Goal: Information Seeking & Learning: Learn about a topic

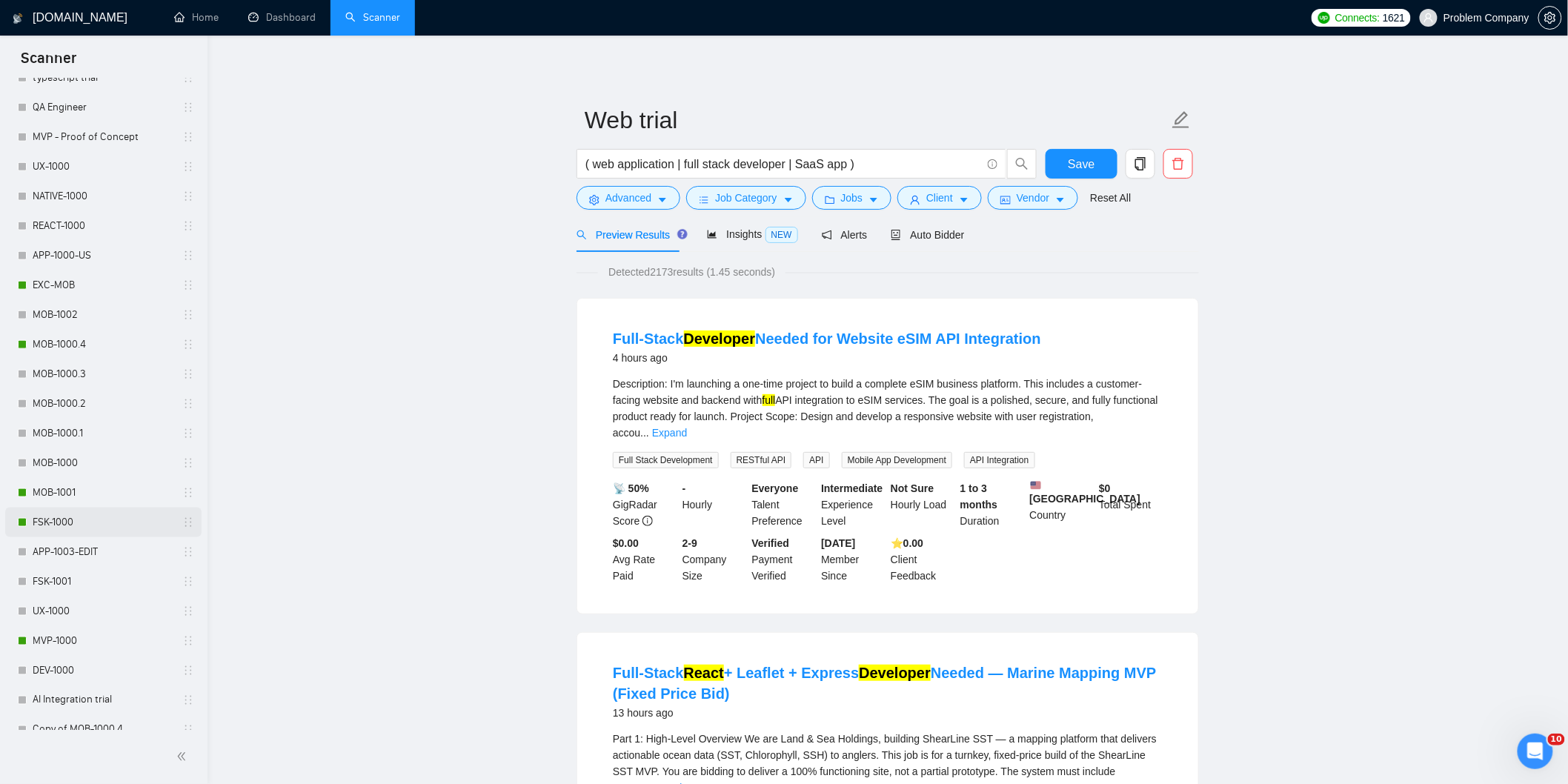
scroll to position [576, 0]
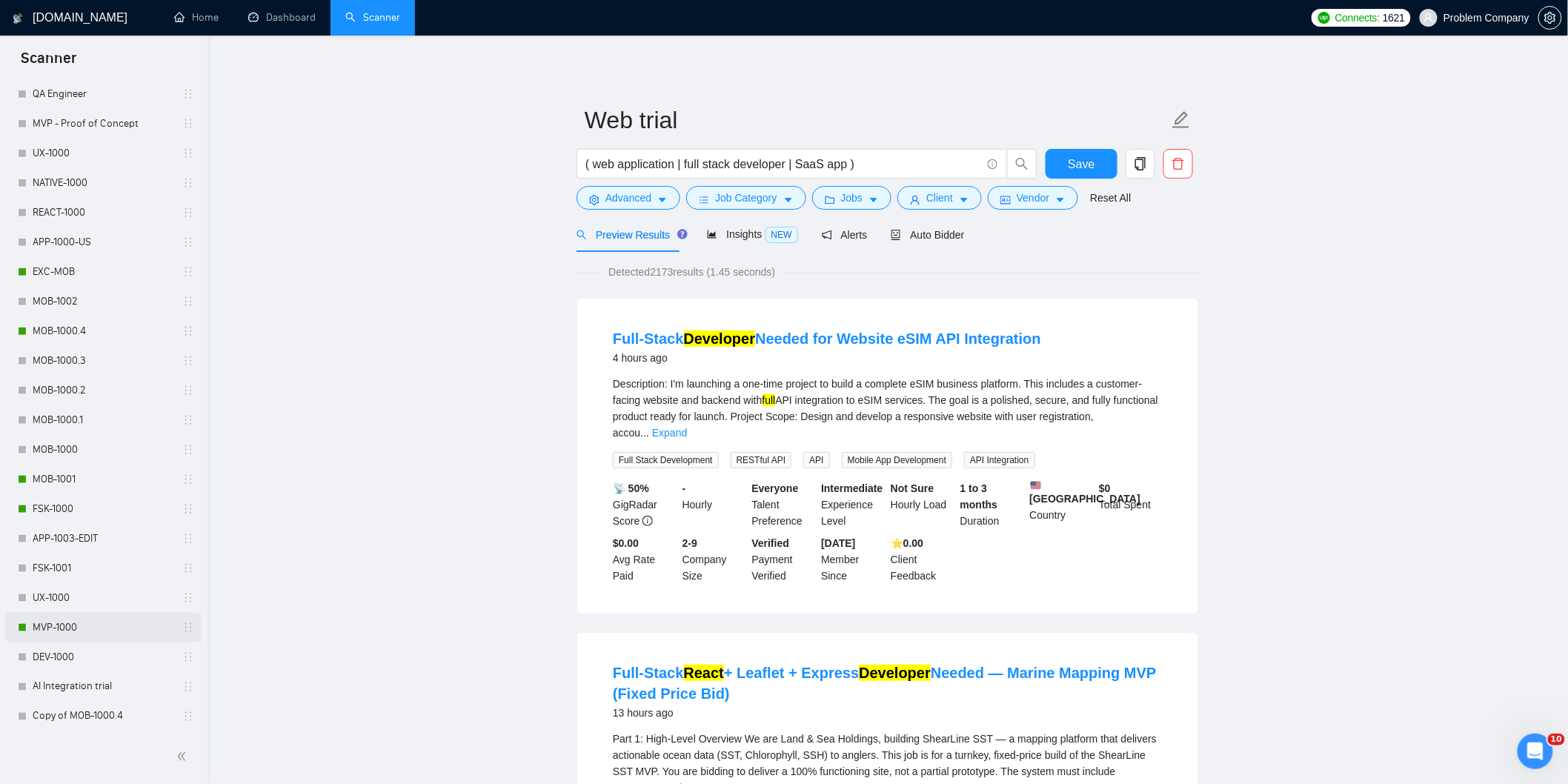
click at [65, 626] on link "MVP-1000" at bounding box center [103, 627] width 141 height 30
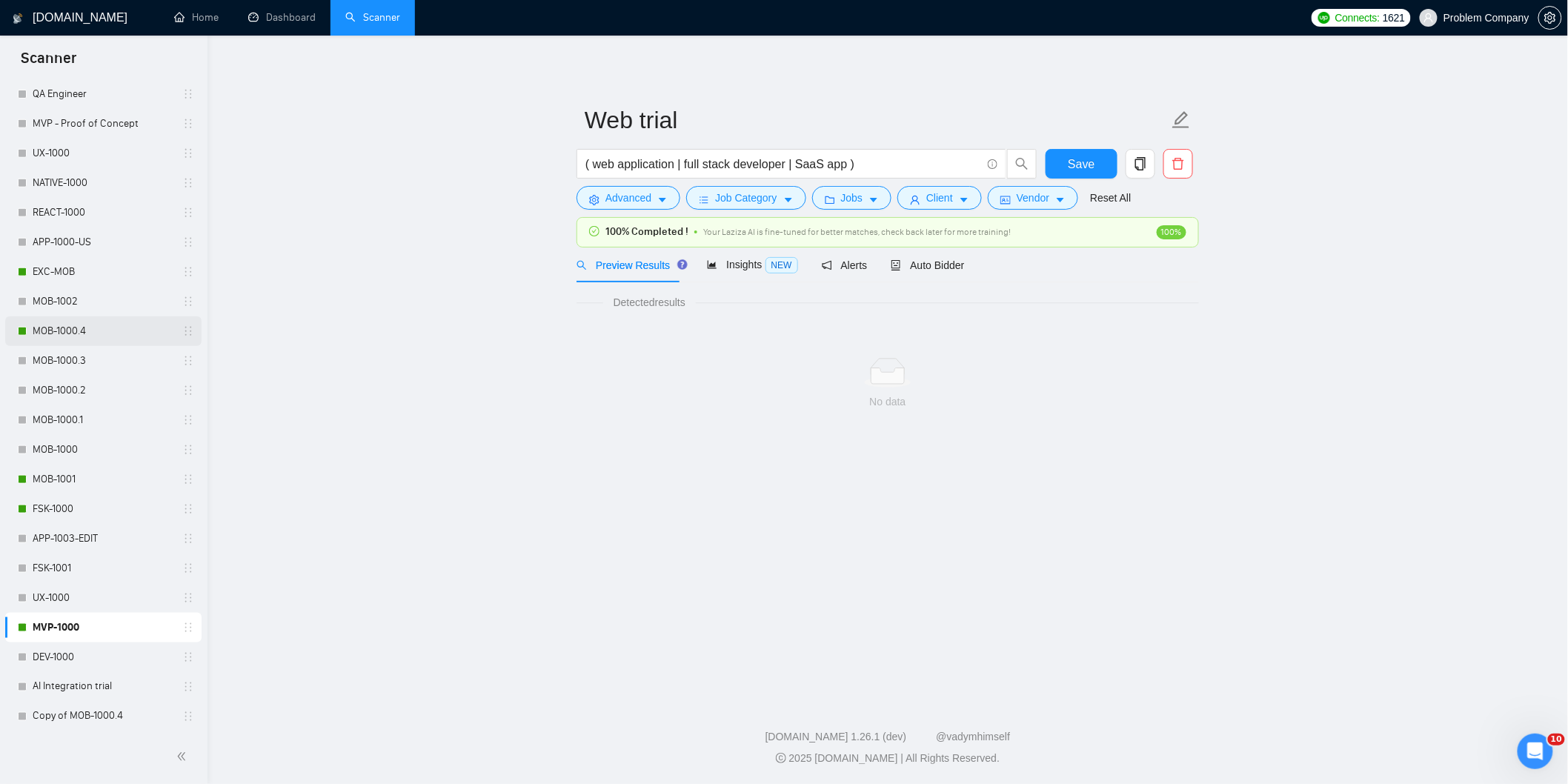
click at [79, 334] on link "MOB-1000.4" at bounding box center [103, 332] width 141 height 30
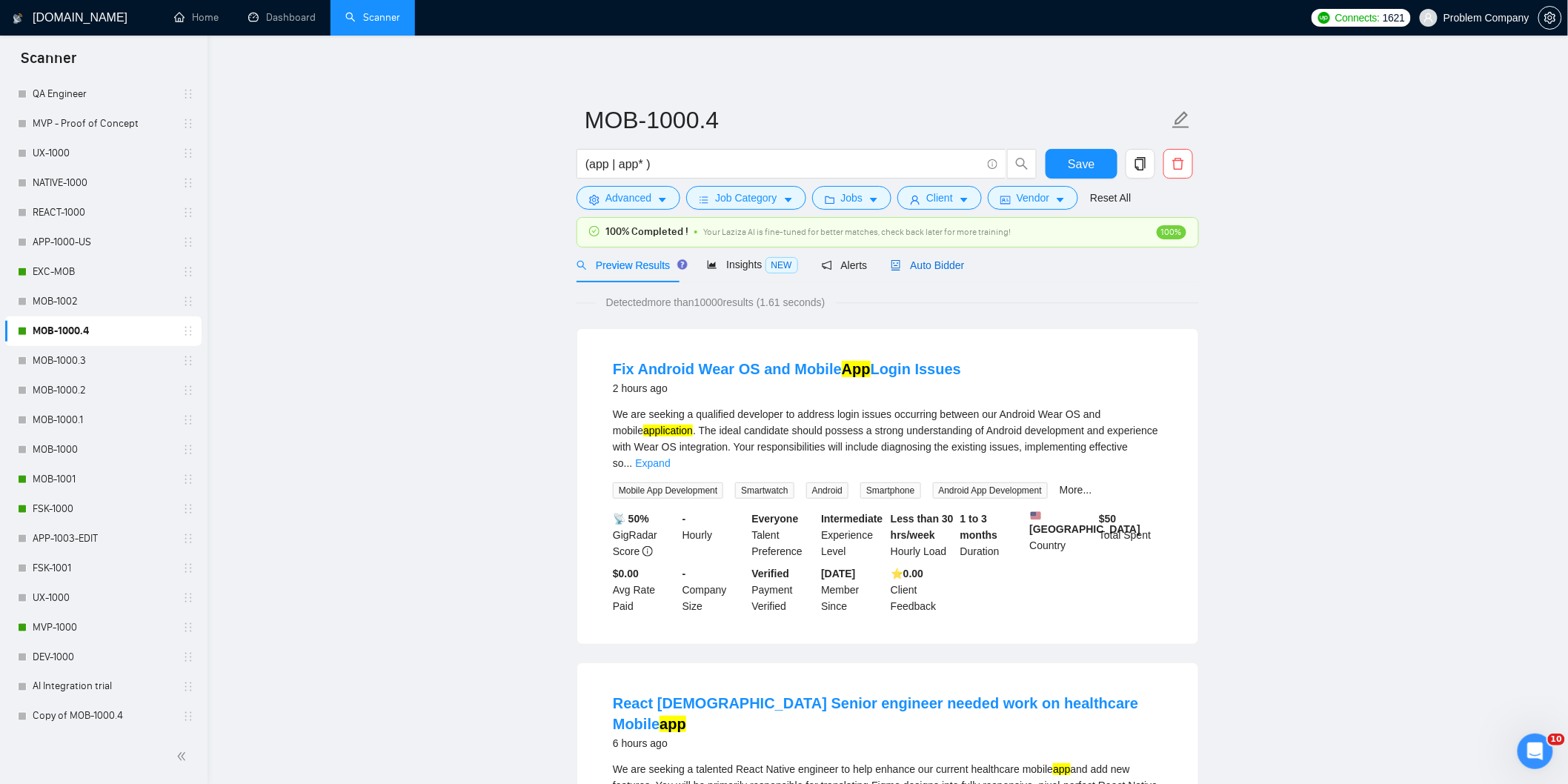
click at [930, 265] on span "Auto Bidder" at bounding box center [926, 266] width 73 height 12
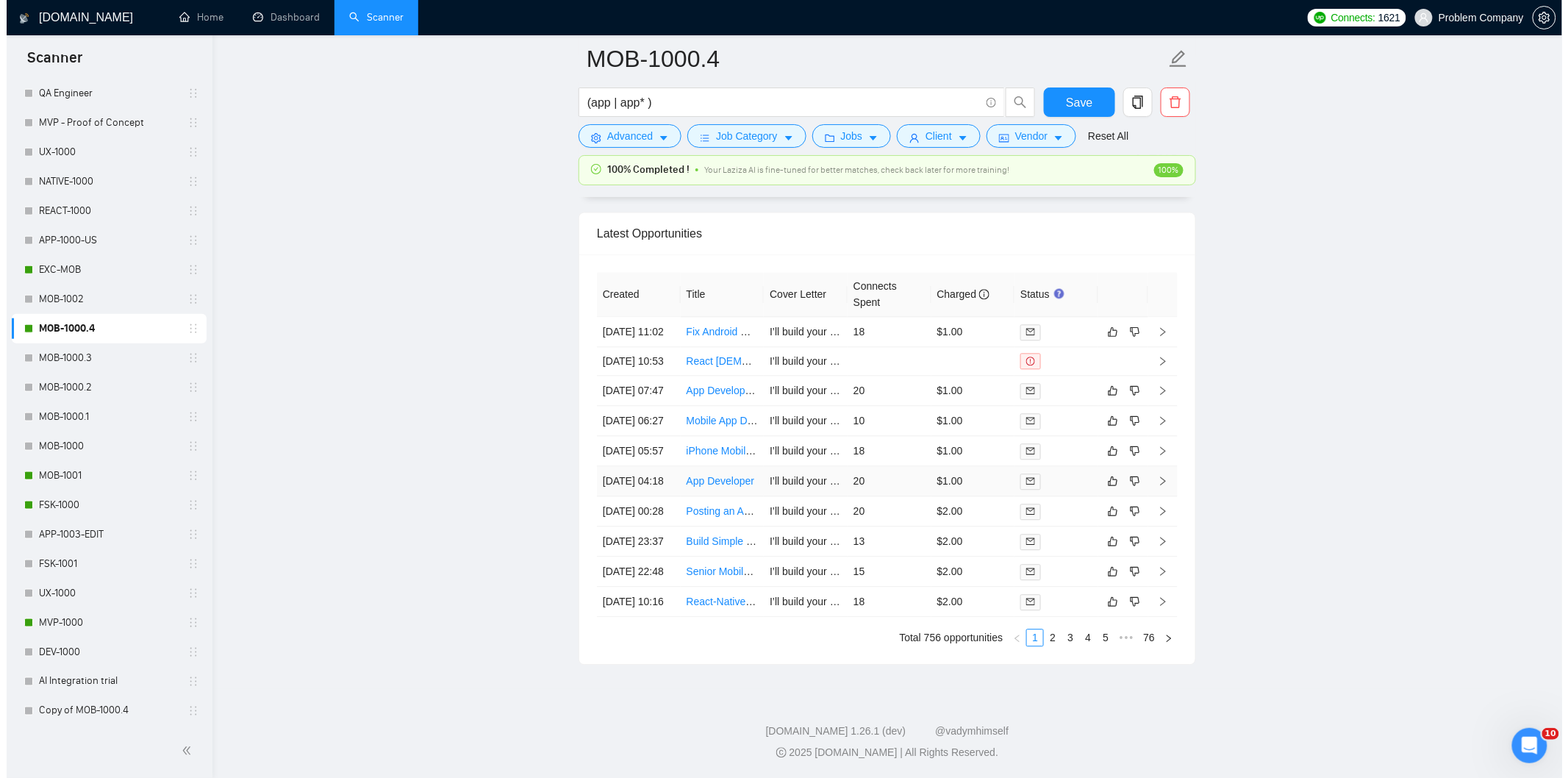
scroll to position [3738, 0]
click at [641, 562] on td "[DATE] 22:48" at bounding box center [631, 571] width 84 height 30
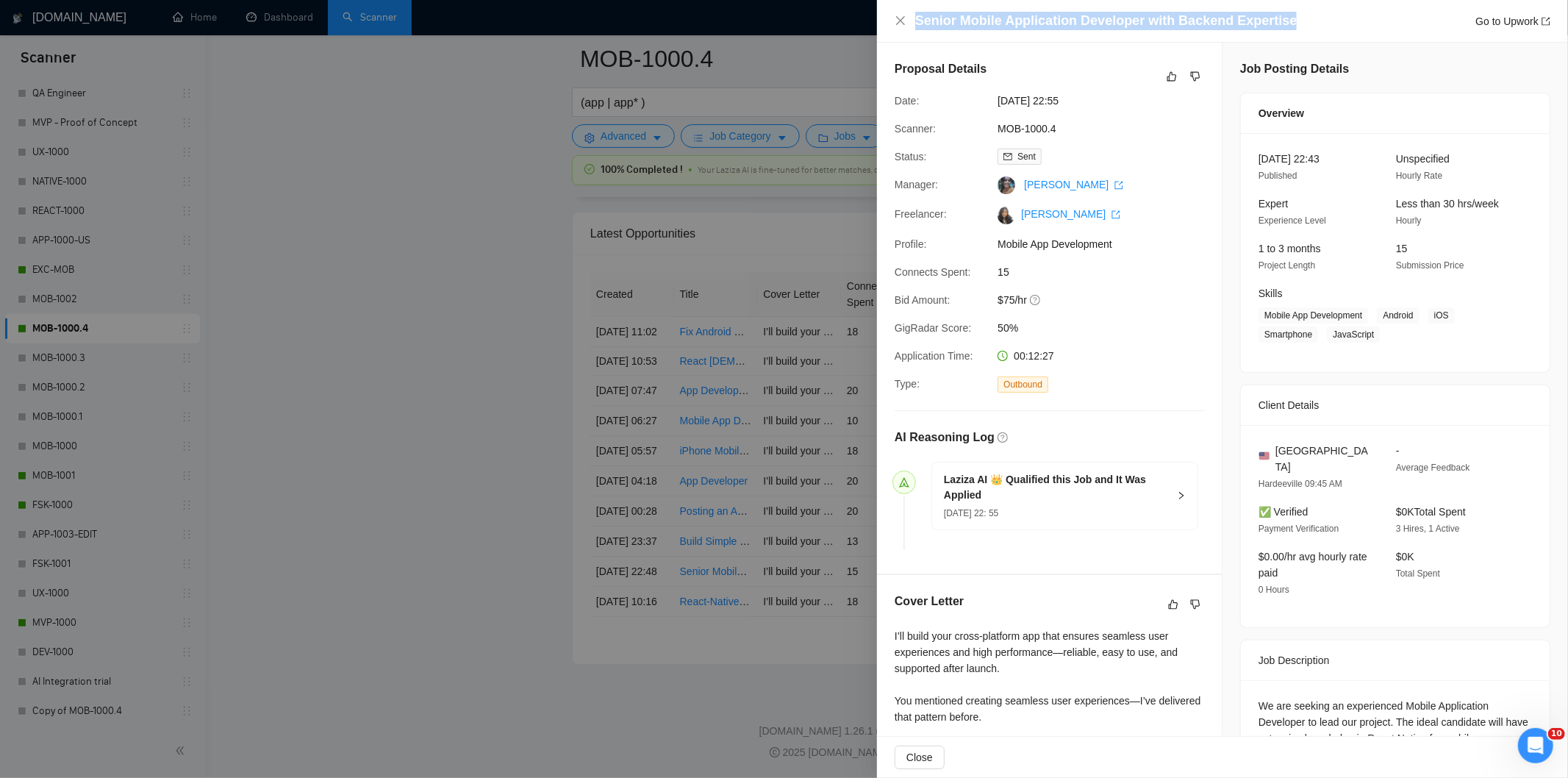
drag, startPoint x: 1282, startPoint y: 21, endPoint x: 899, endPoint y: 37, distance: 383.3
click at [899, 37] on div "Senior Mobile Application Developer with Backend Expertise Go to Upwork" at bounding box center [1222, 21] width 691 height 43
copy h4 "Senior Mobile Application Developer with Backend Expertise"
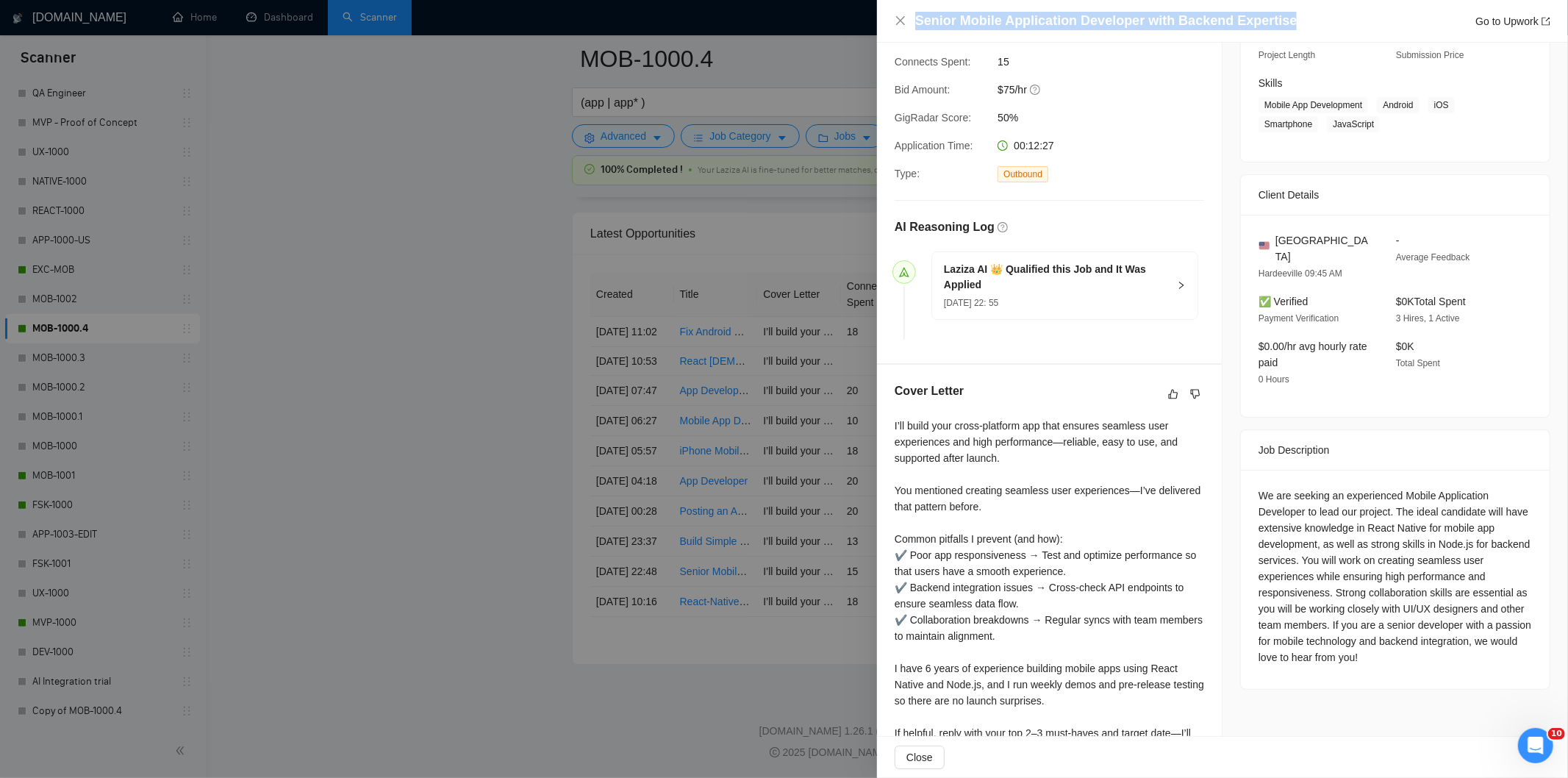
scroll to position [304, 0]
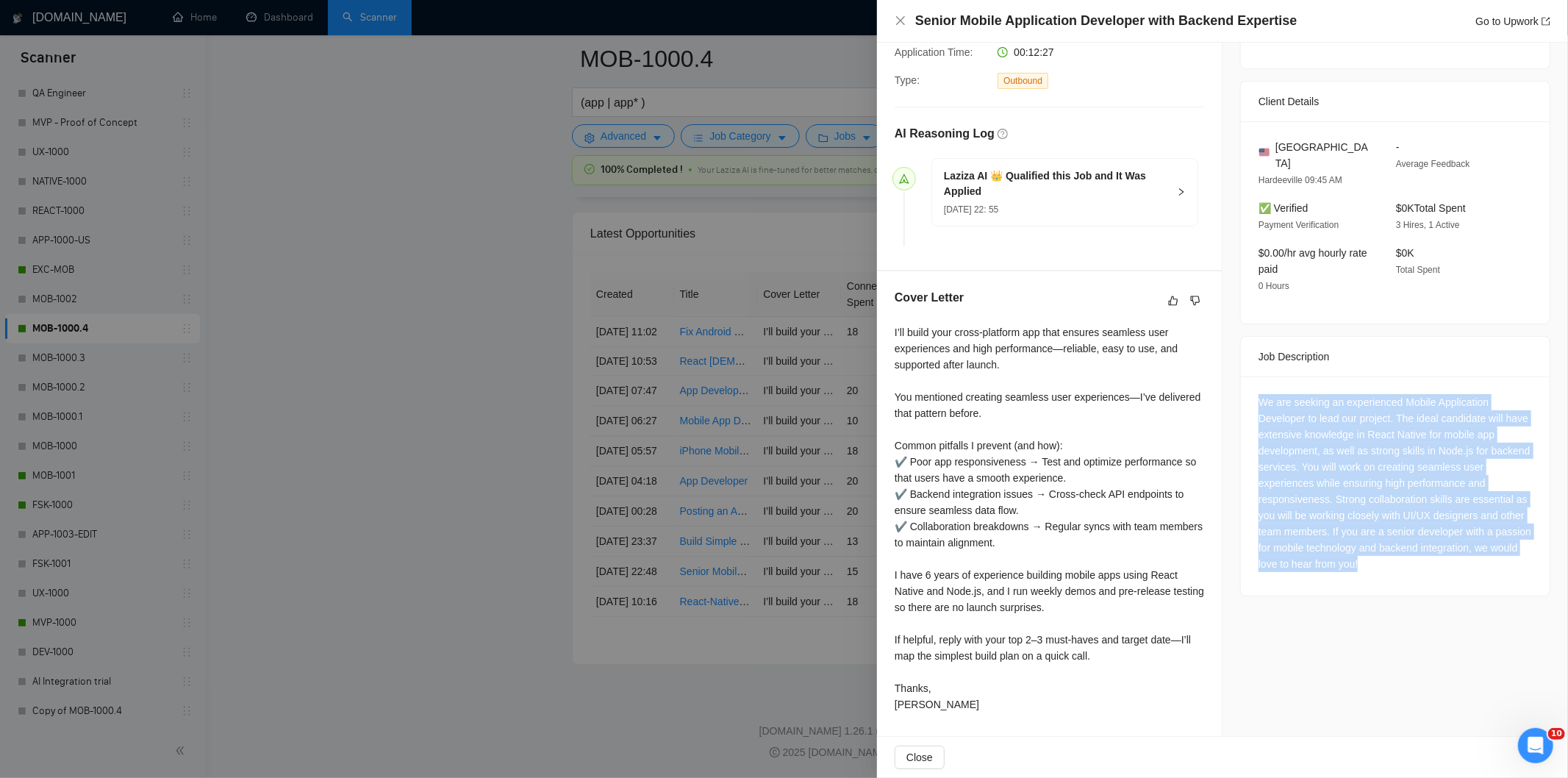
drag, startPoint x: 1250, startPoint y: 384, endPoint x: 1429, endPoint y: 560, distance: 251.0
click at [1429, 560] on div "We are seeking an experienced Mobile Application Developer to lead our project.…" at bounding box center [1395, 486] width 308 height 219
copy div "We are seeking an experienced Mobile Application Developer to lead our project.…"
click at [900, 16] on icon "close" at bounding box center [901, 21] width 12 height 12
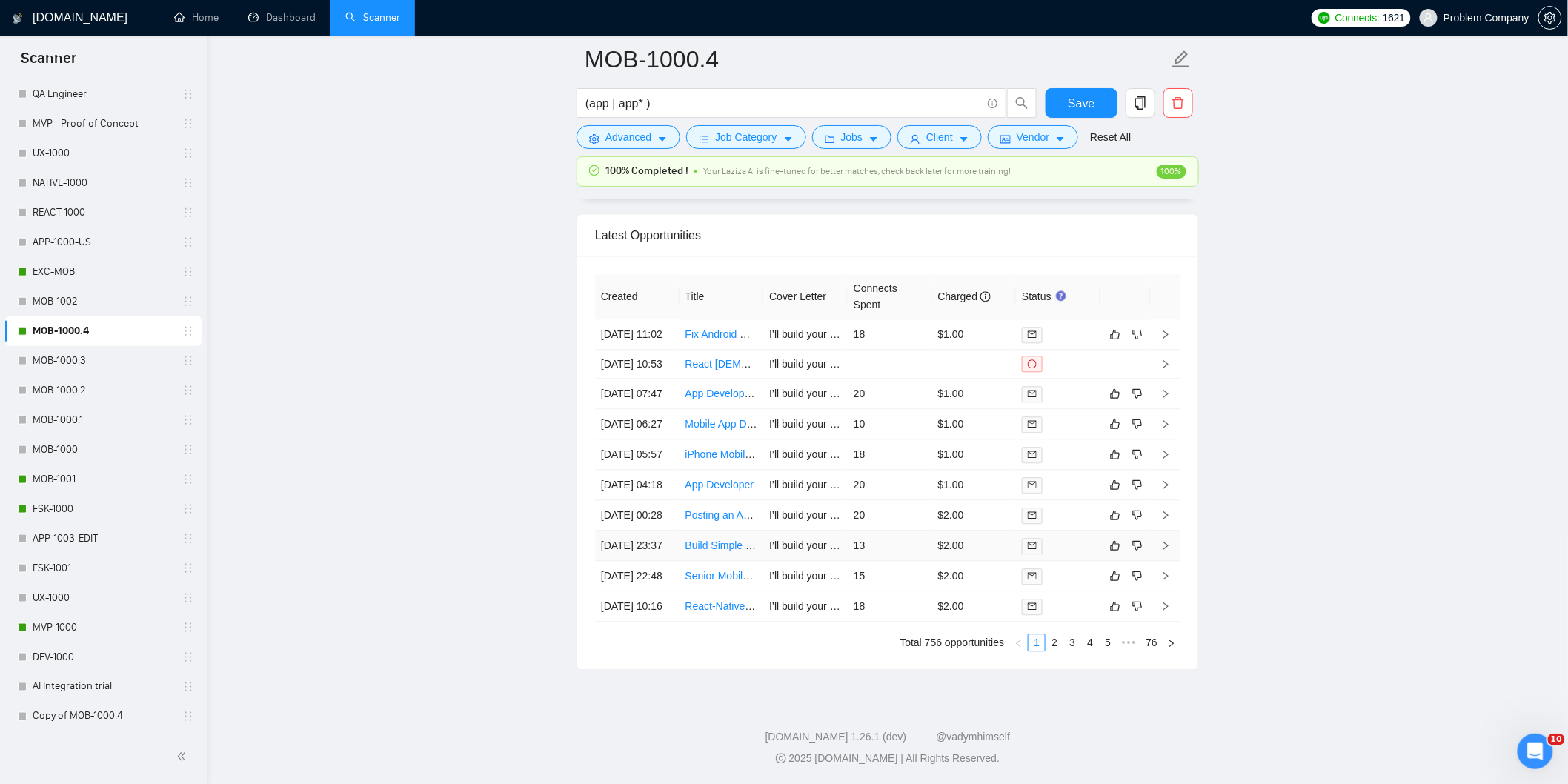
click at [673, 530] on td "[DATE] 23:37" at bounding box center [637, 545] width 85 height 30
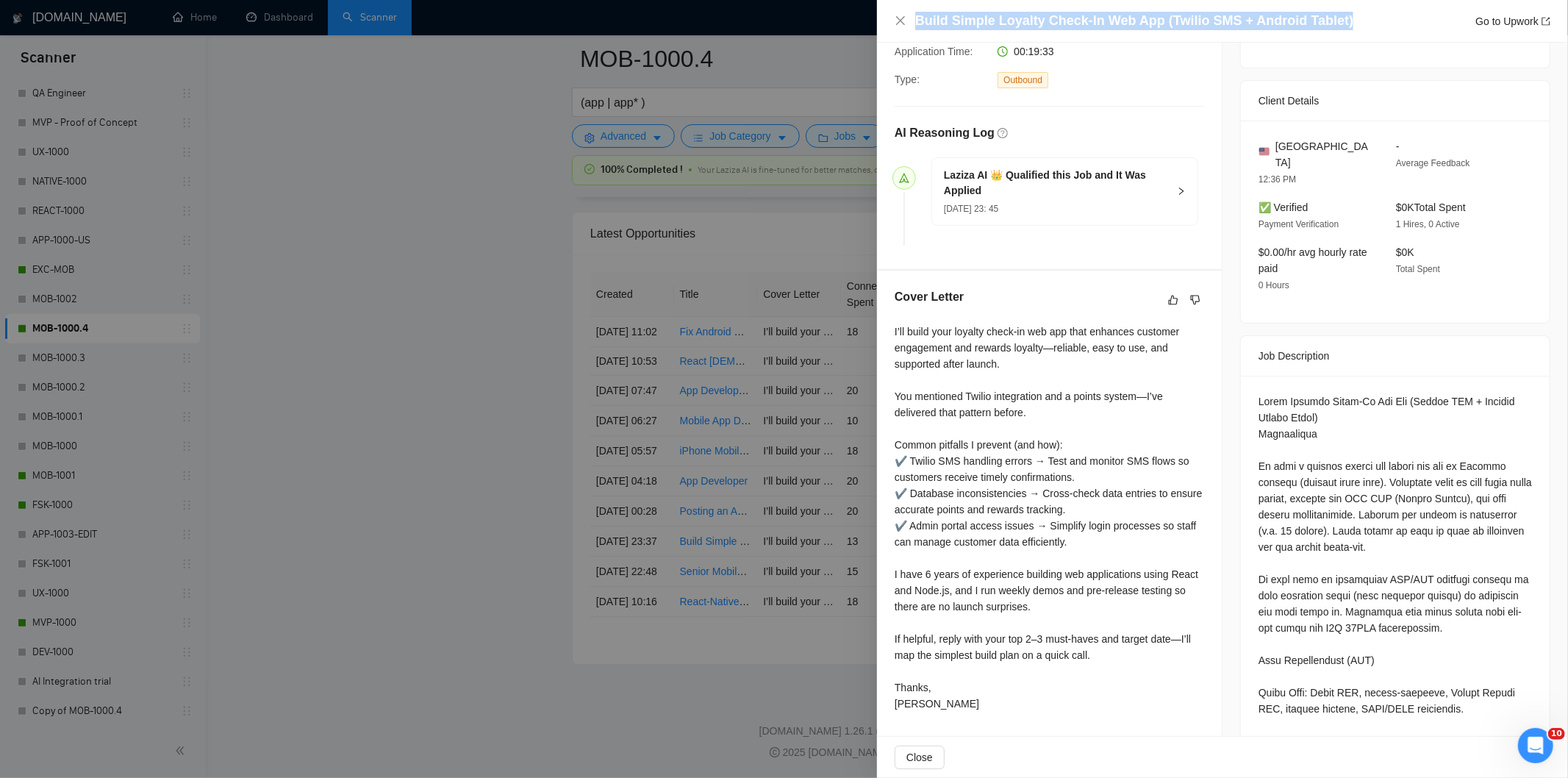
drag, startPoint x: 1236, startPoint y: 13, endPoint x: 908, endPoint y: 13, distance: 328.0
click at [908, 13] on div "Build Simple Loyalty Check-In Web App (Twilio SMS + Android Tablet) Go to Upwork" at bounding box center [1222, 21] width 655 height 19
copy h4 "Build Simple Loyalty Check-In Web App (Twilio SMS + Android Tablet)"
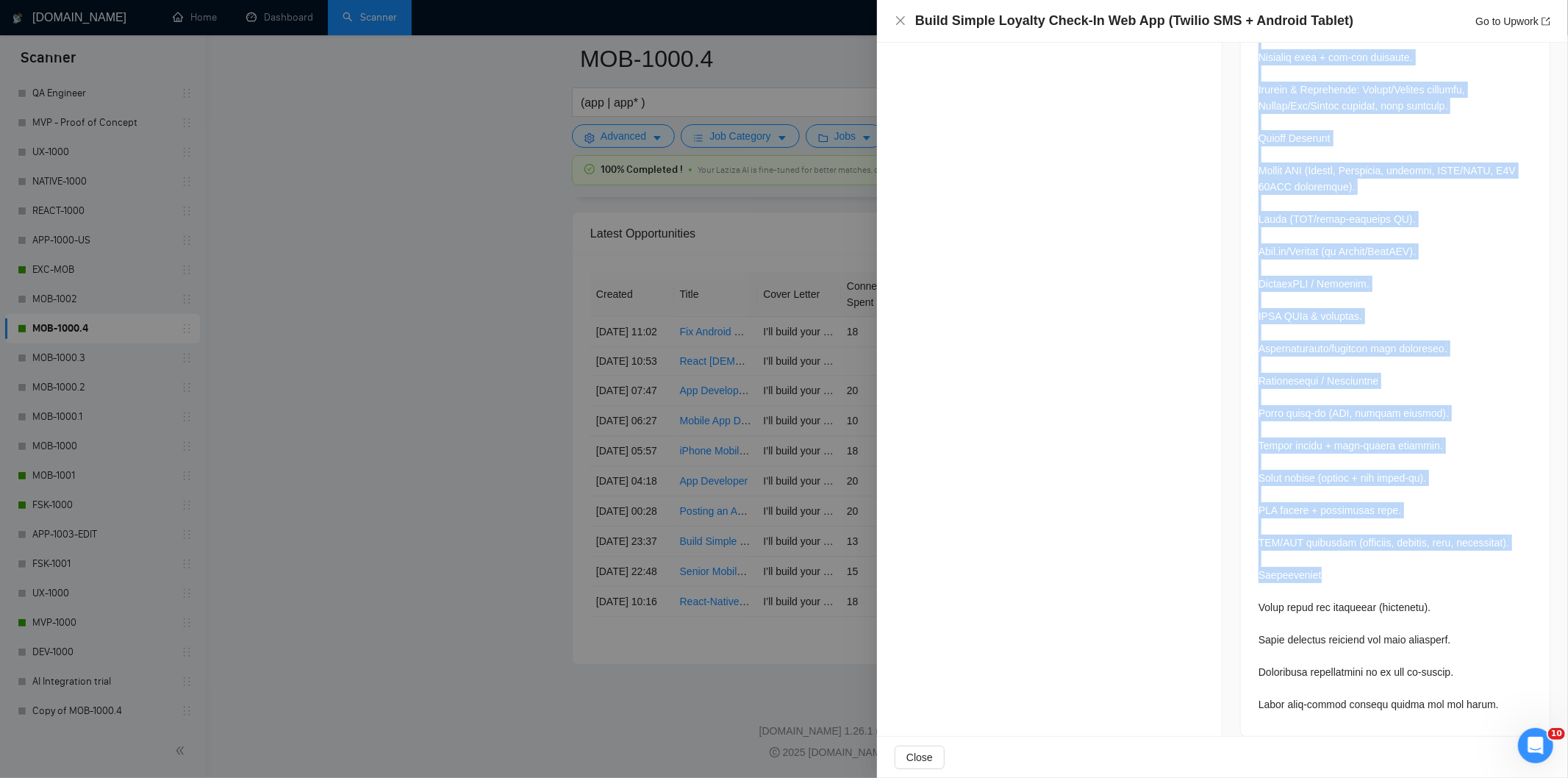
scroll to position [1295, 0]
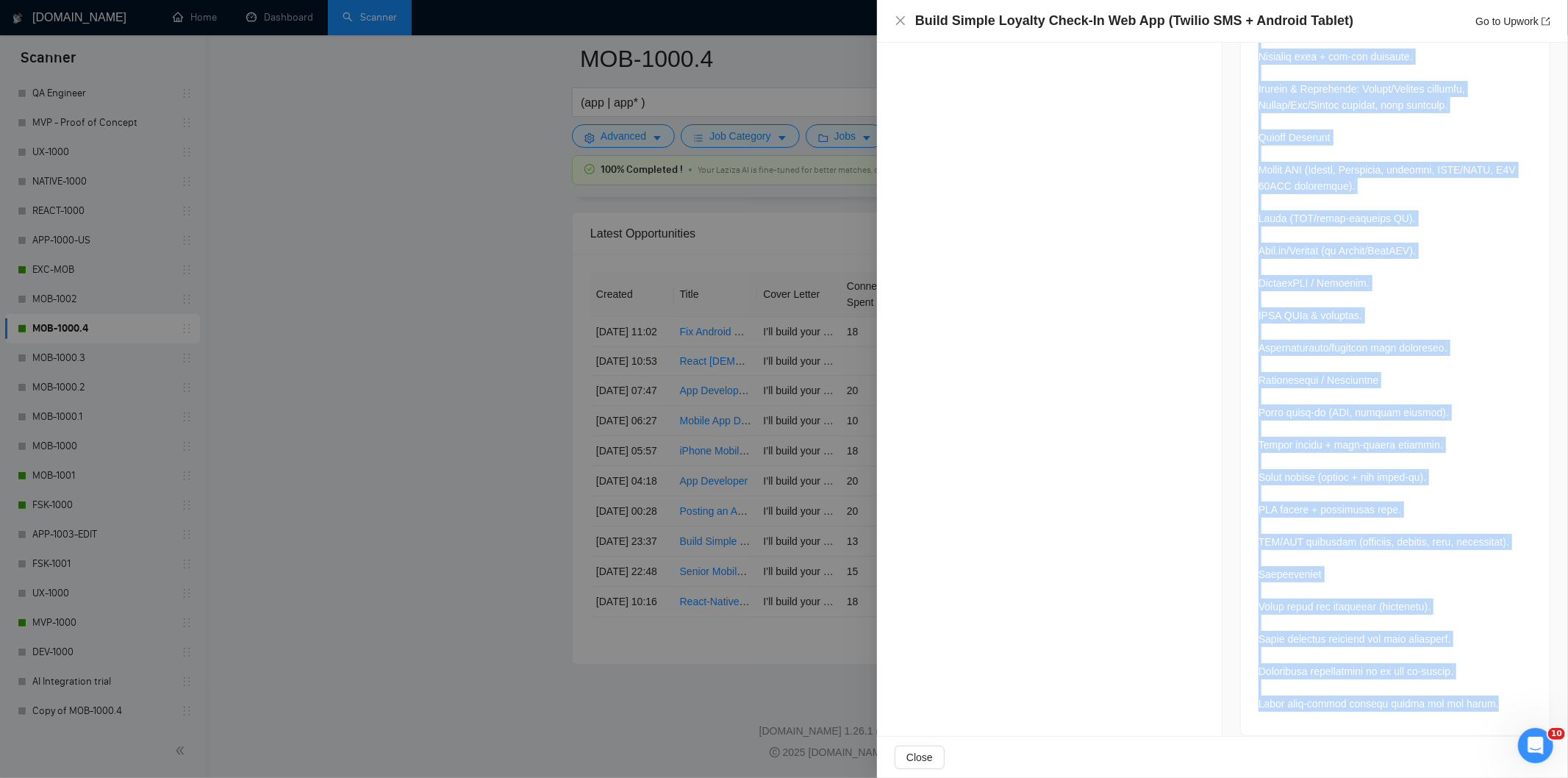
drag, startPoint x: 1253, startPoint y: 388, endPoint x: 1481, endPoint y: 695, distance: 382.4
click at [1481, 695] on div at bounding box center [1395, 59] width 308 height 1351
copy div "Build Loyalty Check-In Web App (Twilio SMS + Android Tablet Kiosk) Description …"
click at [902, 23] on icon "close" at bounding box center [900, 20] width 9 height 9
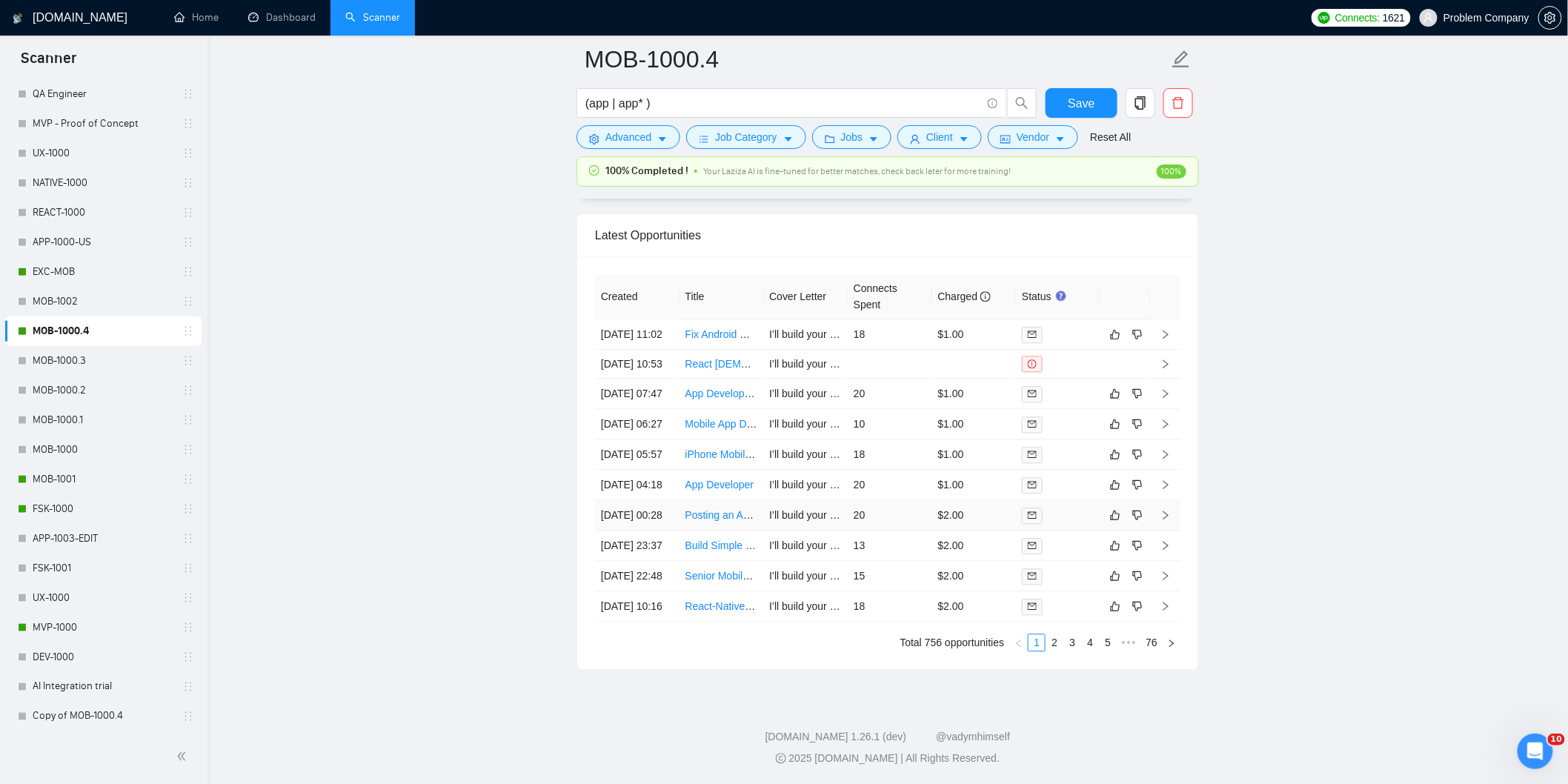
click at [654, 500] on td "[DATE] 00:28" at bounding box center [637, 515] width 85 height 30
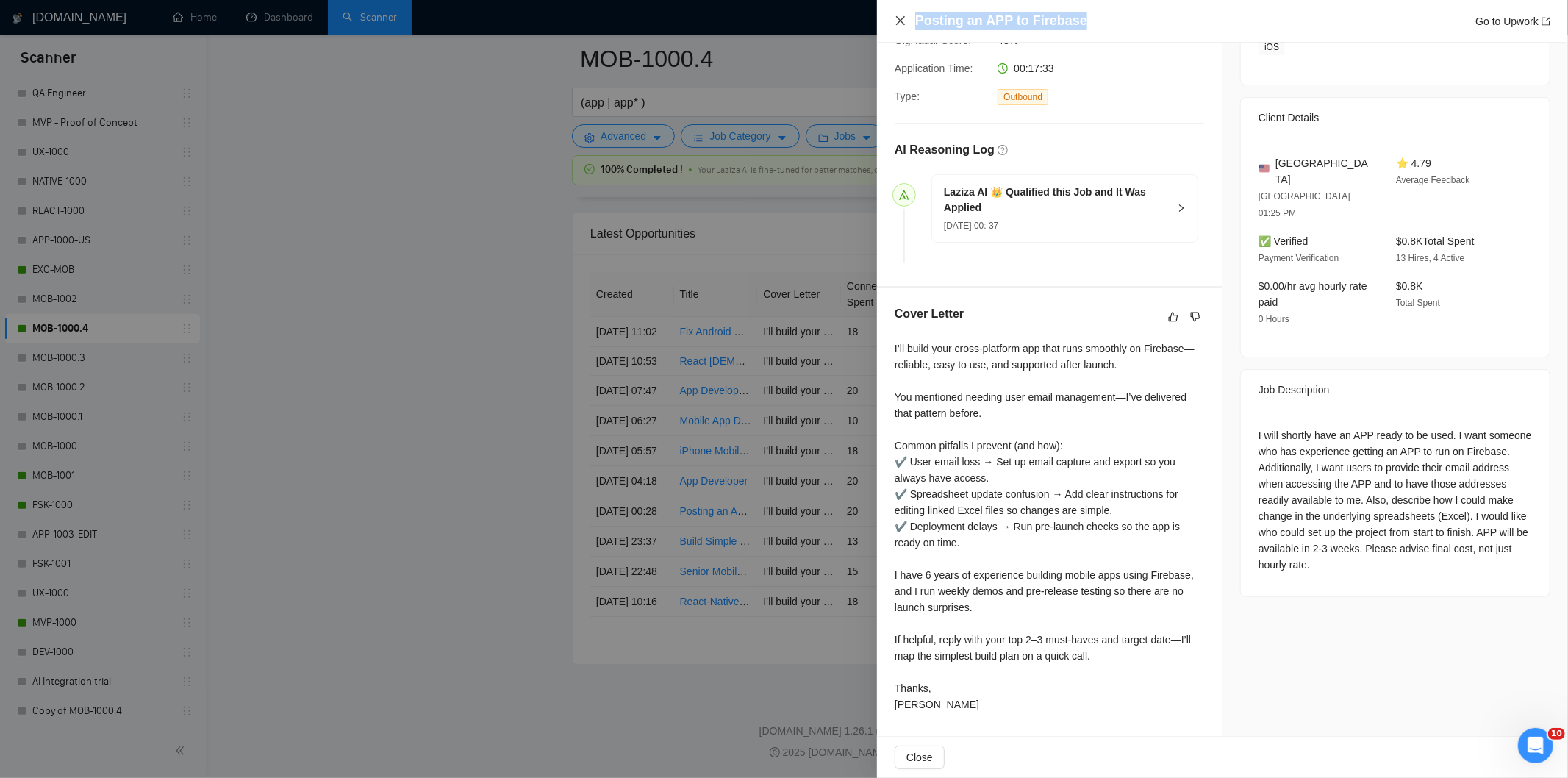
drag, startPoint x: 1082, startPoint y: 19, endPoint x: 905, endPoint y: 19, distance: 177.0
click at [905, 19] on div "Posting an APP to Firebase Go to Upwork" at bounding box center [1222, 21] width 655 height 19
copy h4 "Posting an APP to Firebase"
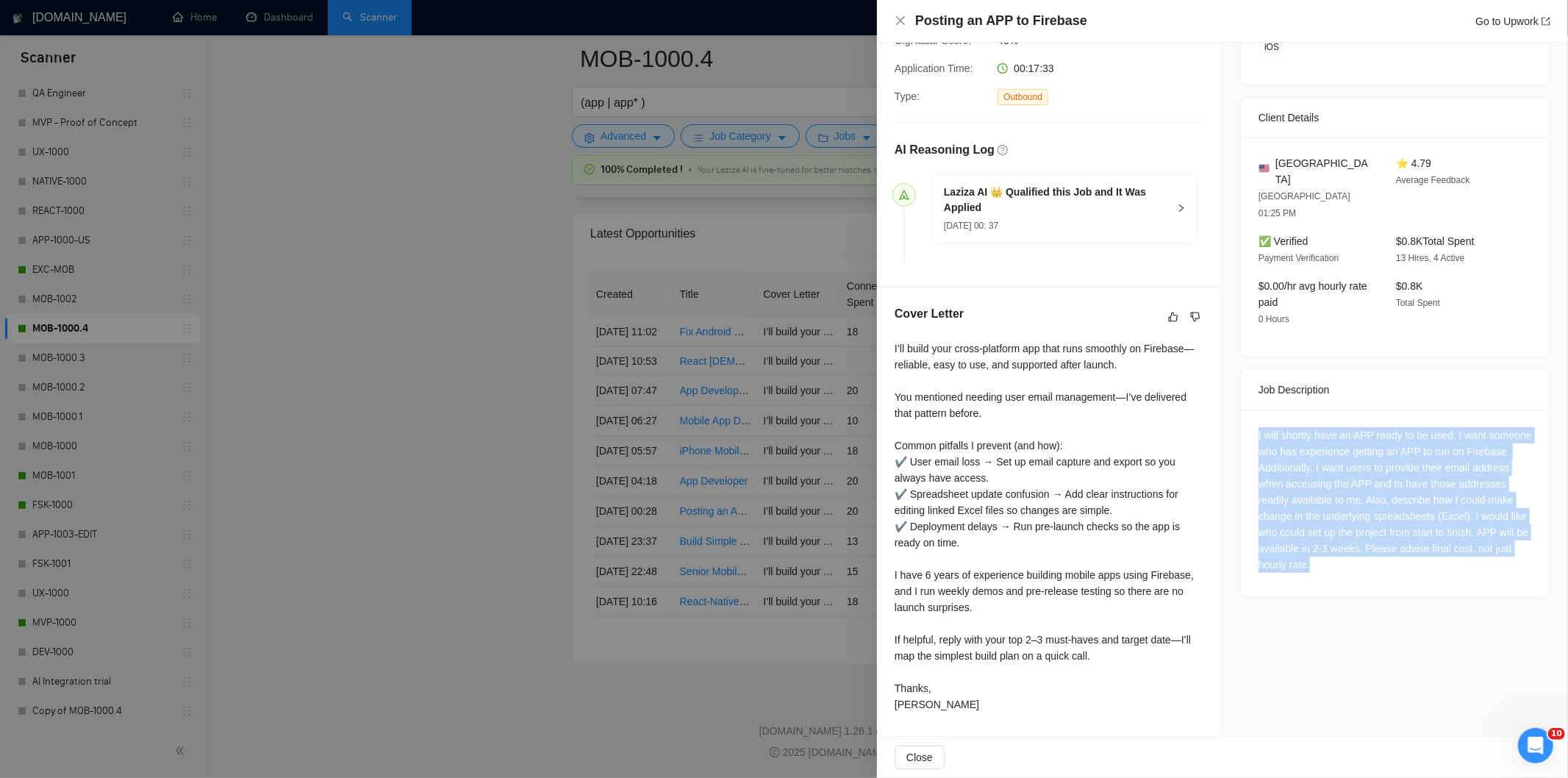
drag, startPoint x: 1247, startPoint y: 399, endPoint x: 1423, endPoint y: 538, distance: 224.3
click at [1423, 538] on div "I will shortly have an APP ready to be used. I want someone who has experience …" at bounding box center [1395, 502] width 308 height 186
copy div "I will shortly have an APP ready to be used. I want someone who has experience …"
click at [902, 24] on icon "close" at bounding box center [901, 21] width 12 height 12
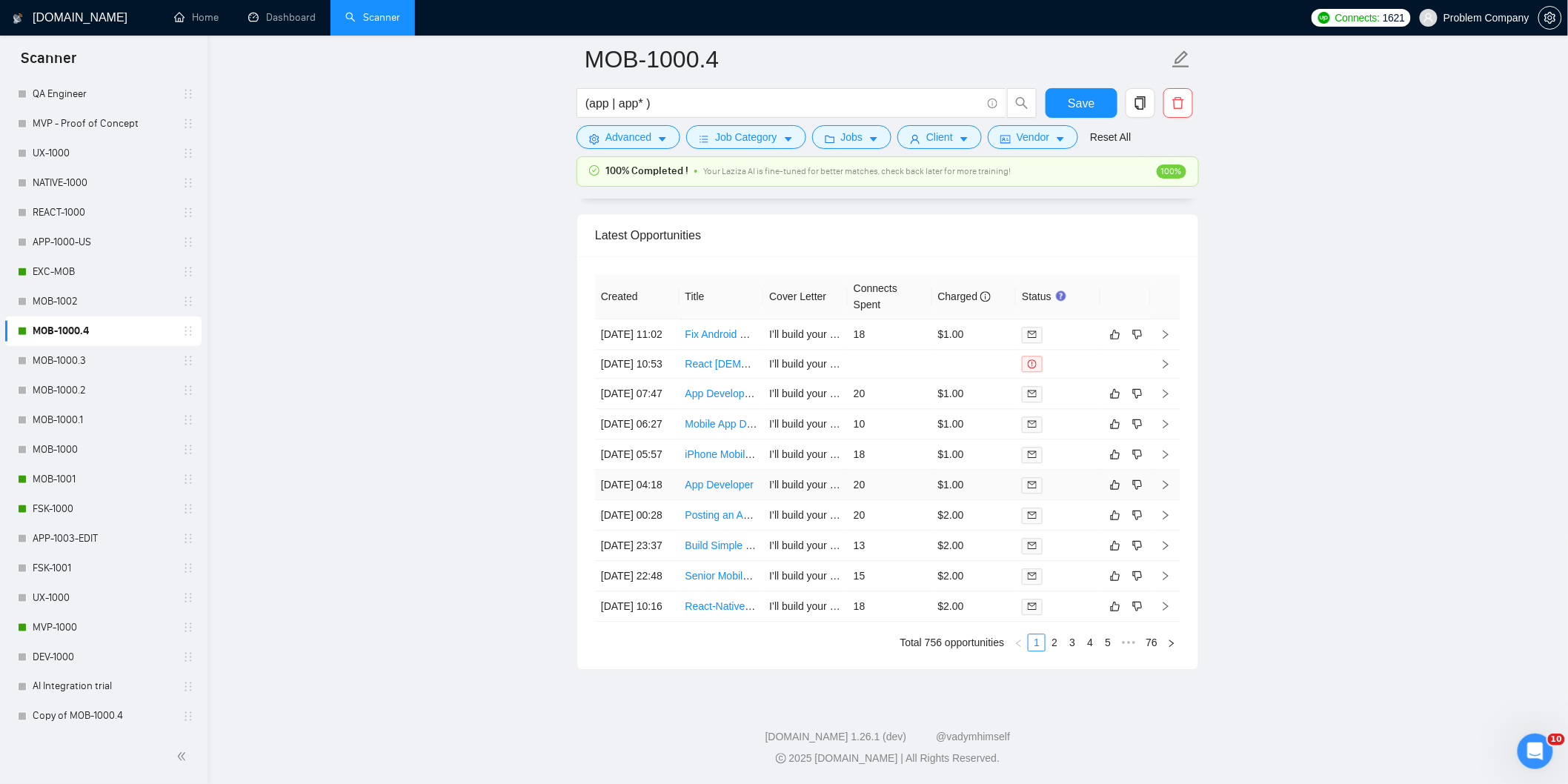
click at [658, 469] on td "[DATE] 04:18" at bounding box center [637, 484] width 85 height 30
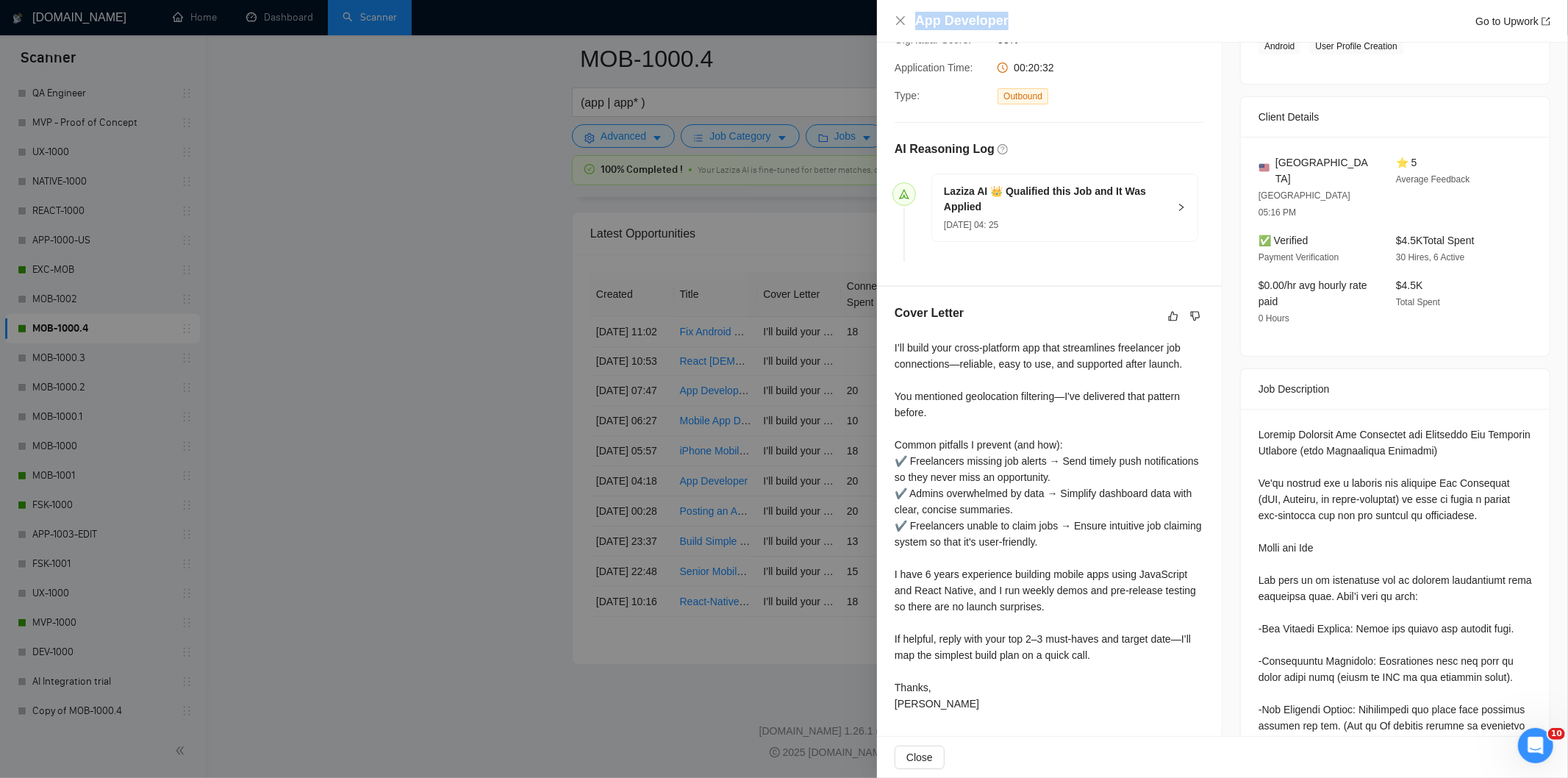
drag, startPoint x: 1027, startPoint y: 12, endPoint x: 906, endPoint y: 8, distance: 121.1
click at [906, 8] on div "App Developer Go to Upwork" at bounding box center [1222, 21] width 691 height 43
copy h4 "App Developer"
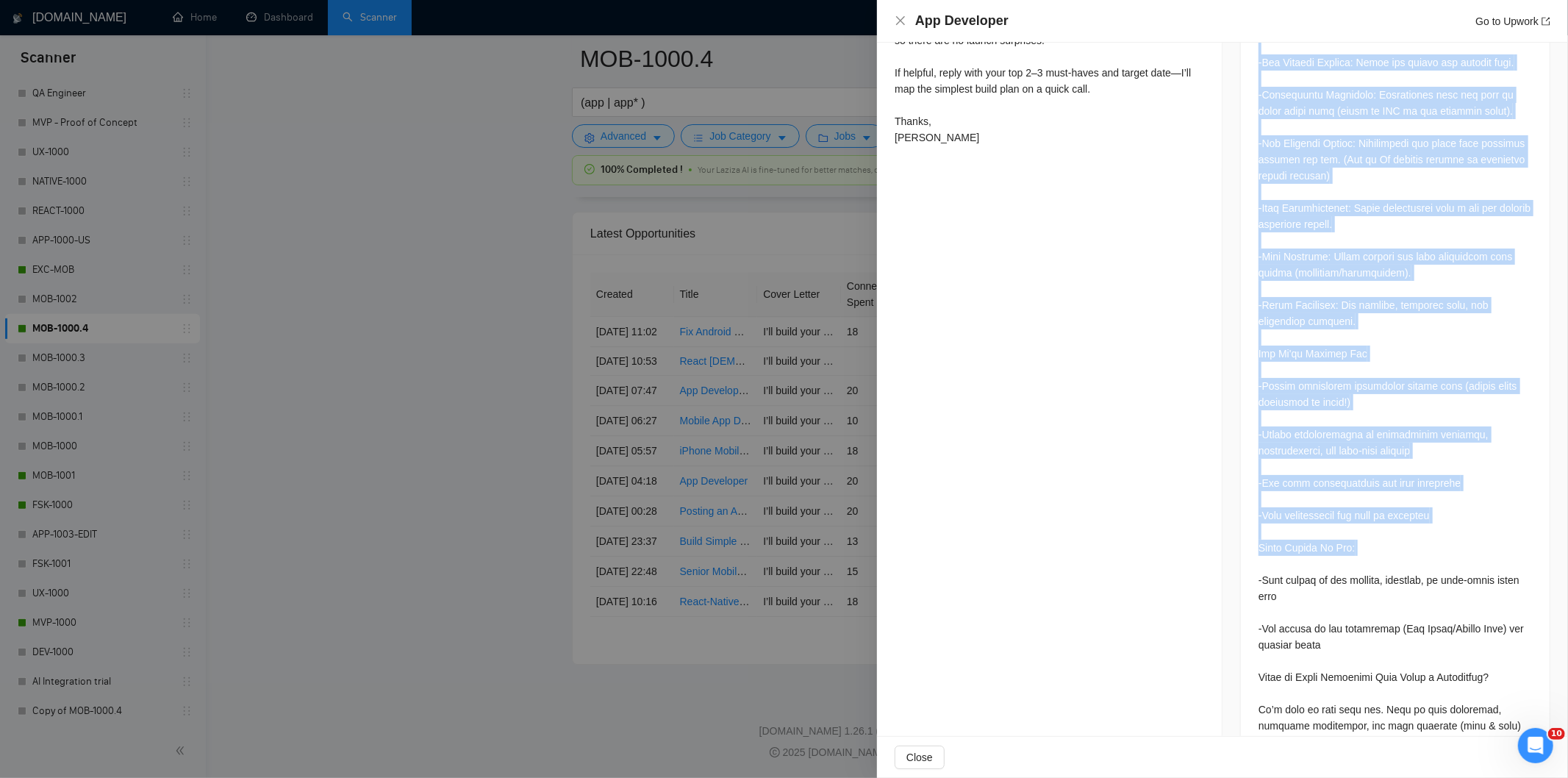
scroll to position [860, 0]
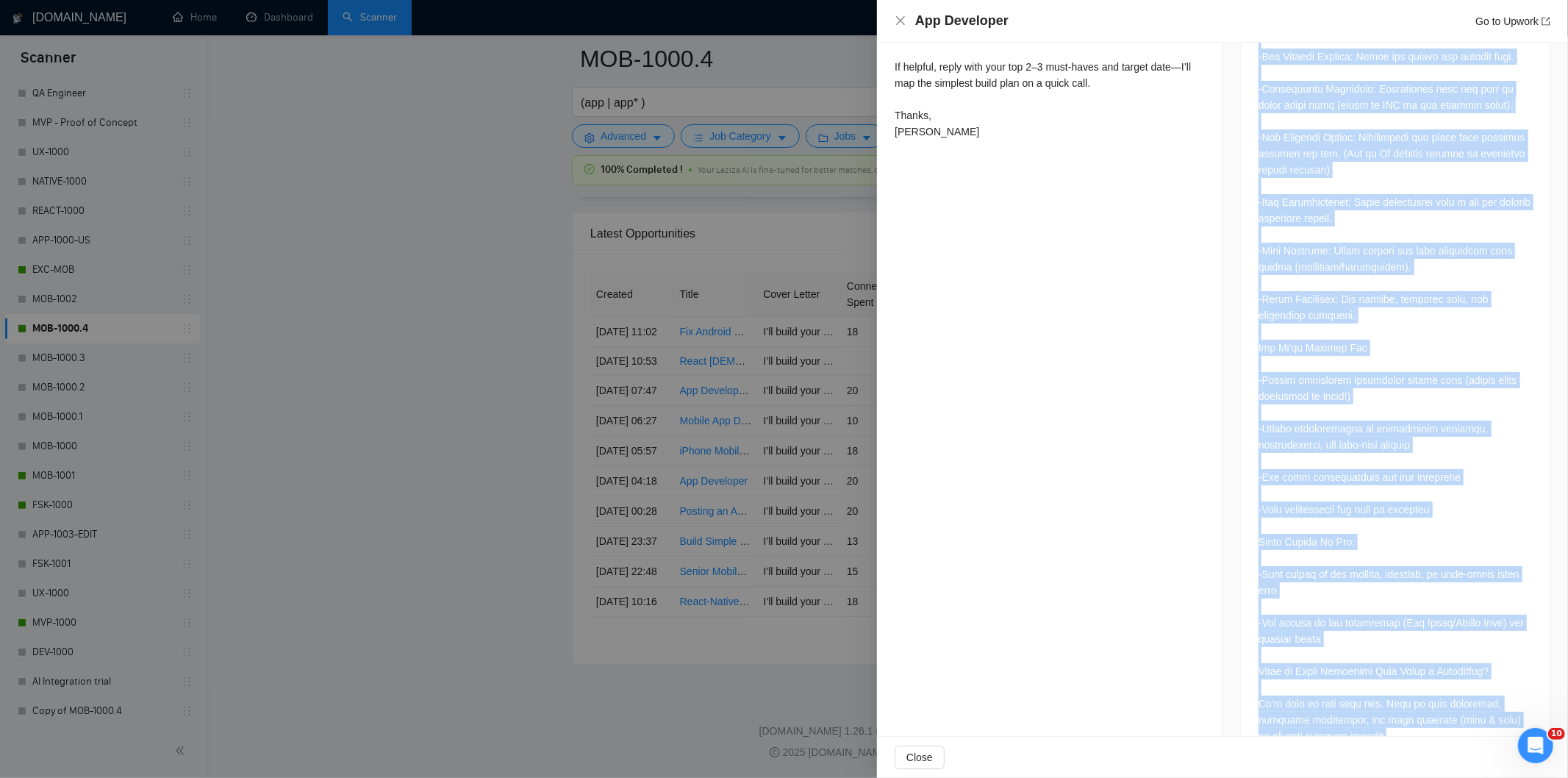
drag, startPoint x: 1250, startPoint y: 451, endPoint x: 1383, endPoint y: 710, distance: 291.2
click at [1383, 710] on div at bounding box center [1395, 301] width 308 height 931
copy div "Lo'ip dolorsi ame c adipisc eli seddoeiu Tem Incididun (uTL, Etdolor, ma aliqu-…"
click at [900, 22] on icon "close" at bounding box center [900, 20] width 9 height 9
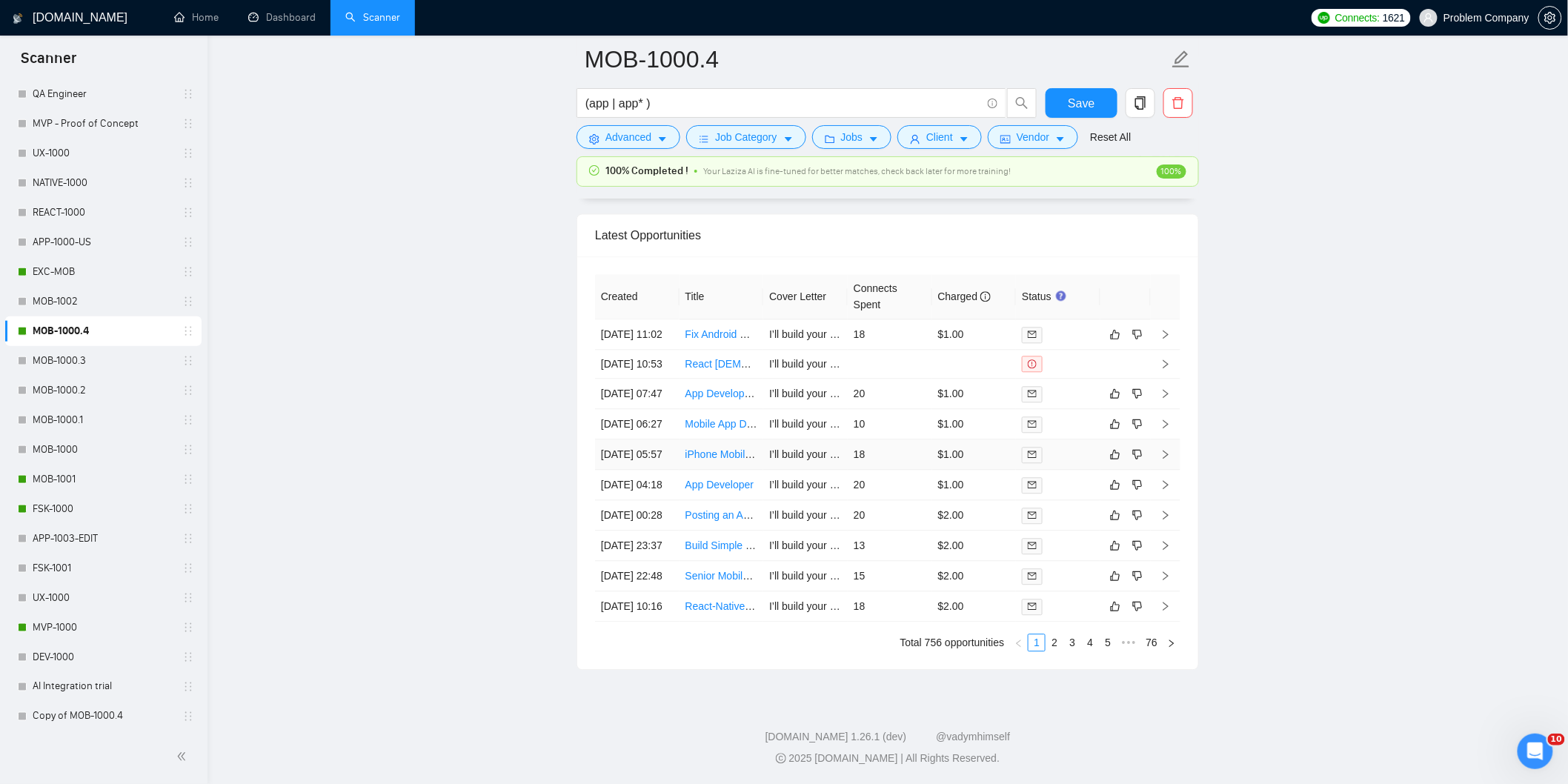
click at [665, 439] on td "[DATE] 05:57" at bounding box center [637, 454] width 85 height 30
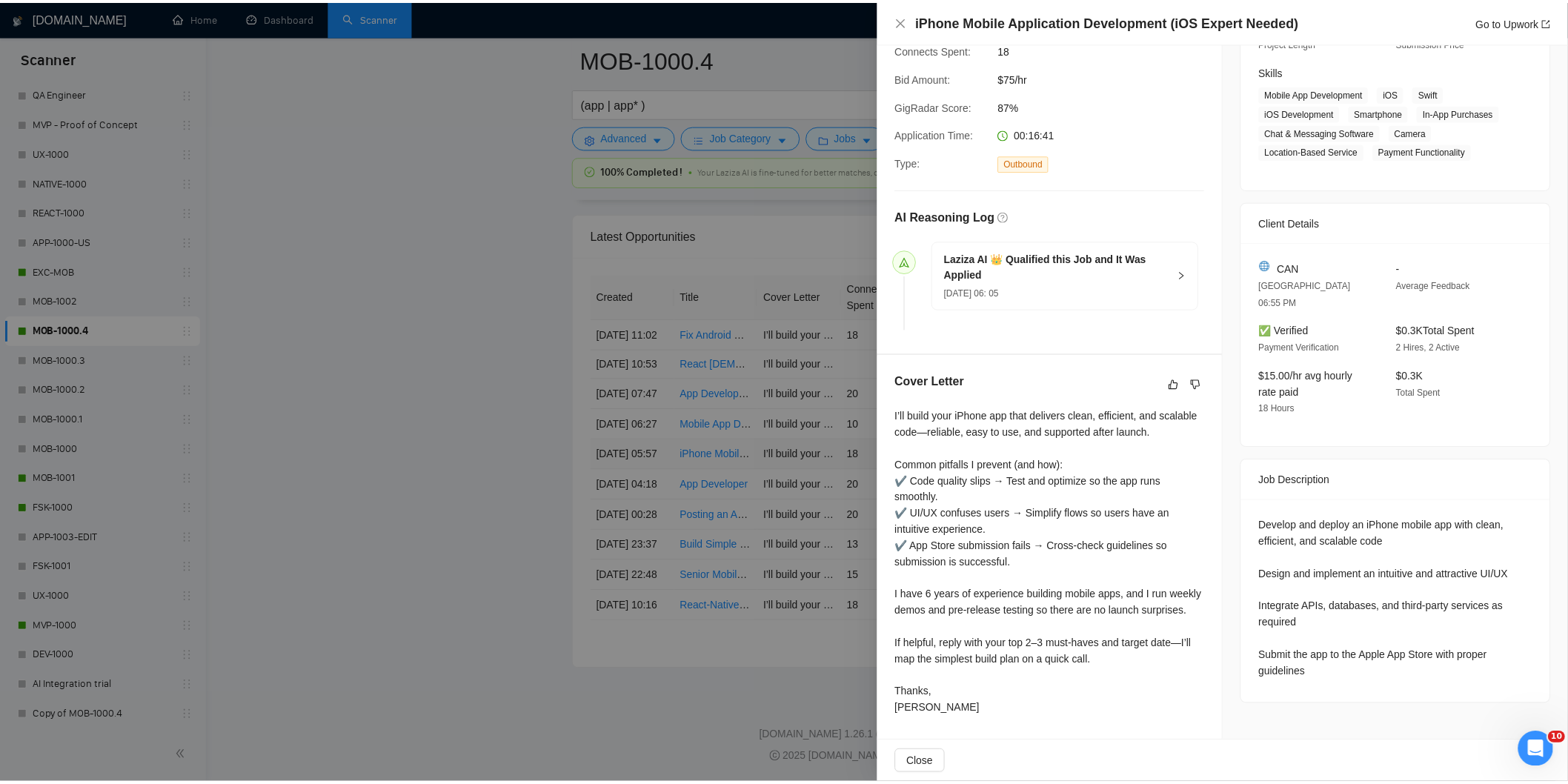
scroll to position [242, 0]
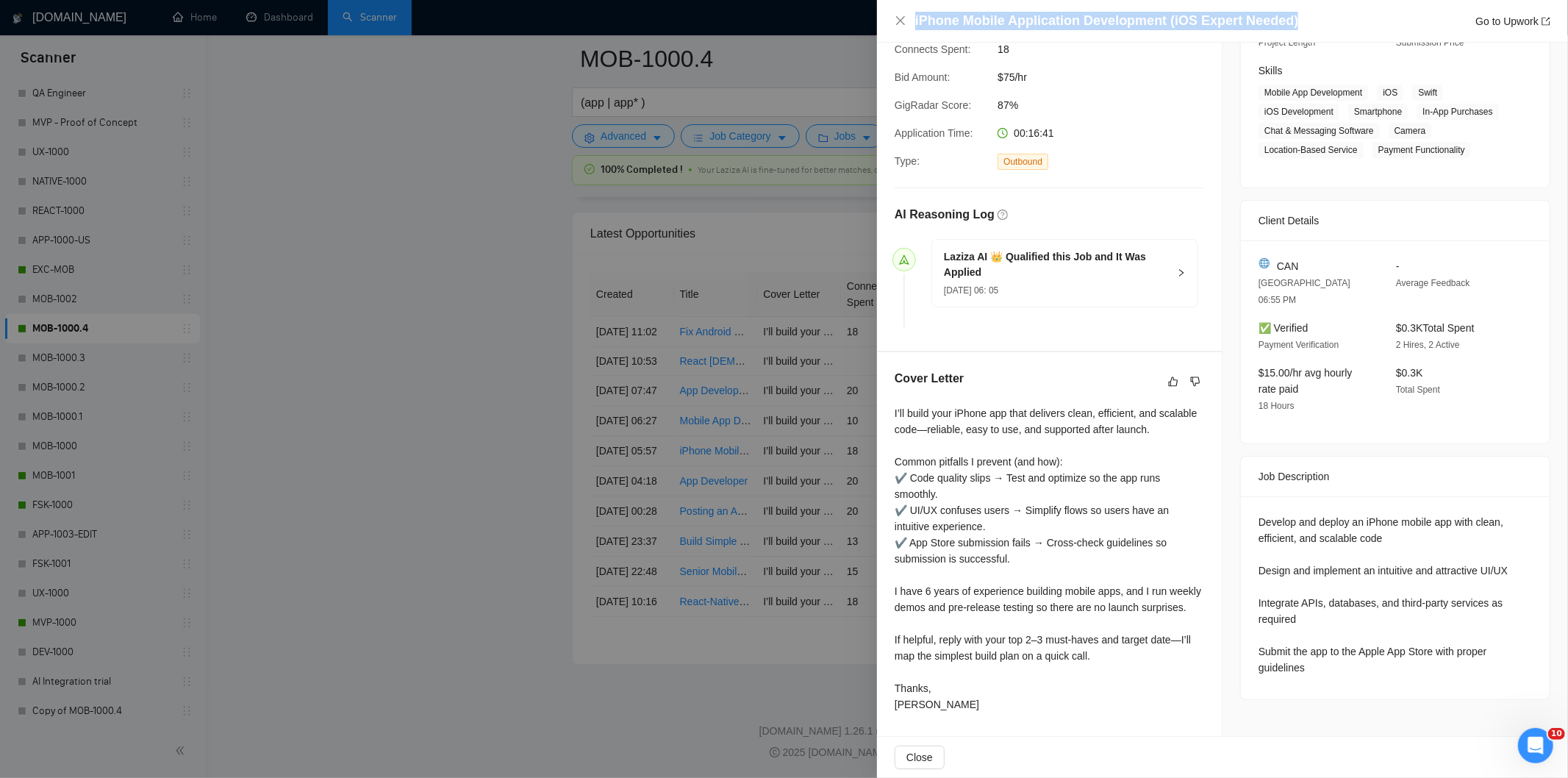
drag, startPoint x: 1296, startPoint y: 21, endPoint x: 923, endPoint y: 19, distance: 373.0
click at [909, 30] on div "iPhone Mobile Application Development (iOS Expert Needed) Go to Upwork" at bounding box center [1222, 21] width 655 height 19
copy h4 "iPhone Mobile Application Development (iOS Expert Needed)"
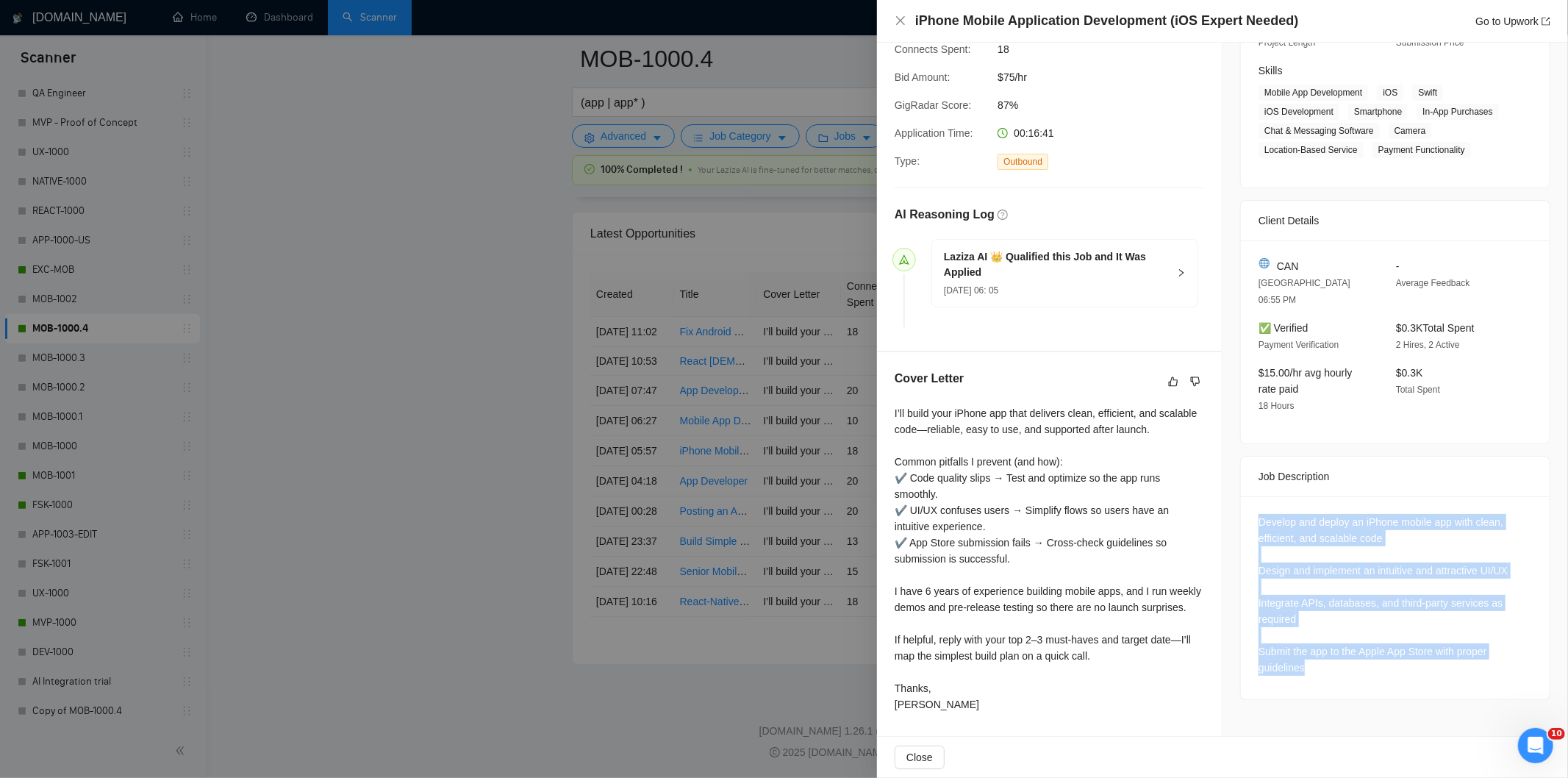
drag, startPoint x: 1245, startPoint y: 484, endPoint x: 1409, endPoint y: 633, distance: 221.6
click at [1409, 633] on div "Develop and deploy an iPhone mobile app with clean, efficient, and scalable cod…" at bounding box center [1395, 598] width 308 height 203
copy div "Develop and deploy an iPhone mobile app with clean, efficient, and scalable cod…"
click at [899, 23] on icon "close" at bounding box center [900, 20] width 9 height 9
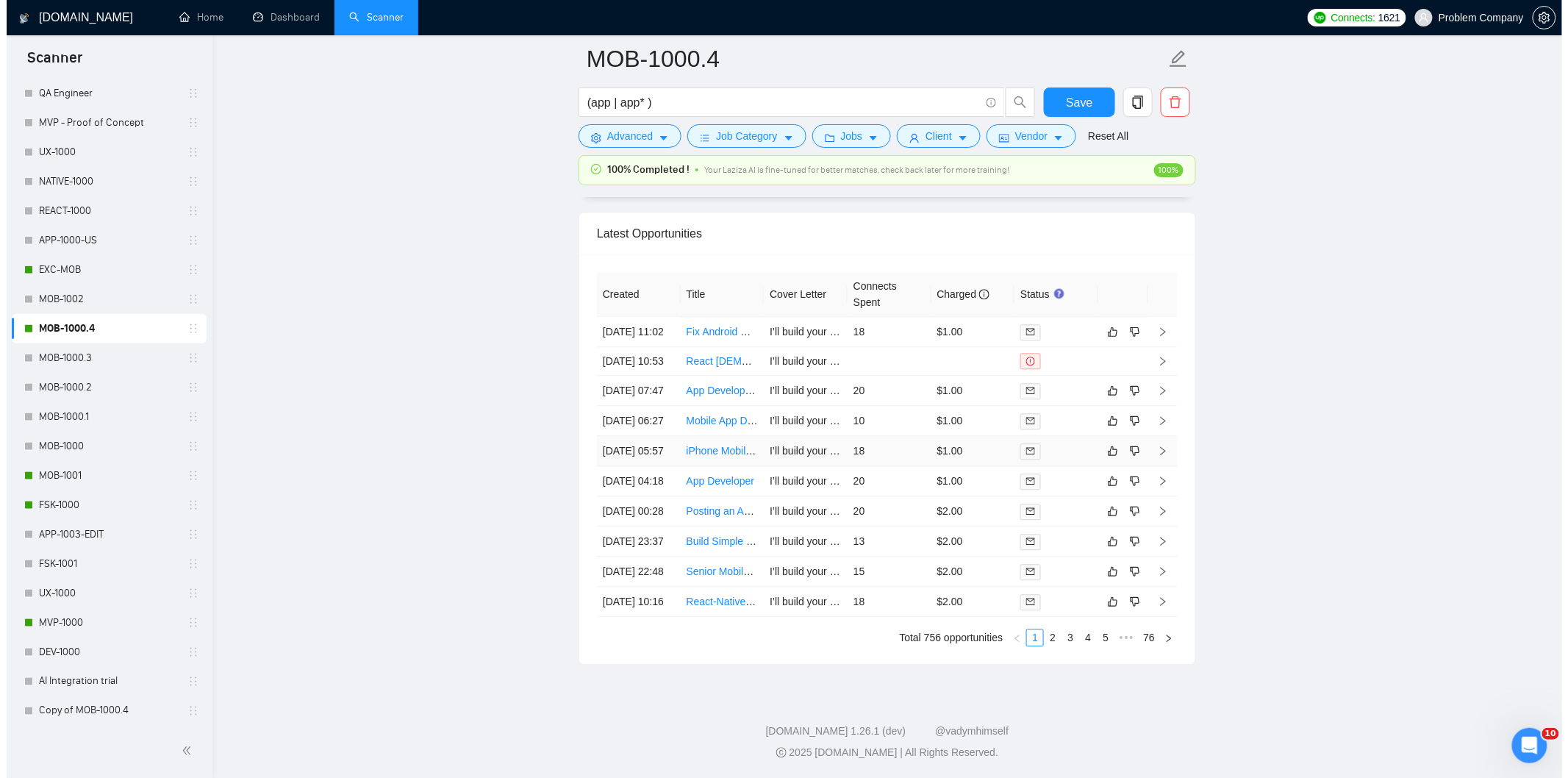
scroll to position [3656, 0]
click at [650, 405] on td "[DATE] 06:27" at bounding box center [631, 420] width 84 height 30
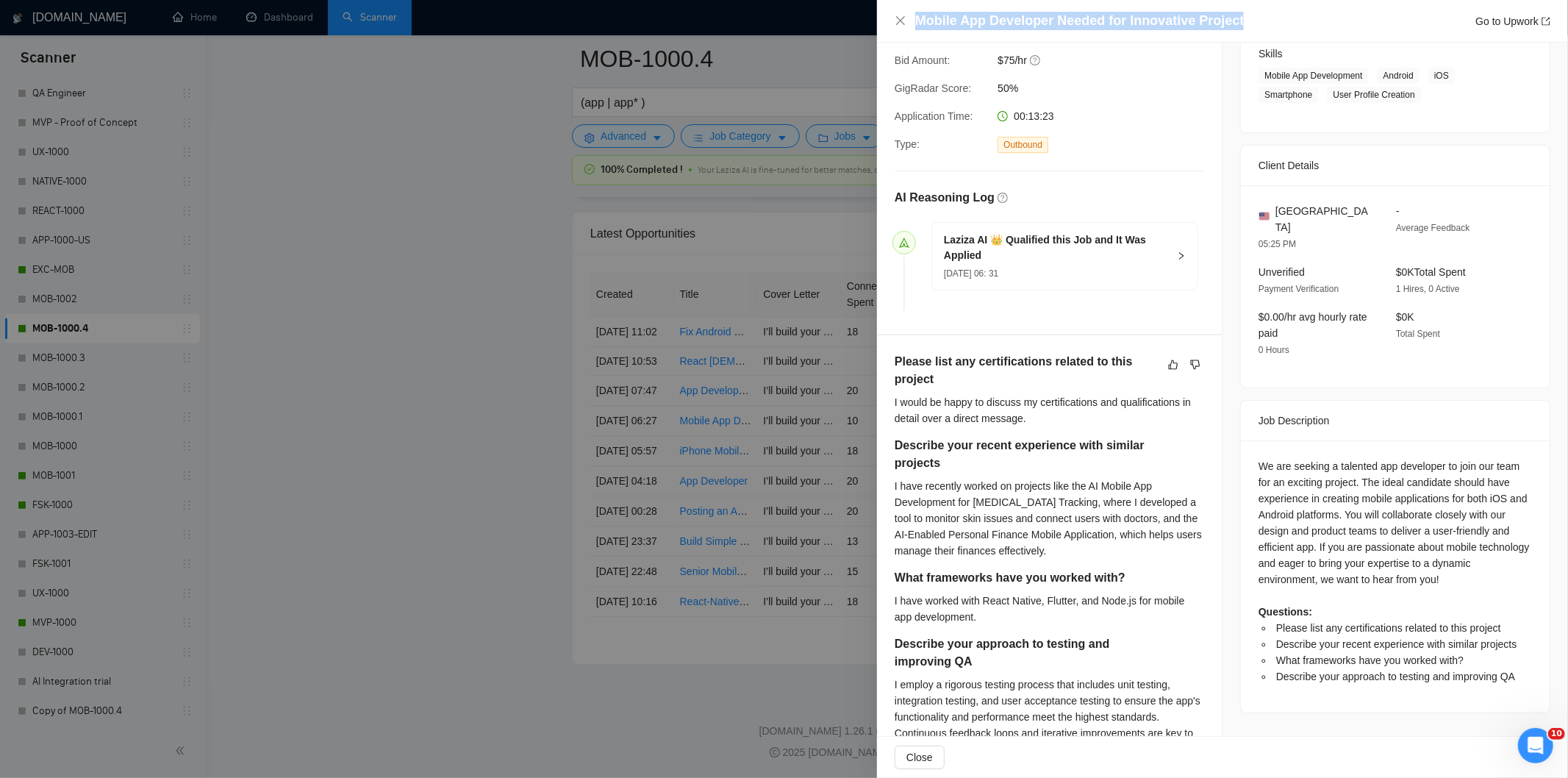
drag, startPoint x: 1247, startPoint y: 19, endPoint x: 900, endPoint y: 28, distance: 347.1
click at [900, 28] on div "Mobile App Developer Needed for Innovative Project Go to Upwork" at bounding box center [1222, 21] width 655 height 19
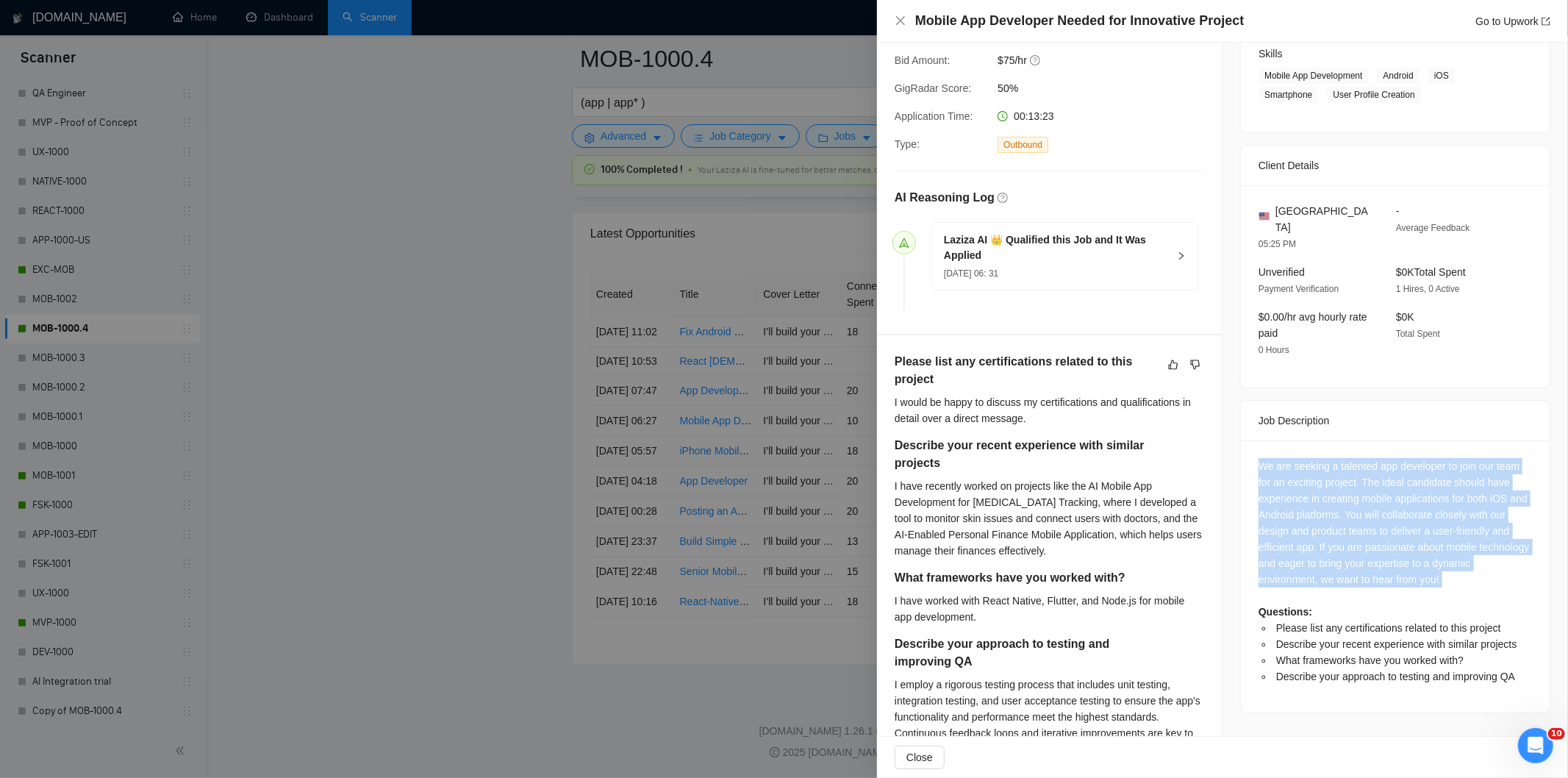
drag, startPoint x: 1247, startPoint y: 446, endPoint x: 1445, endPoint y: 586, distance: 242.5
click at [1445, 586] on div "We are seeking a talented app developer to join our team for an exciting projec…" at bounding box center [1395, 576] width 308 height 272
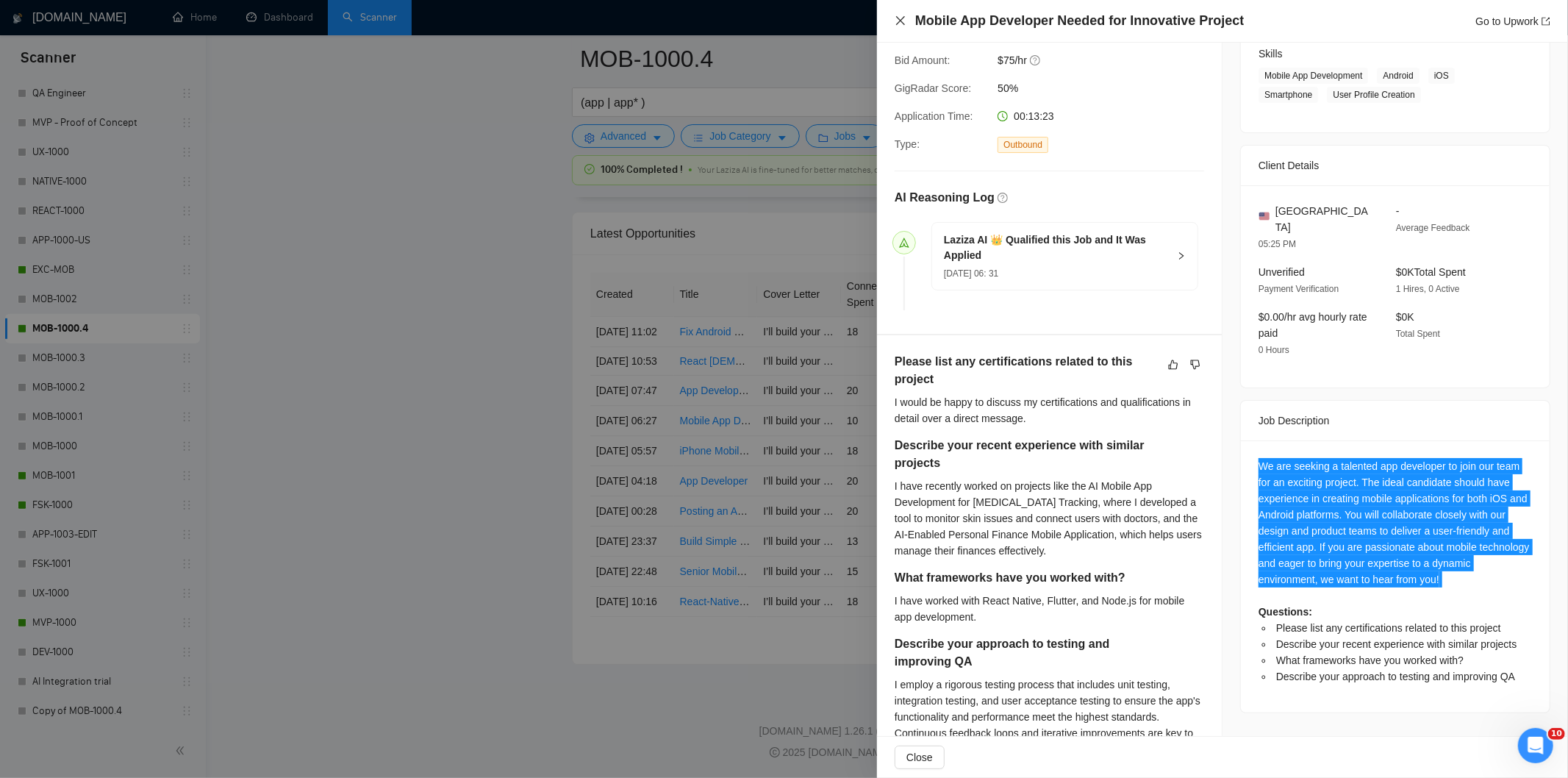
click at [895, 23] on icon "close" at bounding box center [901, 21] width 12 height 12
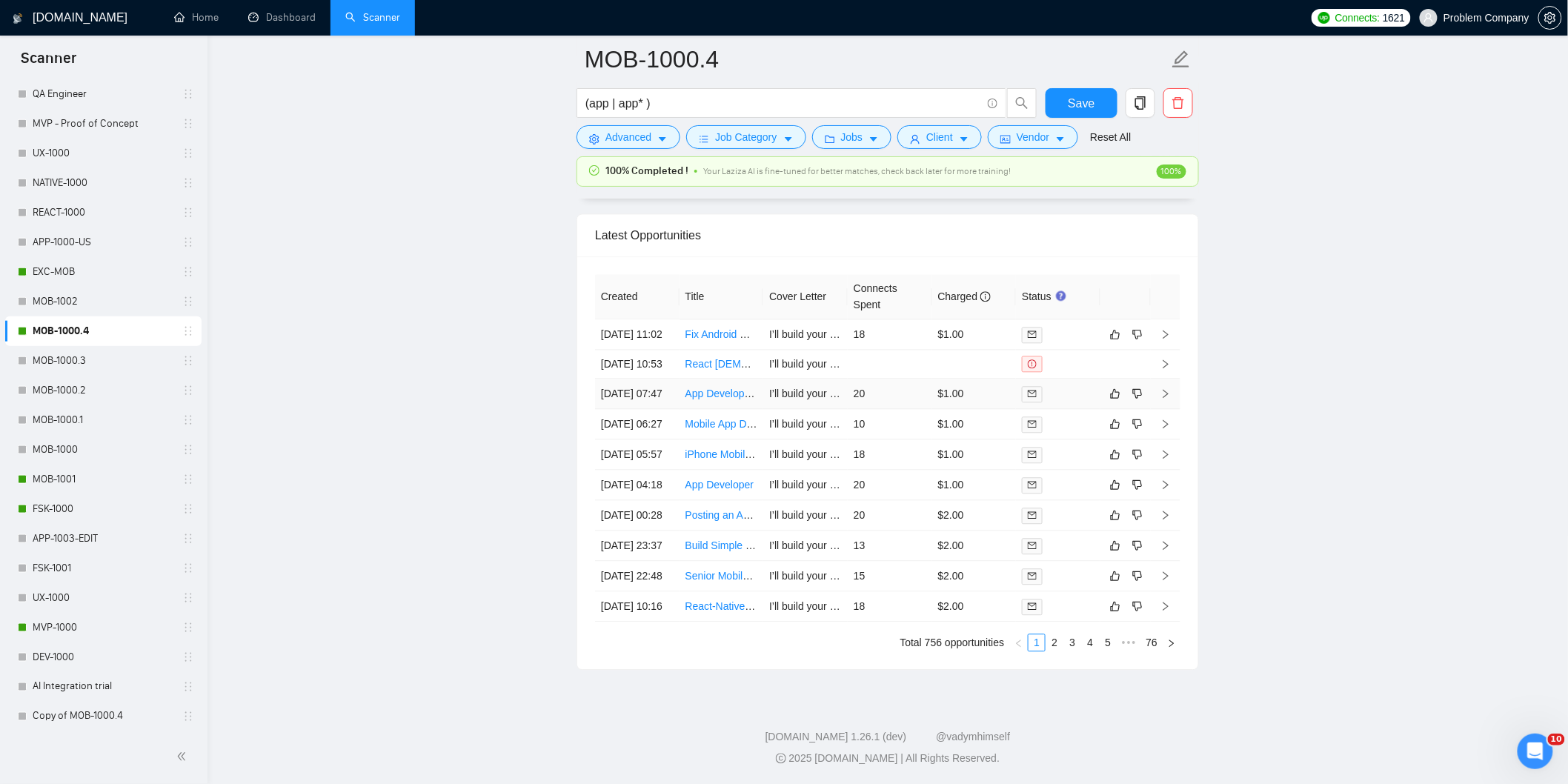
click at [664, 379] on td "[DATE] 07:47" at bounding box center [637, 393] width 85 height 30
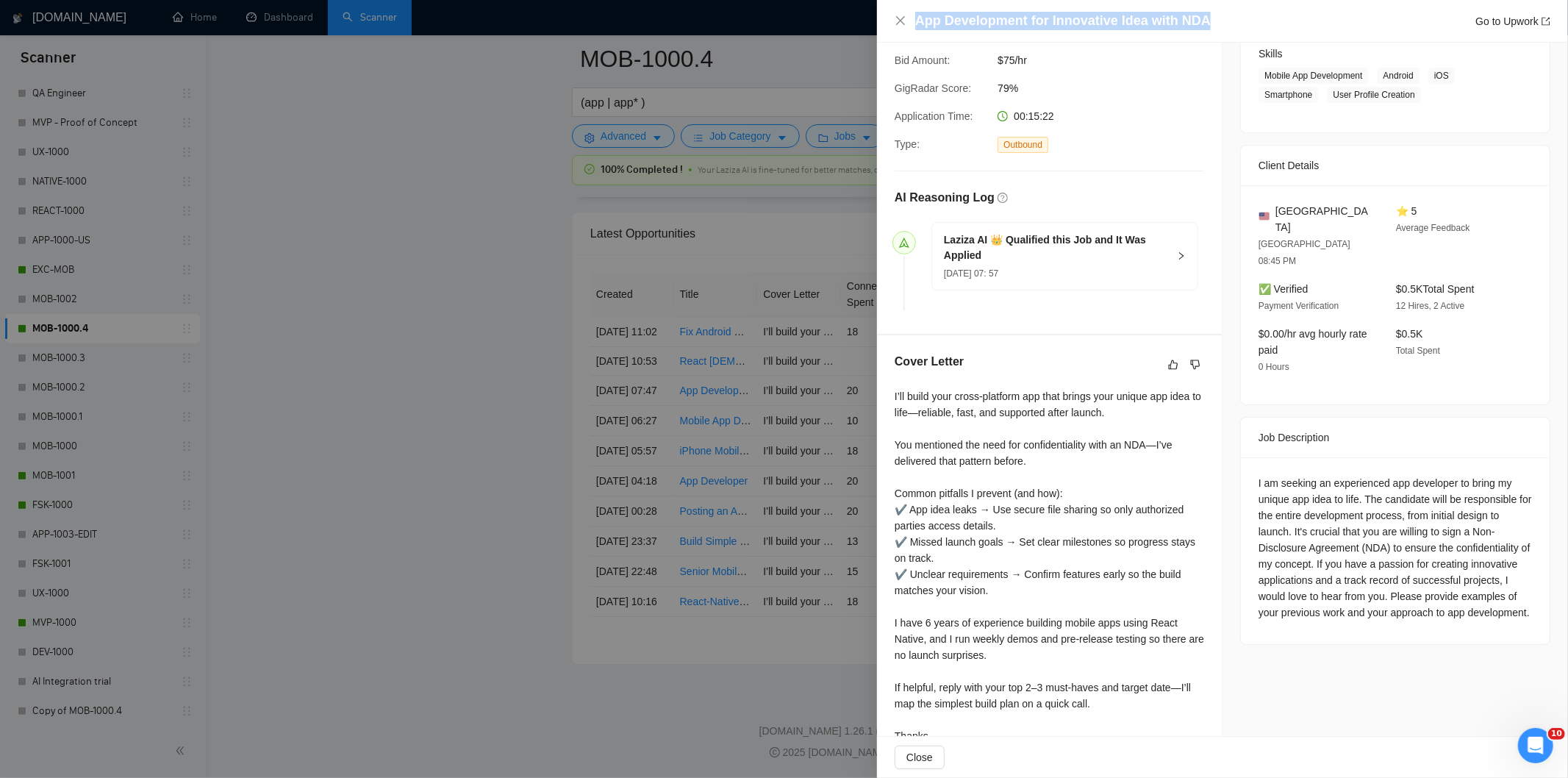
drag, startPoint x: 1213, startPoint y: 18, endPoint x: 938, endPoint y: 9, distance: 275.1
click at [938, 9] on div "App Development for Innovative Idea with NDA Go to Upwork" at bounding box center [1222, 21] width 691 height 43
click at [897, 19] on icon "close" at bounding box center [901, 21] width 12 height 12
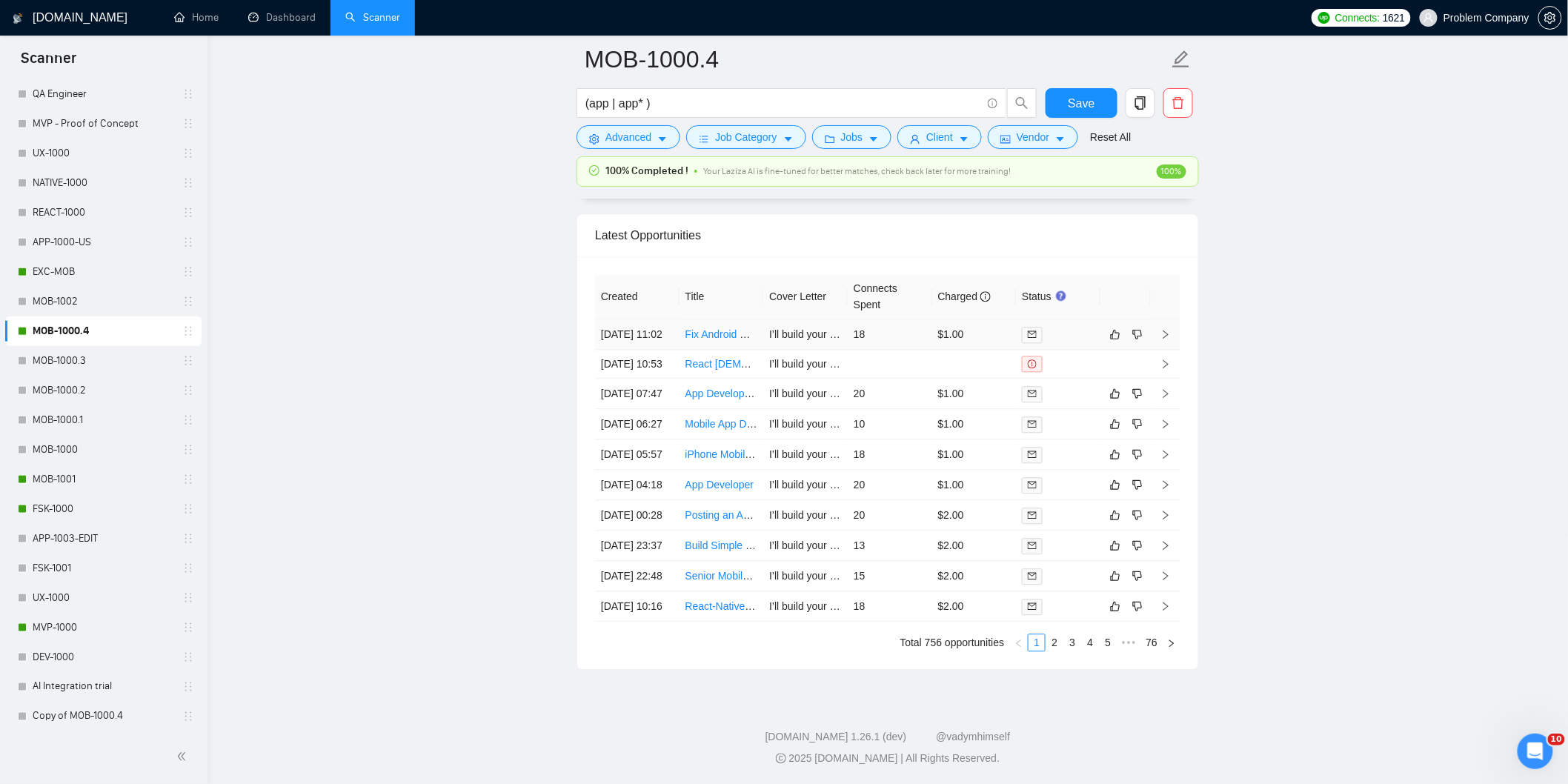
click at [650, 320] on td "[DATE] 11:02" at bounding box center [637, 335] width 85 height 30
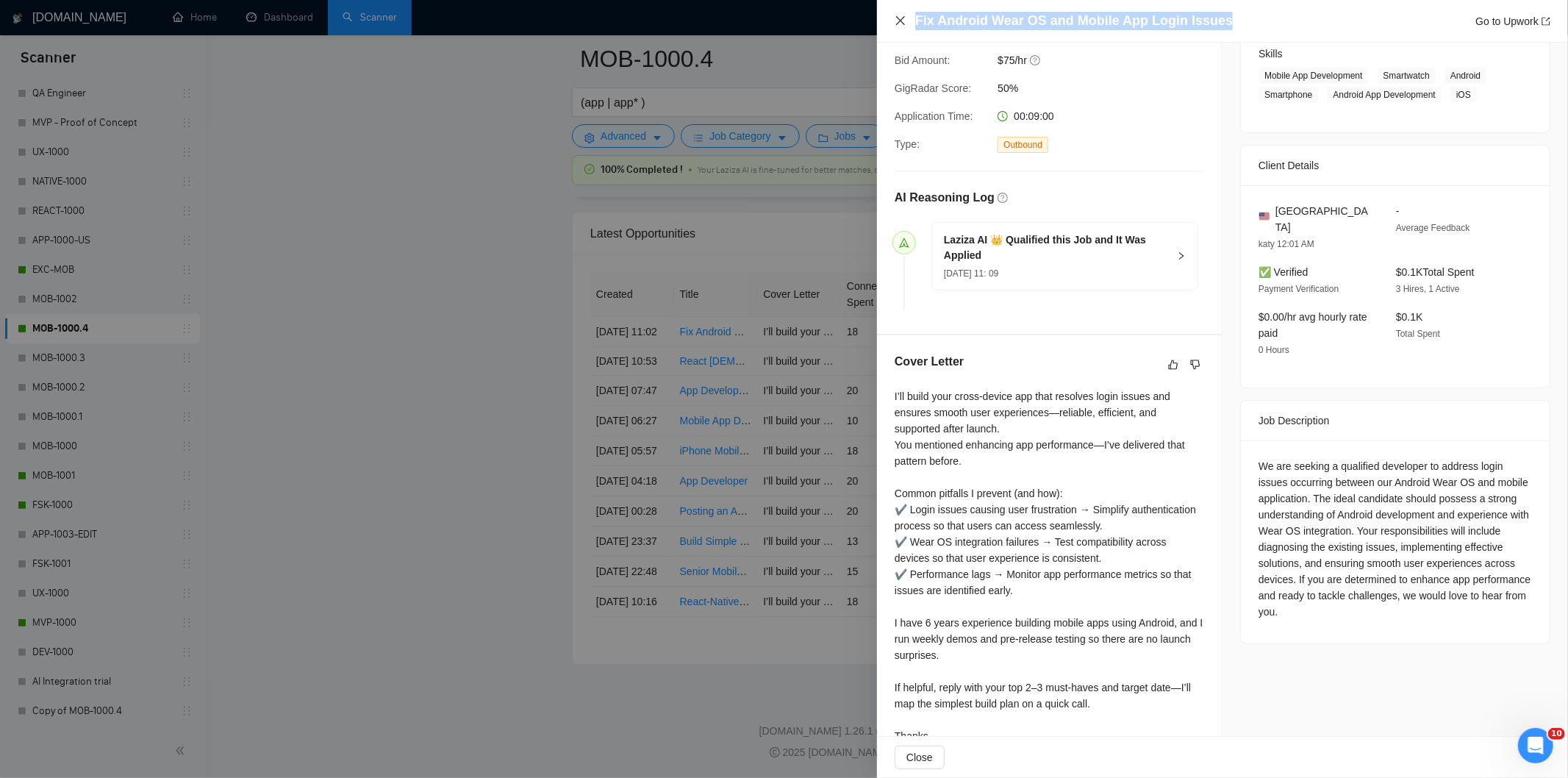
drag, startPoint x: 1229, startPoint y: 19, endPoint x: 899, endPoint y: 19, distance: 330.0
click at [899, 19] on div "Fix Android Wear OS and Mobile App Login Issues Go to Upwork" at bounding box center [1222, 21] width 655 height 19
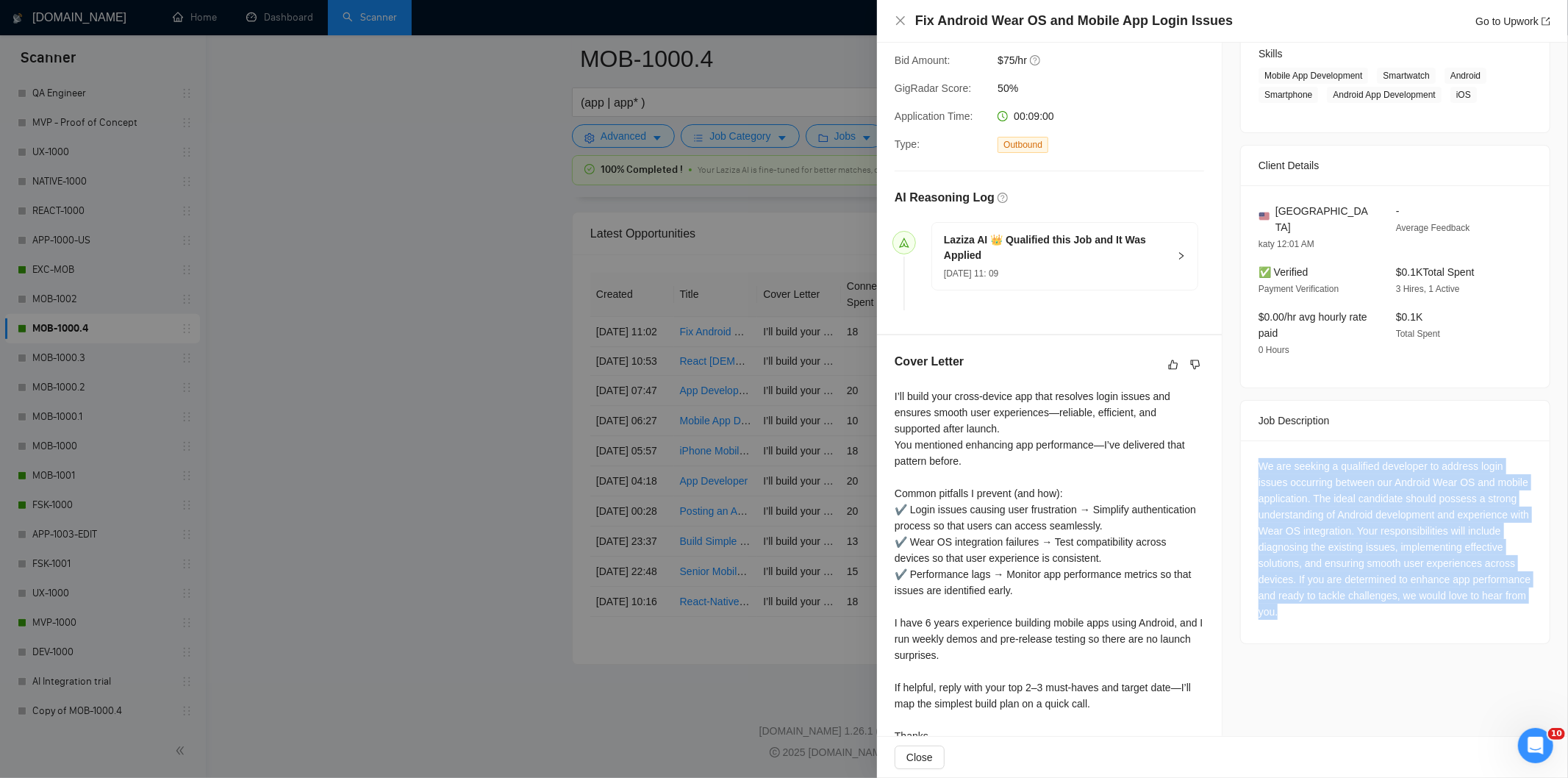
drag, startPoint x: 1250, startPoint y: 446, endPoint x: 1385, endPoint y: 591, distance: 198.1
click at [1385, 591] on div "We are seeking a qualified developer to address login issues occurring between …" at bounding box center [1395, 541] width 308 height 203
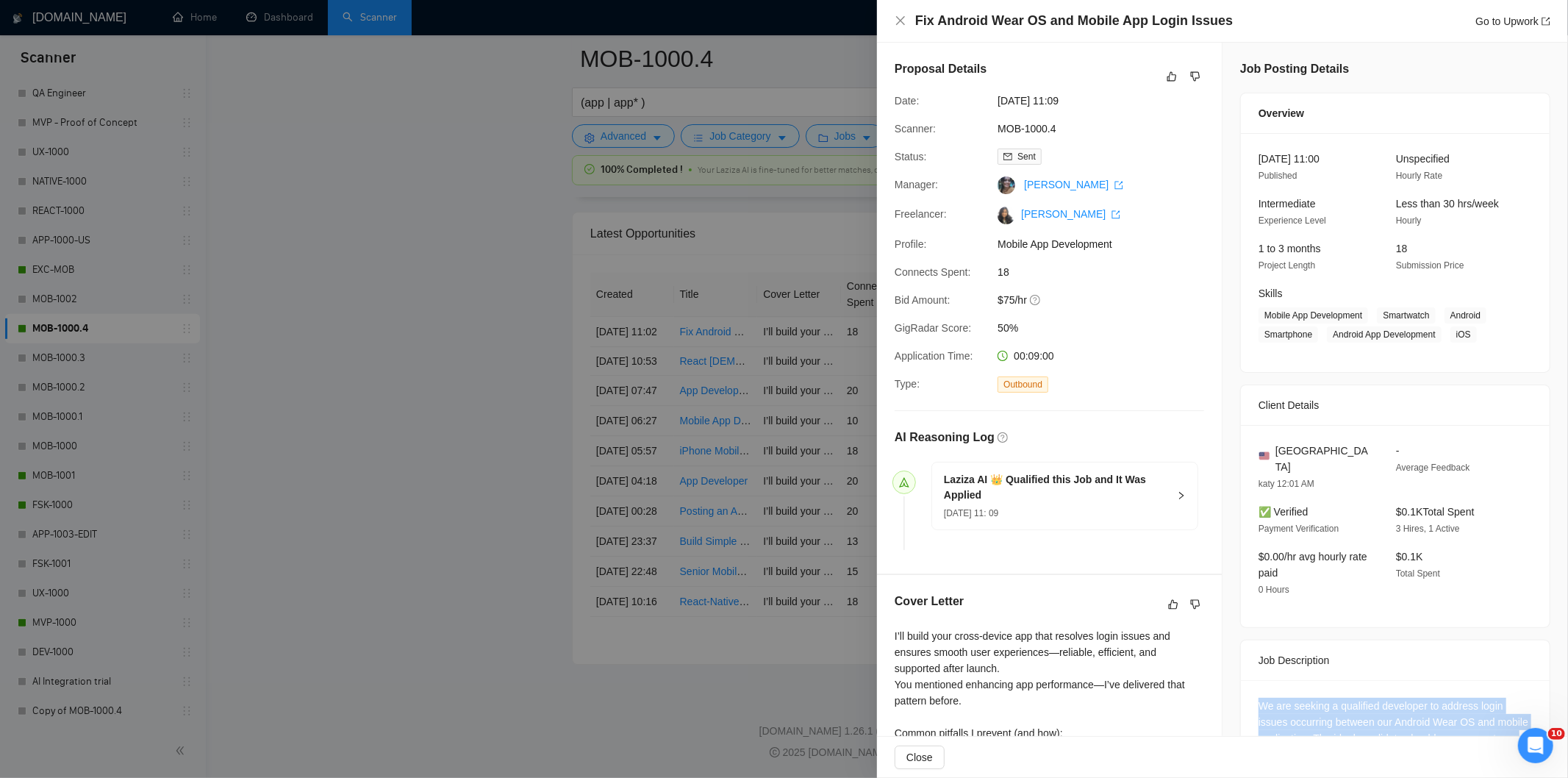
drag, startPoint x: 1106, startPoint y: 101, endPoint x: 987, endPoint y: 98, distance: 119.0
click at [987, 98] on div "Date: [DATE] 11:09" at bounding box center [1044, 100] width 309 height 16
click at [901, 25] on icon "close" at bounding box center [901, 21] width 12 height 12
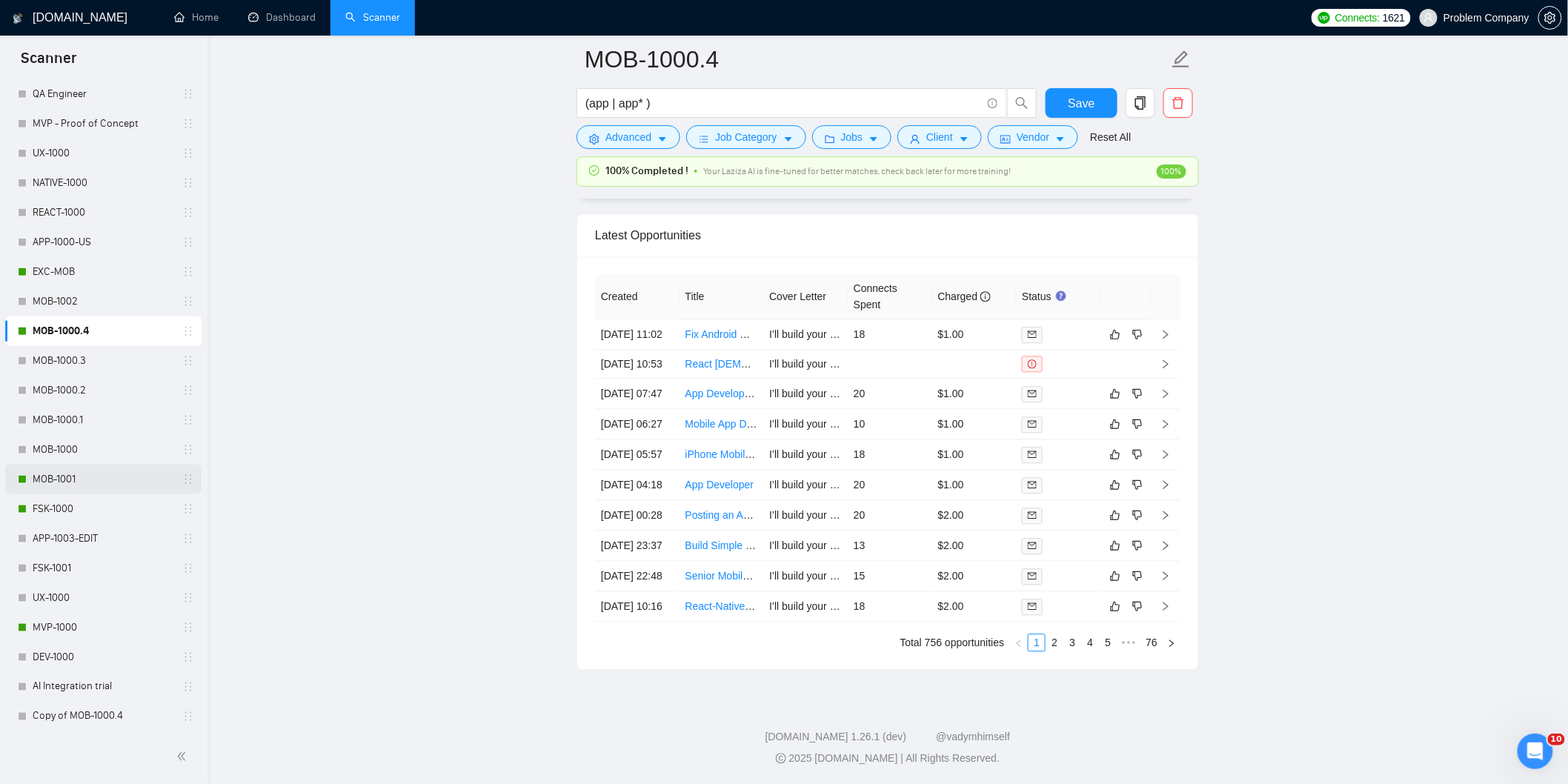
click at [61, 482] on link "MOB-1001" at bounding box center [103, 479] width 141 height 30
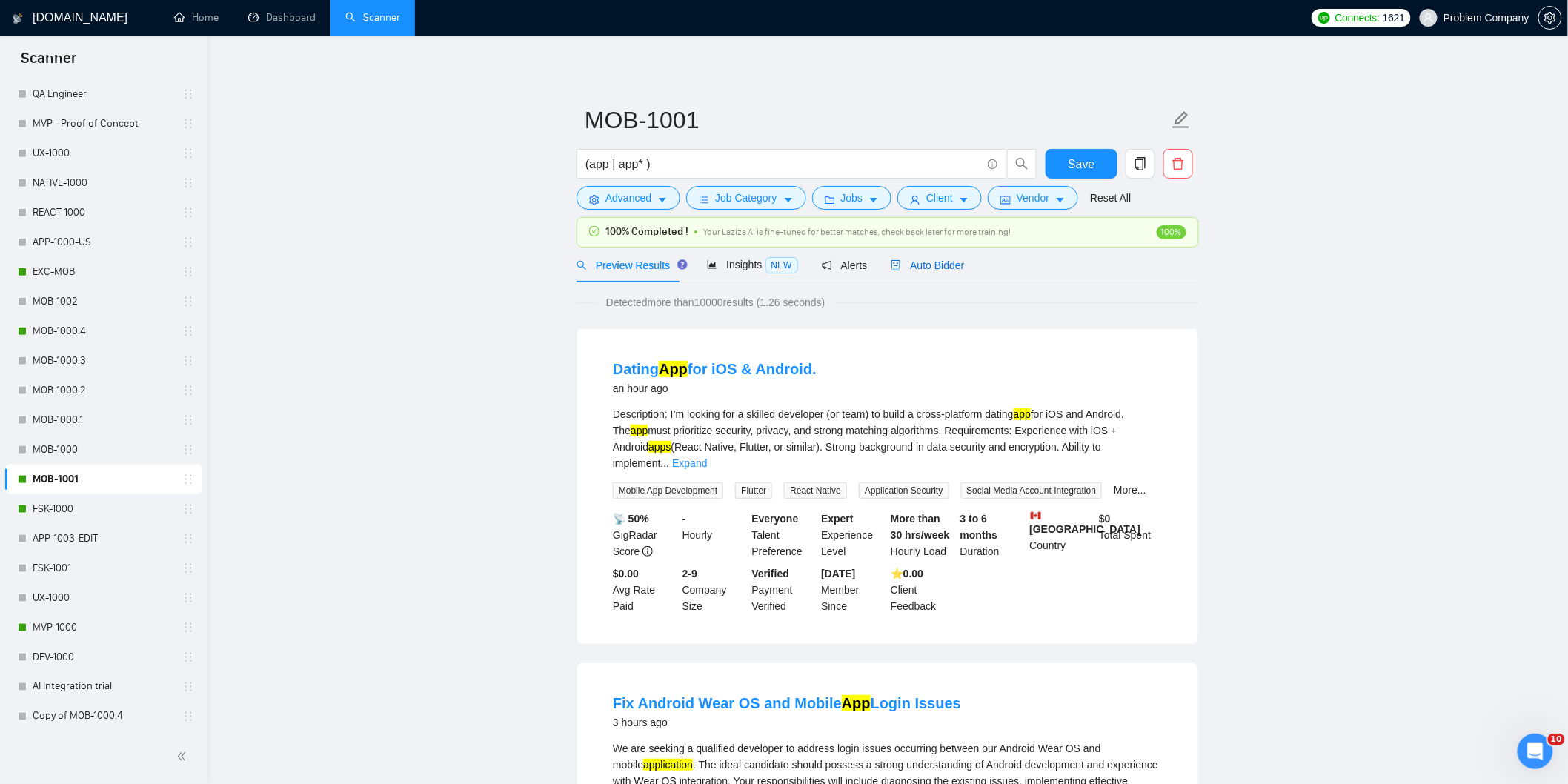
click at [927, 260] on span "Auto Bidder" at bounding box center [926, 266] width 73 height 12
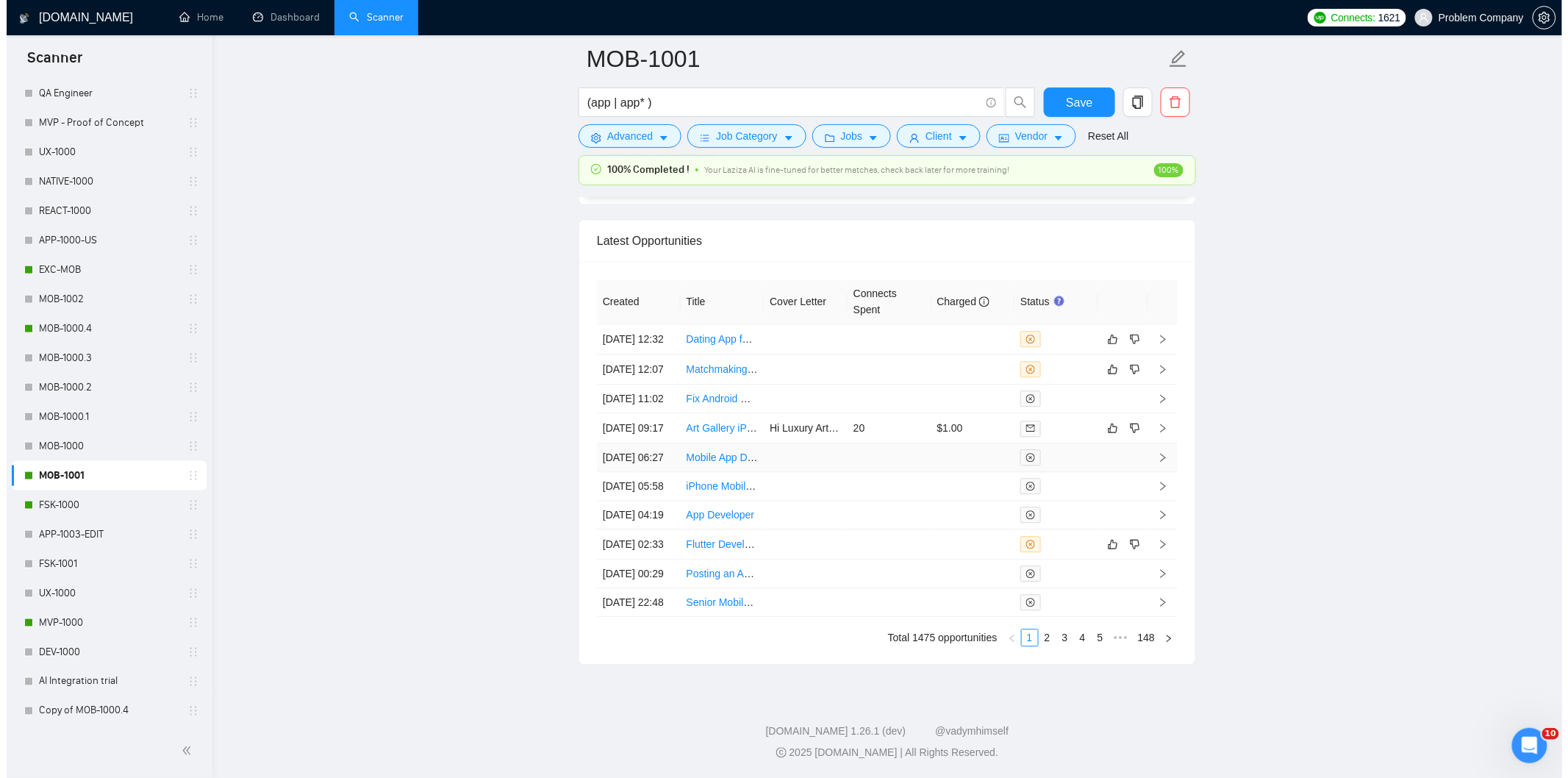
scroll to position [3627, 0]
drag, startPoint x: 1040, startPoint y: 748, endPoint x: 1033, endPoint y: 749, distance: 7.1
click at [1040, 645] on link "2" at bounding box center [1041, 637] width 16 height 16
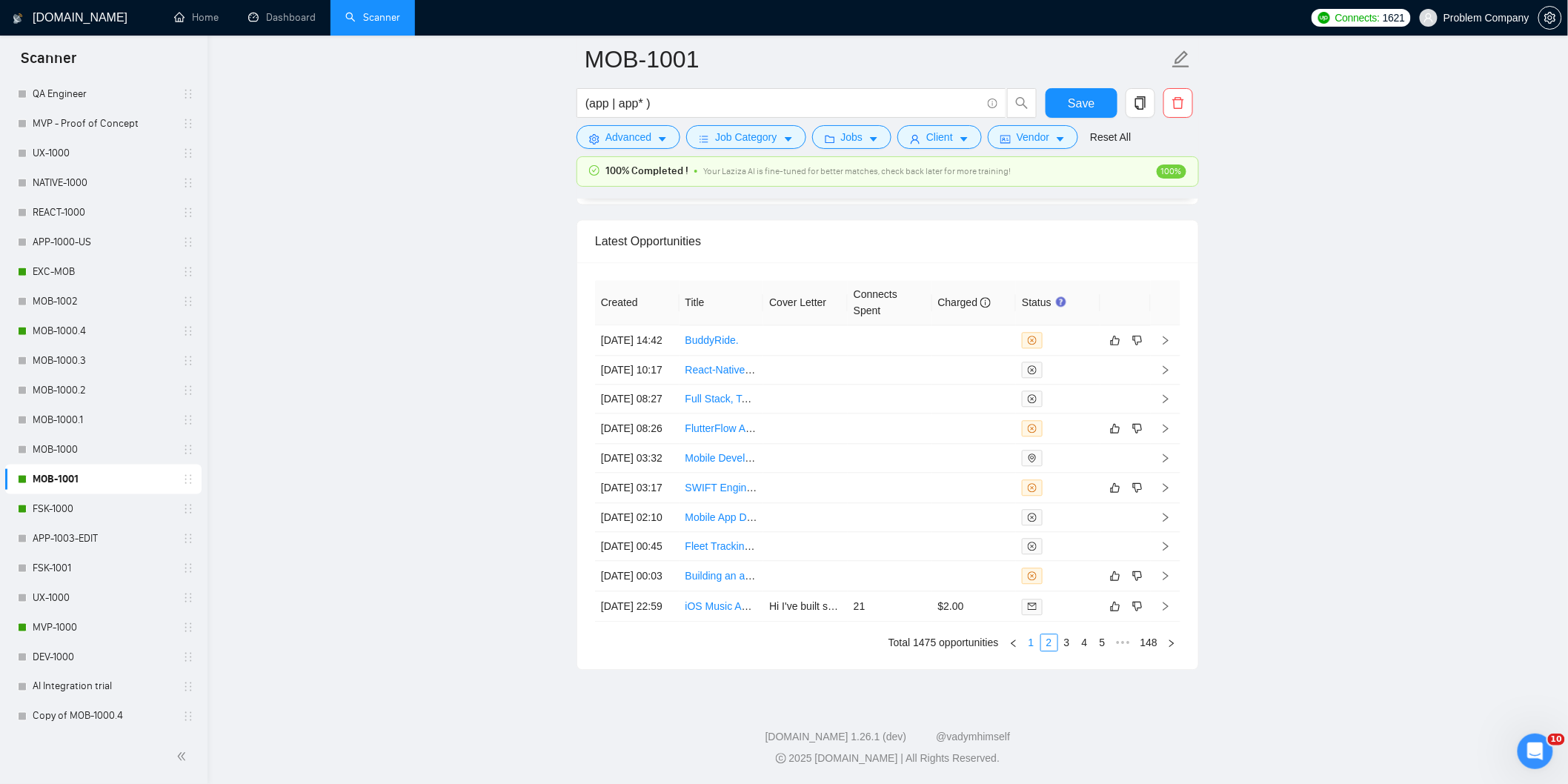
click at [1035, 650] on link "1" at bounding box center [1031, 642] width 16 height 16
drag, startPoint x: 625, startPoint y: 630, endPoint x: 654, endPoint y: 640, distance: 30.7
click at [626, 563] on td "[DATE] 02:33" at bounding box center [637, 548] width 85 height 30
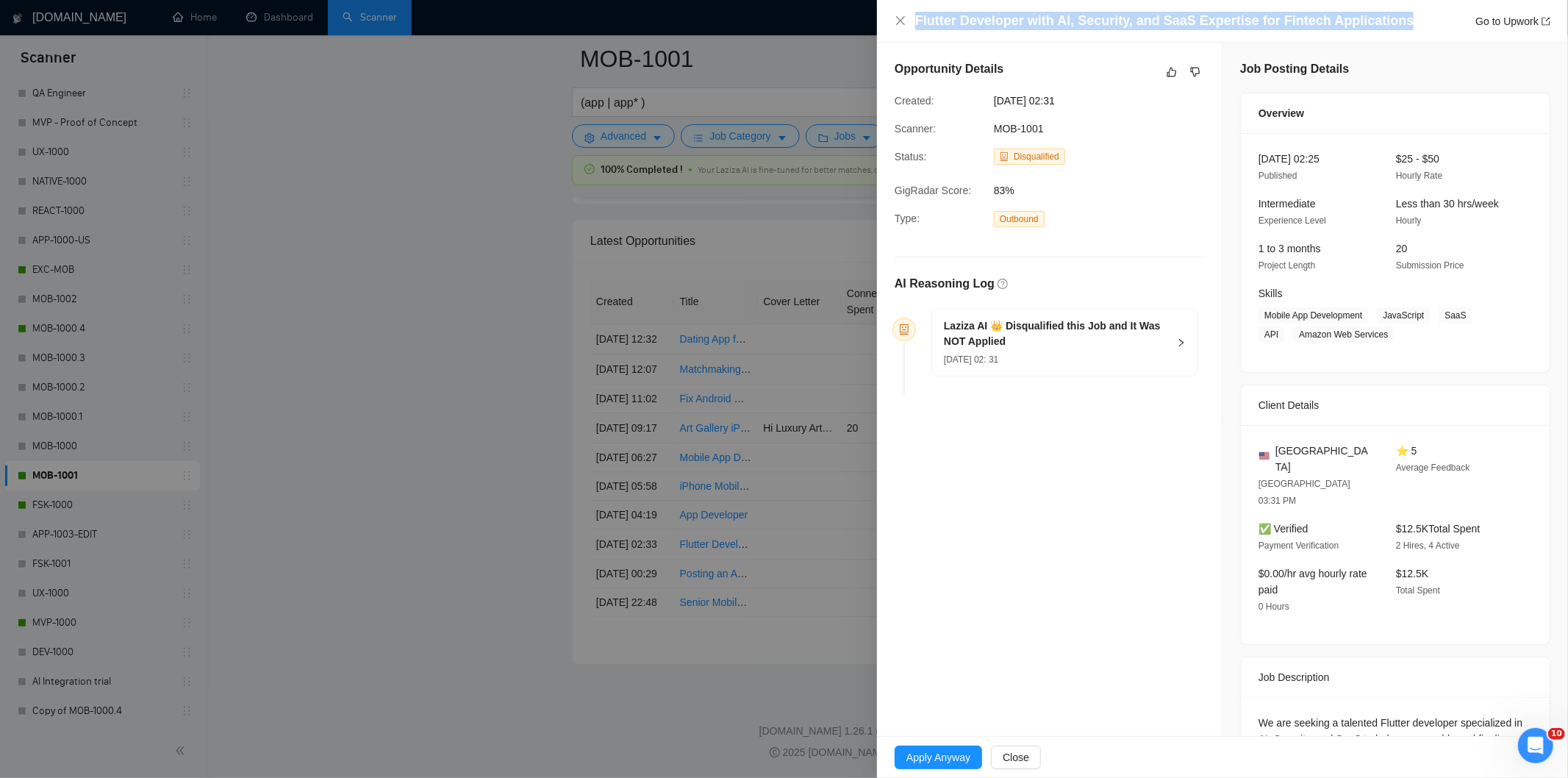
drag, startPoint x: 1405, startPoint y: 22, endPoint x: 968, endPoint y: 9, distance: 437.2
click at [979, 6] on div "Flutter Developer with AI, Security, and SaaS Expertise for Fintech Application…" at bounding box center [1222, 21] width 691 height 43
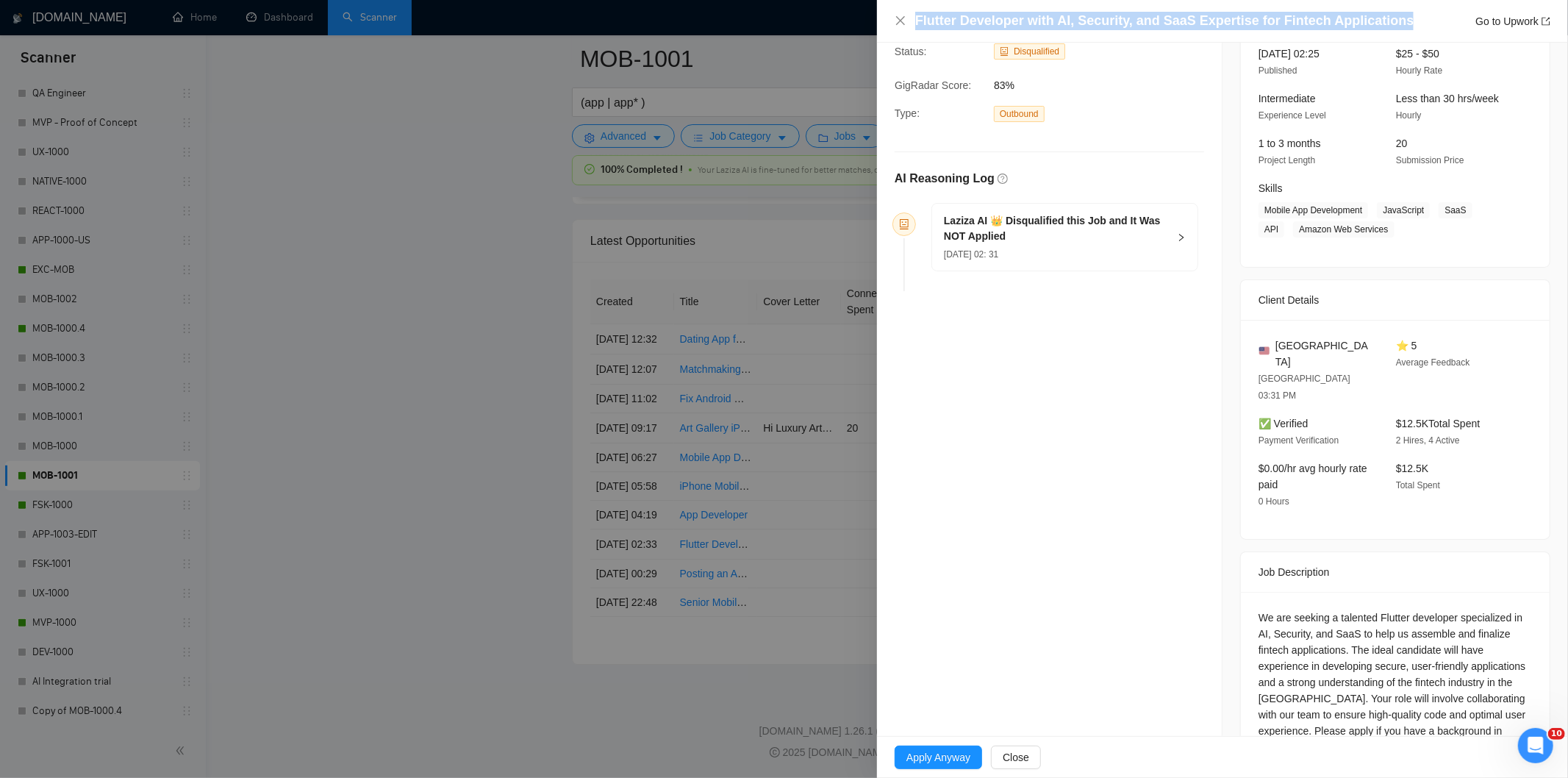
scroll to position [278, 0]
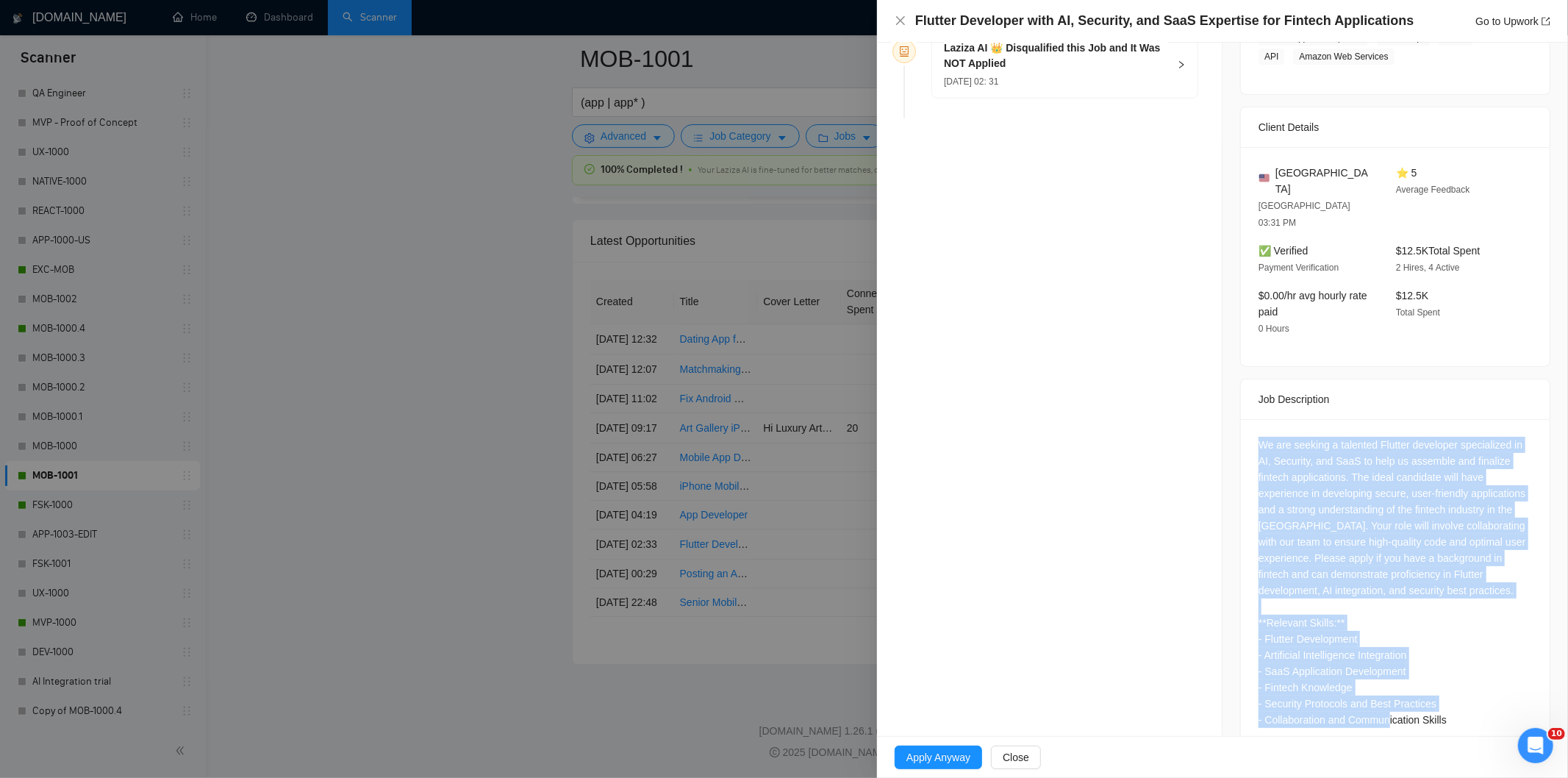
drag, startPoint x: 1247, startPoint y: 405, endPoint x: 1458, endPoint y: 710, distance: 370.9
click at [1458, 710] on div "We are seeking a talented Flutter developer specialized in AI, Security, and Sa…" at bounding box center [1395, 585] width 308 height 332
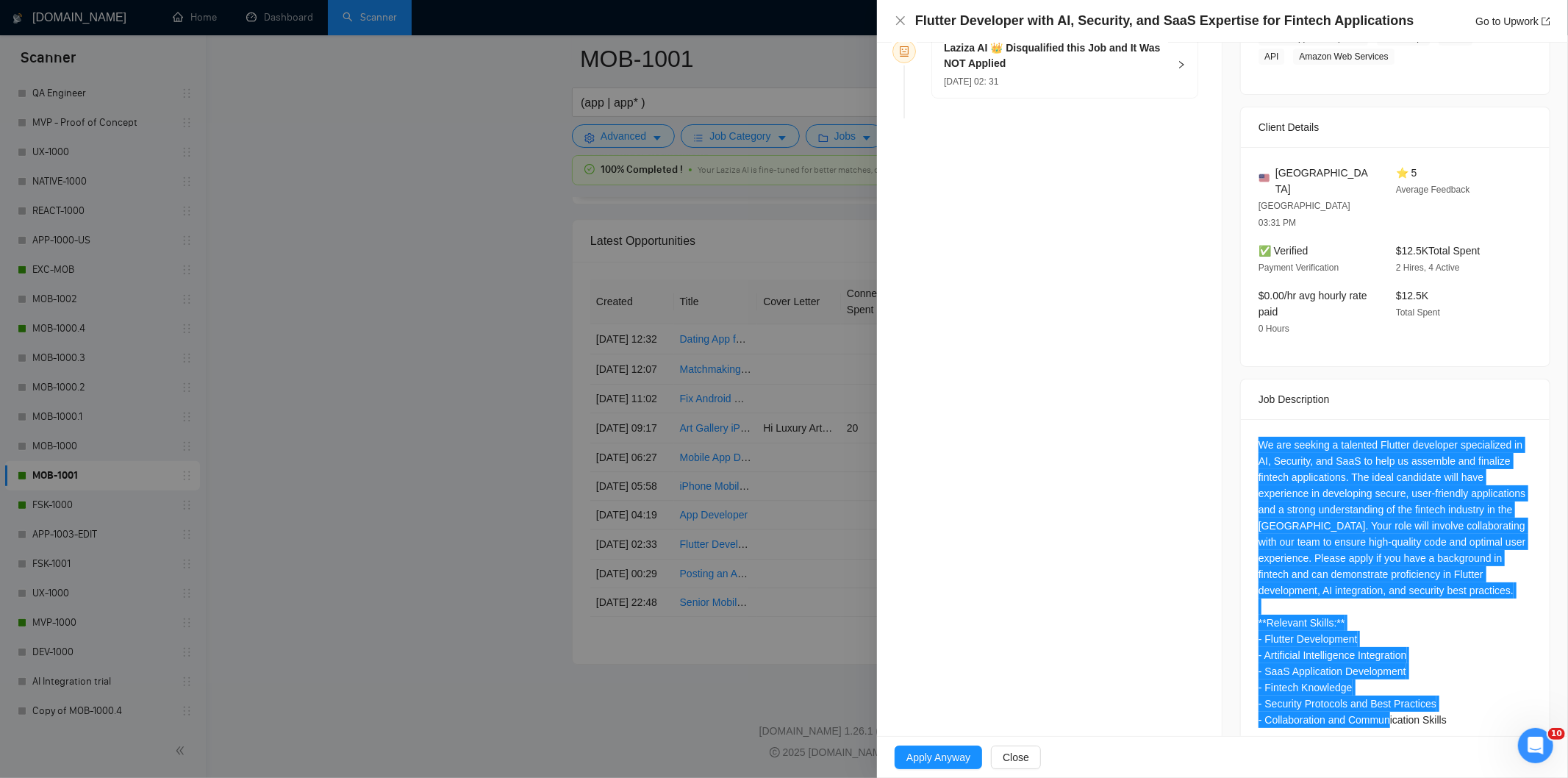
scroll to position [33, 0]
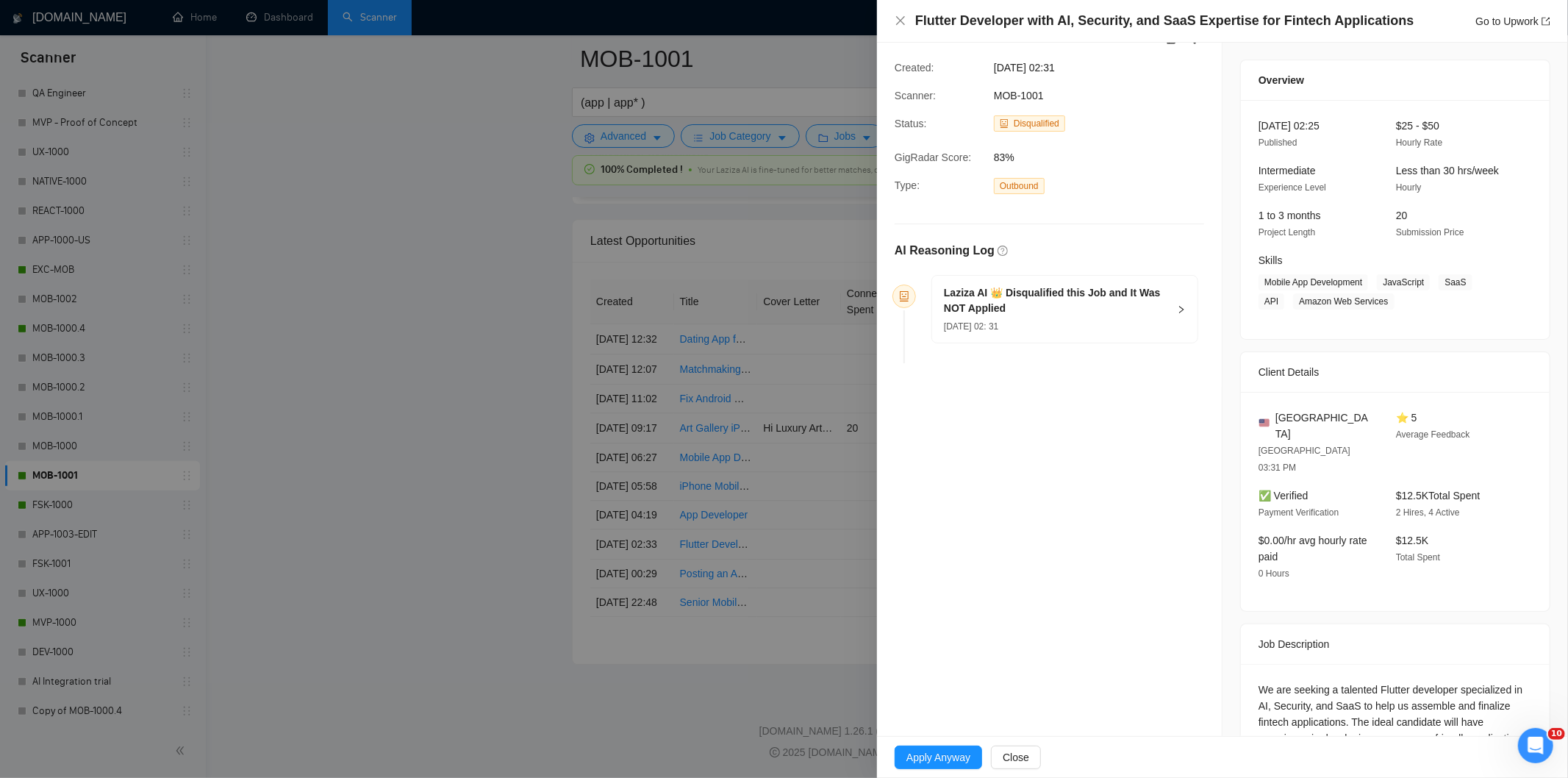
click at [1103, 321] on div "[DATE] 02: 31" at bounding box center [1056, 325] width 224 height 16
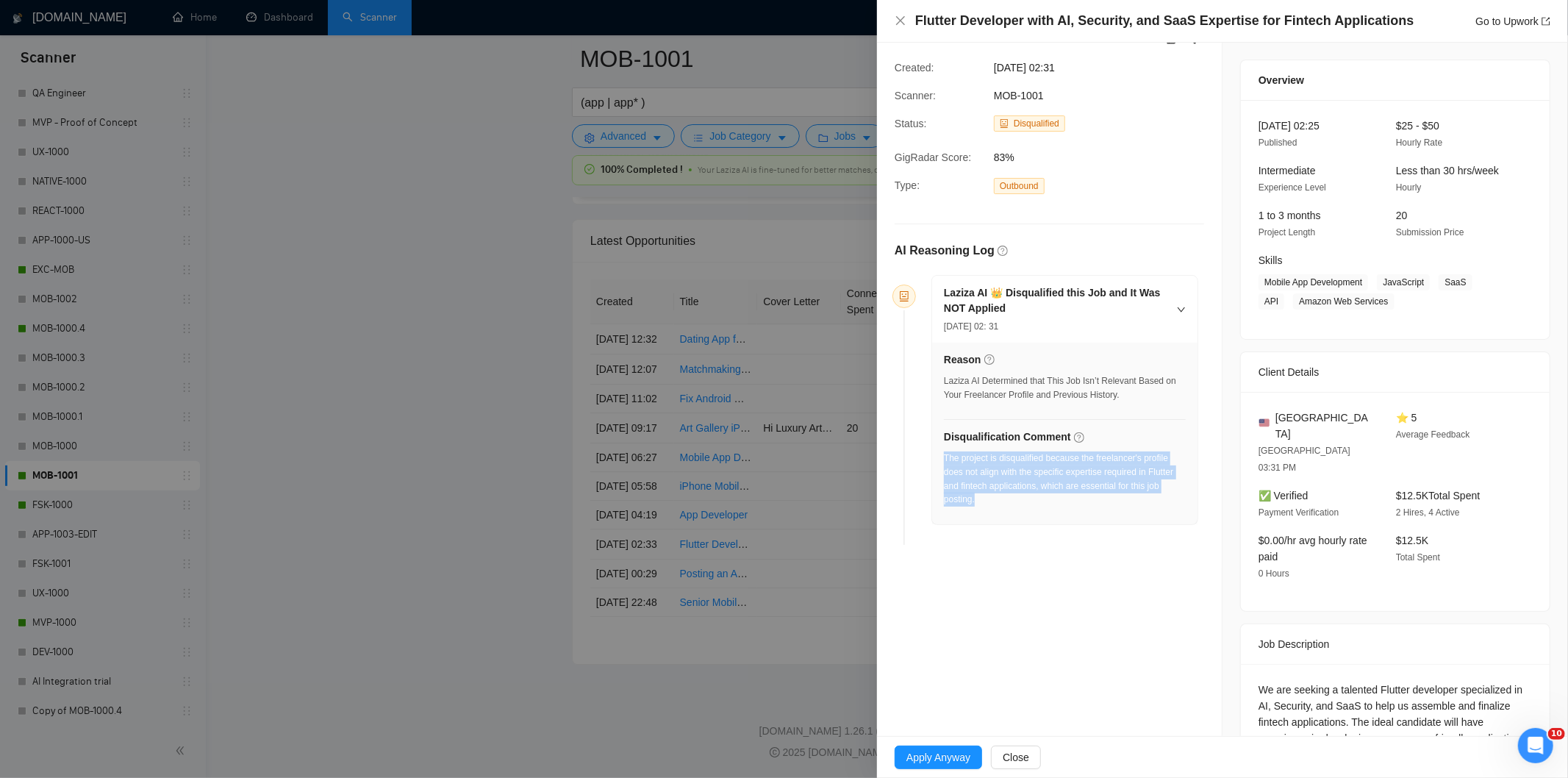
drag, startPoint x: 991, startPoint y: 494, endPoint x: 946, endPoint y: 460, distance: 56.4
click at [946, 460] on div "The project is disqualified because the freelancer's profile does not align wit…" at bounding box center [1064, 479] width 242 height 56
click at [897, 18] on icon "close" at bounding box center [900, 20] width 9 height 9
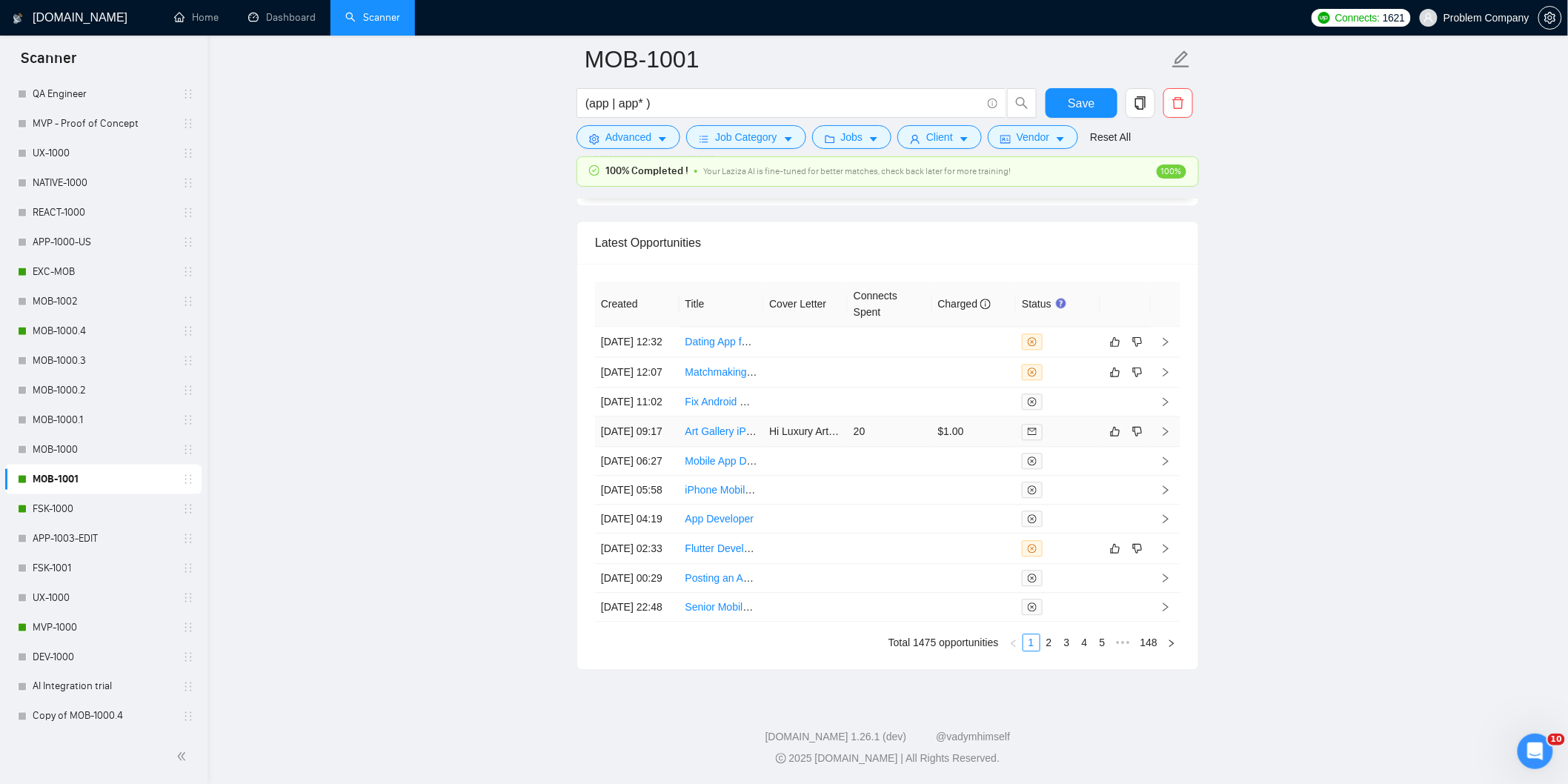
click at [657, 442] on td "[DATE] 09:17" at bounding box center [637, 431] width 85 height 30
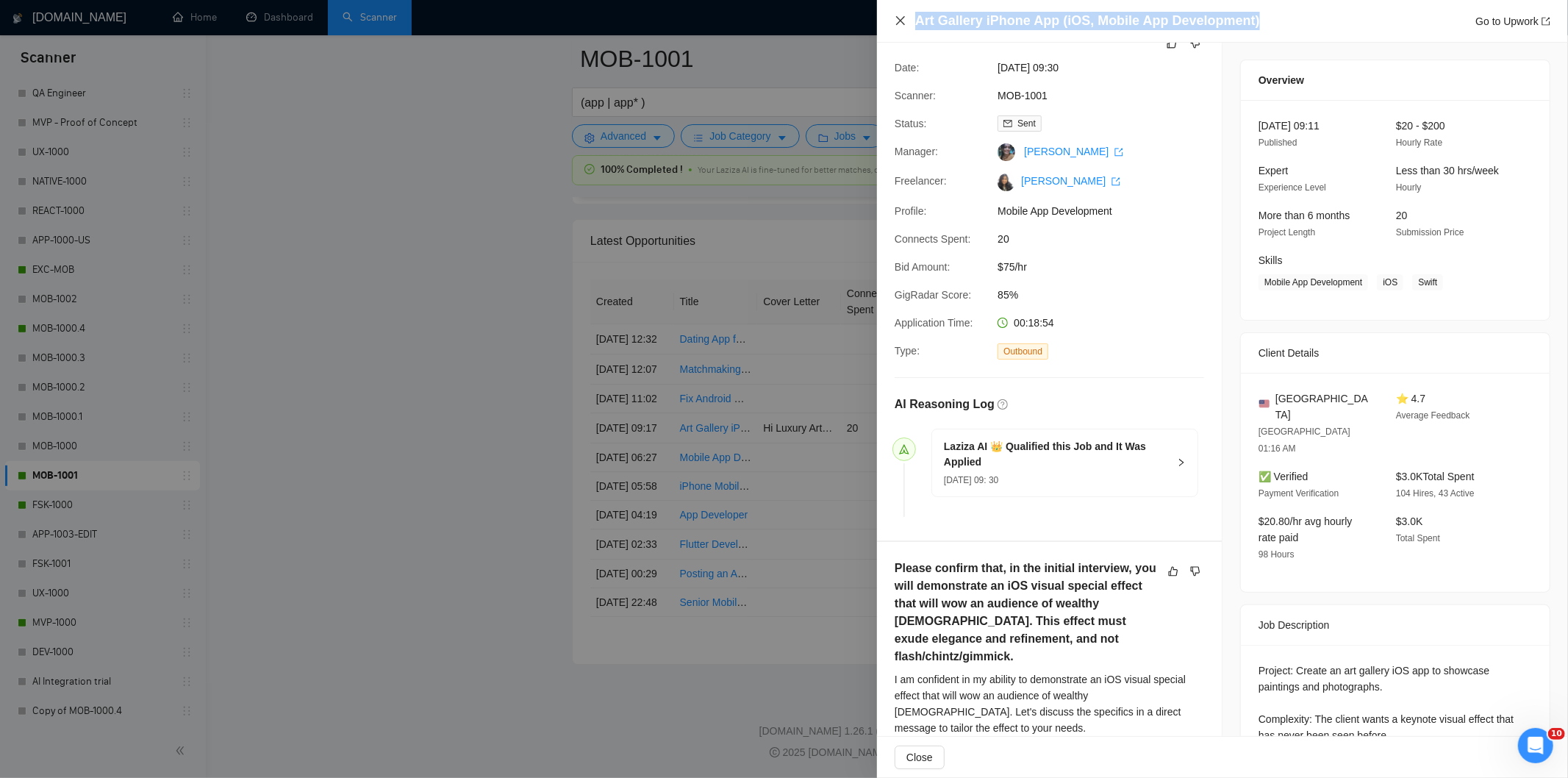
drag, startPoint x: 1262, startPoint y: 20, endPoint x: 902, endPoint y: 21, distance: 360.0
click at [902, 21] on div "Art Gallery iPhone App (iOS, Mobile App Development) Go to Upwork" at bounding box center [1222, 21] width 655 height 19
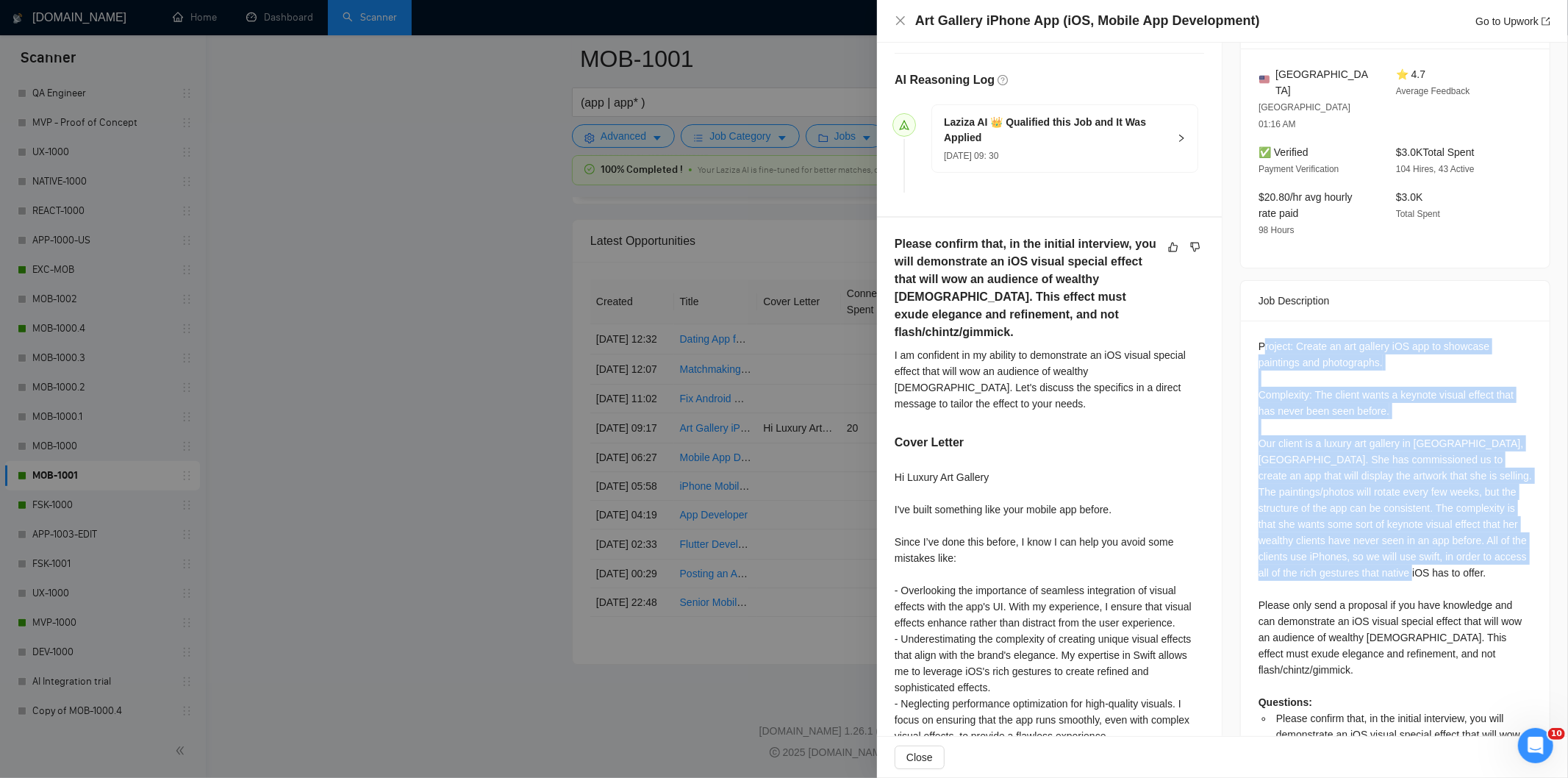
scroll to position [360, 0]
drag, startPoint x: 1256, startPoint y: 383, endPoint x: 1376, endPoint y: 559, distance: 213.0
click at [1376, 559] on div "Project: Create an art gallery iOS app to showcase paintings and photographs. C…" at bounding box center [1395, 566] width 308 height 499
click at [1327, 428] on div "Project: Create an art gallery iOS app to showcase paintings and photographs. C…" at bounding box center [1396, 561] width 274 height 453
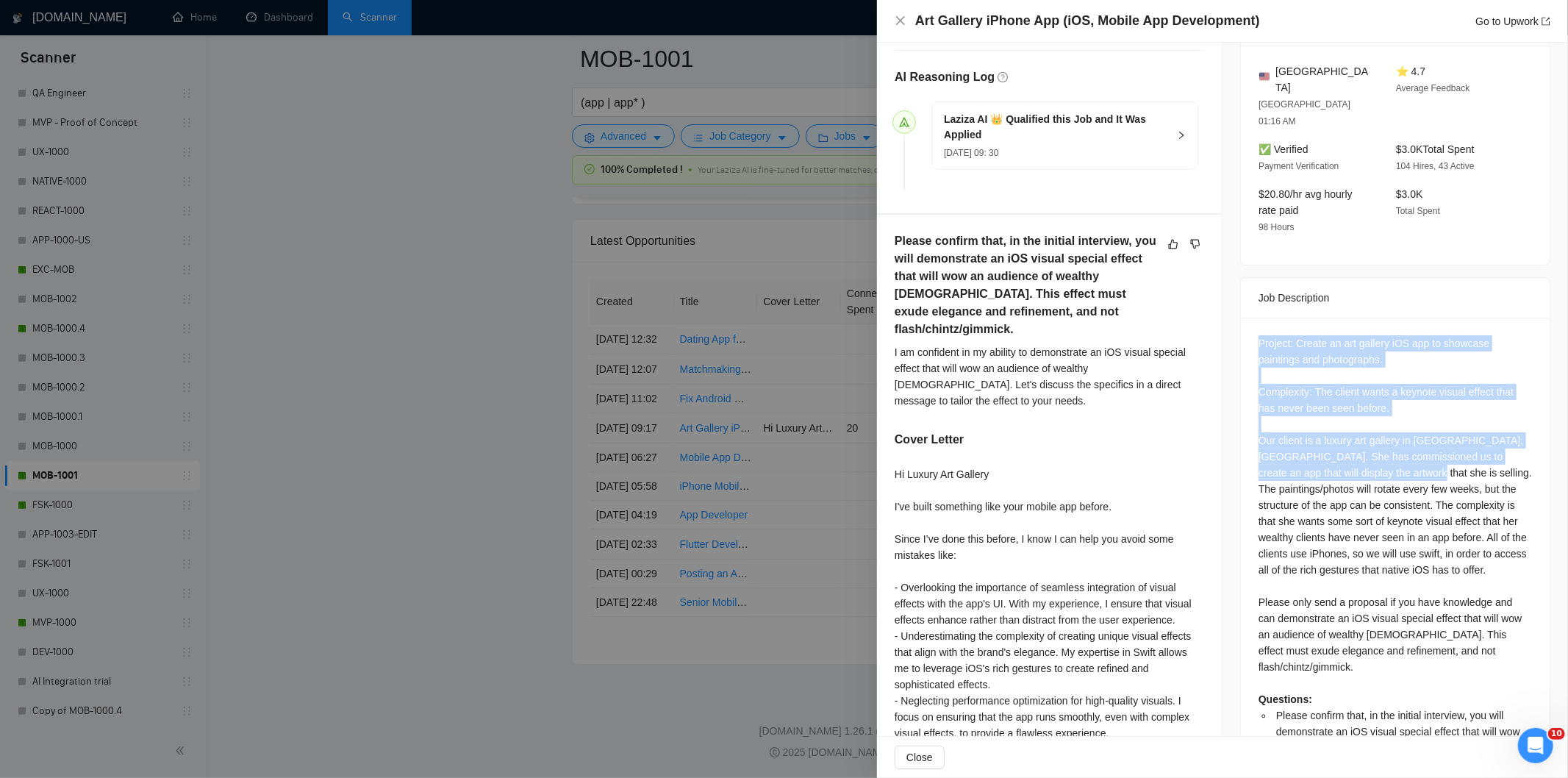
scroll to position [468, 0]
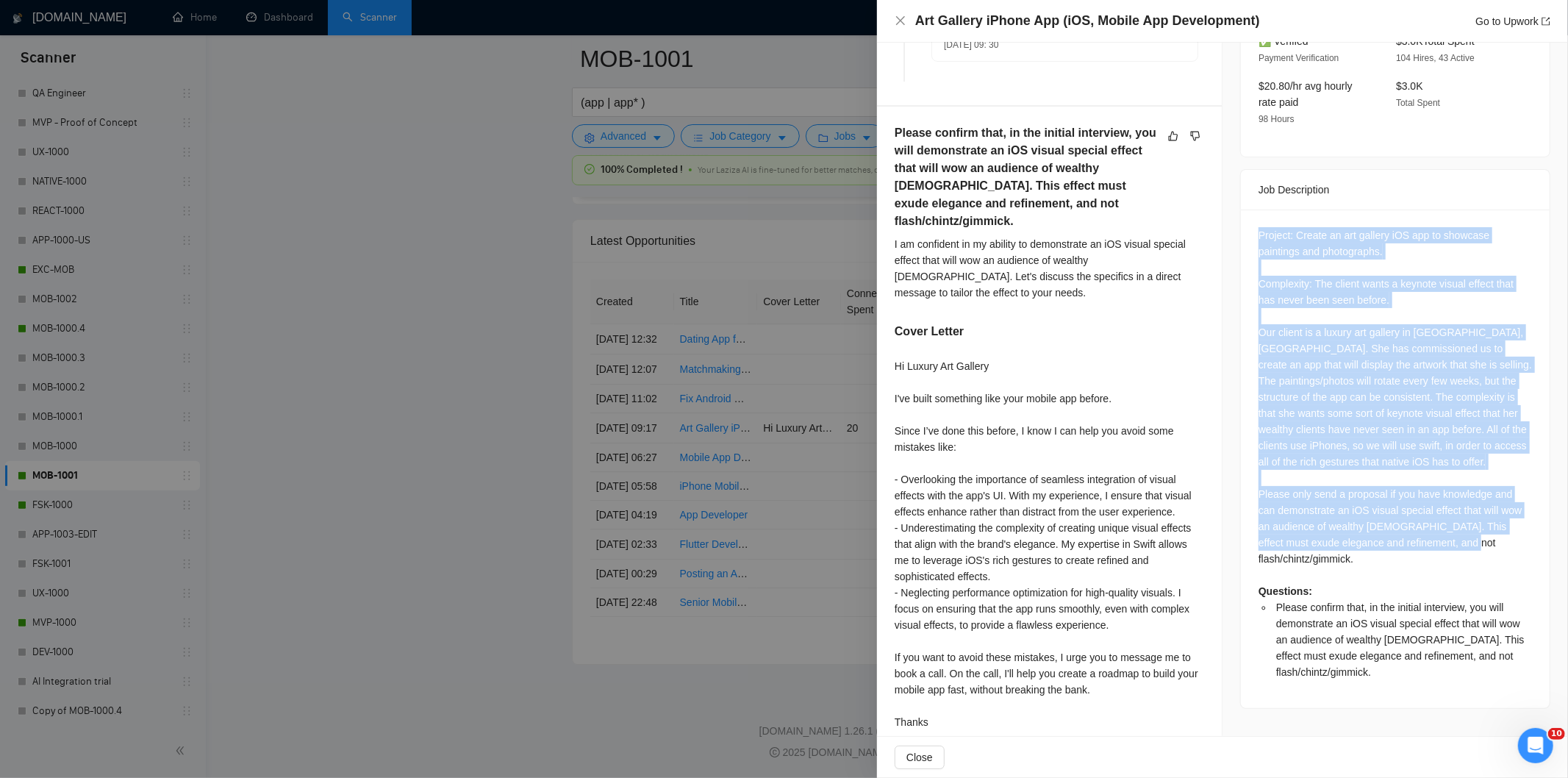
drag, startPoint x: 1239, startPoint y: 303, endPoint x: 1399, endPoint y: 524, distance: 272.8
click at [1399, 524] on div "Project: Create an art gallery iOS app to showcase paintings and photographs. C…" at bounding box center [1395, 458] width 308 height 499
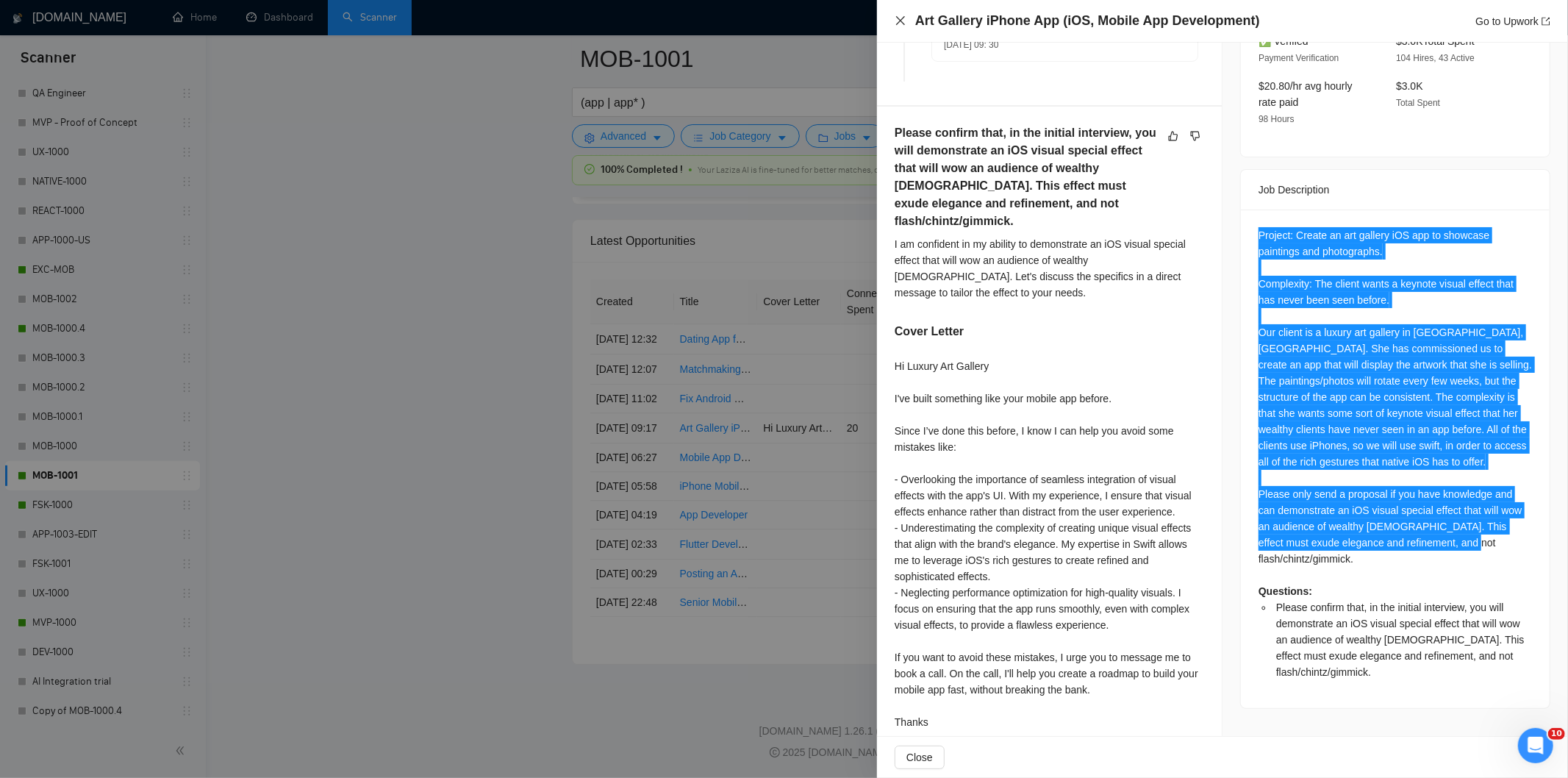
click at [905, 19] on icon "close" at bounding box center [901, 21] width 12 height 12
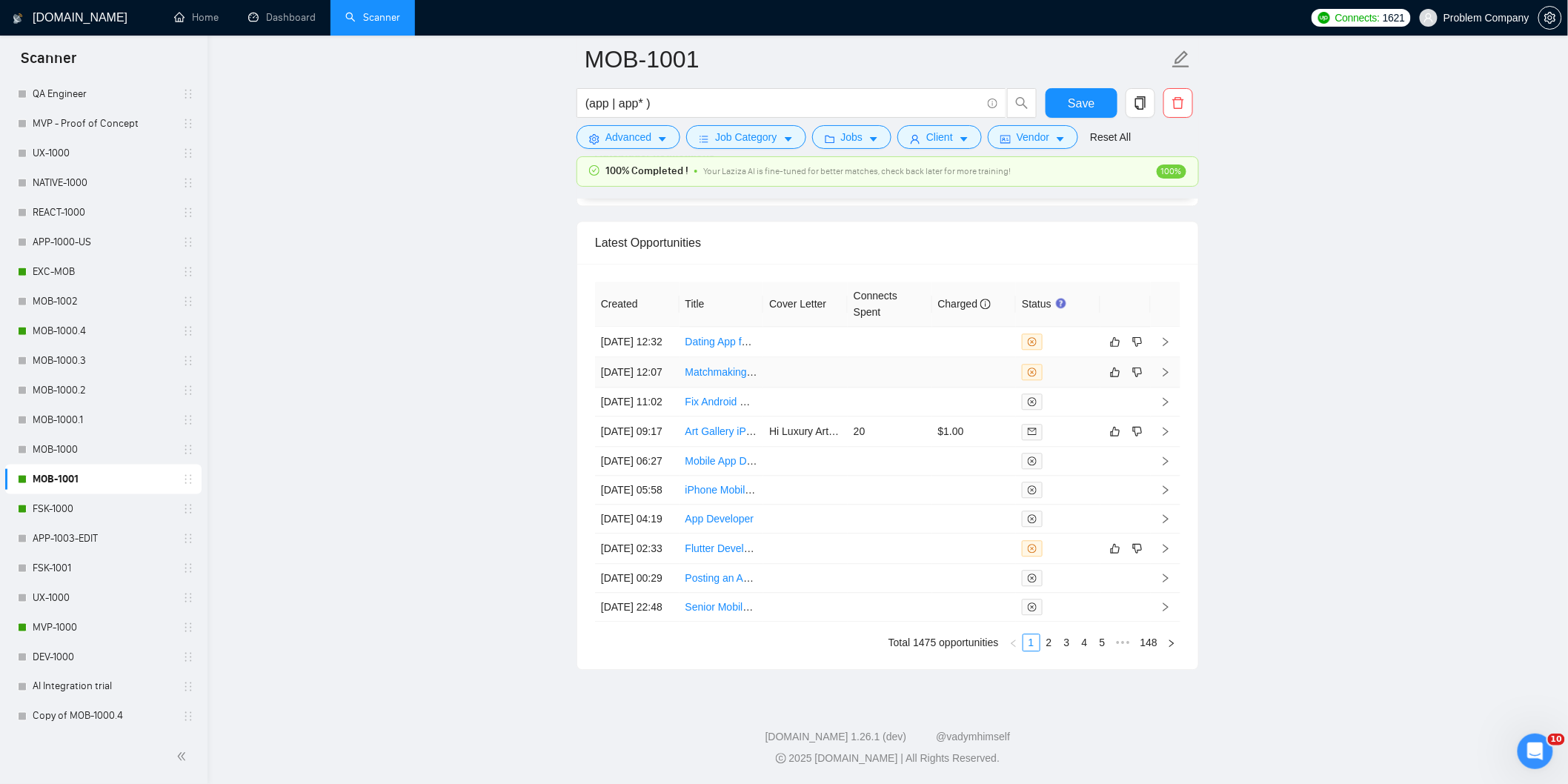
click at [650, 357] on td "[DATE] 12:07" at bounding box center [637, 372] width 85 height 30
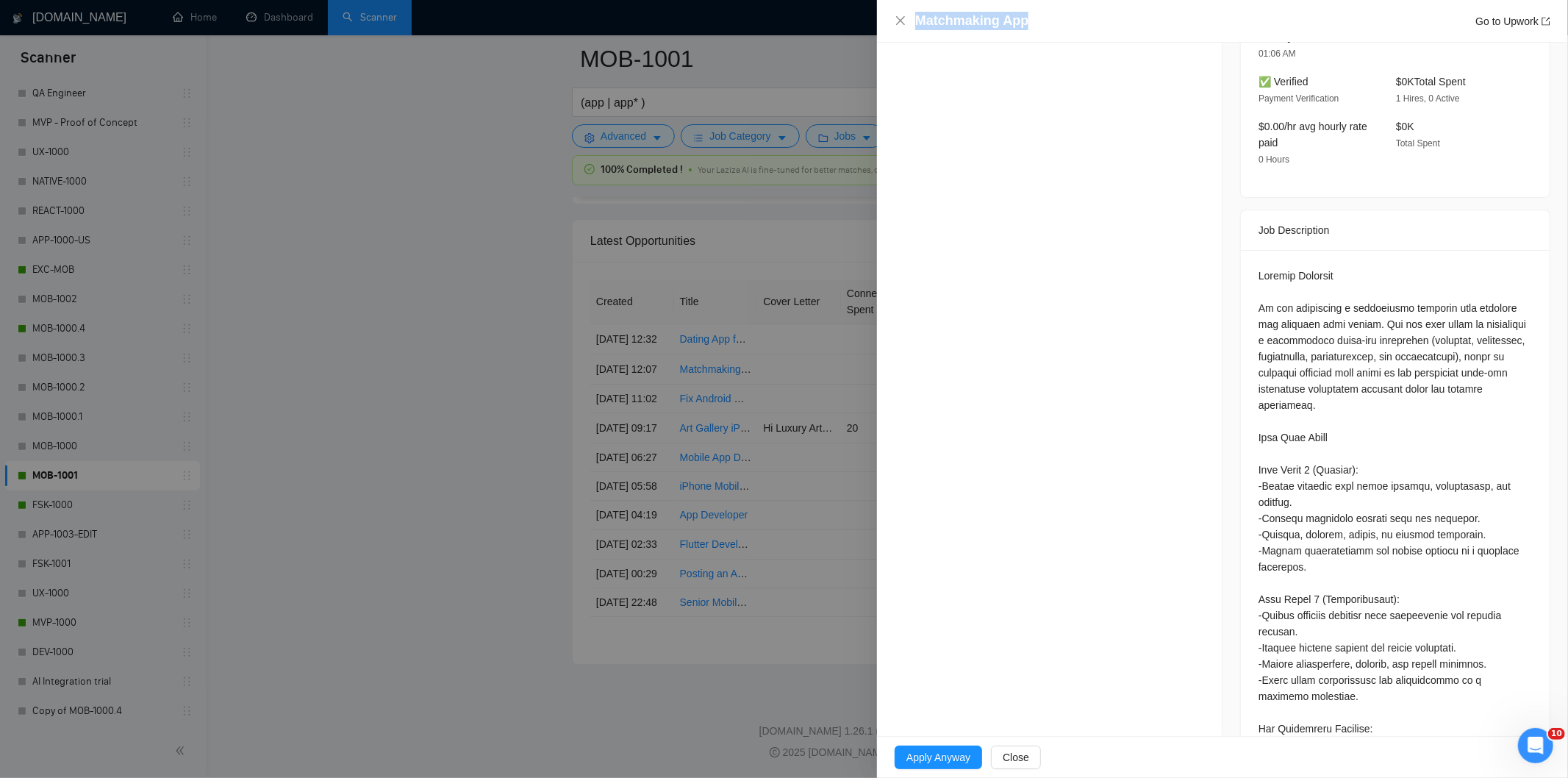
drag, startPoint x: 1070, startPoint y: 24, endPoint x: 892, endPoint y: 21, distance: 178.0
click at [892, 21] on div "Matchmaking App Go to Upwork" at bounding box center [1222, 21] width 691 height 43
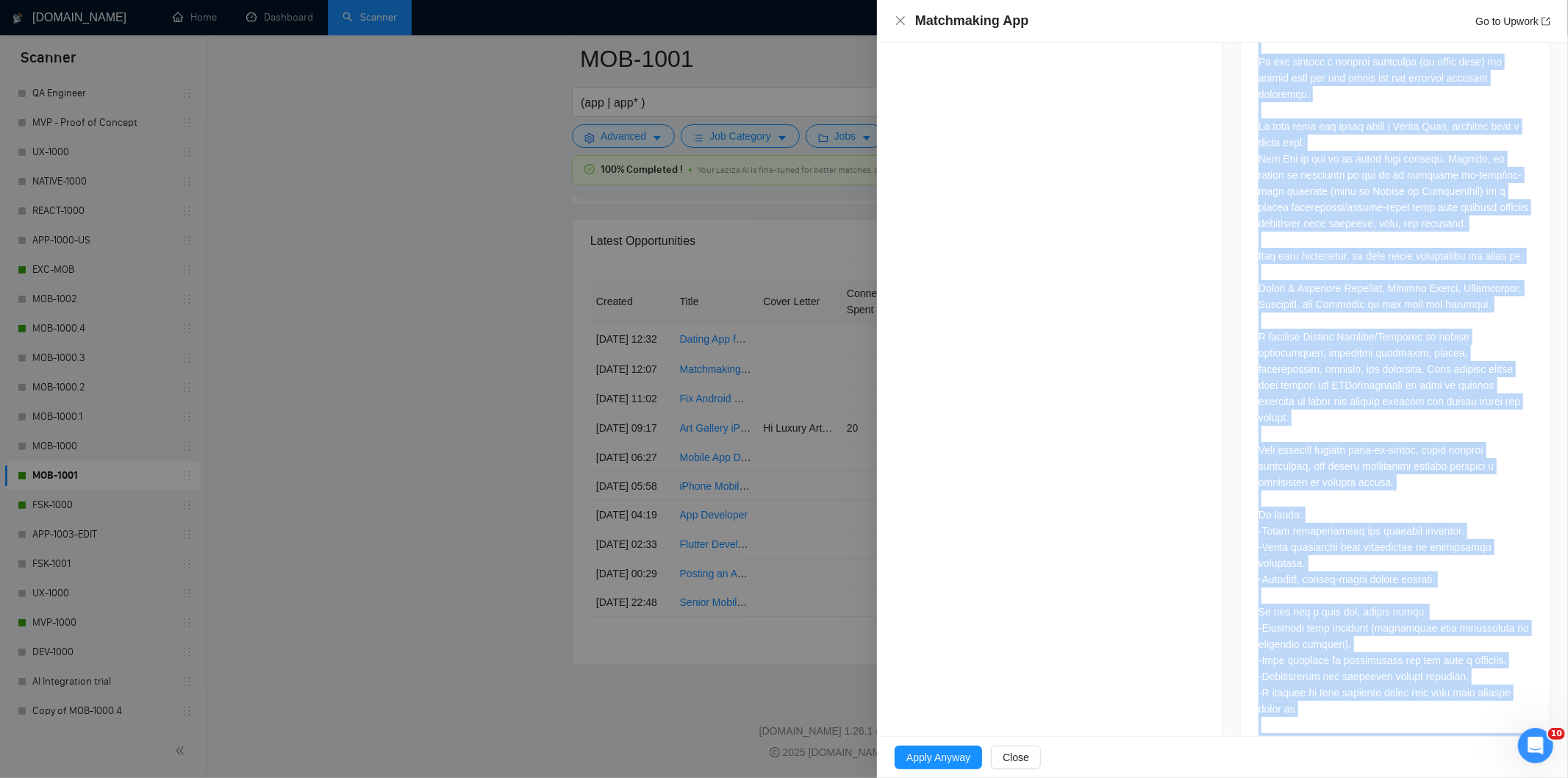
scroll to position [1867, 0]
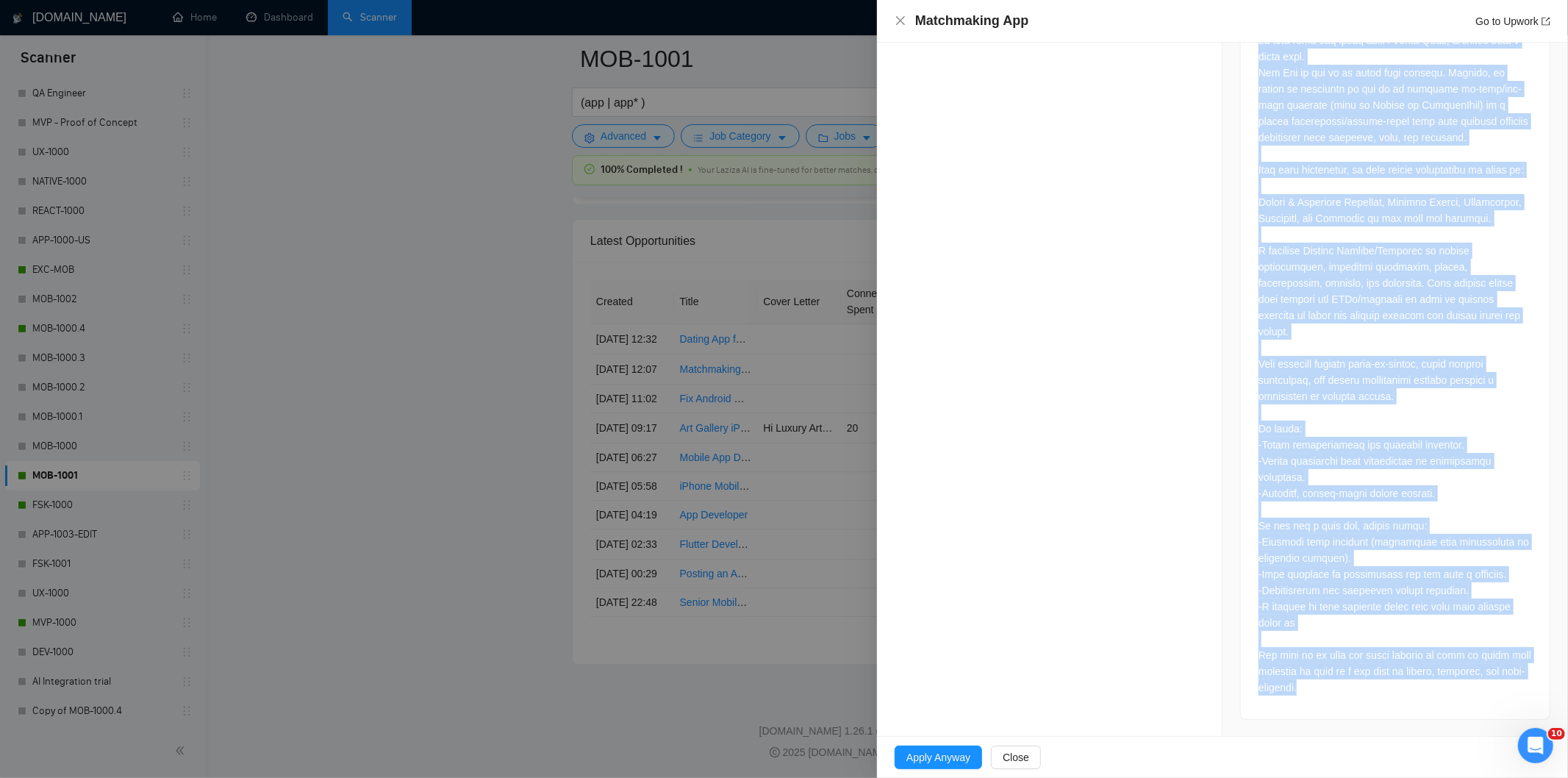
drag, startPoint x: 1245, startPoint y: 255, endPoint x: 1400, endPoint y: 713, distance: 483.5
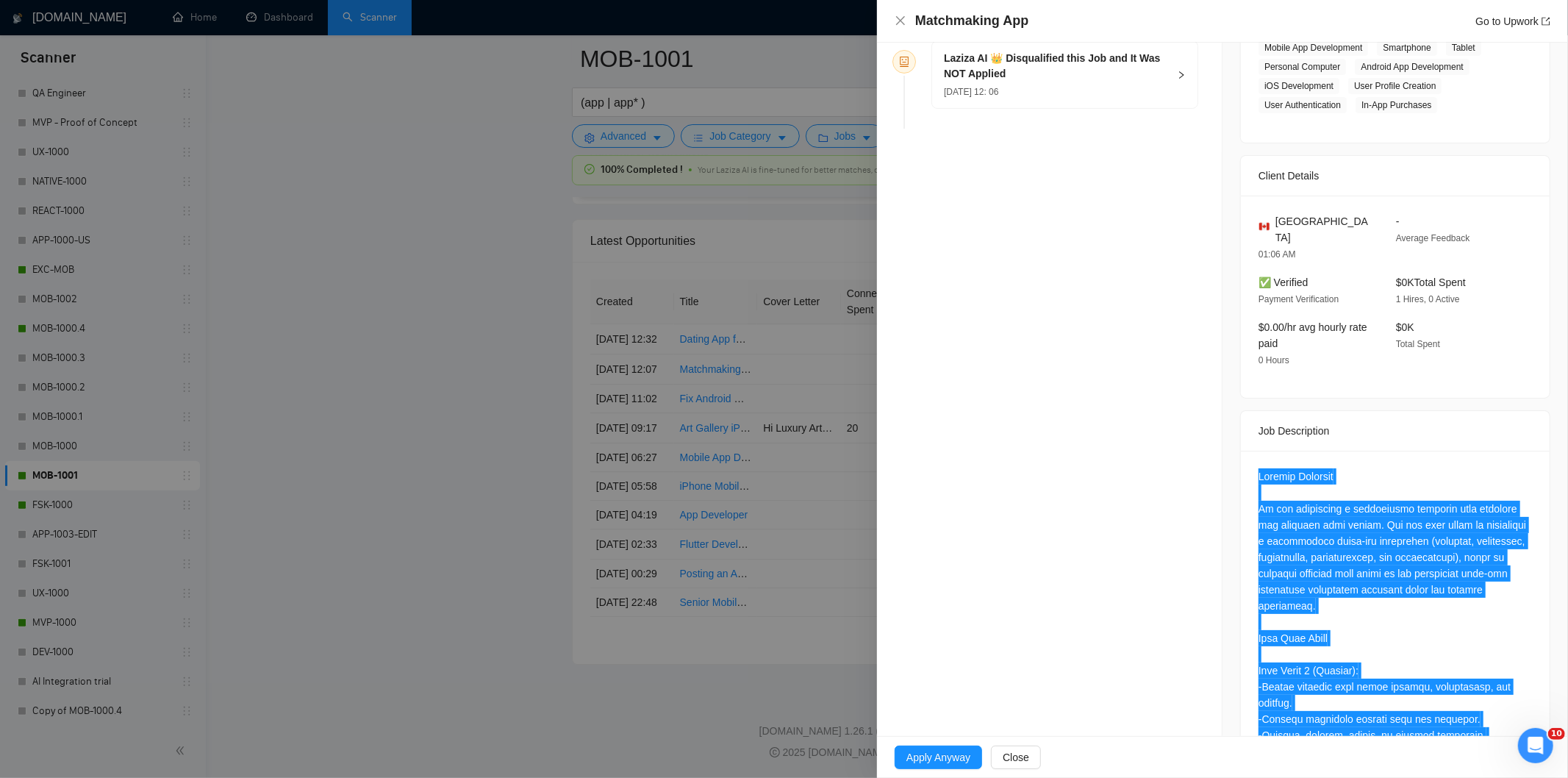
scroll to position [153, 0]
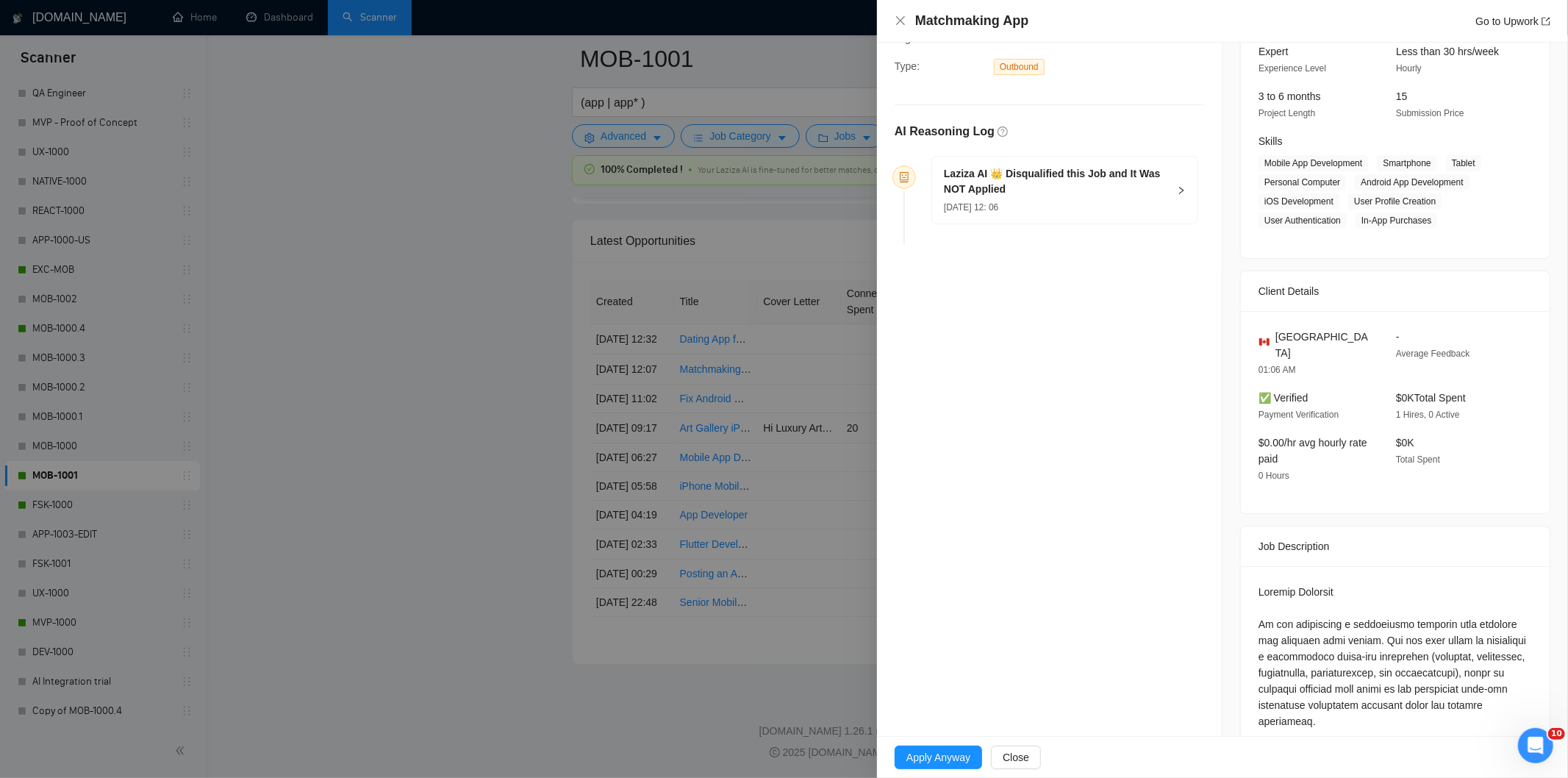
click at [1103, 214] on div "[DATE] 12: 06" at bounding box center [1056, 206] width 224 height 16
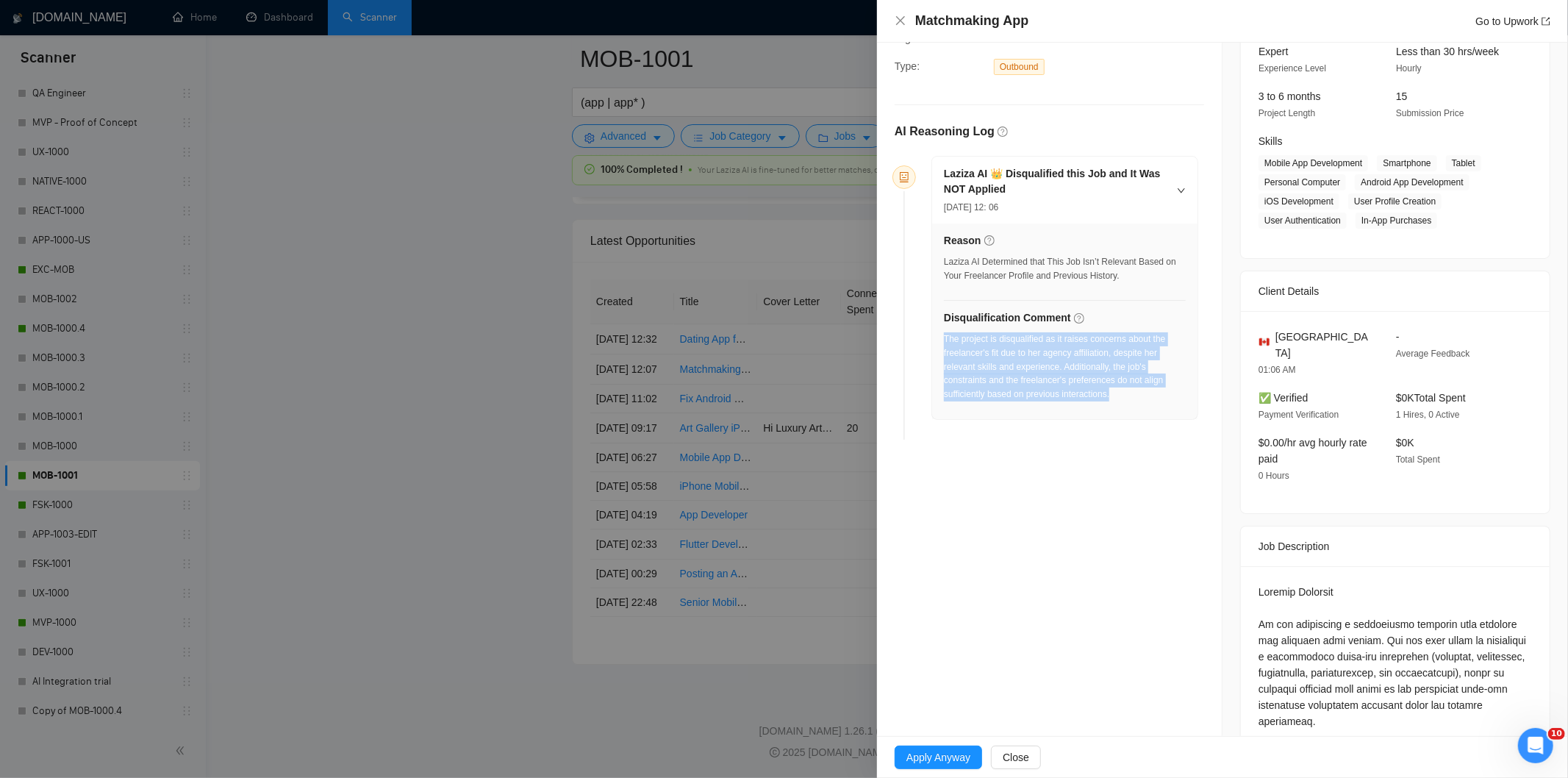
drag, startPoint x: 1123, startPoint y: 393, endPoint x: 945, endPoint y: 346, distance: 184.1
click at [945, 346] on div "The project is disqualified as it raises concerns about the freelancer's fit du…" at bounding box center [1064, 367] width 242 height 69
click at [899, 19] on icon "close" at bounding box center [900, 20] width 9 height 9
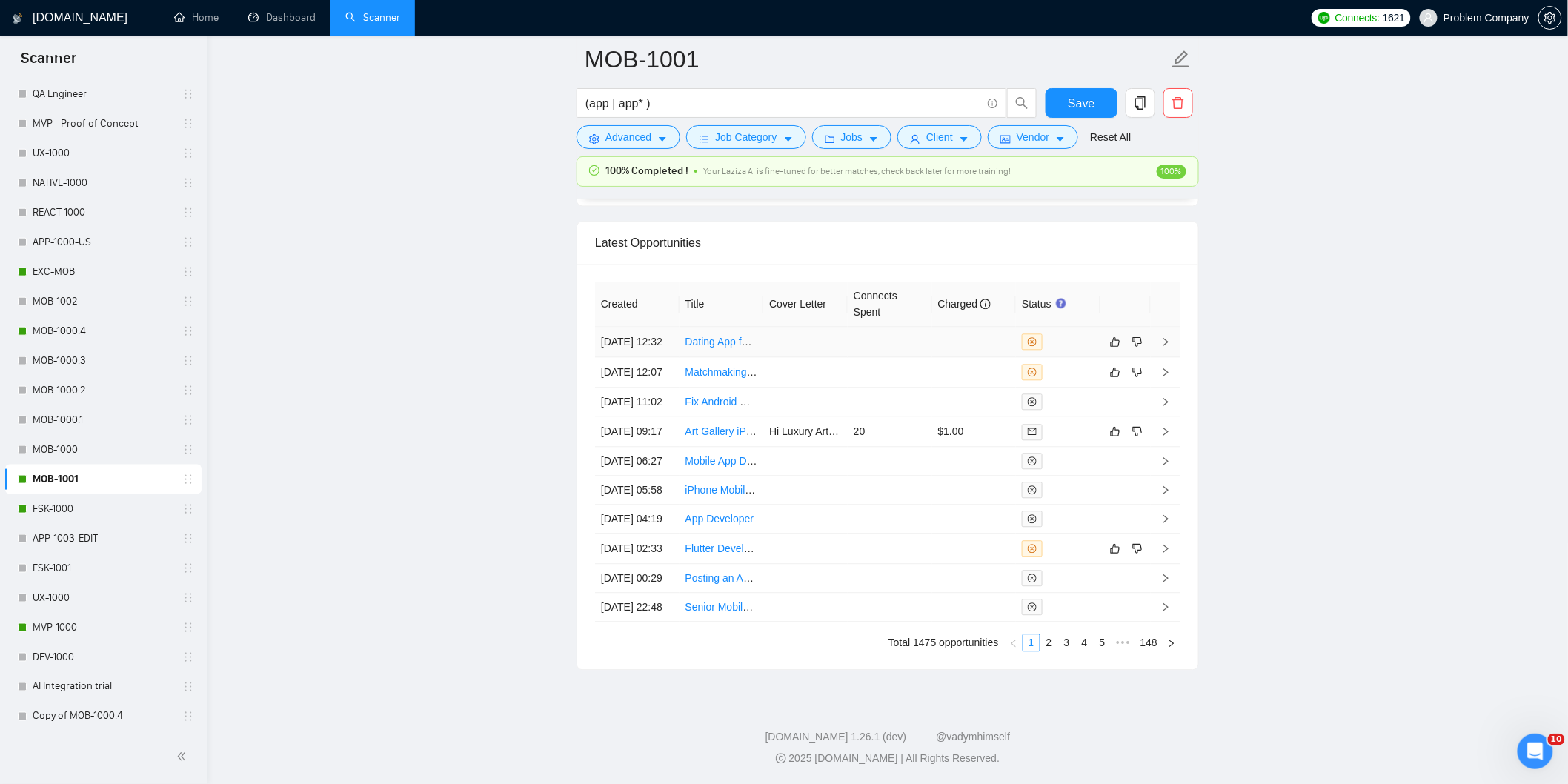
drag, startPoint x: 649, startPoint y: 317, endPoint x: 836, endPoint y: 283, distance: 190.1
click at [649, 327] on td "[DATE] 12:32" at bounding box center [637, 342] width 85 height 30
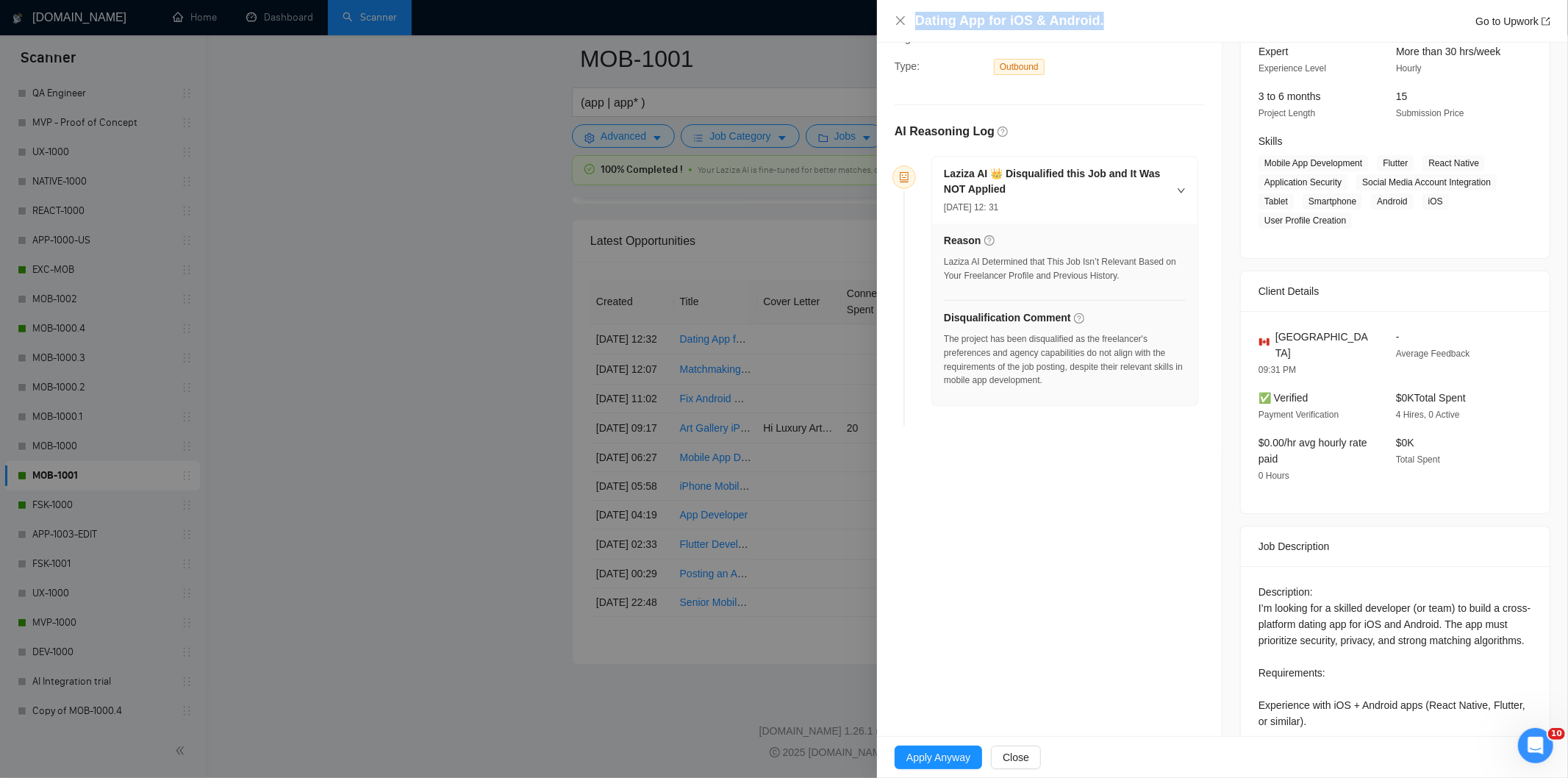
drag, startPoint x: 1122, startPoint y: 21, endPoint x: 906, endPoint y: 19, distance: 216.0
click at [906, 19] on div "Dating App for iOS & Android. Go to Upwork" at bounding box center [1222, 21] width 655 height 19
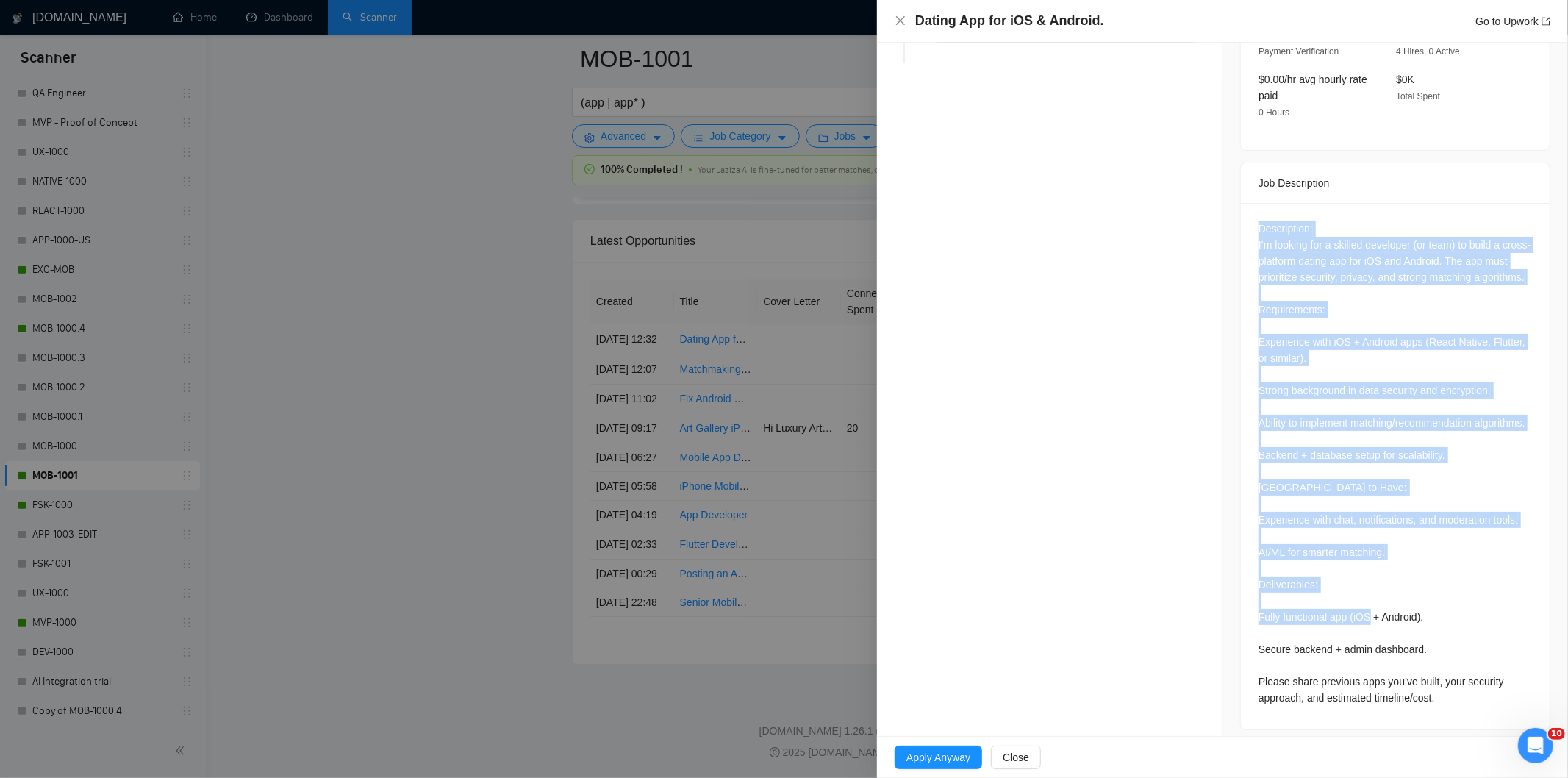
scroll to position [542, 0]
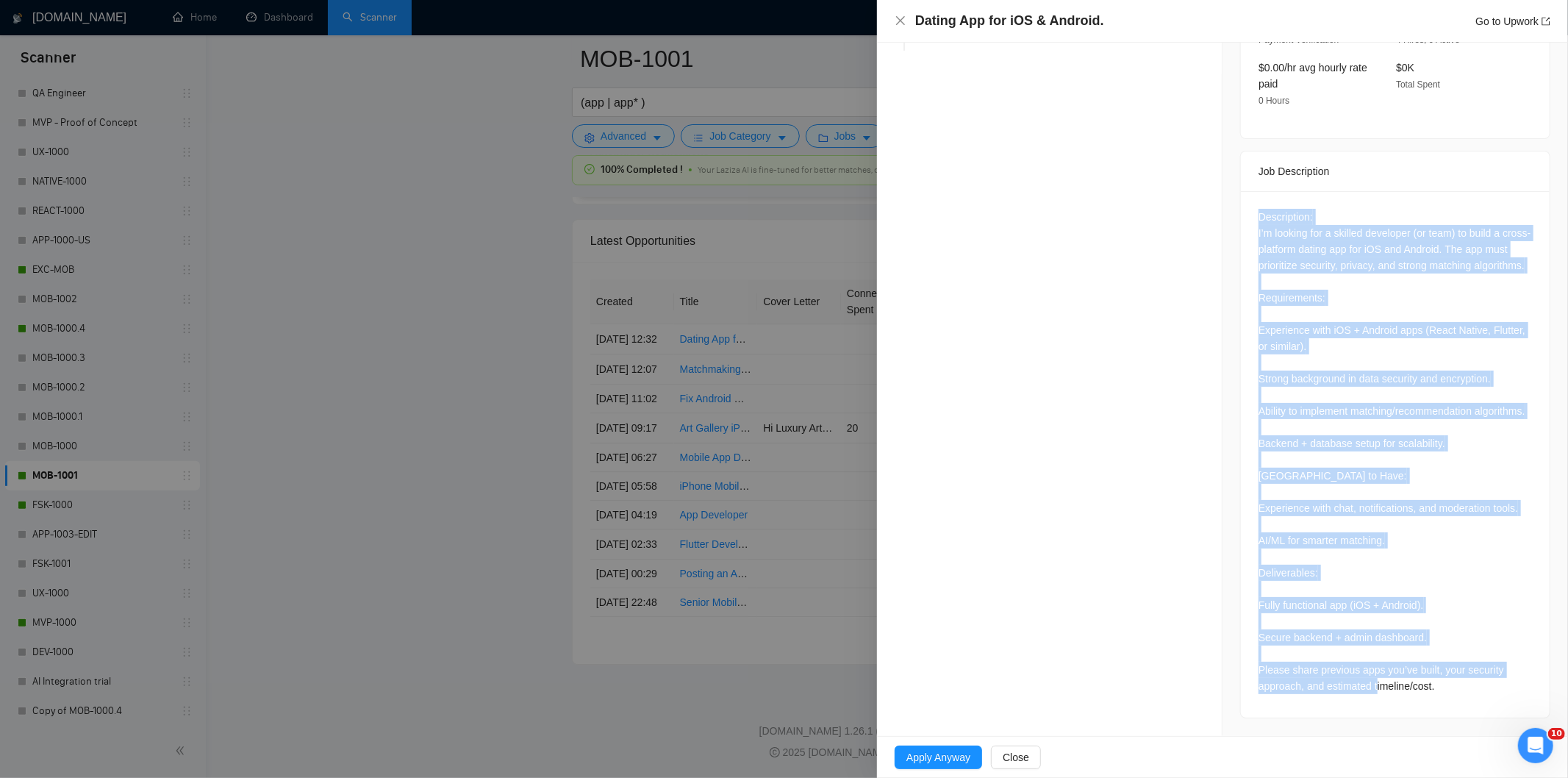
drag, startPoint x: 1236, startPoint y: 246, endPoint x: 1491, endPoint y: 715, distance: 533.8
click at [1491, 716] on div "Description: I’m looking for a skilled developer (or team) to build a cross-pla…" at bounding box center [1395, 454] width 308 height 526
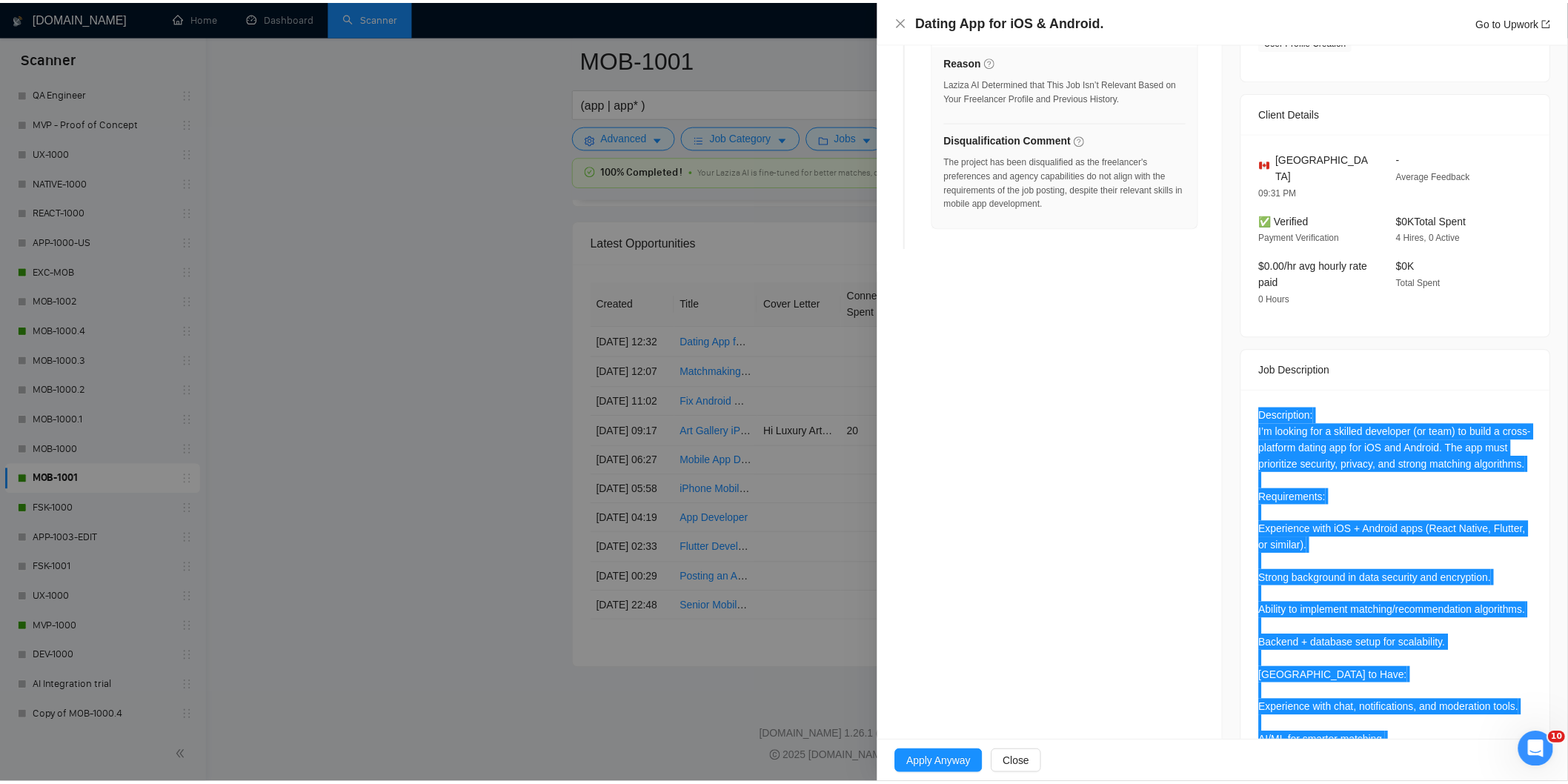
scroll to position [0, 0]
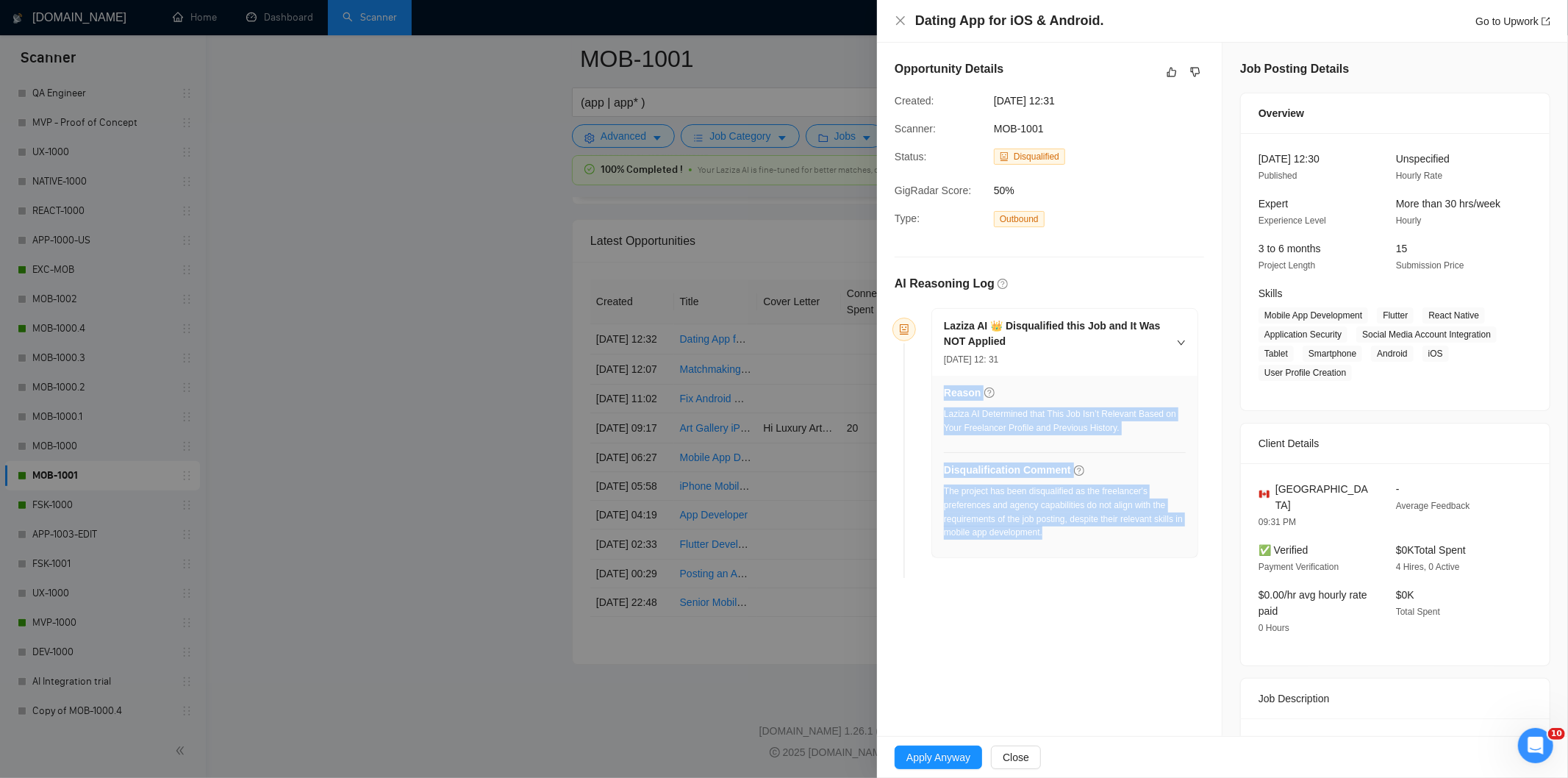
drag, startPoint x: 1064, startPoint y: 553, endPoint x: 985, endPoint y: 495, distance: 98.0
click at [943, 494] on div "Reason Laziza AI Determined that This Job Isn’t Relevant Based on Your Freelanc…" at bounding box center [1064, 466] width 266 height 181
click at [1073, 501] on div "The project has been disqualified as the freelancer's preferences and agency ca…" at bounding box center [1064, 512] width 242 height 56
click at [1051, 536] on div "The project has been disqualified as the freelancer's preferences and agency ca…" at bounding box center [1064, 512] width 242 height 56
click at [1051, 538] on div "The project has been disqualified as the freelancer's preferences and agency ca…" at bounding box center [1064, 512] width 242 height 56
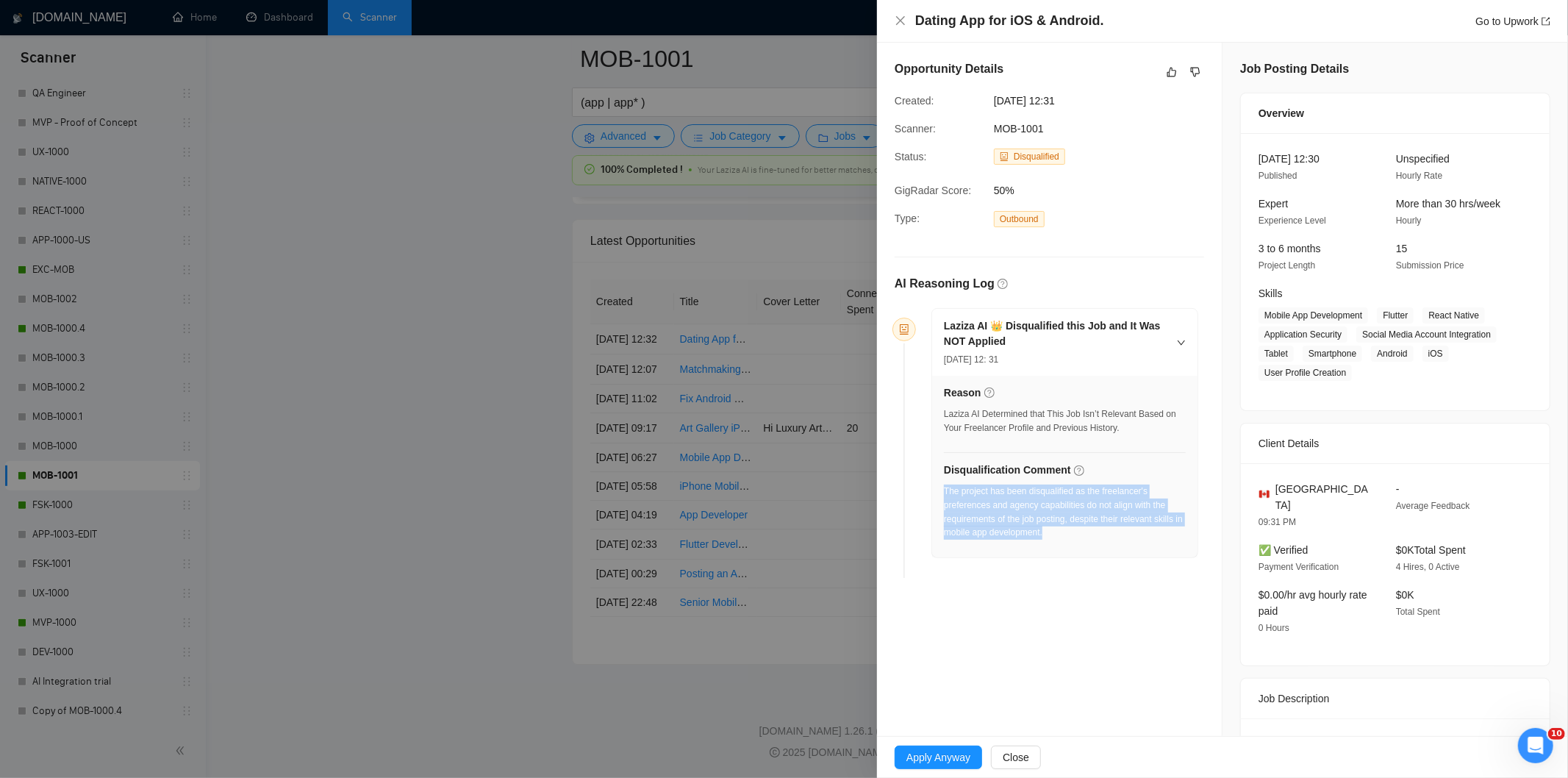
drag, startPoint x: 1054, startPoint y: 538, endPoint x: 945, endPoint y: 495, distance: 117.2
click at [945, 495] on div "The project has been disqualified as the freelancer's preferences and agency ca…" at bounding box center [1064, 512] width 242 height 56
drag, startPoint x: 1095, startPoint y: 99, endPoint x: 988, endPoint y: 104, distance: 107.1
click at [988, 104] on div "[DATE] 12:31" at bounding box center [1063, 100] width 150 height 16
click at [895, 19] on icon "close" at bounding box center [901, 21] width 12 height 12
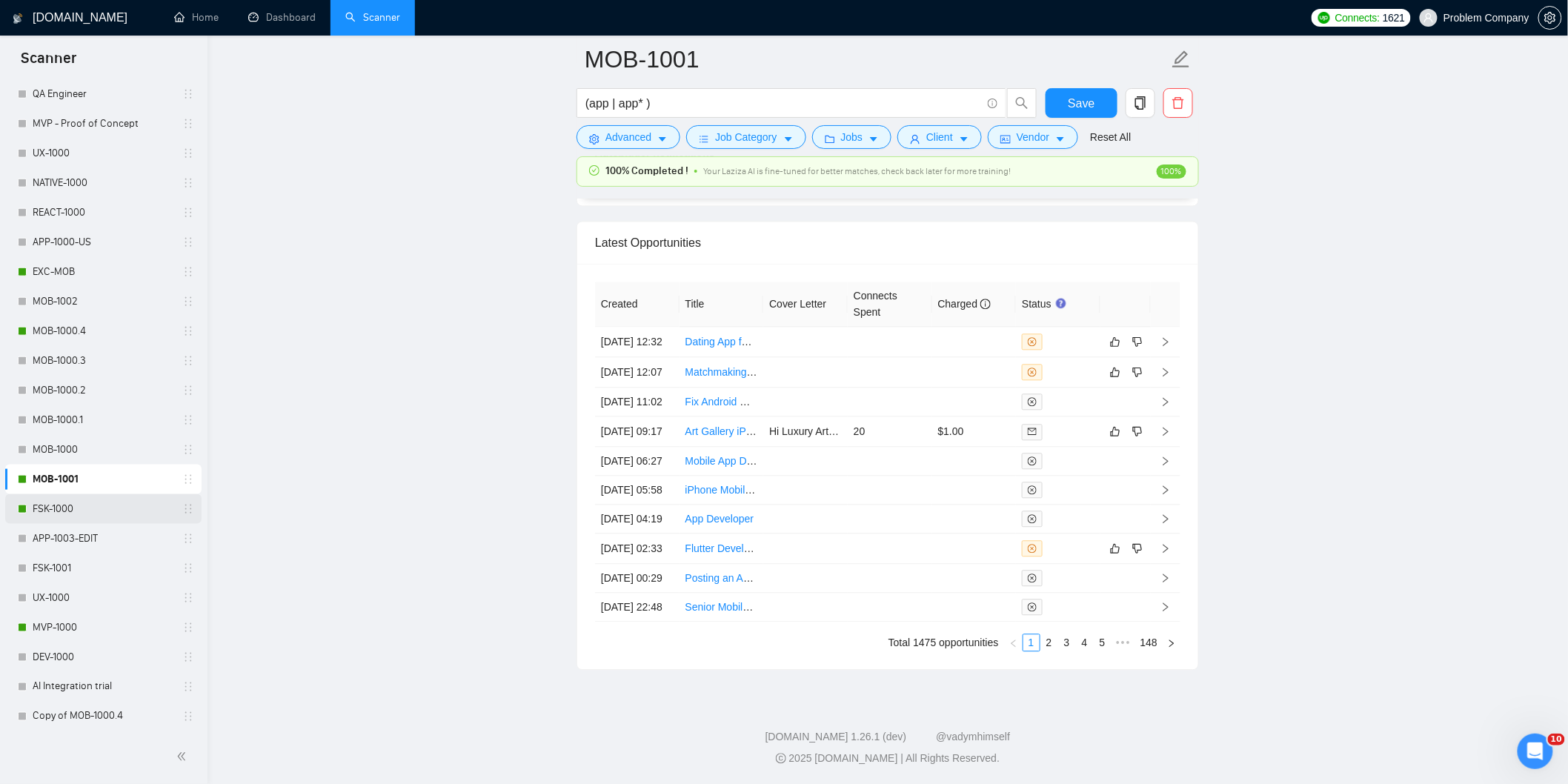
click at [73, 503] on link "FSK-1000" at bounding box center [103, 509] width 141 height 30
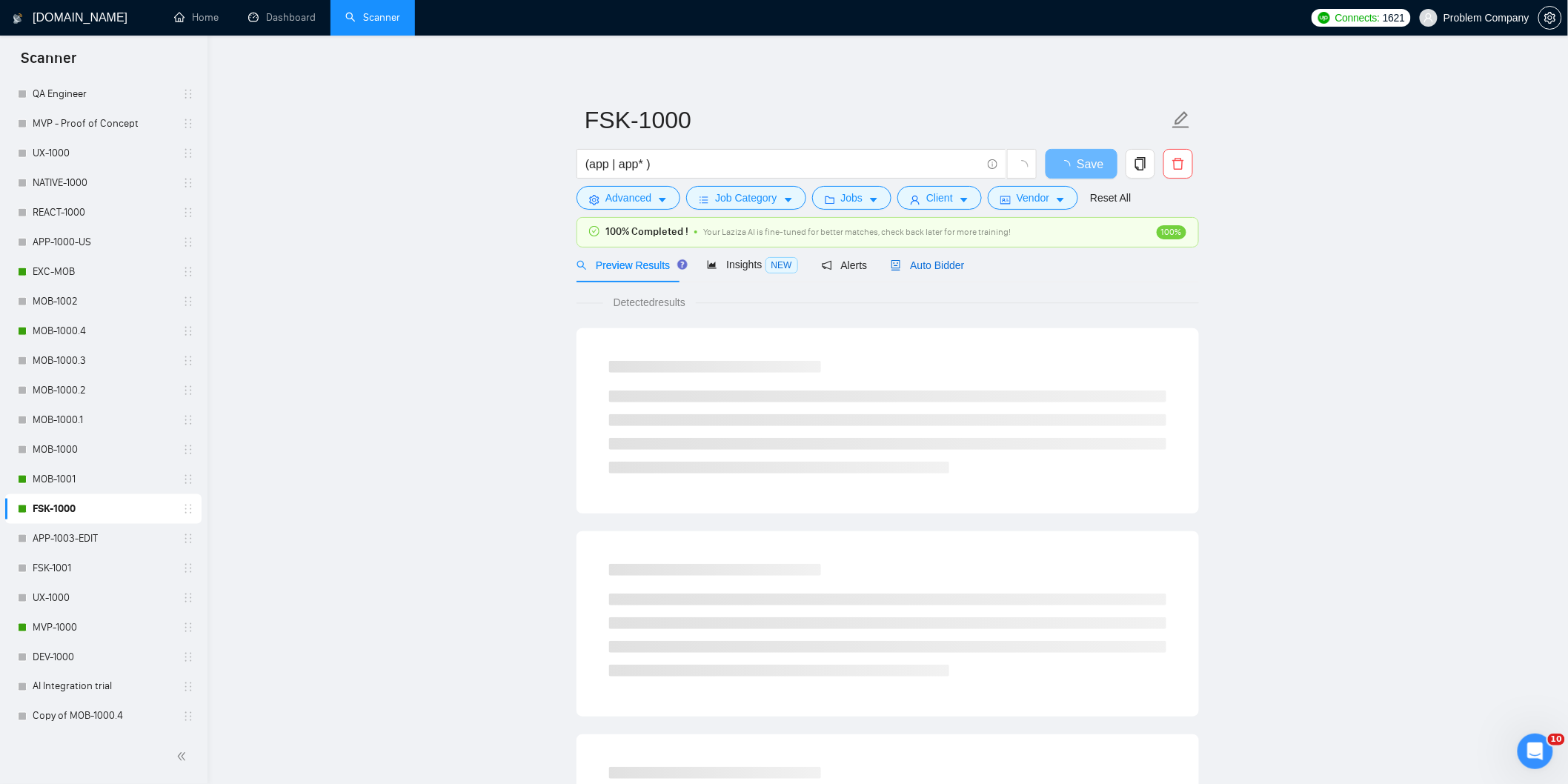
click at [949, 271] on span "Auto Bidder" at bounding box center [926, 266] width 73 height 12
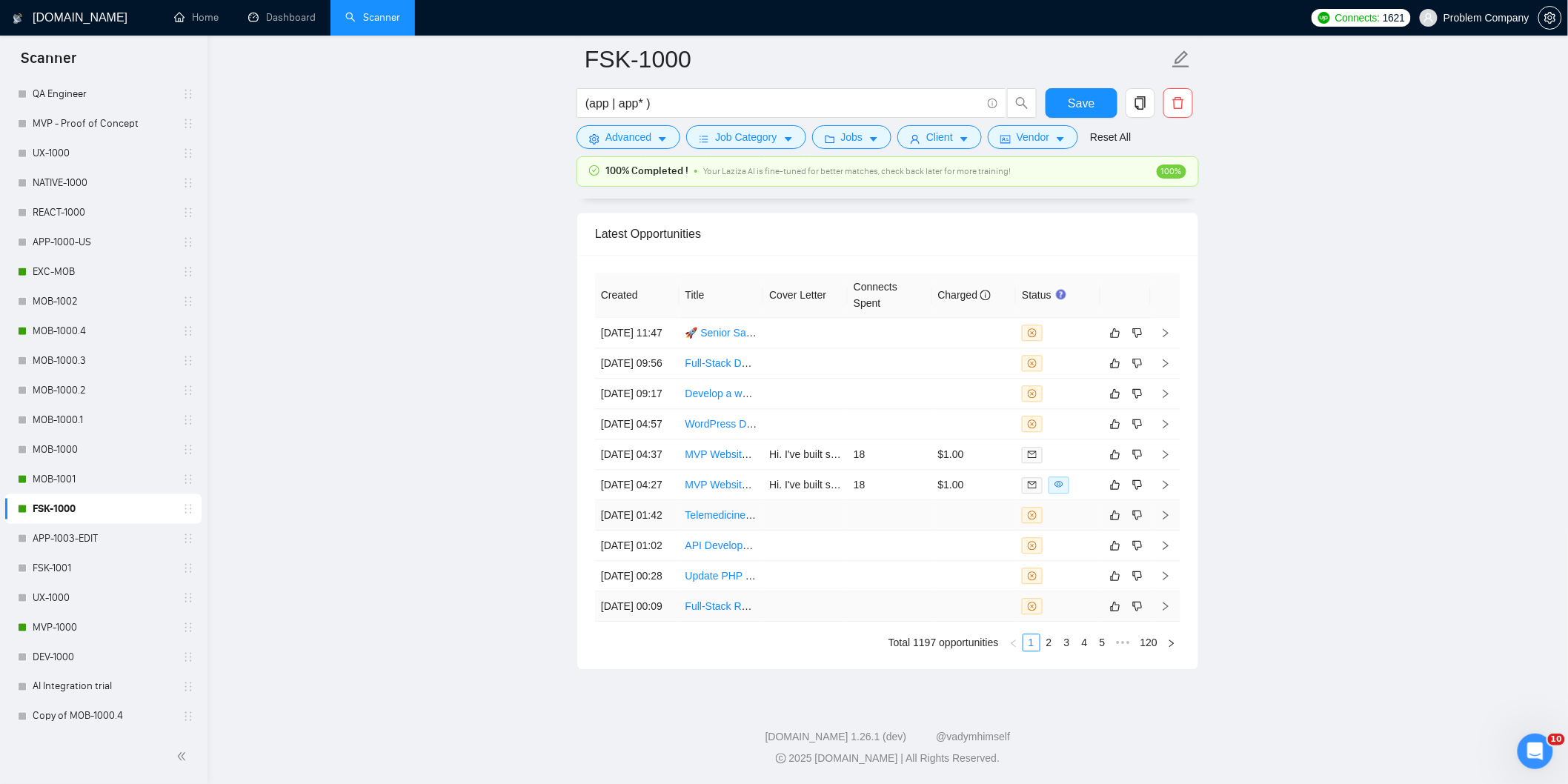
scroll to position [3771, 0]
click at [1049, 643] on link "2" at bounding box center [1049, 642] width 16 height 16
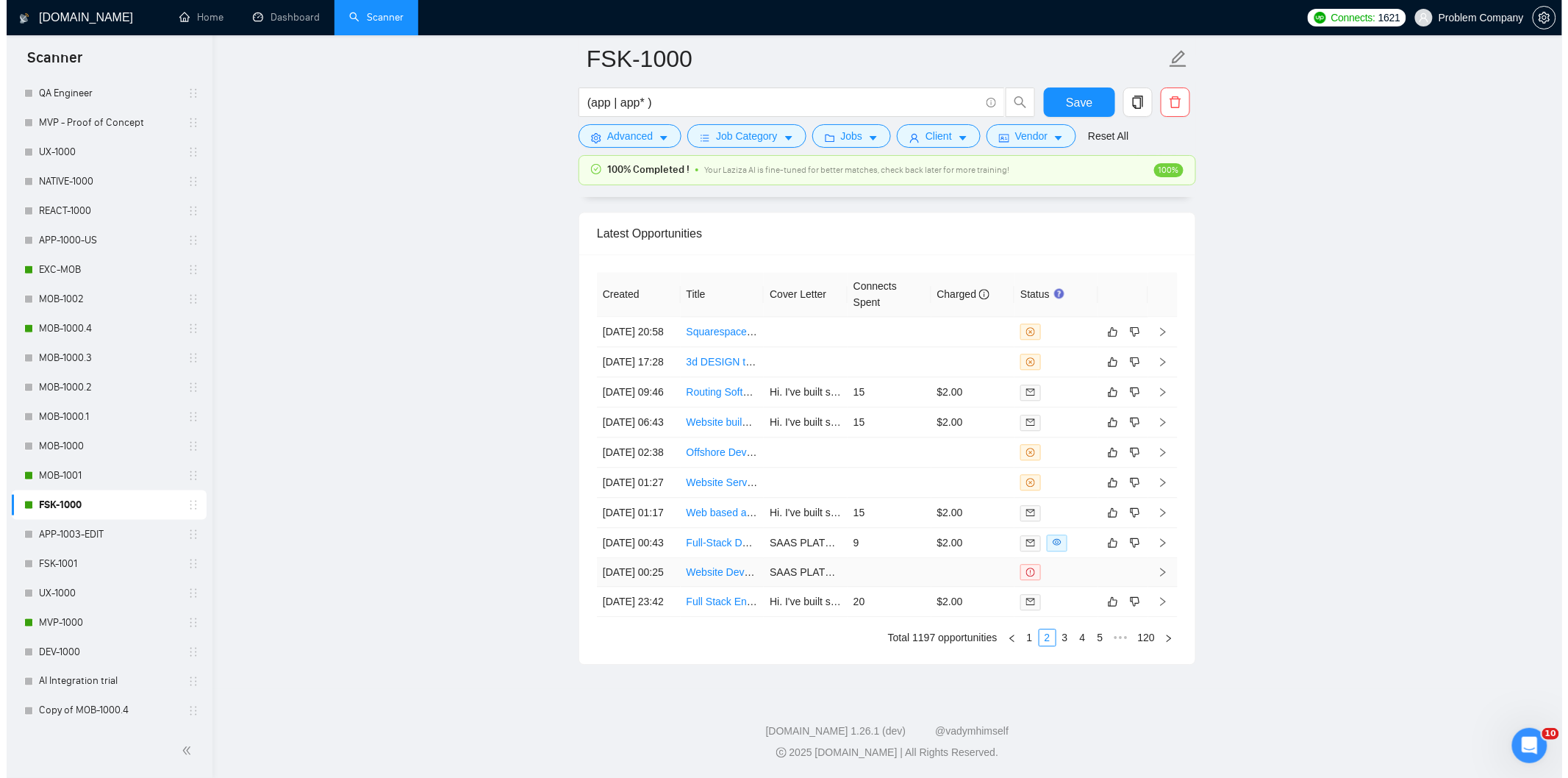
scroll to position [3580, 0]
click at [652, 380] on td "[DATE] 17:28" at bounding box center [631, 365] width 84 height 30
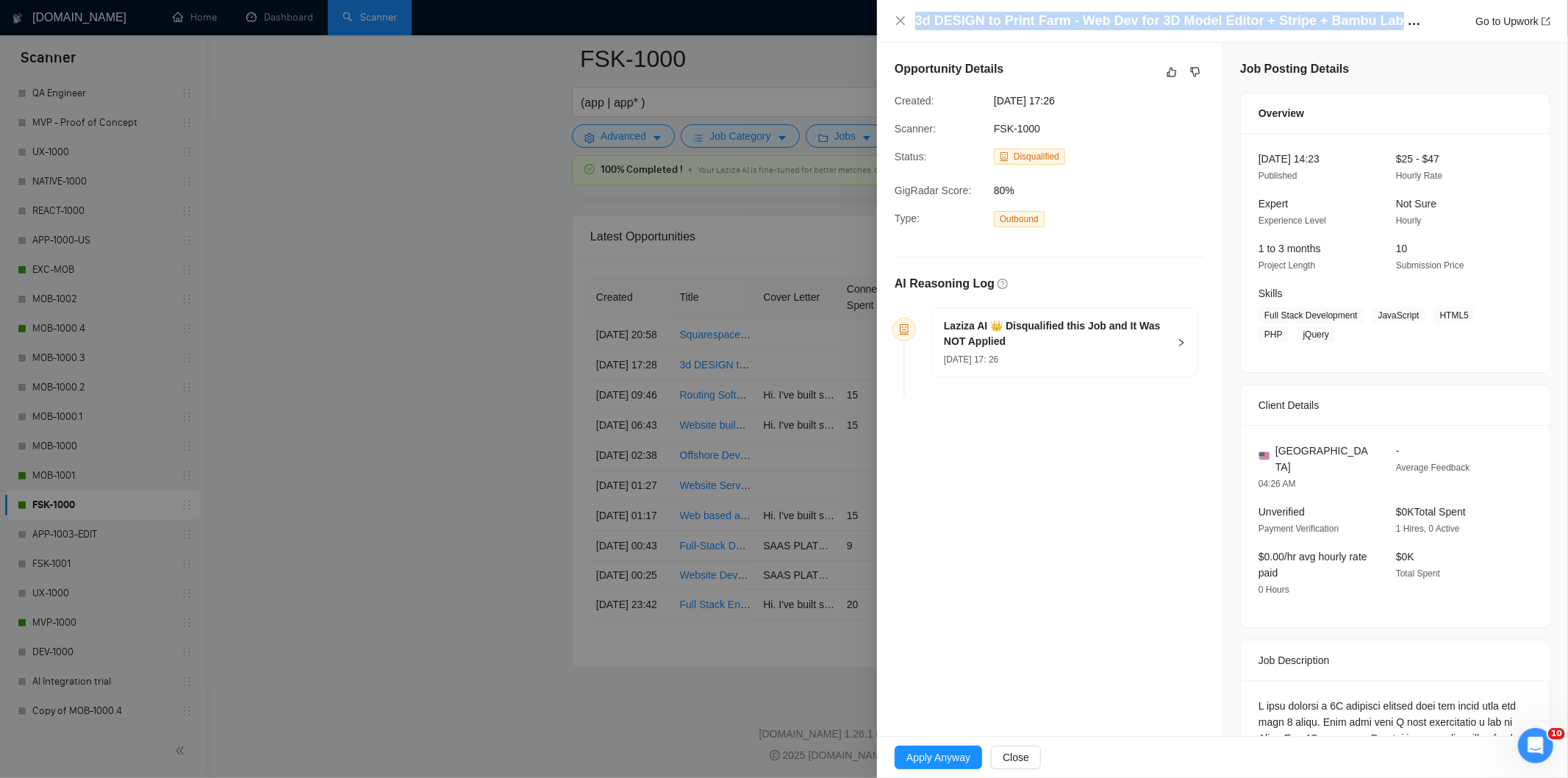
drag, startPoint x: 1387, startPoint y: 18, endPoint x: 893, endPoint y: 16, distance: 494.0
click at [893, 16] on div "3d DESIGN to Print Farm - Web Dev for 3D Model Editor + Stripe + Bambu Lab Inte…" at bounding box center [1222, 21] width 691 height 43
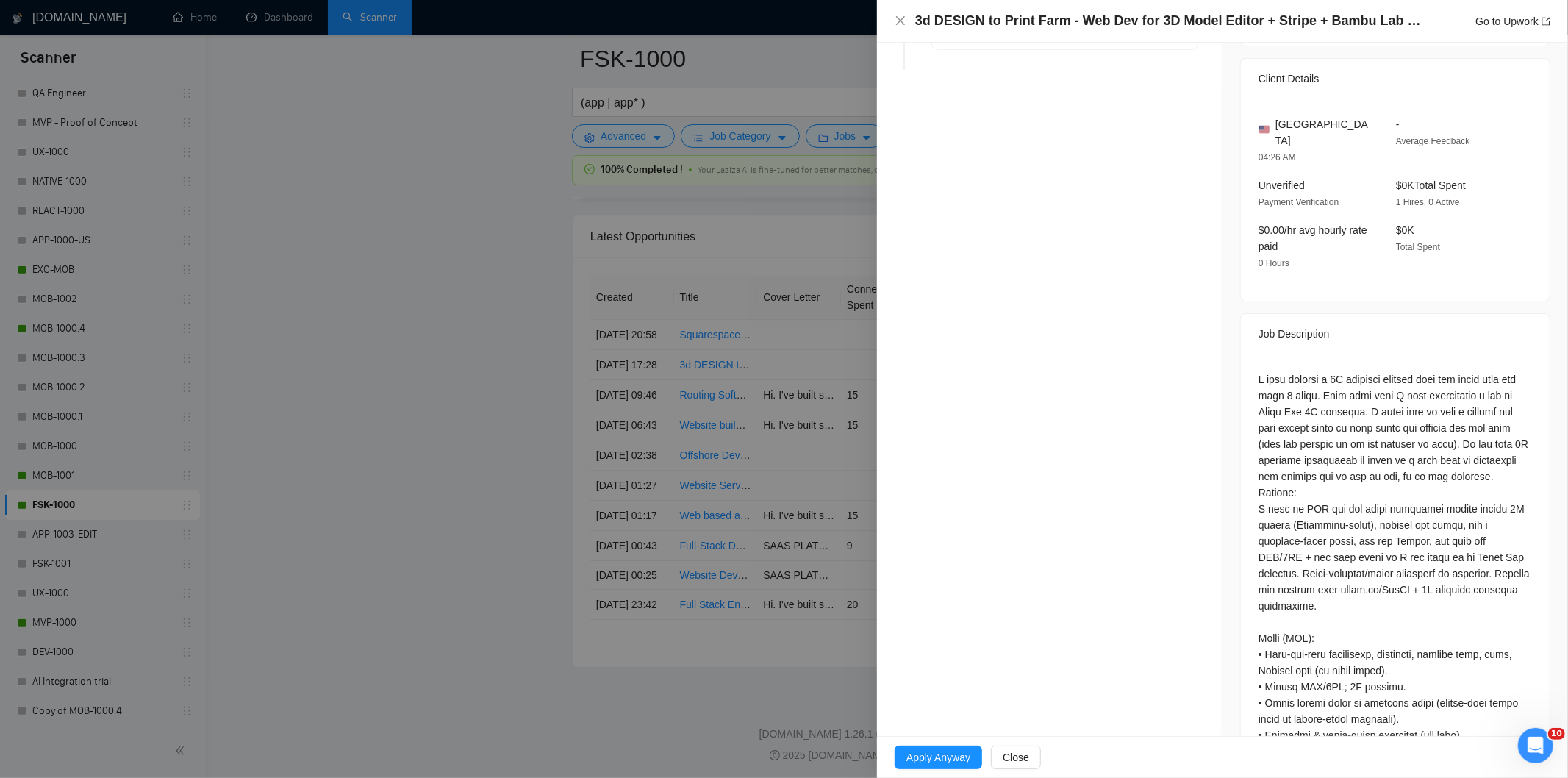
click at [899, 13] on div "3d DESIGN to Print Farm - Web Dev for 3D Model Editor + Stripe + Bambu Lab Inte…" at bounding box center [1222, 21] width 655 height 19
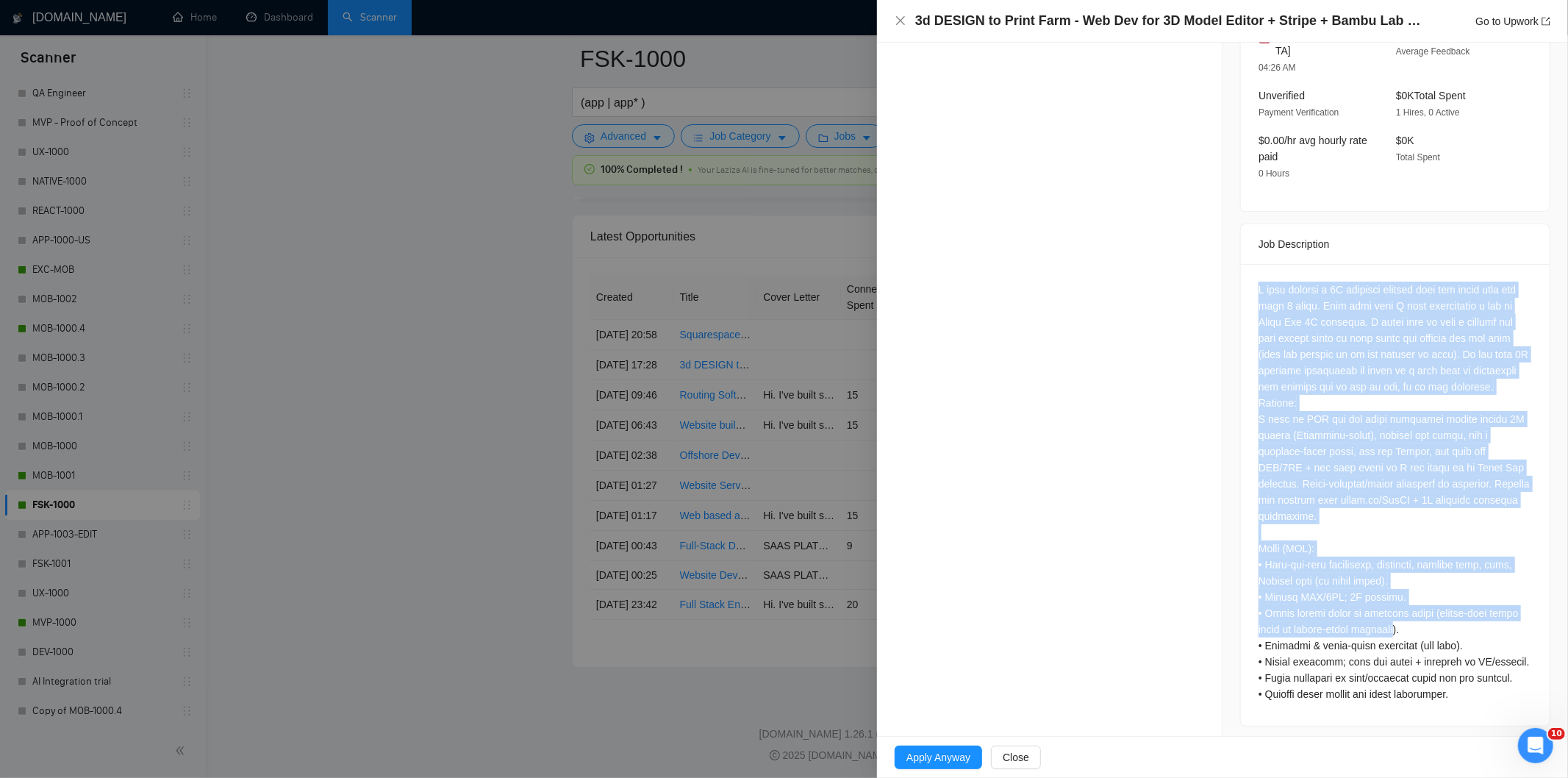
scroll to position [423, 0]
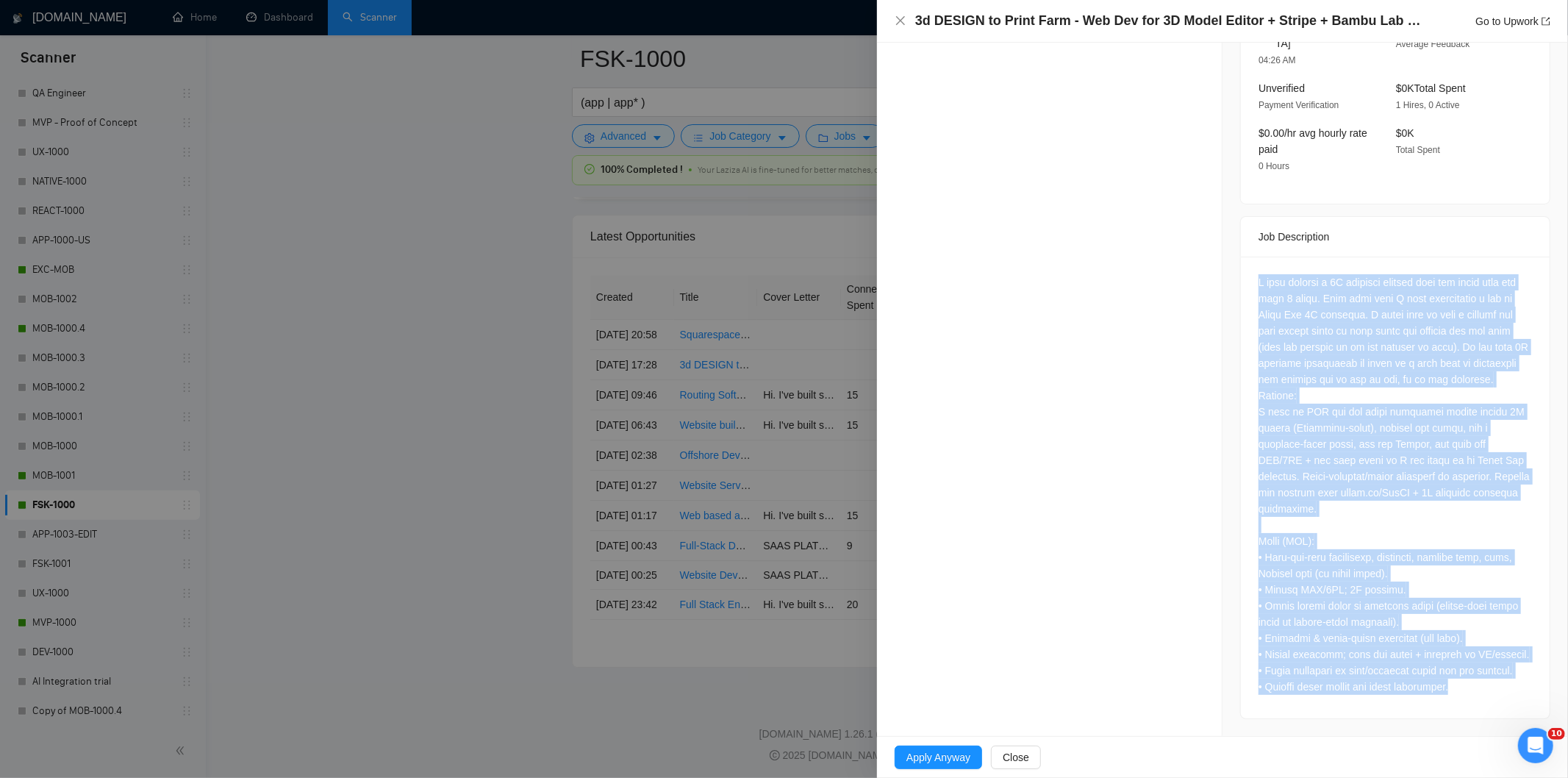
drag, startPoint x: 1247, startPoint y: 358, endPoint x: 1518, endPoint y: 709, distance: 443.4
click at [1518, 709] on div at bounding box center [1395, 488] width 308 height 462
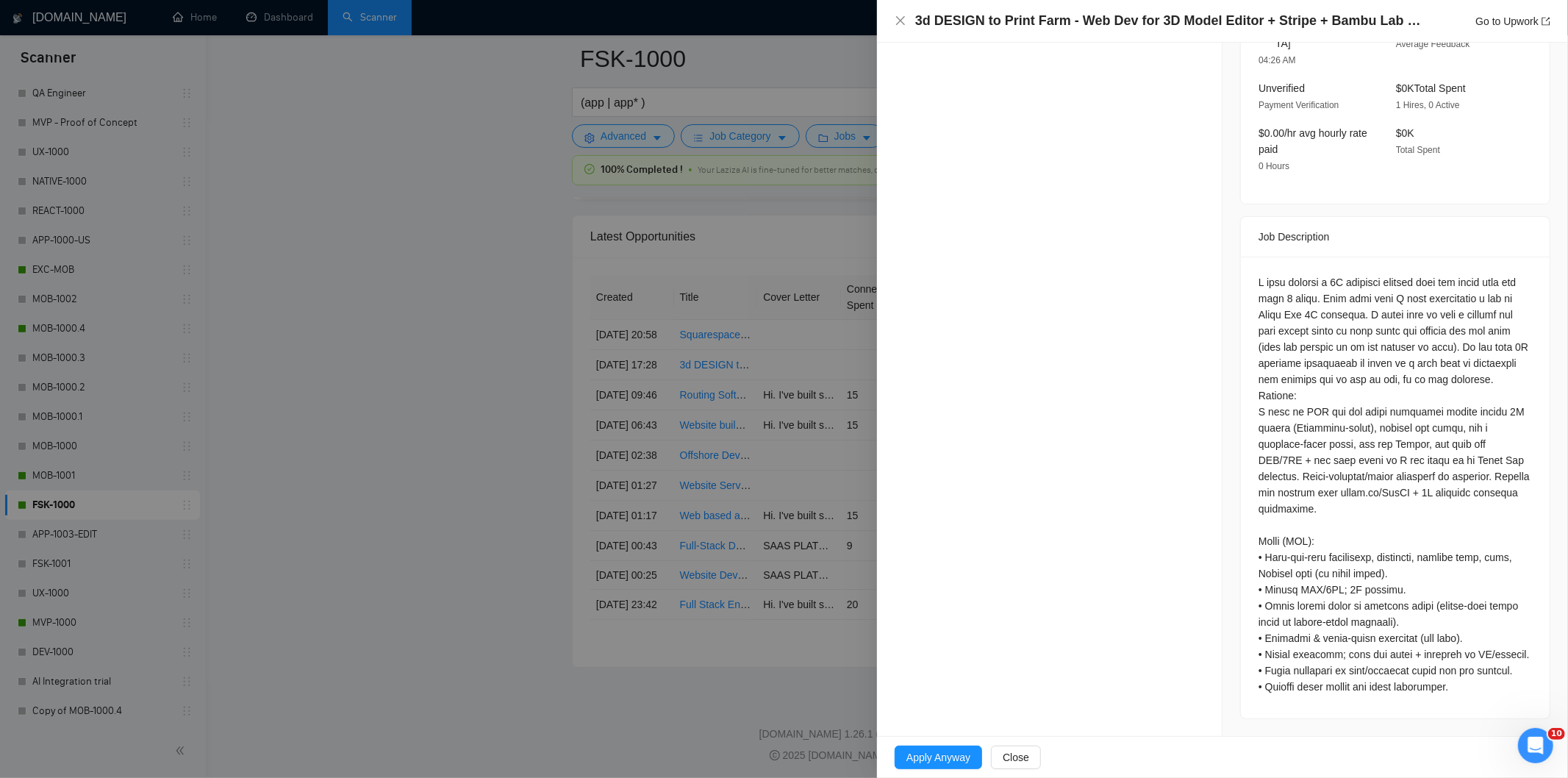
click at [1290, 30] on h4 "3d DESIGN to Print Farm - Web Dev for 3D Model Editor + Stripe + Bambu Lab Inte…" at bounding box center [1169, 21] width 507 height 19
drag, startPoint x: 1247, startPoint y: 16, endPoint x: 906, endPoint y: 15, distance: 341.0
click at [906, 15] on div "3d DESIGN to Print Farm - Web Dev for 3D Model Editor + Stripe + Bambu Lab Inte…" at bounding box center [1222, 21] width 655 height 19
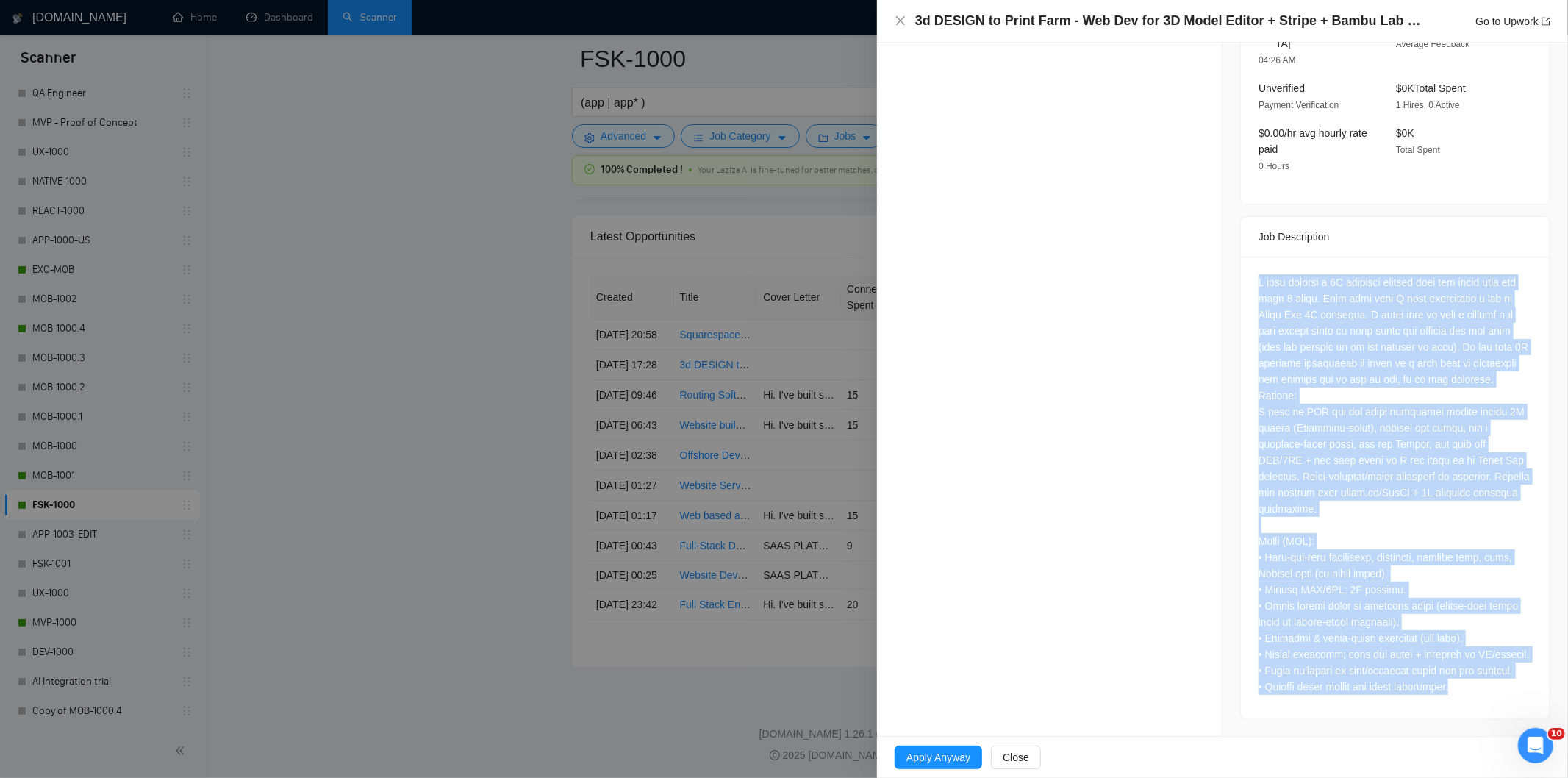
drag, startPoint x: 1250, startPoint y: 270, endPoint x: 1474, endPoint y: 693, distance: 478.6
click at [1474, 693] on div at bounding box center [1395, 488] width 308 height 462
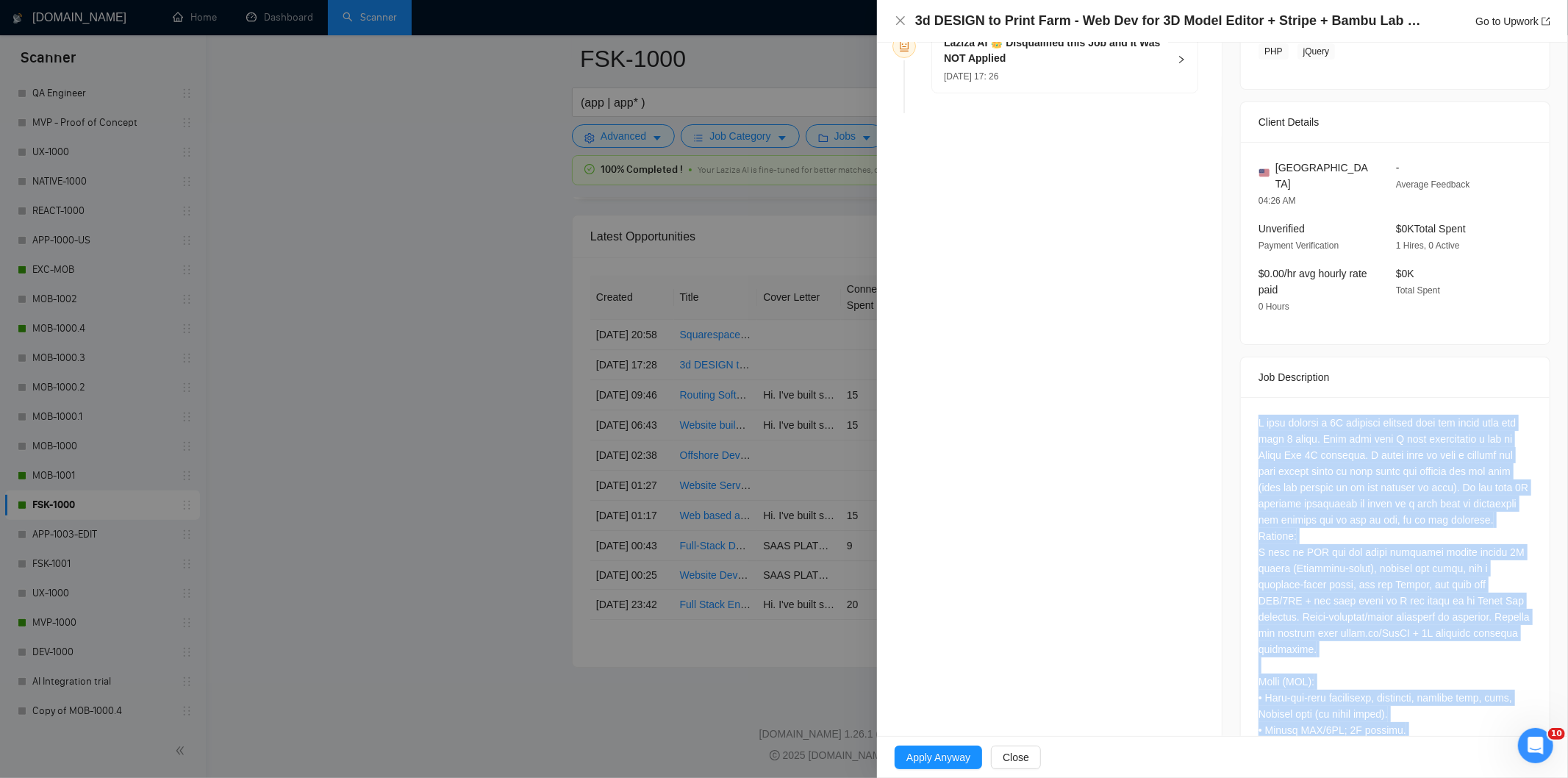
scroll to position [0, 0]
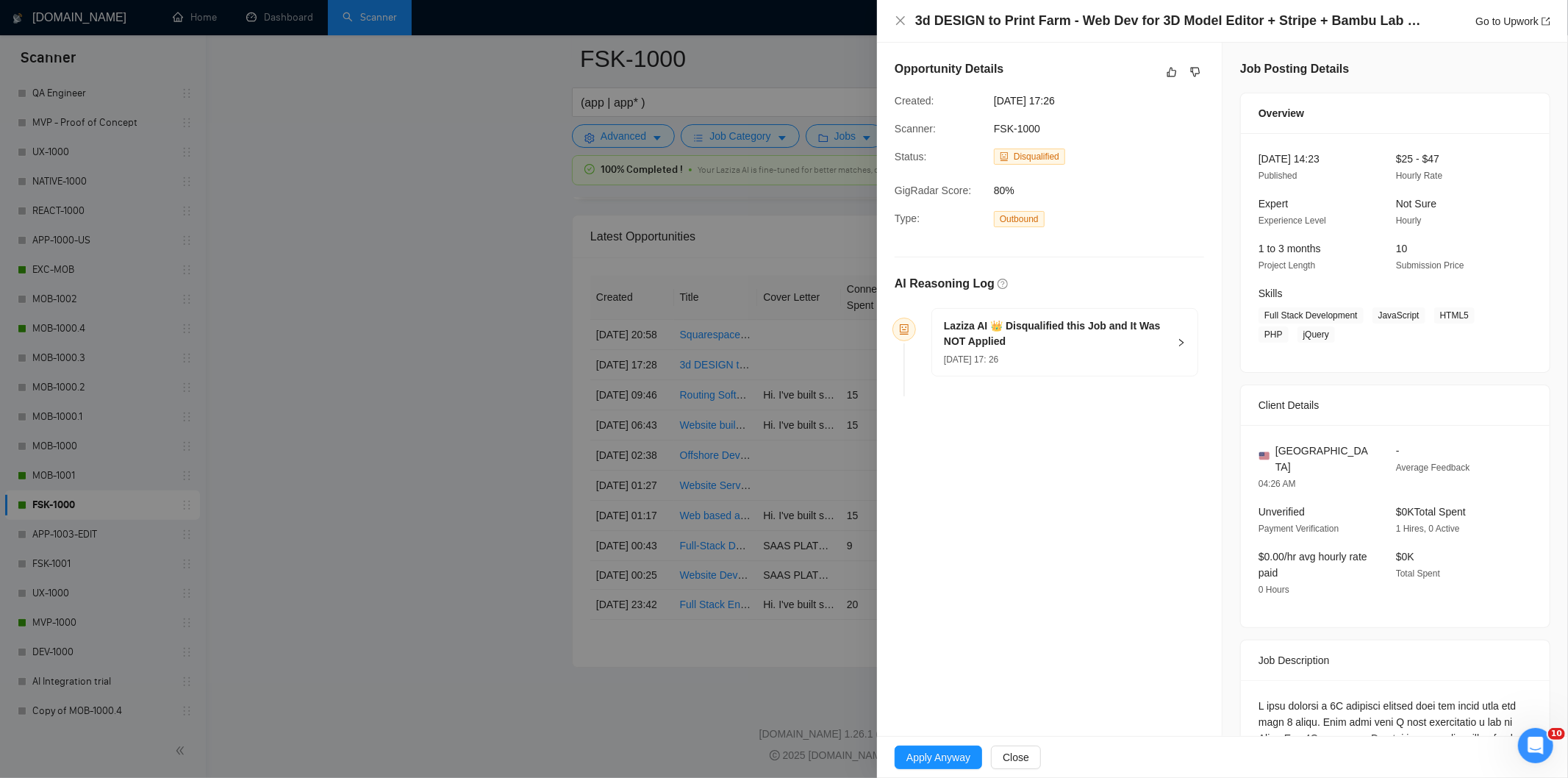
drag, startPoint x: 1055, startPoint y: 364, endPoint x: 1055, endPoint y: 372, distance: 8.0
click at [1055, 365] on div "[DATE] 17: 26" at bounding box center [1056, 359] width 224 height 16
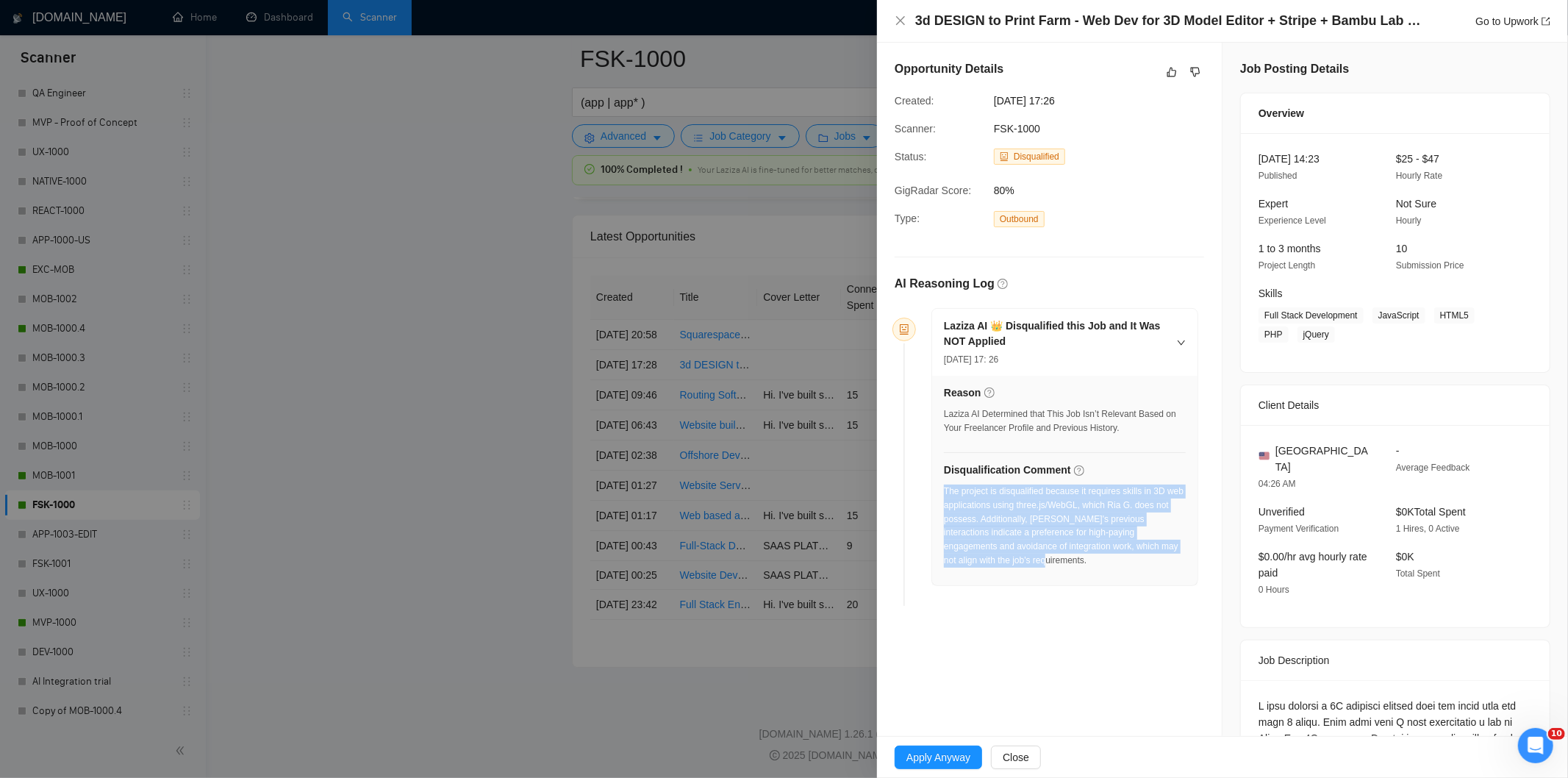
drag, startPoint x: 1013, startPoint y: 570, endPoint x: 946, endPoint y: 494, distance: 101.3
click at [946, 494] on div "The project is disqualified because it requires skills in 3D web applications u…" at bounding box center [1064, 530] width 242 height 92
click at [902, 19] on icon "close" at bounding box center [901, 21] width 12 height 12
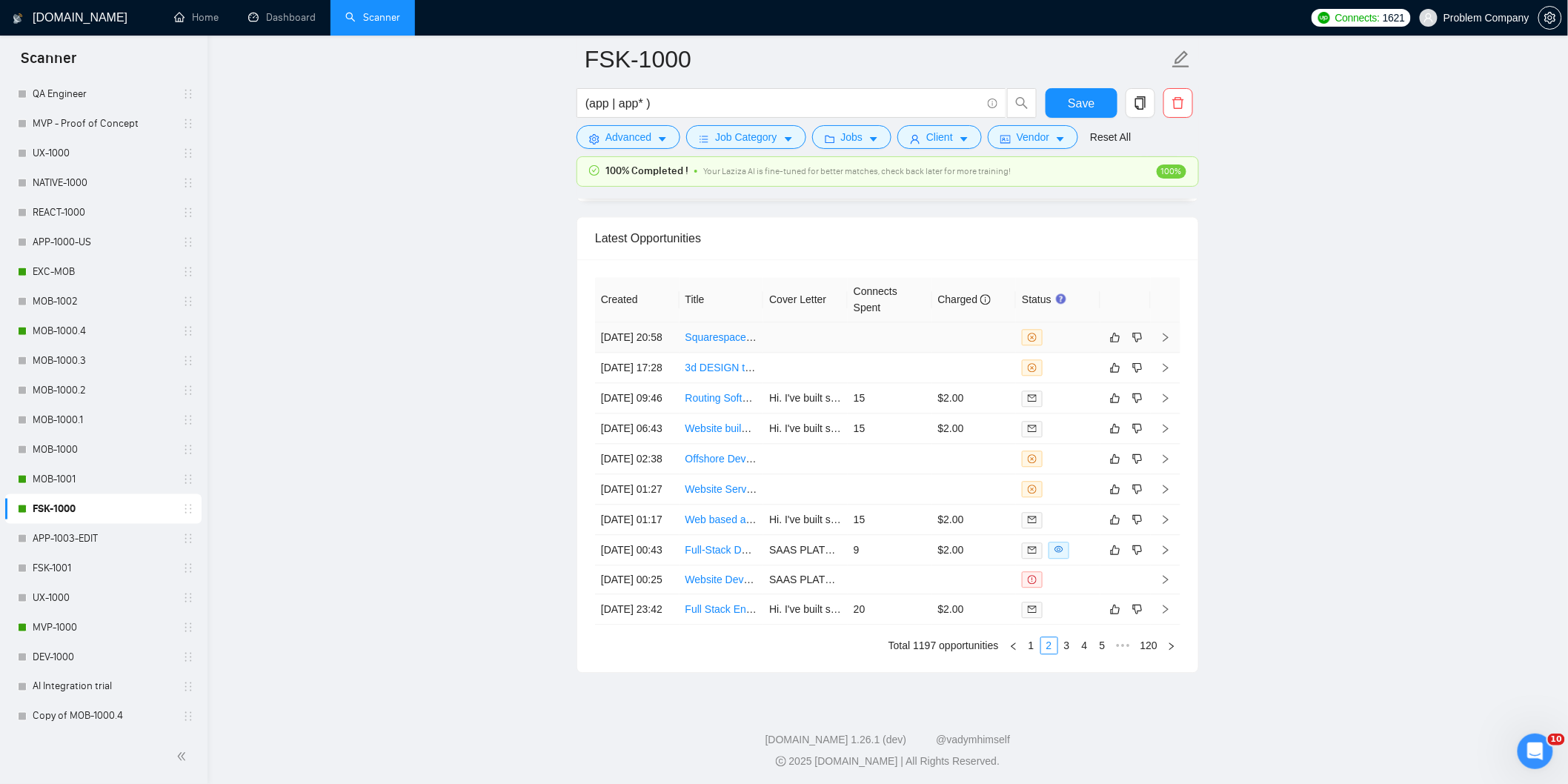
click at [657, 353] on td "[DATE] 20:58" at bounding box center [637, 338] width 85 height 30
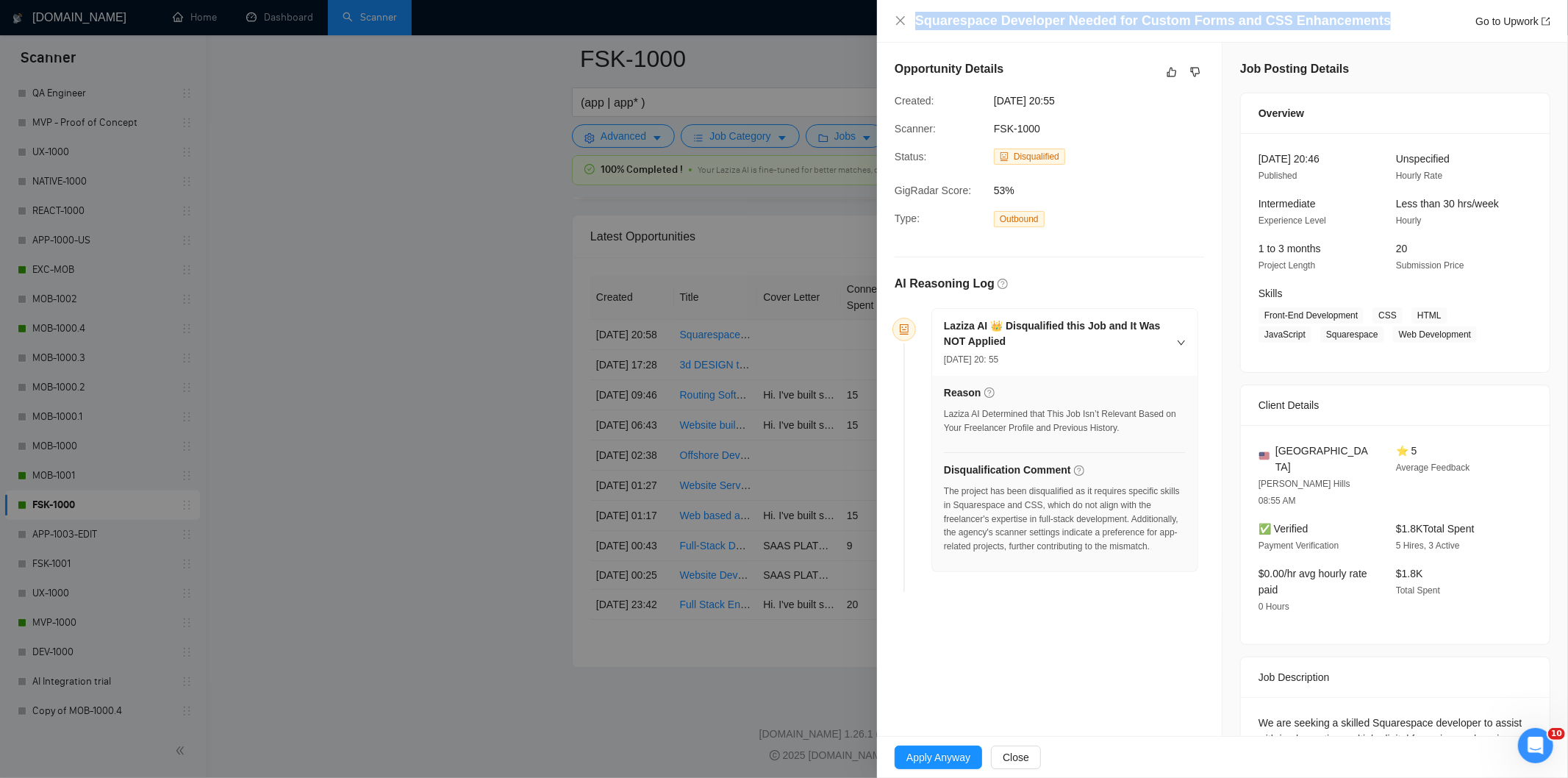
drag, startPoint x: 1364, startPoint y: 28, endPoint x: 893, endPoint y: 28, distance: 471.0
click at [893, 28] on div "Squarespace Developer Needed for Custom Forms and CSS Enhancements Go to Upwork" at bounding box center [1222, 21] width 691 height 43
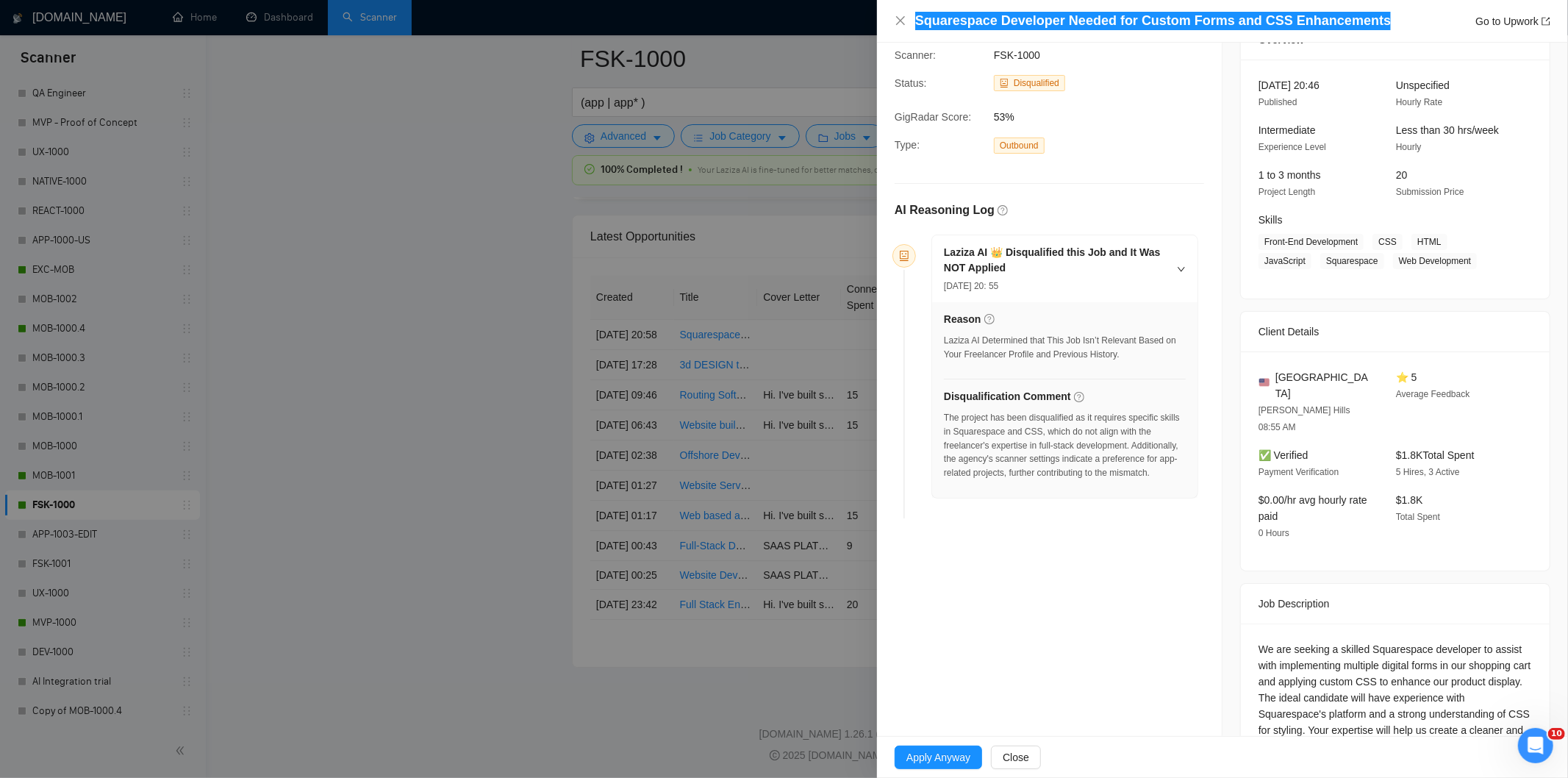
scroll to position [133, 0]
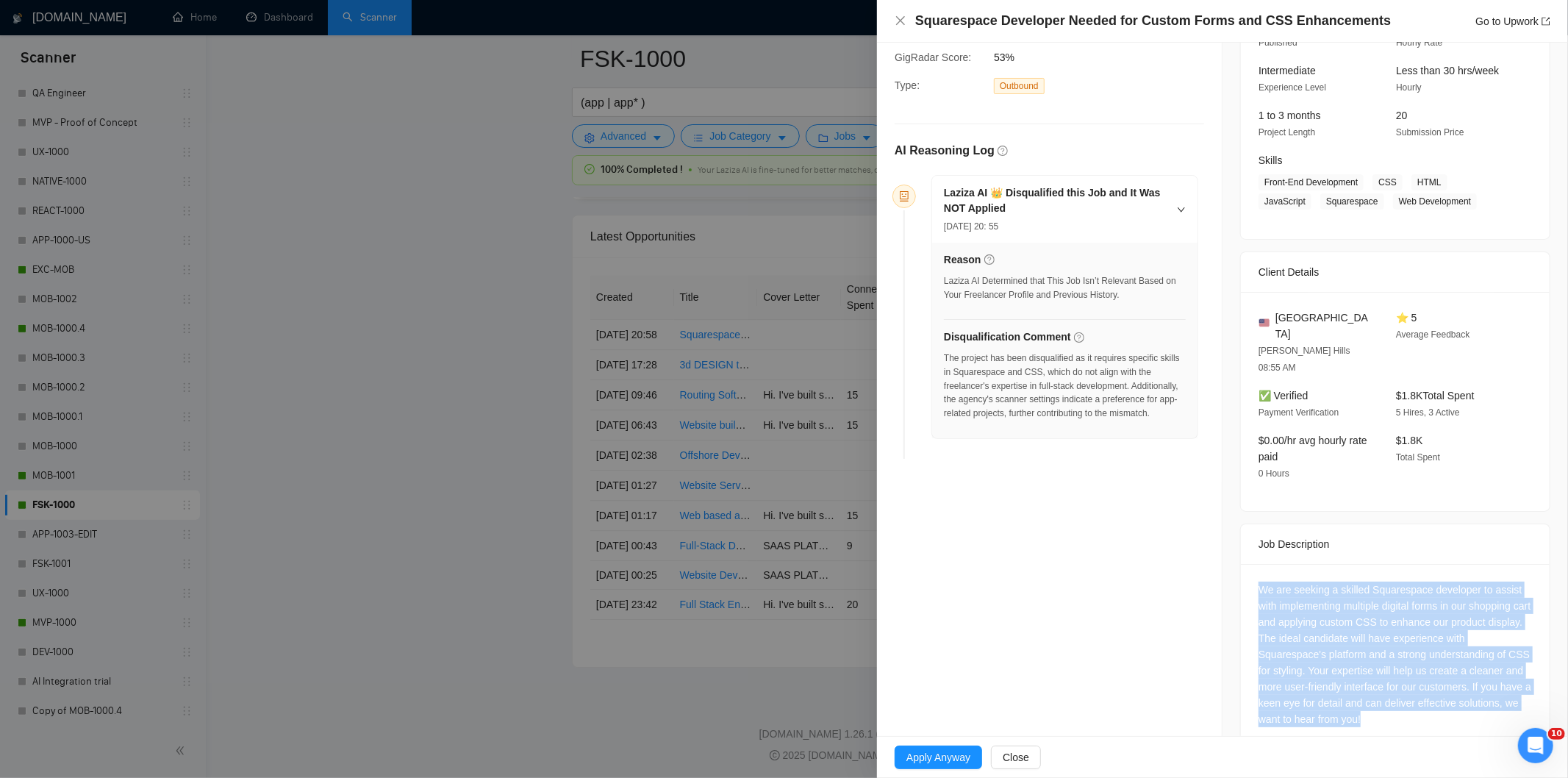
drag, startPoint x: 1250, startPoint y: 559, endPoint x: 1399, endPoint y: 715, distance: 215.7
click at [1399, 715] on div "We are seeking a skilled Squarespace developer to assist with implementing mult…" at bounding box center [1395, 657] width 308 height 186
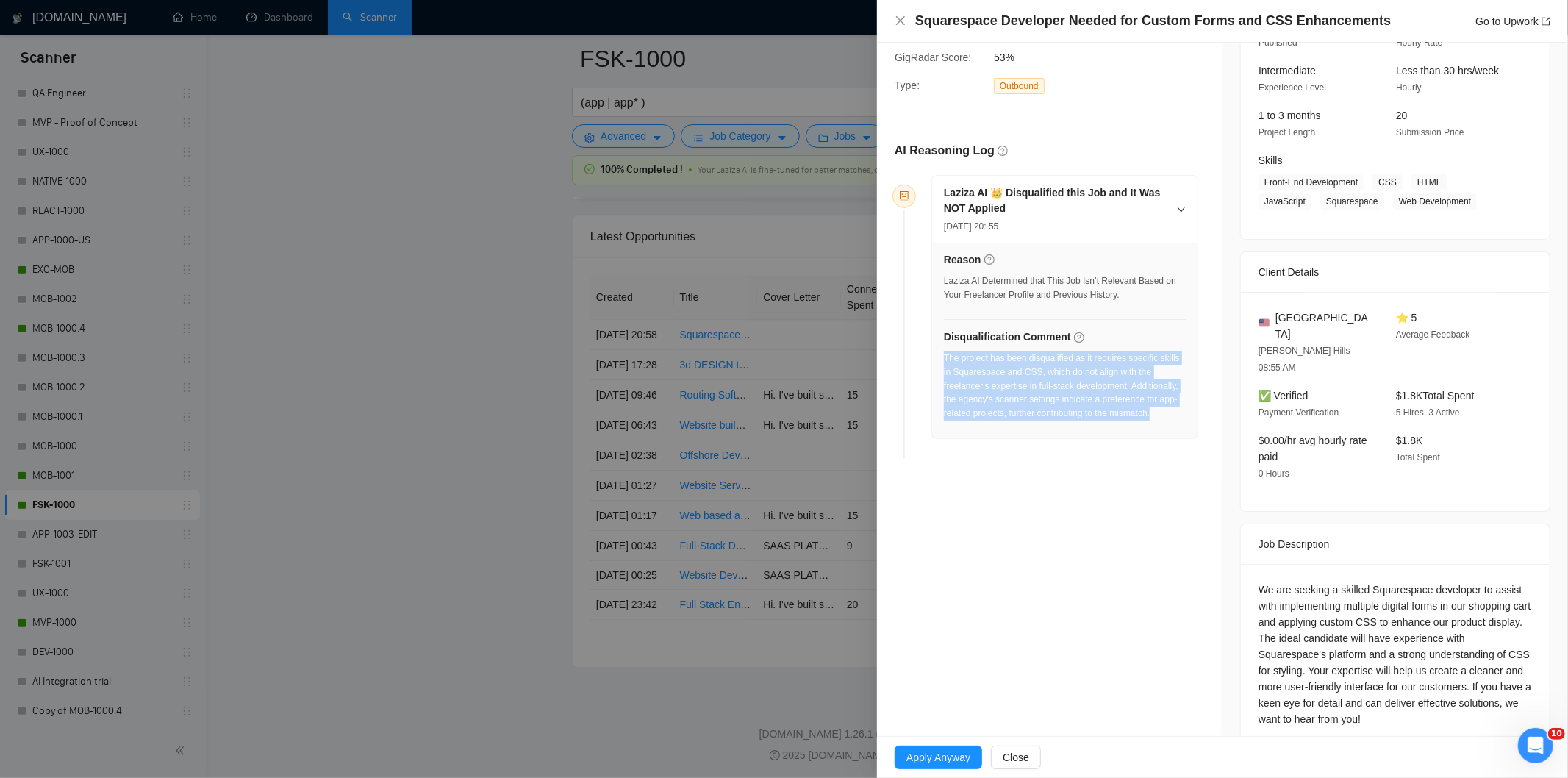
drag, startPoint x: 1174, startPoint y: 417, endPoint x: 944, endPoint y: 365, distance: 235.8
click at [944, 365] on div "The project has been disqualified as it requires specific skills in Squarespace…" at bounding box center [1064, 386] width 242 height 69
click at [897, 20] on icon "close" at bounding box center [901, 21] width 12 height 12
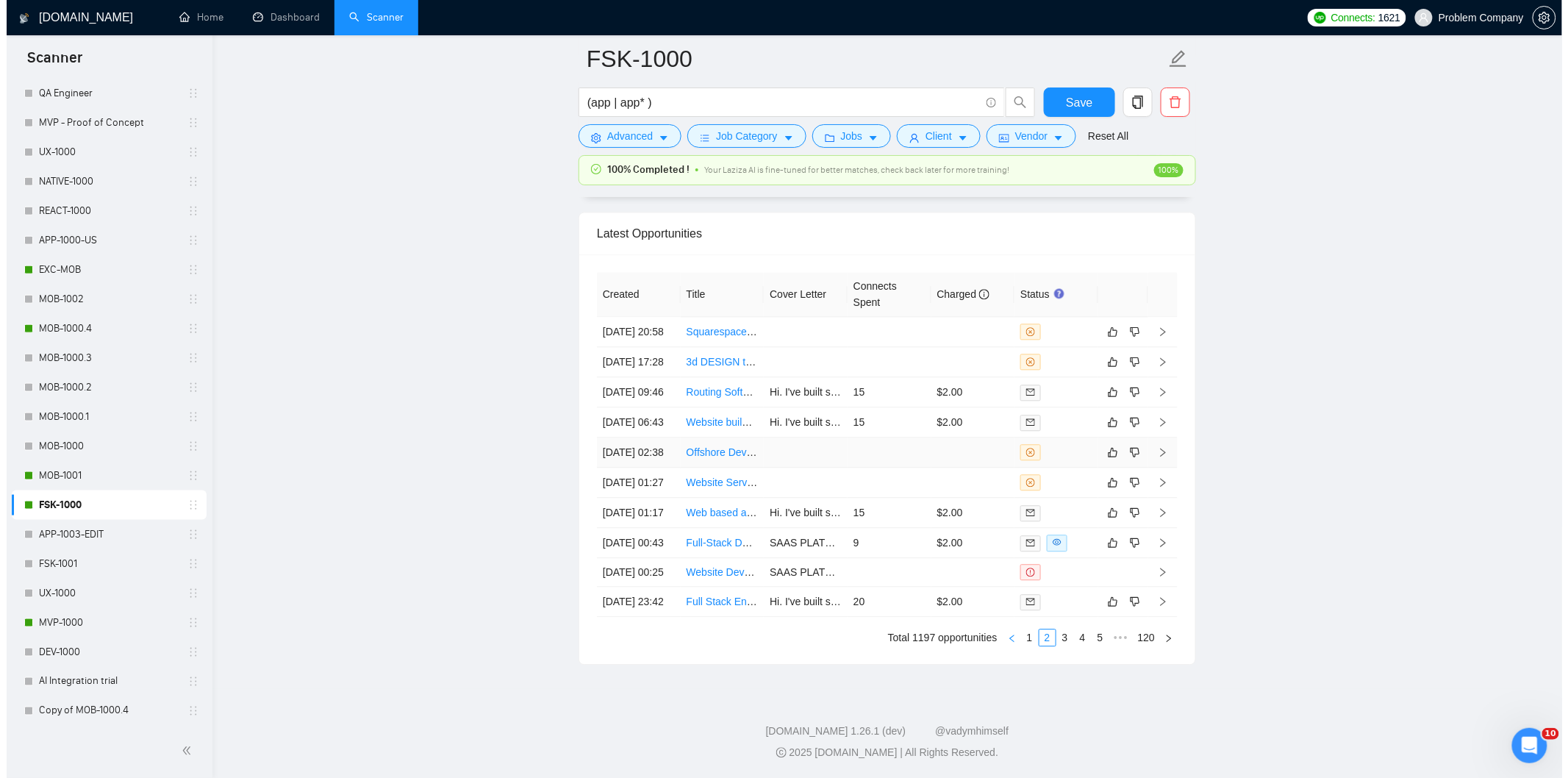
scroll to position [3742, 0]
click at [1023, 641] on link "1" at bounding box center [1023, 637] width 16 height 16
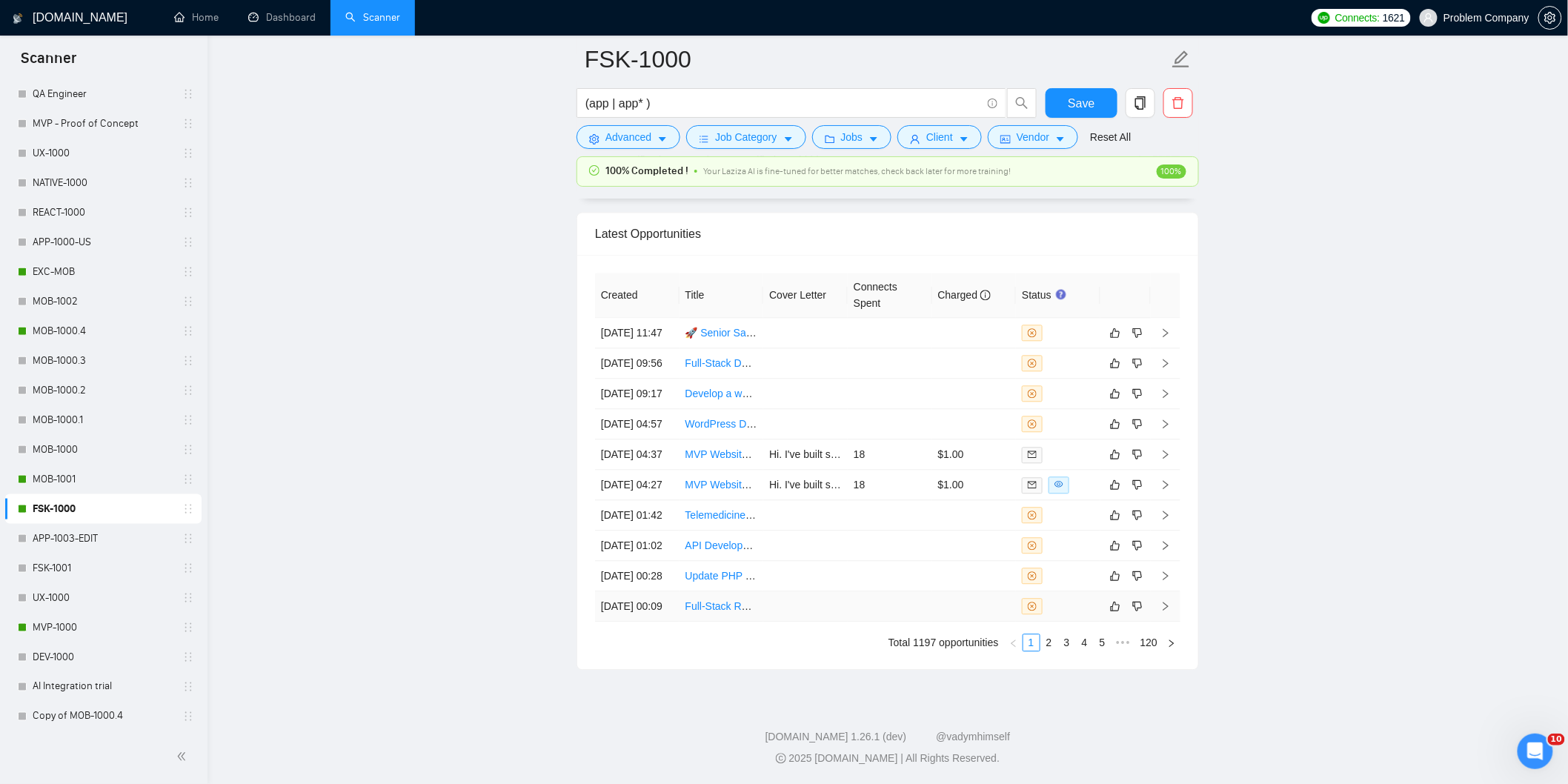
click at [635, 603] on td "[DATE] 00:09" at bounding box center [637, 606] width 85 height 30
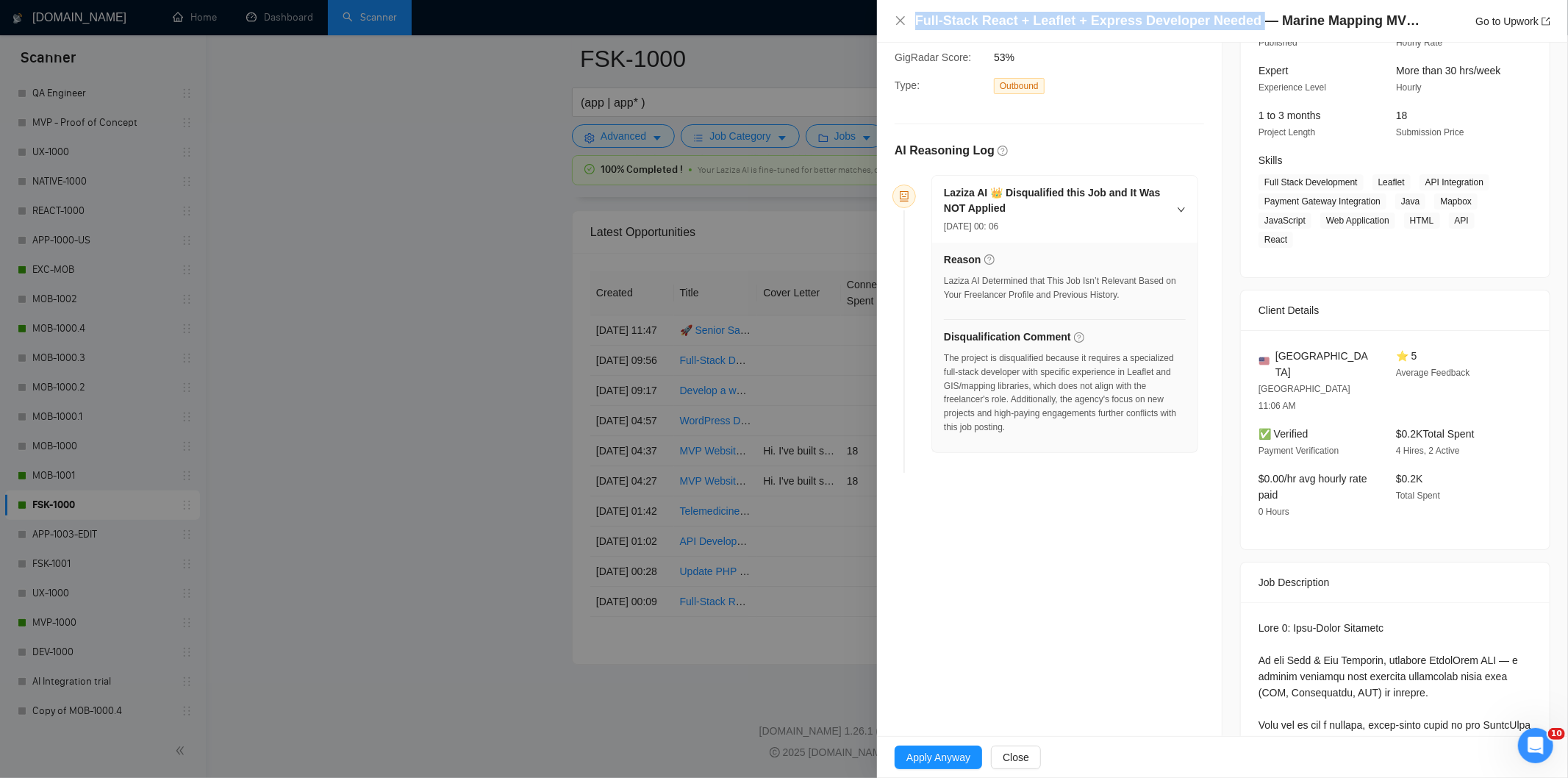
drag, startPoint x: 1247, startPoint y: 17, endPoint x: 916, endPoint y: 9, distance: 331.1
click at [916, 9] on div "Full-Stack React + Leaflet + Express Developer Needed — Marine Mapping MVP (Fix…" at bounding box center [1222, 21] width 691 height 43
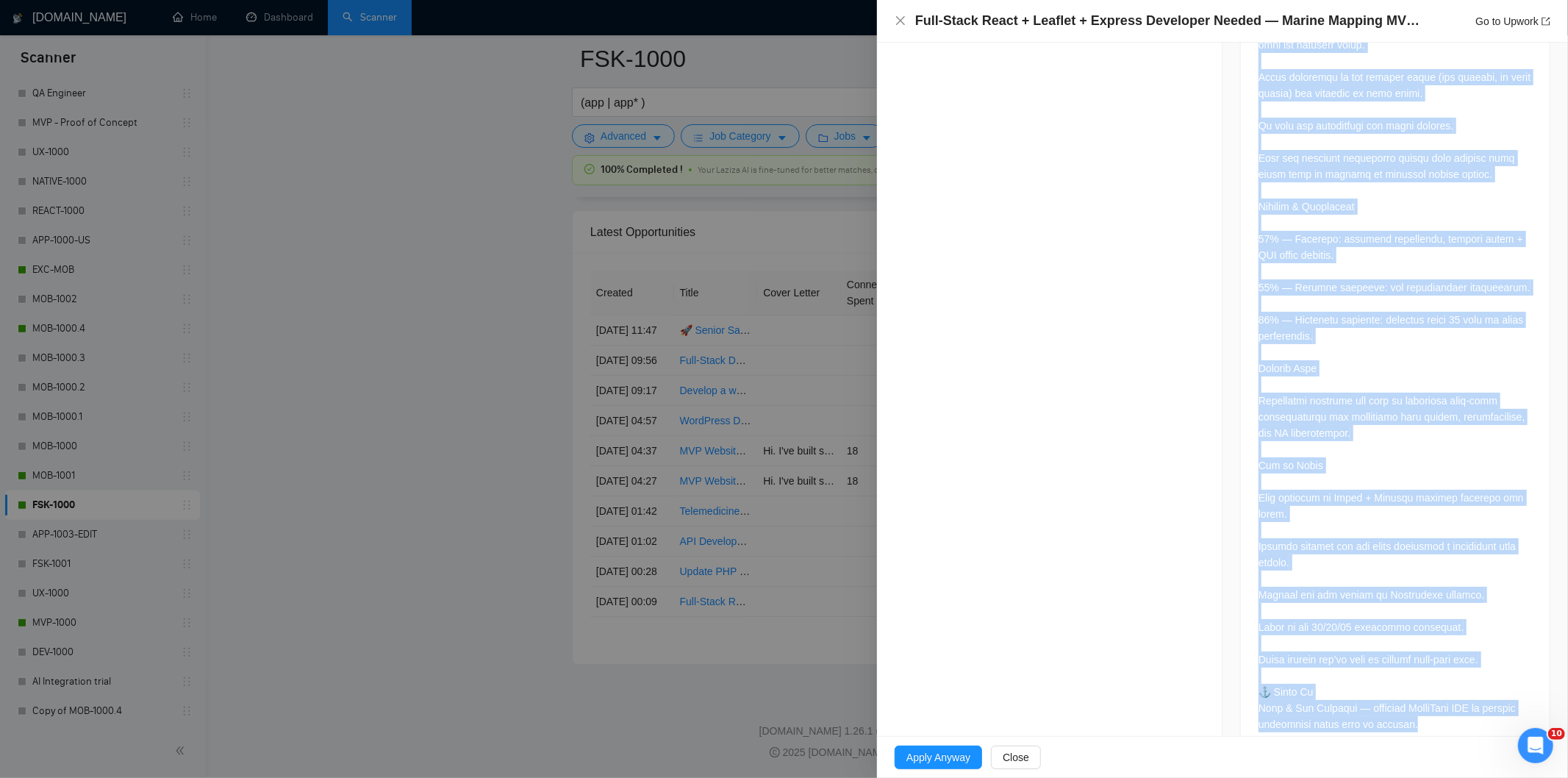
scroll to position [3321, 0]
drag, startPoint x: 1245, startPoint y: 429, endPoint x: 1439, endPoint y: 697, distance: 330.8
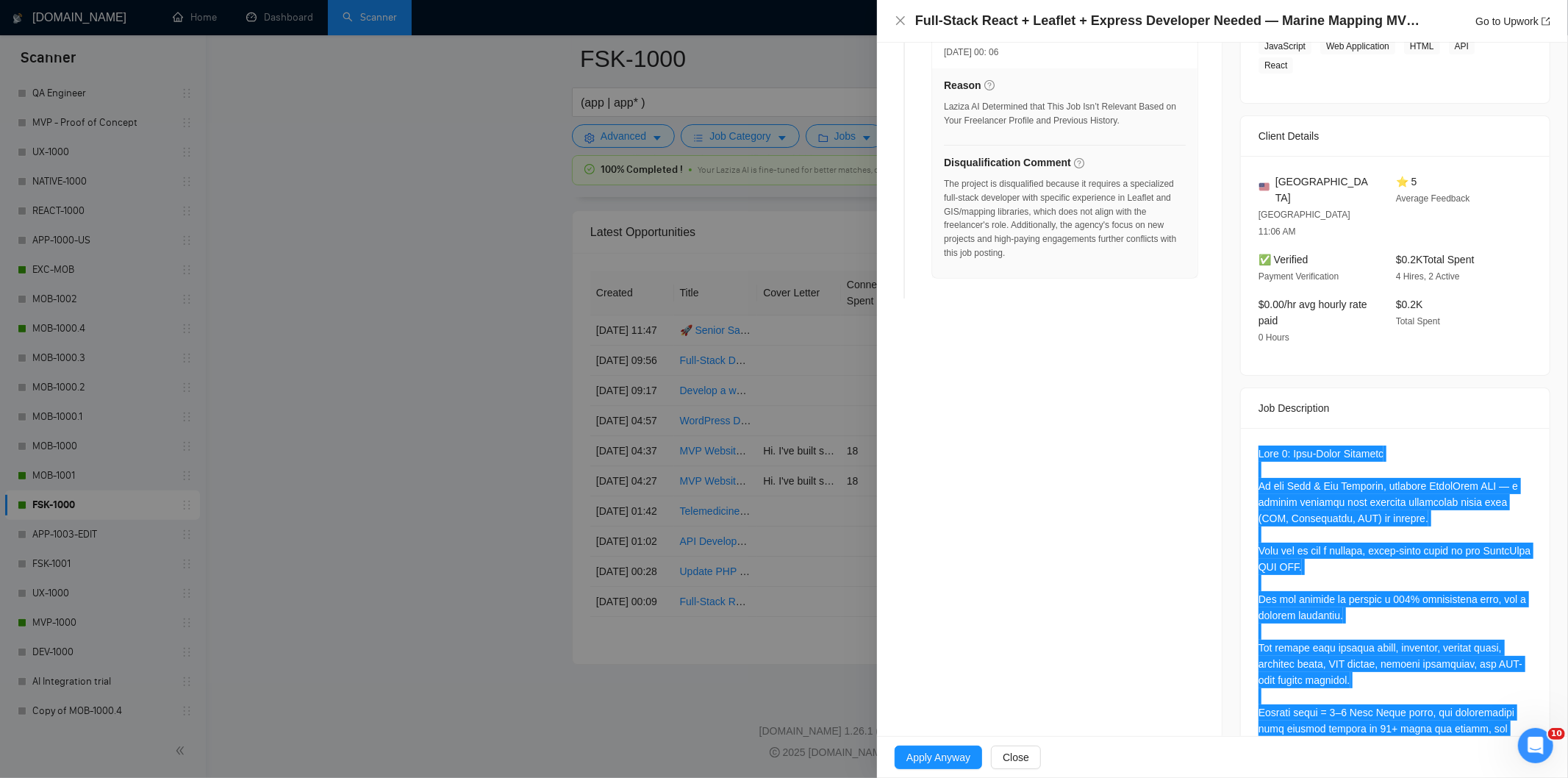
scroll to position [299, 0]
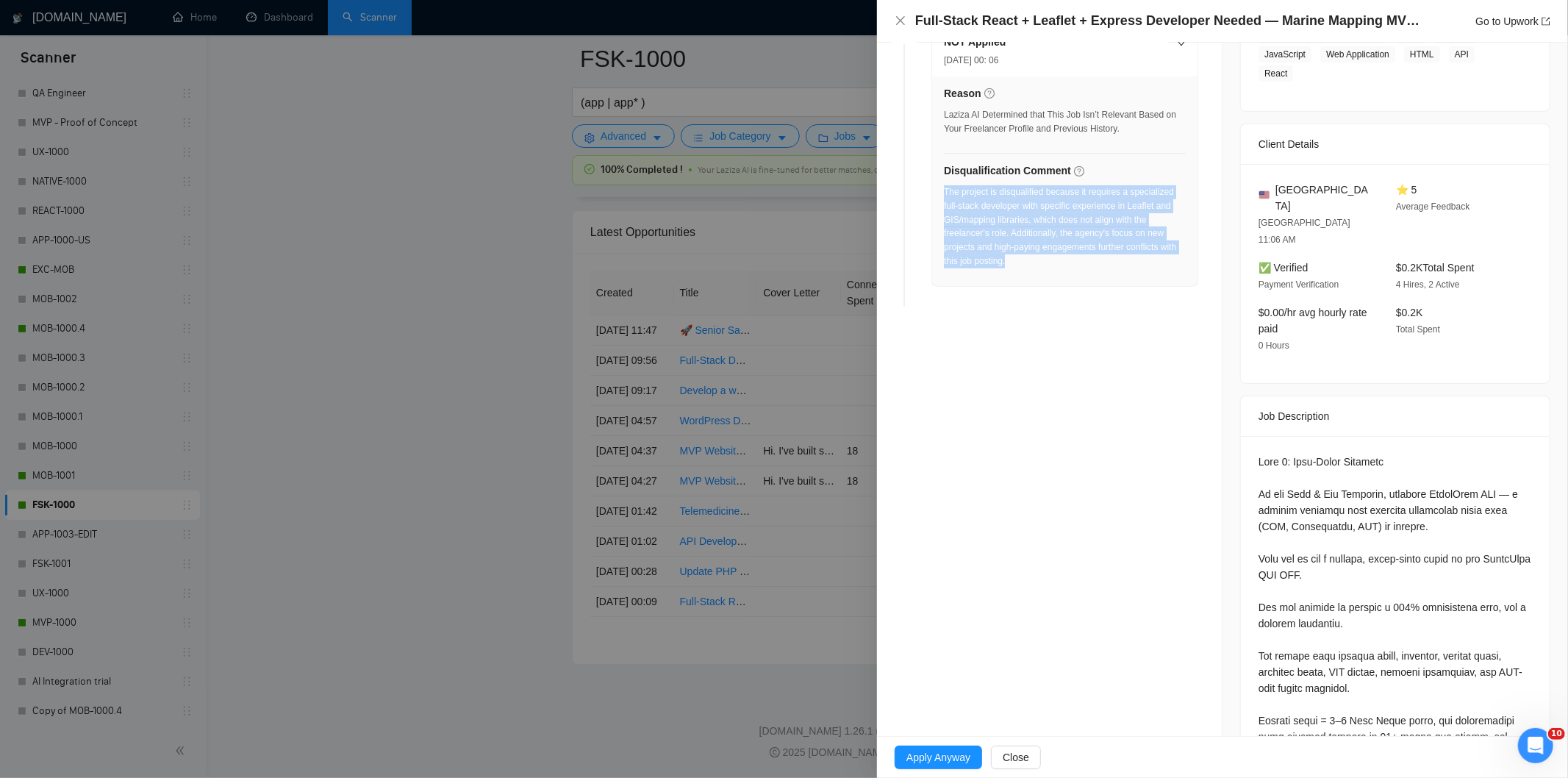
drag, startPoint x: 1060, startPoint y: 274, endPoint x: 944, endPoint y: 192, distance: 142.1
click at [944, 192] on div "The project is disqualified because it requires a specialized full-stack develo…" at bounding box center [1064, 231] width 242 height 92
click at [898, 25] on icon "close" at bounding box center [901, 21] width 12 height 12
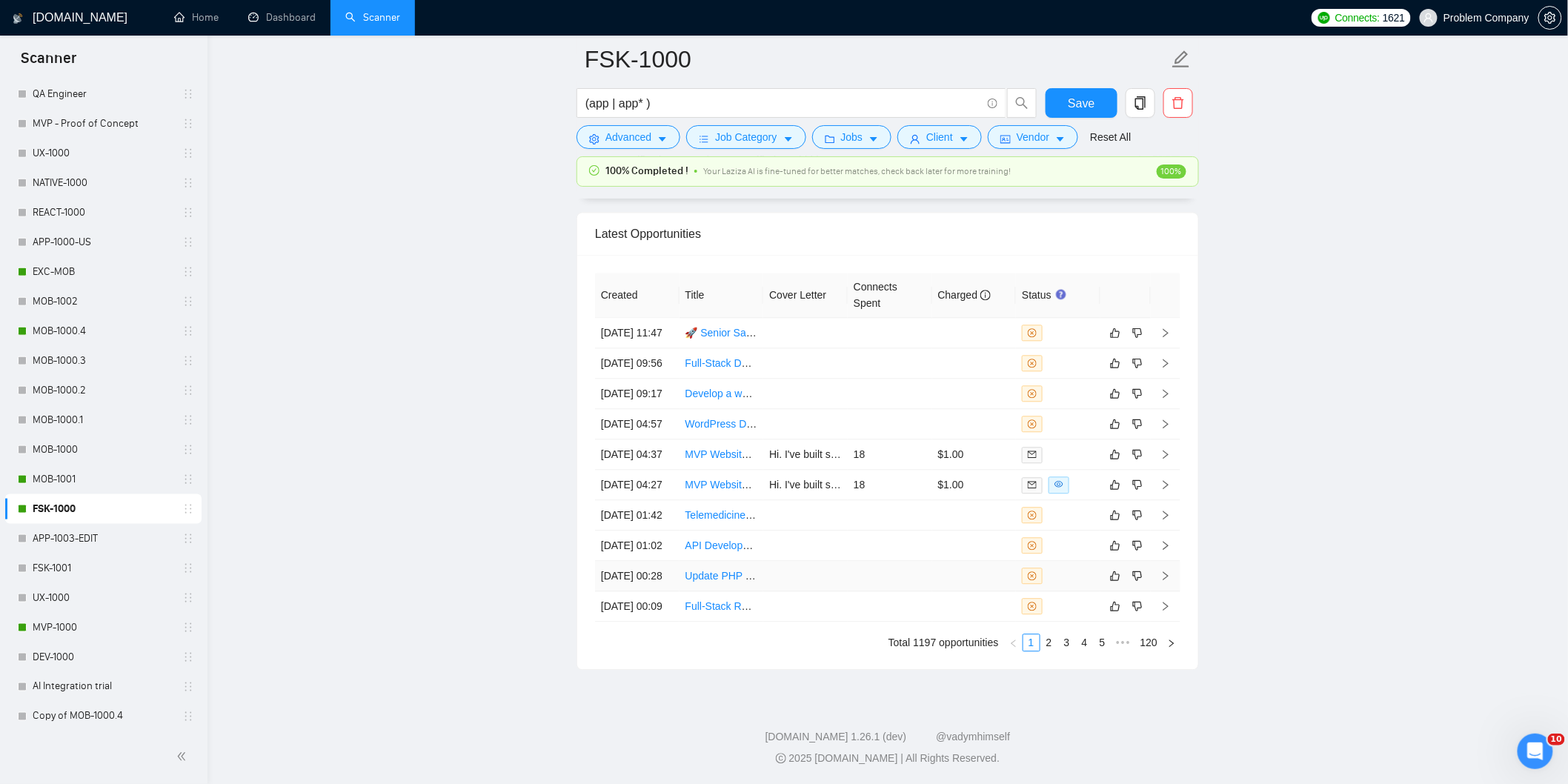
click at [667, 560] on td "[DATE] 00:28" at bounding box center [637, 575] width 85 height 30
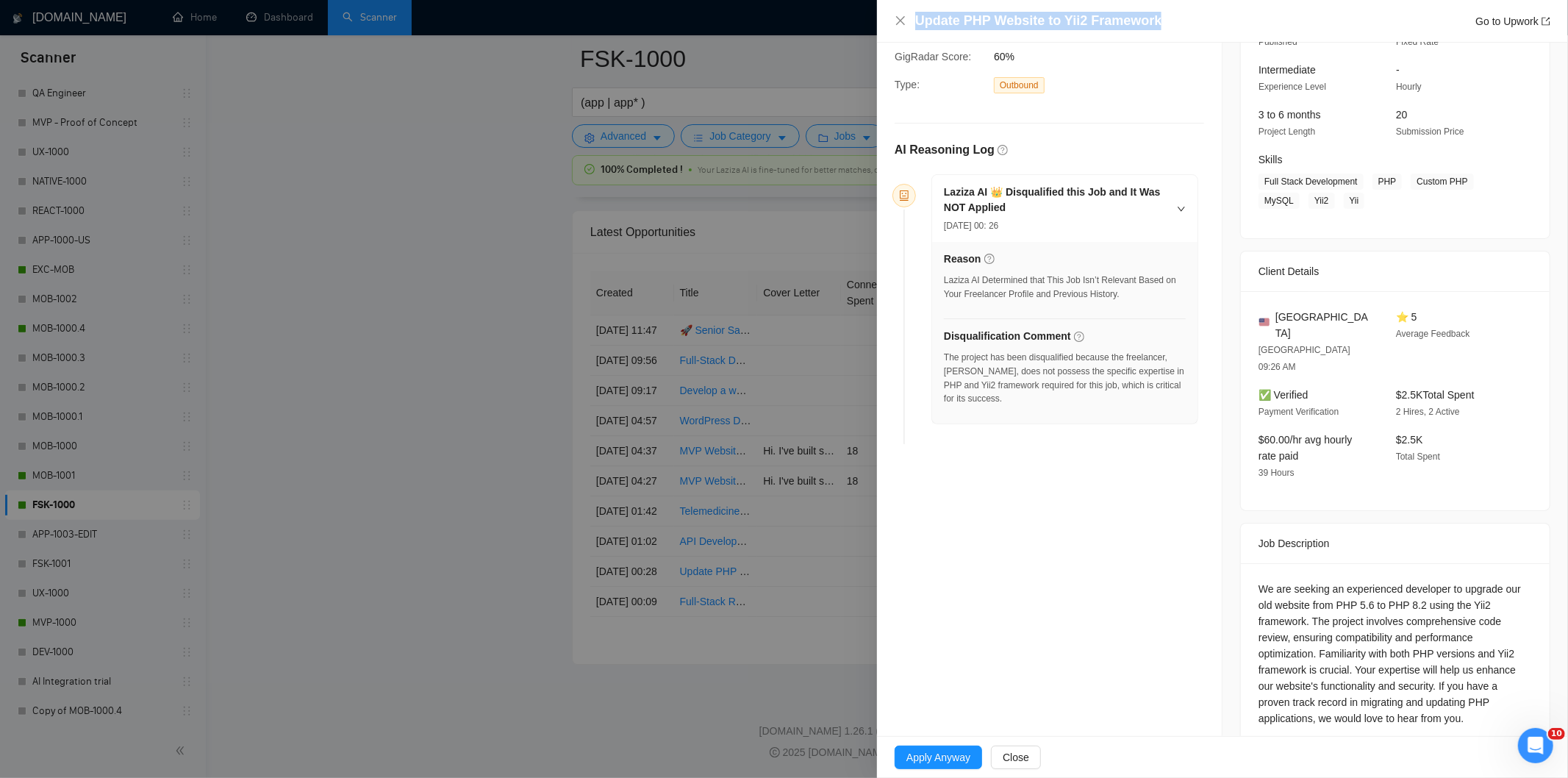
drag, startPoint x: 1171, startPoint y: 22, endPoint x: 930, endPoint y: 1, distance: 241.9
click at [930, 1] on div "Update PHP Website to Yii2 Framework Go to Upwork" at bounding box center [1222, 21] width 691 height 43
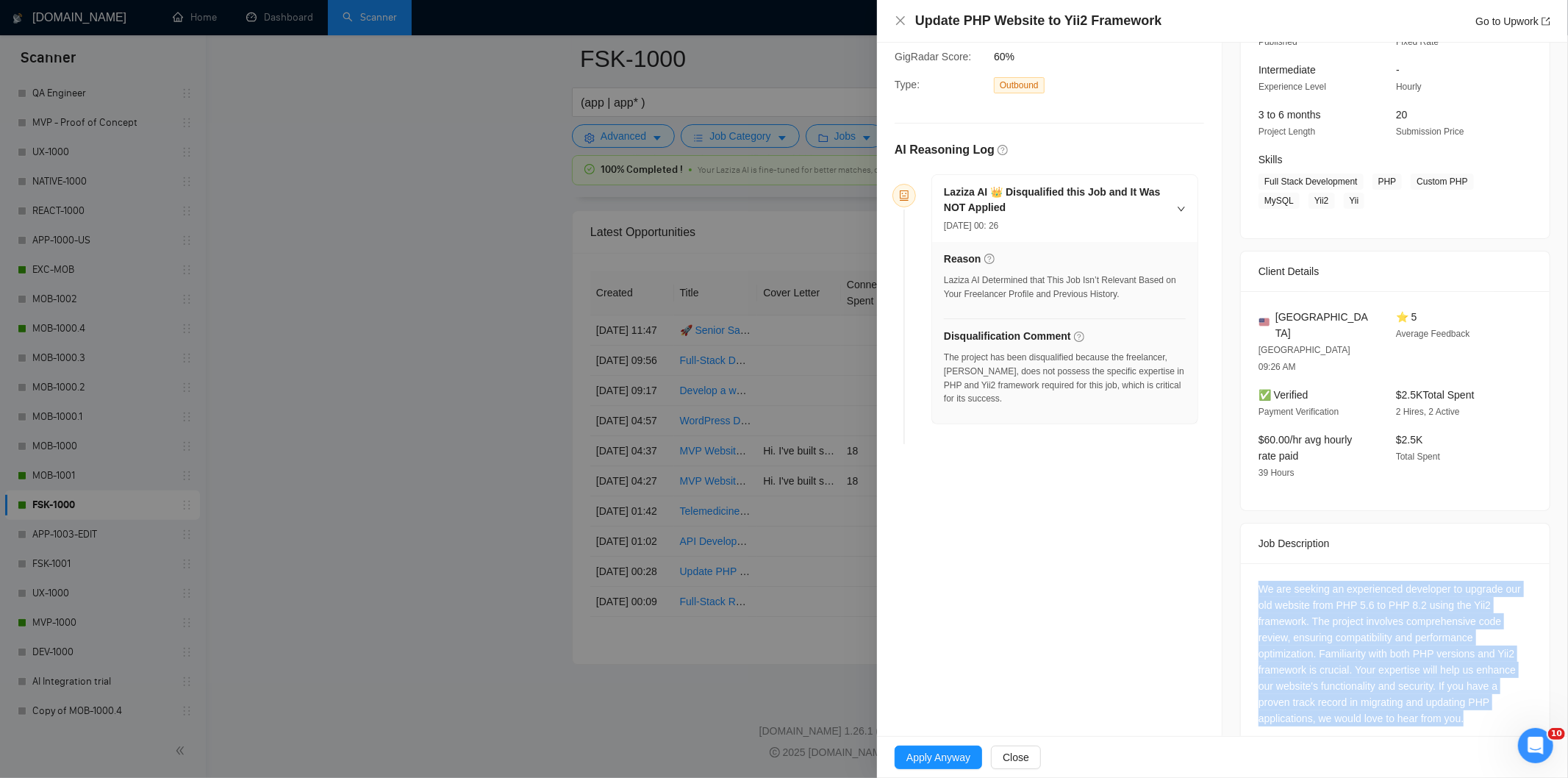
drag, startPoint x: 1257, startPoint y: 547, endPoint x: 1491, endPoint y: 718, distance: 289.8
click at [1491, 718] on div "Job Description We are seeking an experienced developer to upgrade our old webs…" at bounding box center [1395, 636] width 310 height 228
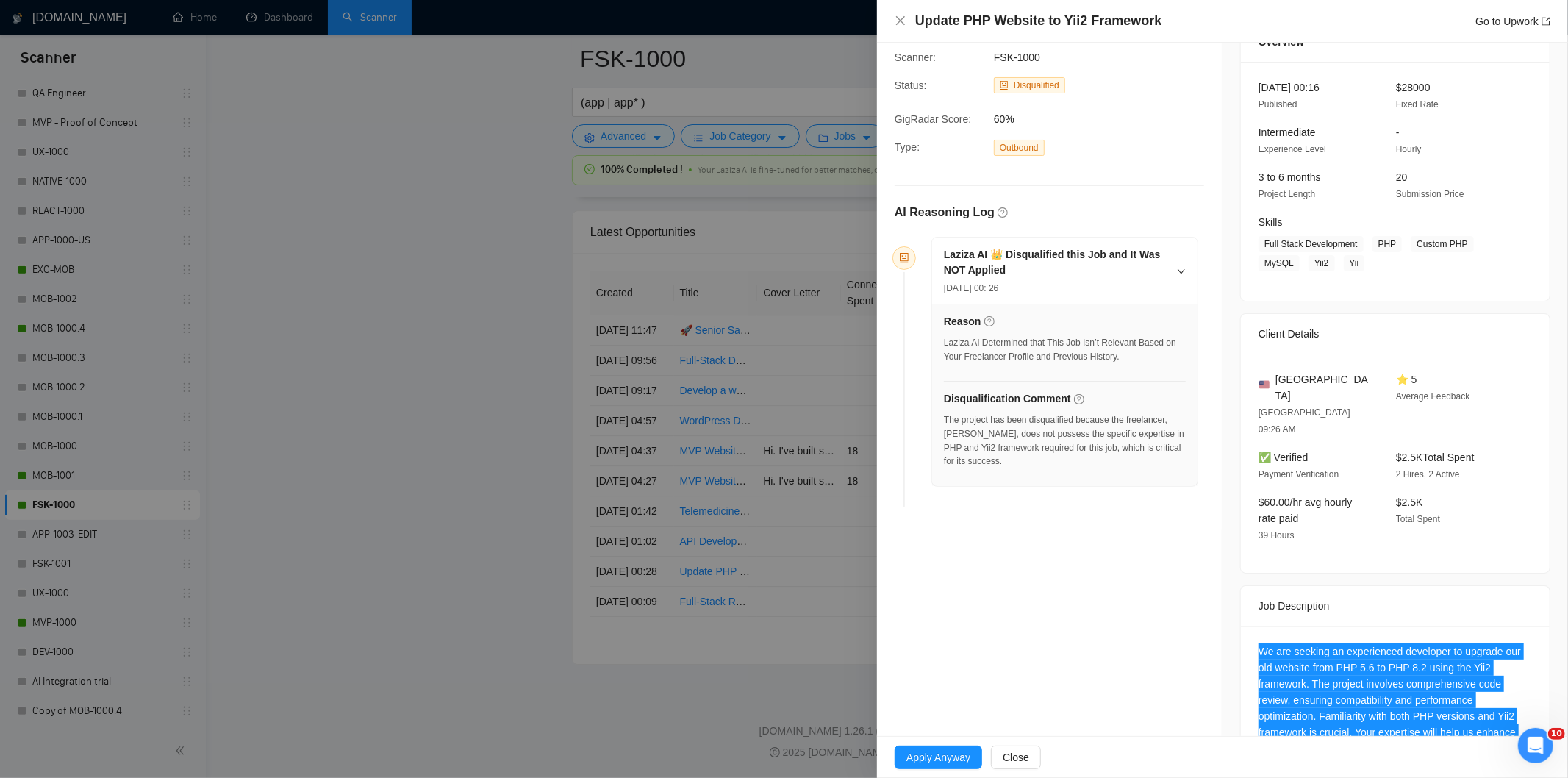
scroll to position [0, 0]
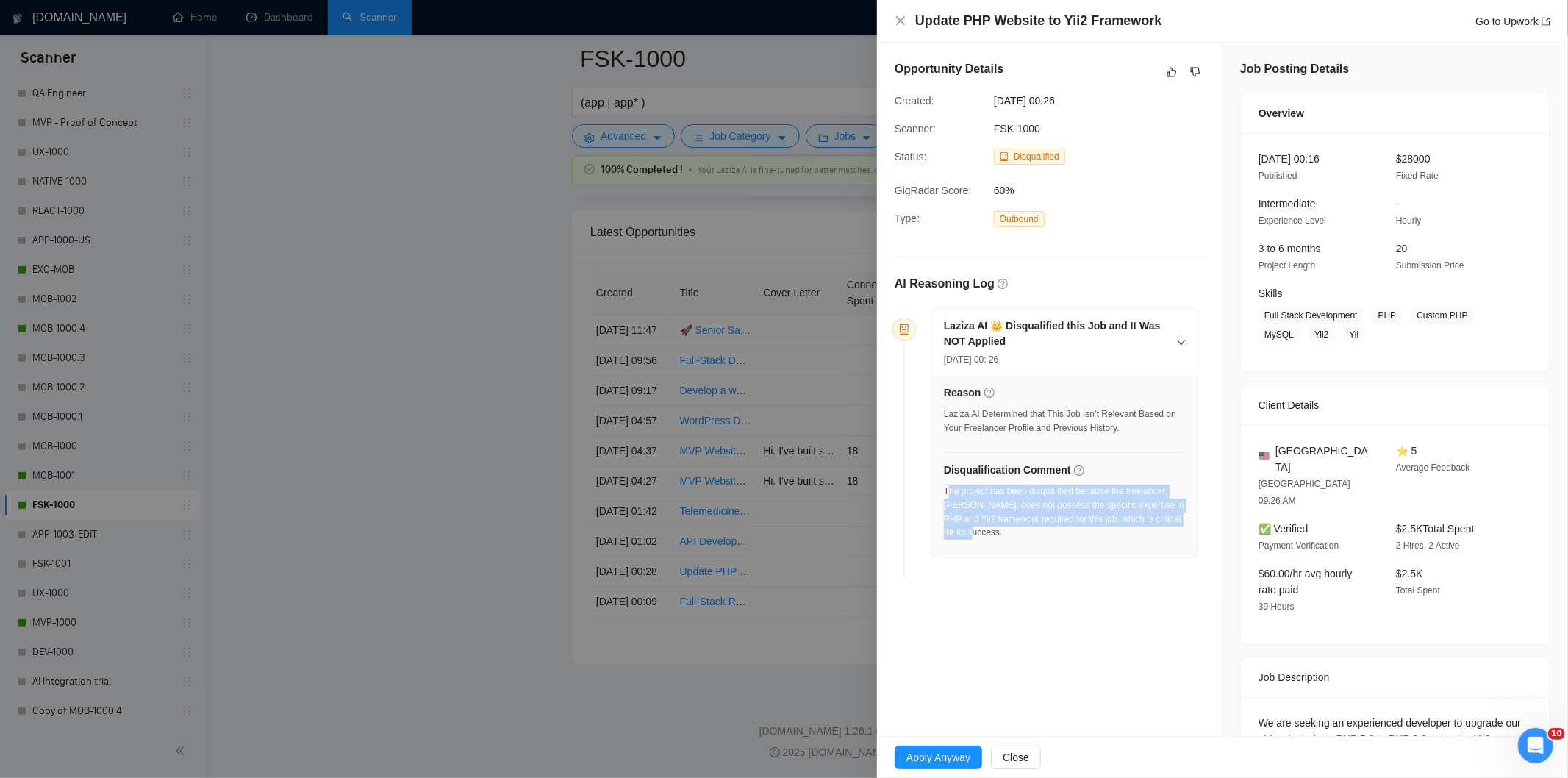
drag, startPoint x: 1005, startPoint y: 533, endPoint x: 946, endPoint y: 495, distance: 70.2
click at [946, 495] on div "The project has been disqualified because the freelancer, [PERSON_NAME], does n…" at bounding box center [1064, 512] width 242 height 56
drag, startPoint x: 977, startPoint y: 537, endPoint x: 944, endPoint y: 496, distance: 52.6
click at [944, 496] on div "The project has been disqualified because the freelancer, [PERSON_NAME], does n…" at bounding box center [1064, 512] width 242 height 56
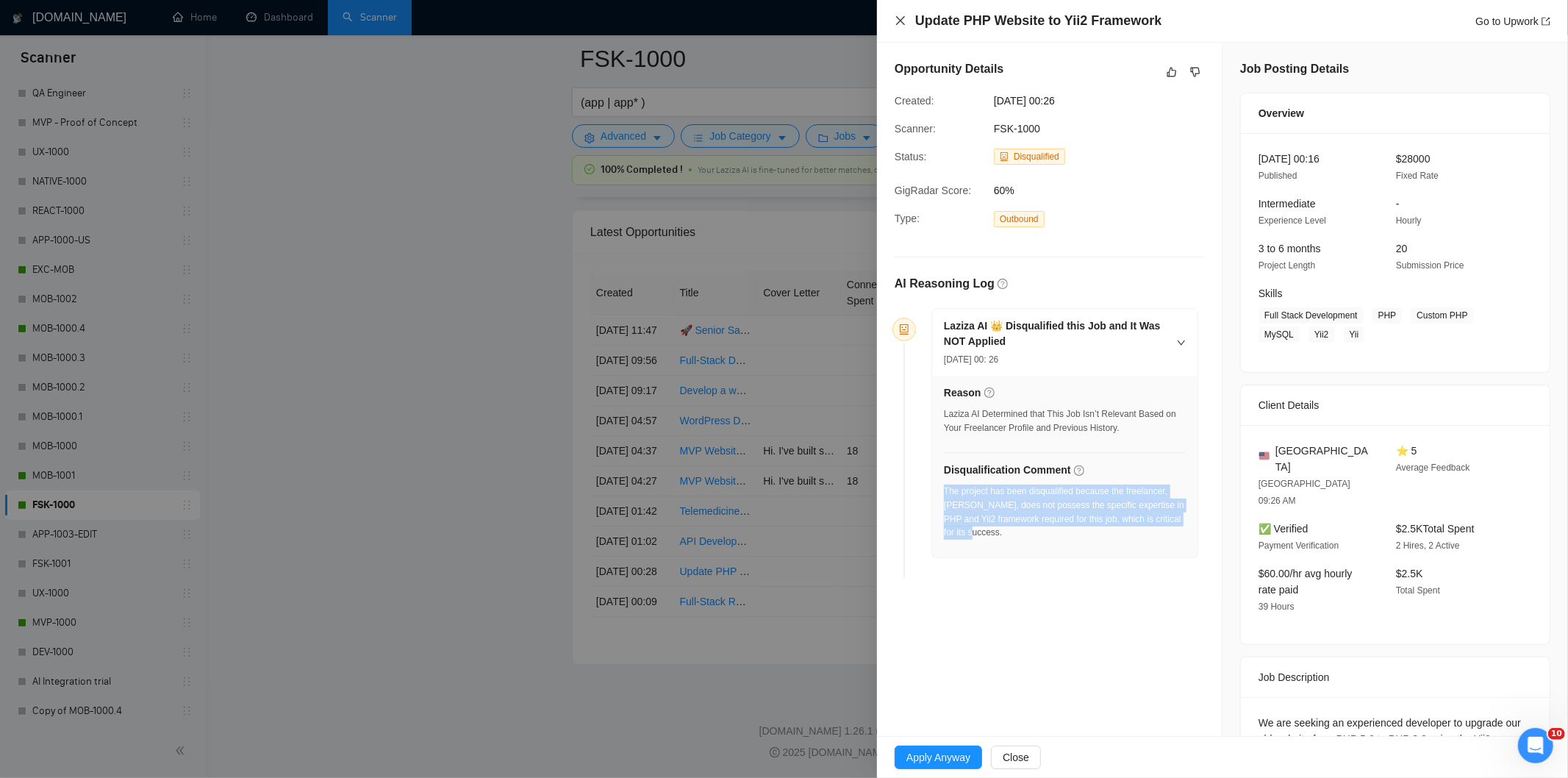
click at [902, 17] on icon "close" at bounding box center [901, 21] width 12 height 12
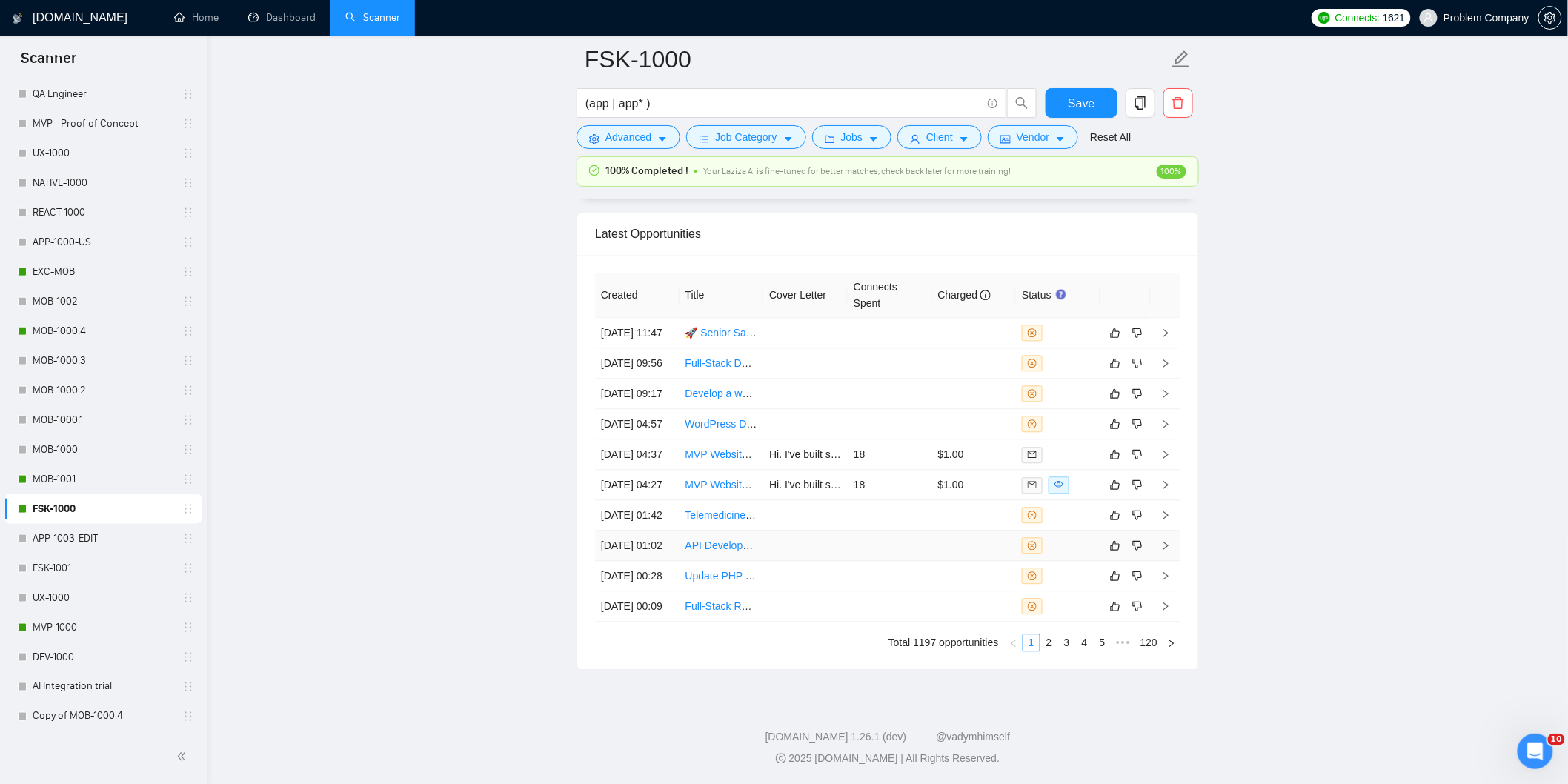
click at [659, 530] on td "[DATE] 01:02" at bounding box center [637, 545] width 85 height 30
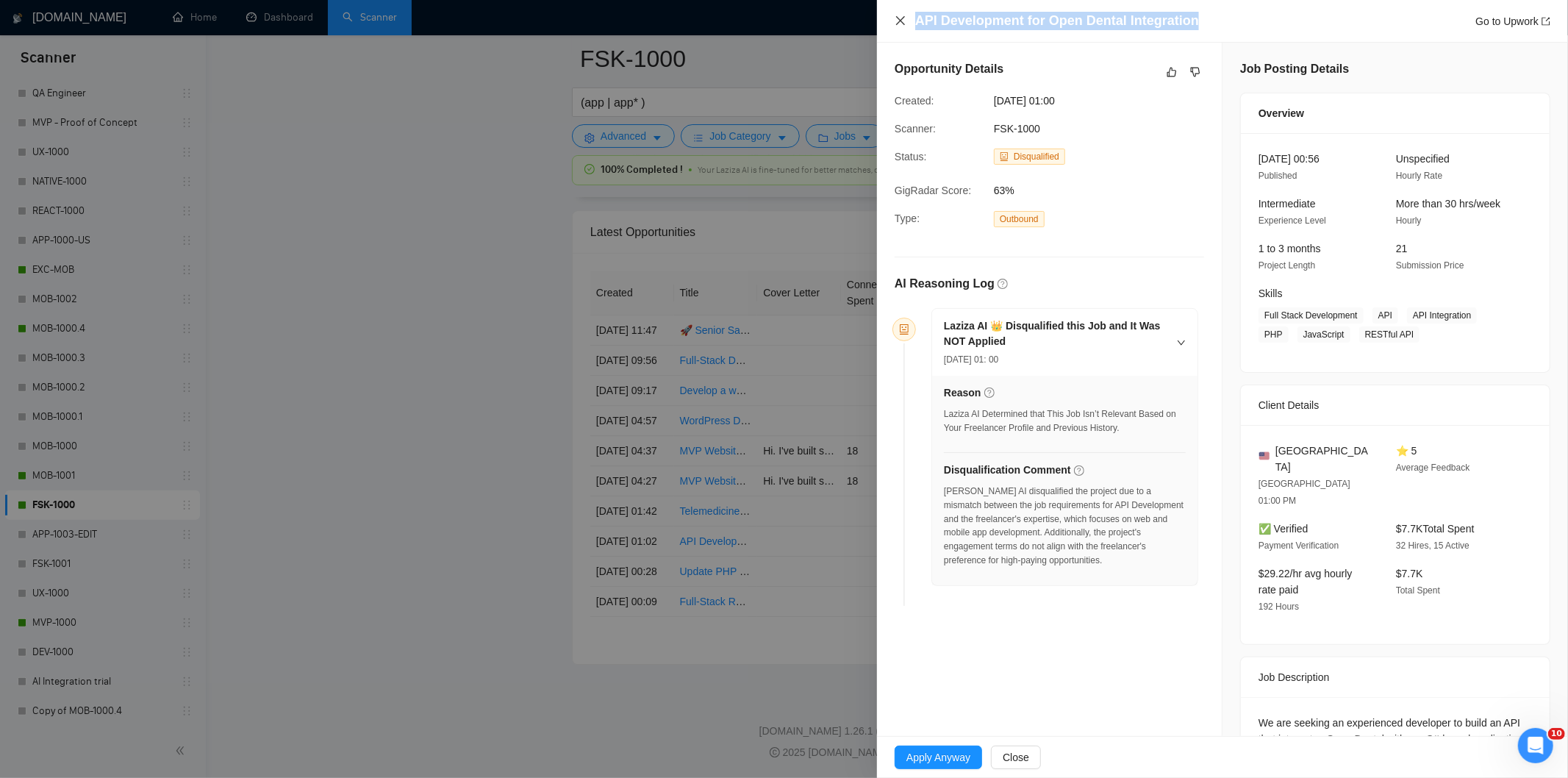
drag, startPoint x: 1214, startPoint y: 16, endPoint x: 905, endPoint y: 16, distance: 309.0
click at [905, 16] on div "API Development for Open Dental Integration Go to Upwork" at bounding box center [1222, 21] width 655 height 19
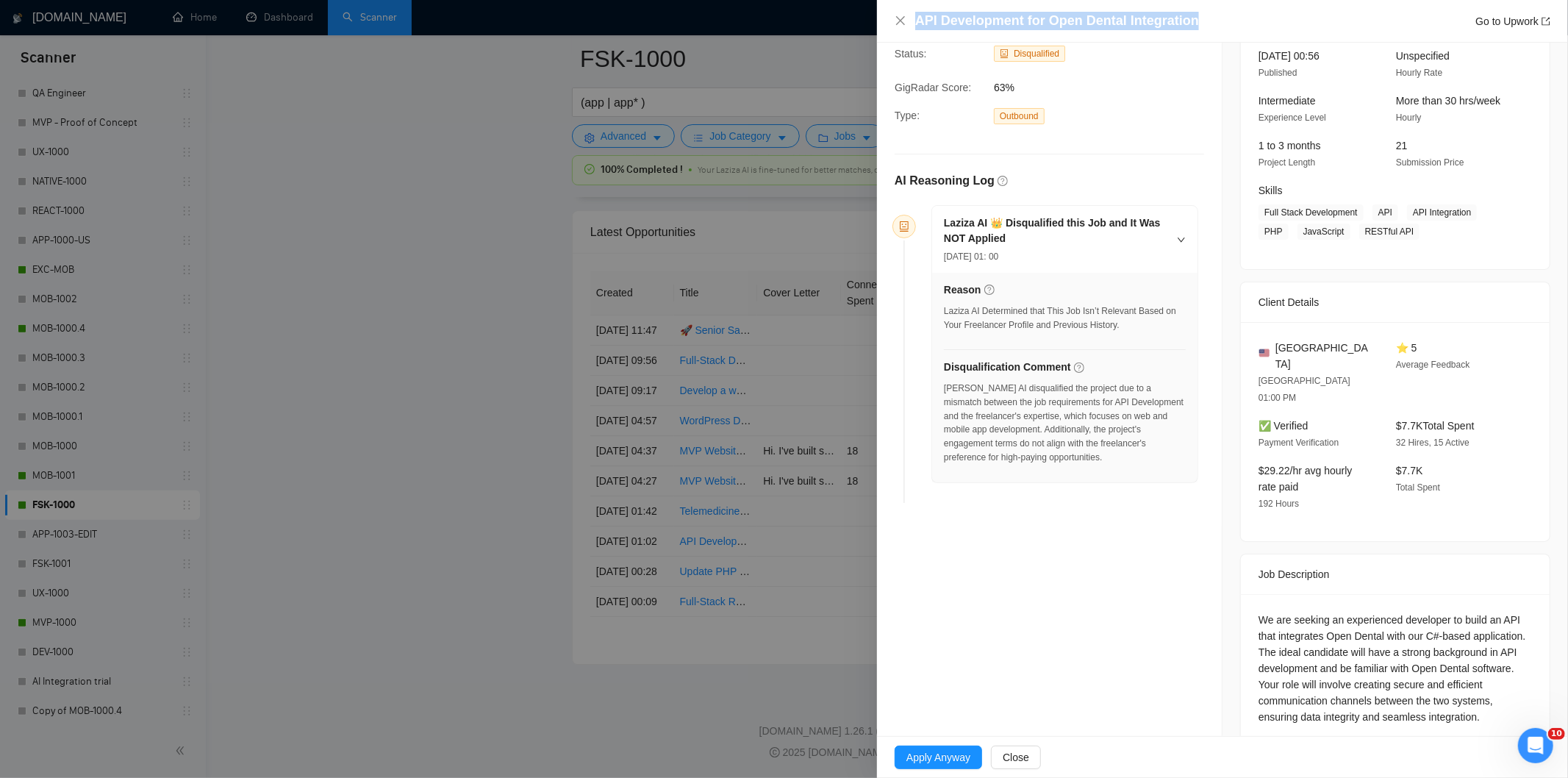
scroll to position [197, 0]
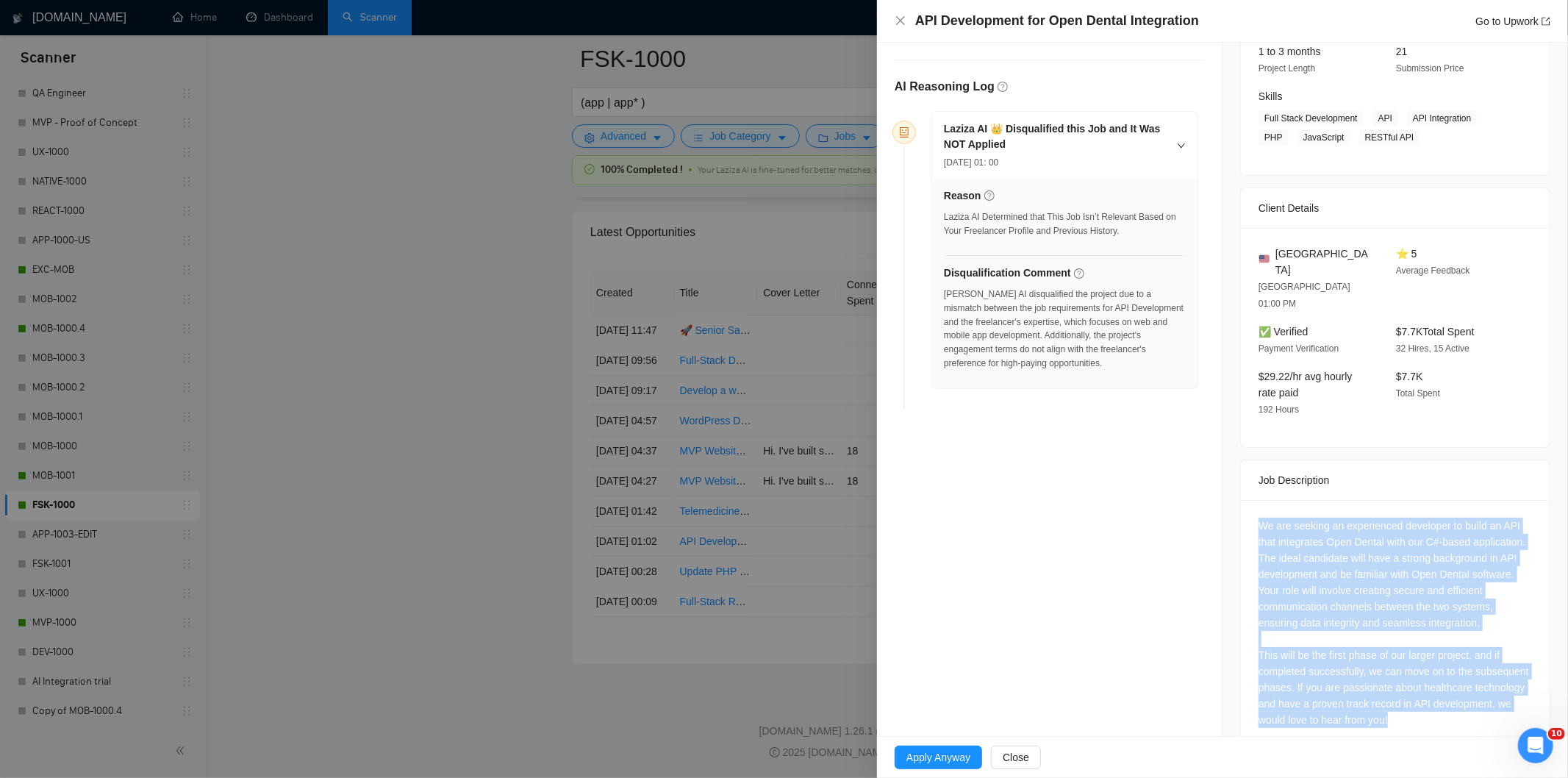
drag, startPoint x: 1252, startPoint y: 482, endPoint x: 1465, endPoint y: 684, distance: 293.6
click at [1465, 684] on div "We are seeking an experienced developer to build an API that integrates Open De…" at bounding box center [1395, 625] width 308 height 252
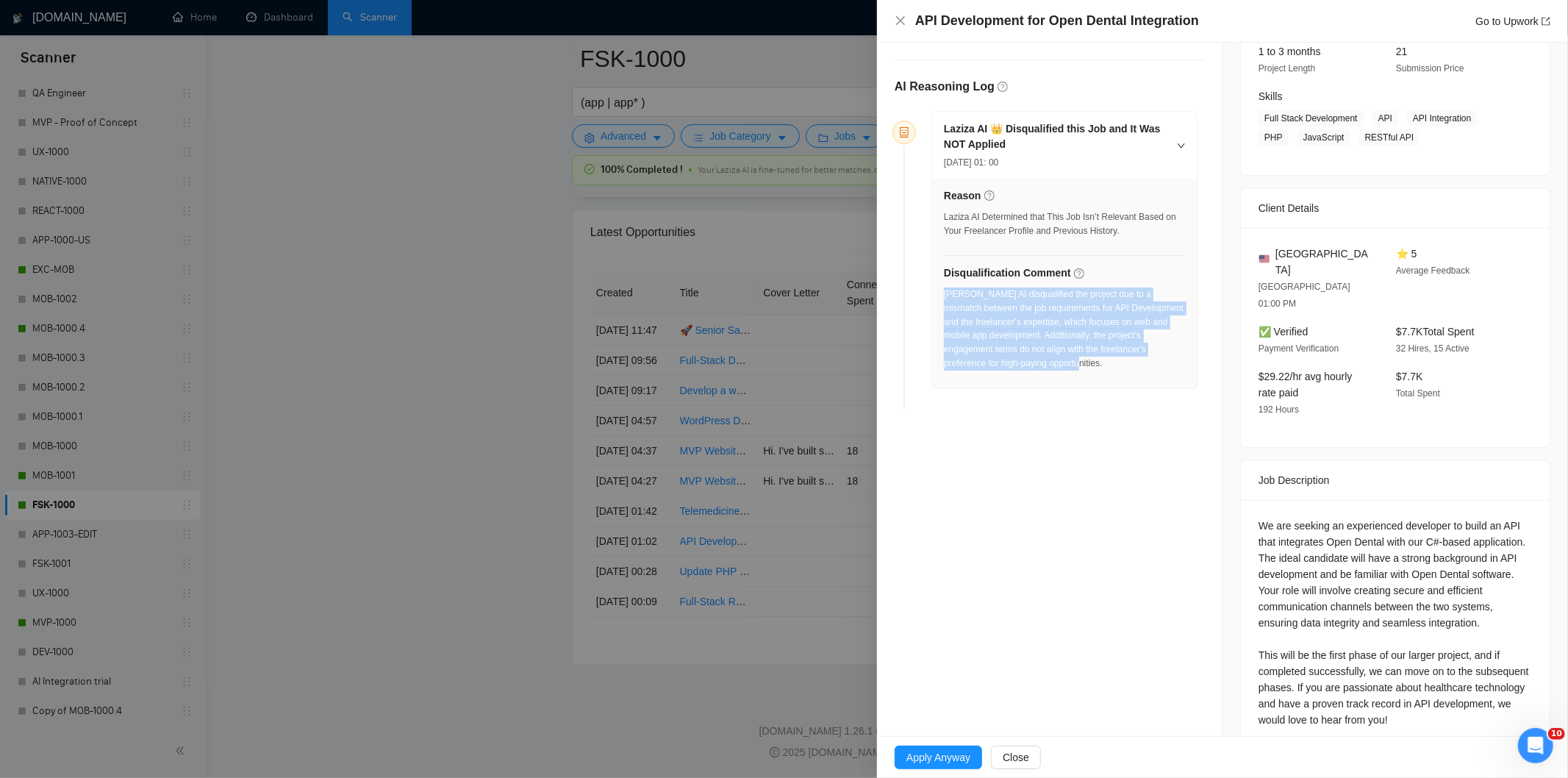
drag, startPoint x: 1041, startPoint y: 375, endPoint x: 945, endPoint y: 297, distance: 123.7
click at [945, 297] on div "[PERSON_NAME] AI disqualified the project due to a mismatch between the job req…" at bounding box center [1064, 333] width 242 height 92
click at [905, 19] on icon "close" at bounding box center [901, 21] width 12 height 12
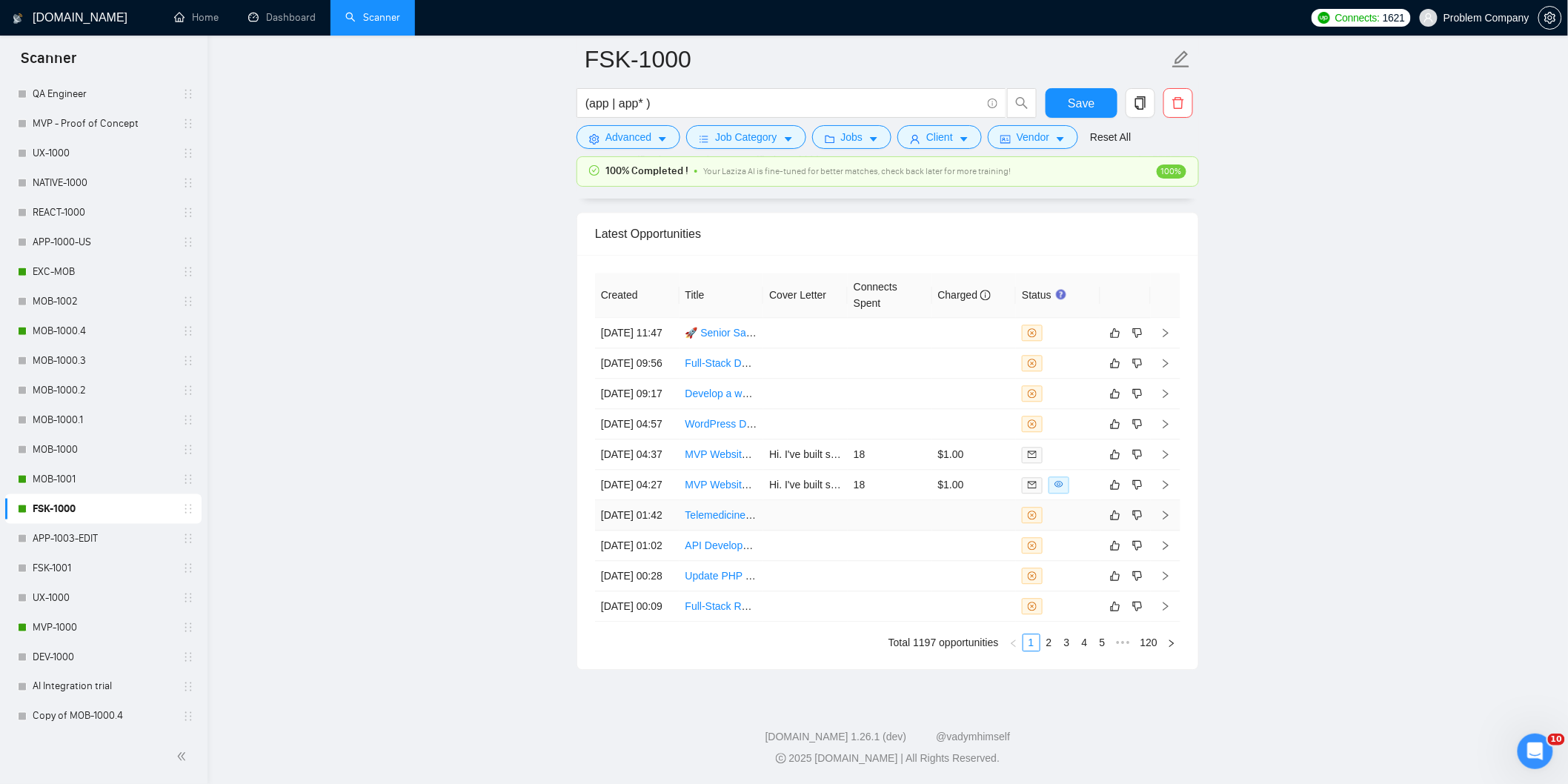
click at [664, 500] on td "[DATE] 01:42" at bounding box center [637, 515] width 85 height 30
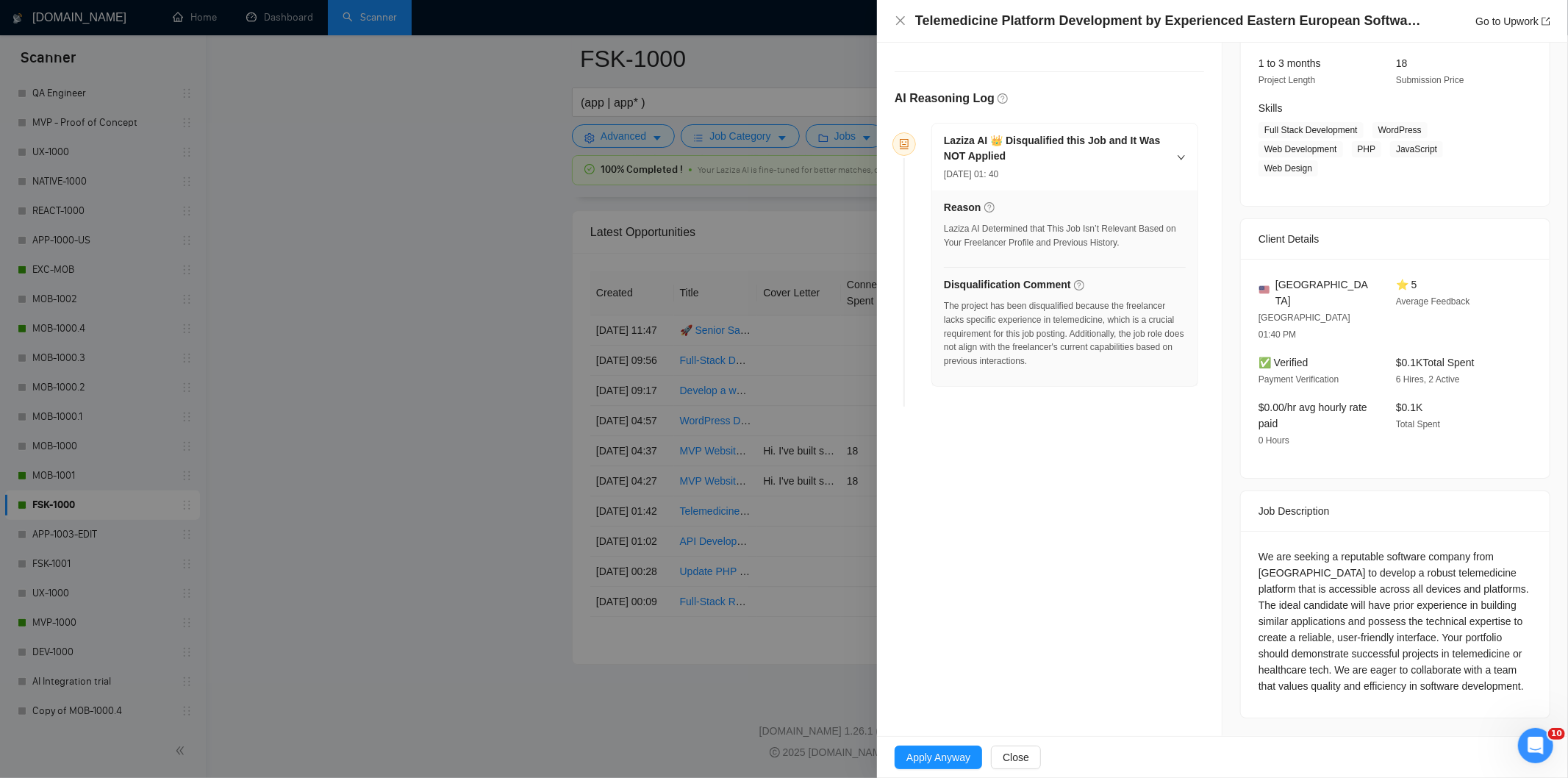
scroll to position [153, 0]
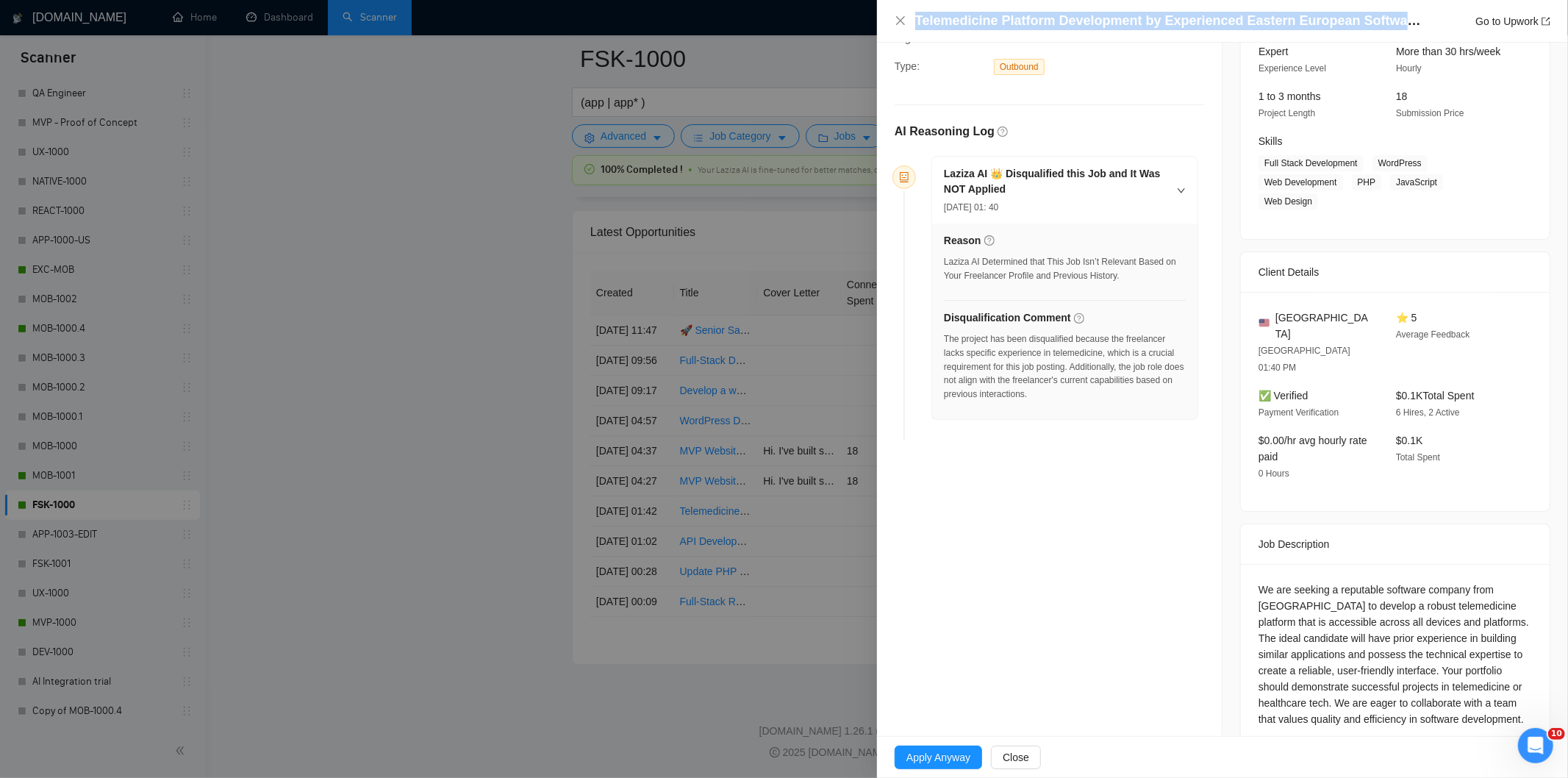
drag, startPoint x: 1393, startPoint y: 20, endPoint x: 900, endPoint y: 11, distance: 493.1
click at [900, 12] on div "Telemedicine Platform Development by Experienced Eastern European Software Comp…" at bounding box center [1222, 21] width 655 height 19
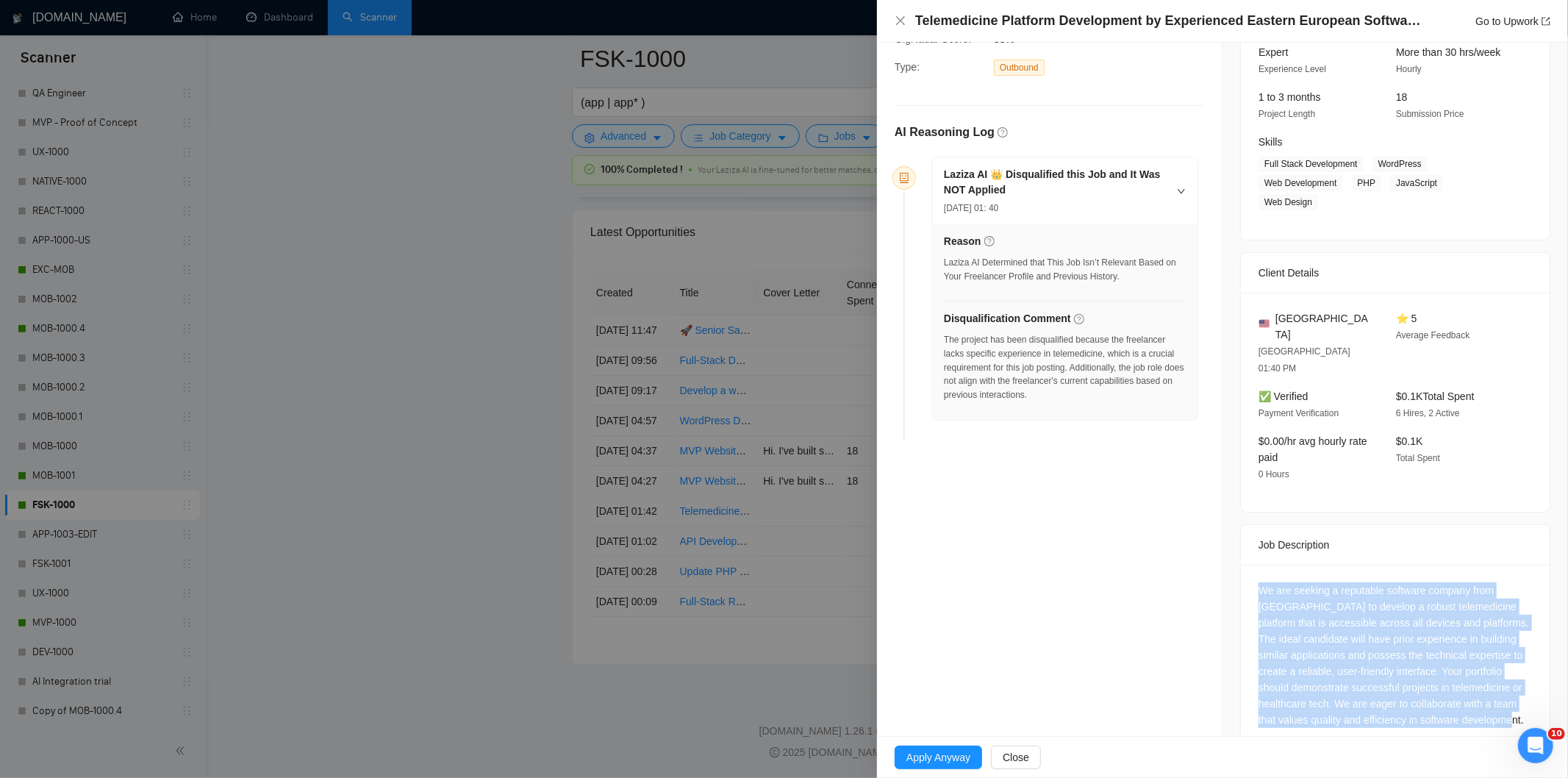
drag, startPoint x: 1526, startPoint y: 692, endPoint x: 1240, endPoint y: 561, distance: 314.6
click at [1241, 565] on div "We are seeking a reputable software company from [GEOGRAPHIC_DATA] to develop a…" at bounding box center [1395, 658] width 308 height 186
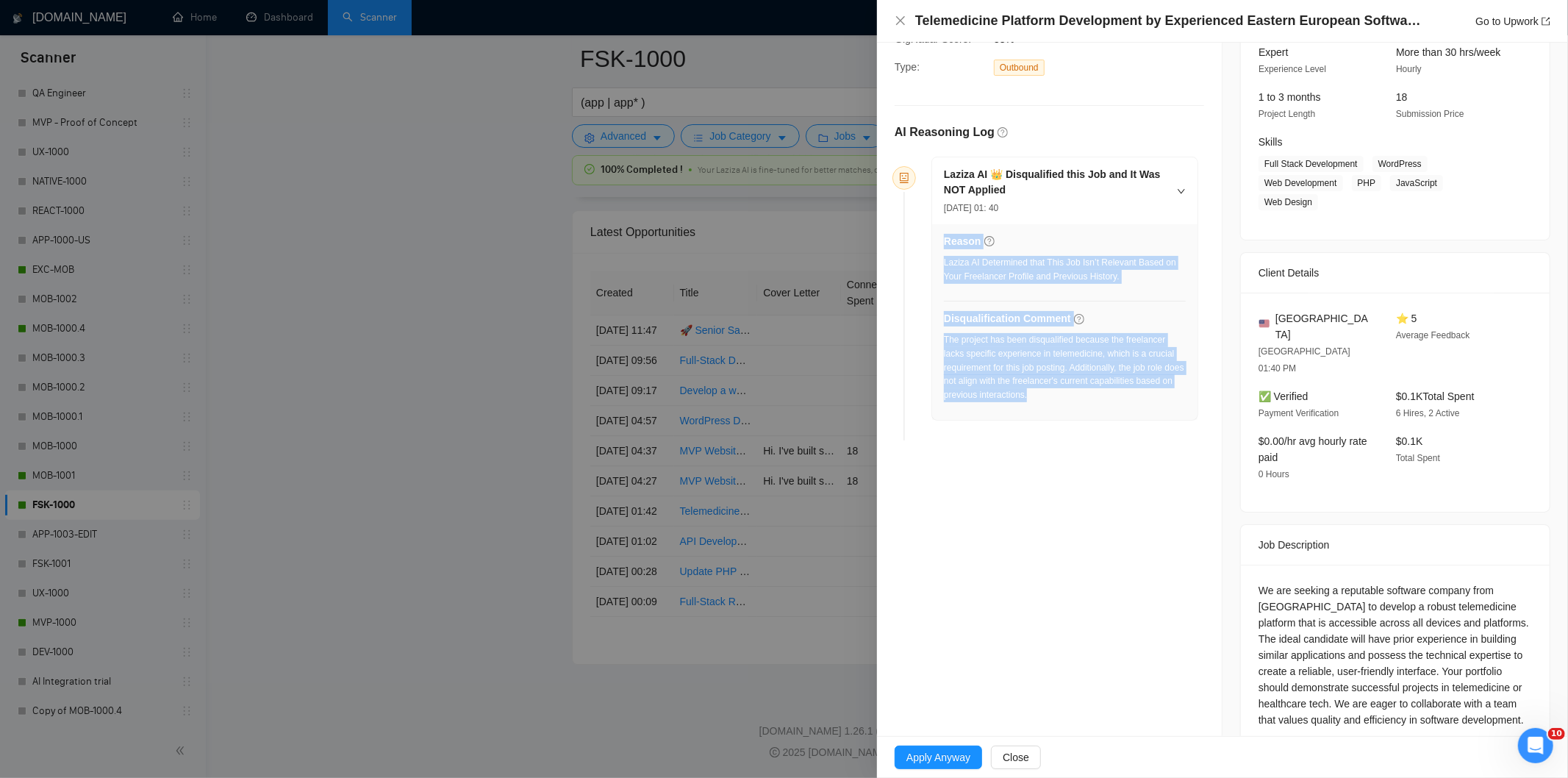
drag, startPoint x: 1074, startPoint y: 399, endPoint x: 943, endPoint y: 340, distance: 143.7
click at [943, 340] on div "Reason Laziza AI Determined that This Job Isn’t Relevant Based on Your Freelanc…" at bounding box center [1064, 321] width 266 height 195
click at [1014, 383] on div "The project has been disqualified because the freelancer lacks specific experie…" at bounding box center [1064, 368] width 242 height 69
drag, startPoint x: 1071, startPoint y: 402, endPoint x: 945, endPoint y: 344, distance: 138.7
click at [945, 344] on div "The project has been disqualified because the freelancer lacks specific experie…" at bounding box center [1064, 368] width 242 height 69
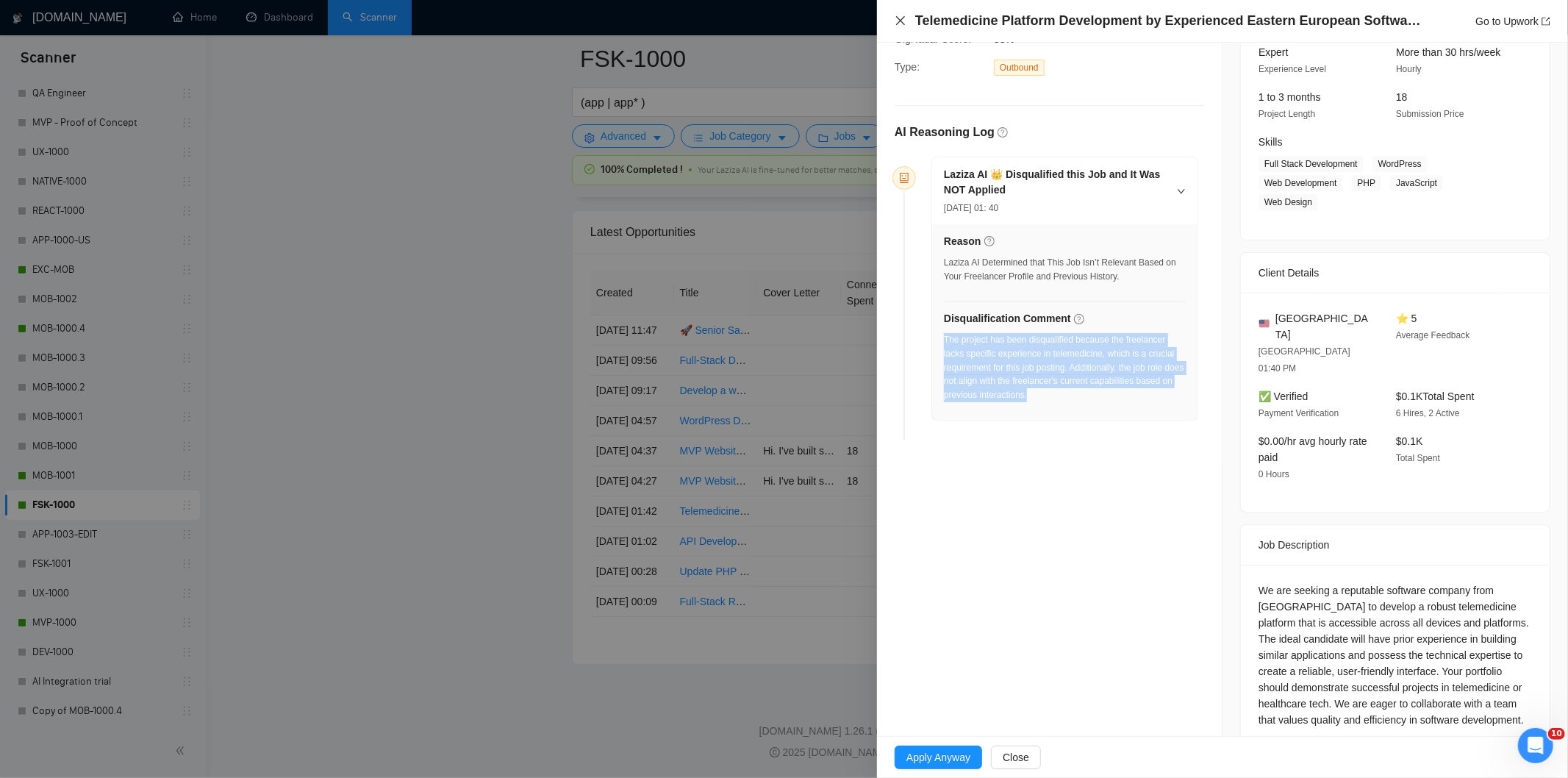
click at [901, 19] on icon "close" at bounding box center [901, 21] width 12 height 12
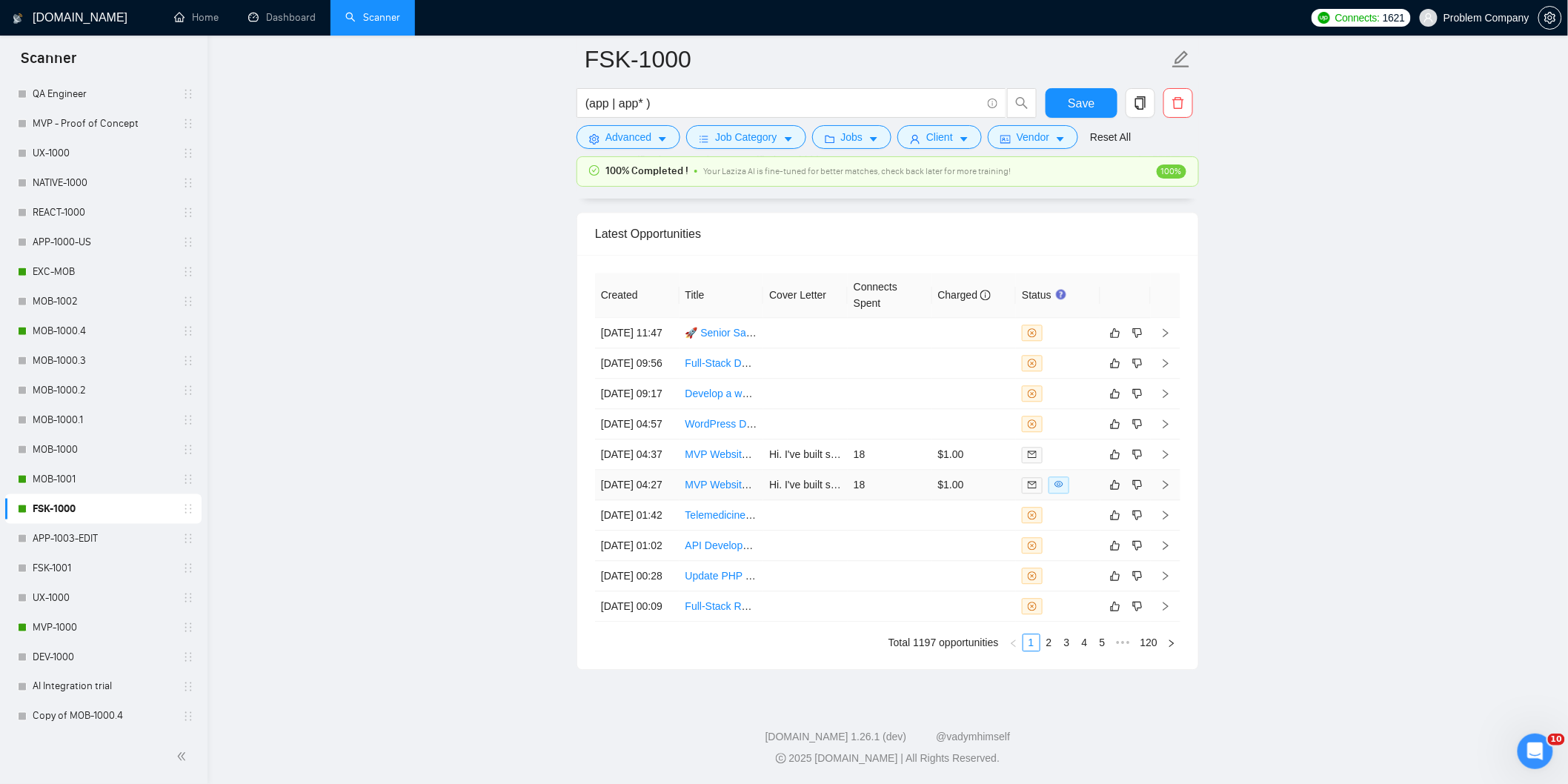
drag, startPoint x: 663, startPoint y: 422, endPoint x: 670, endPoint y: 417, distance: 8.6
click at [663, 469] on td "[DATE] 04:27" at bounding box center [637, 484] width 85 height 30
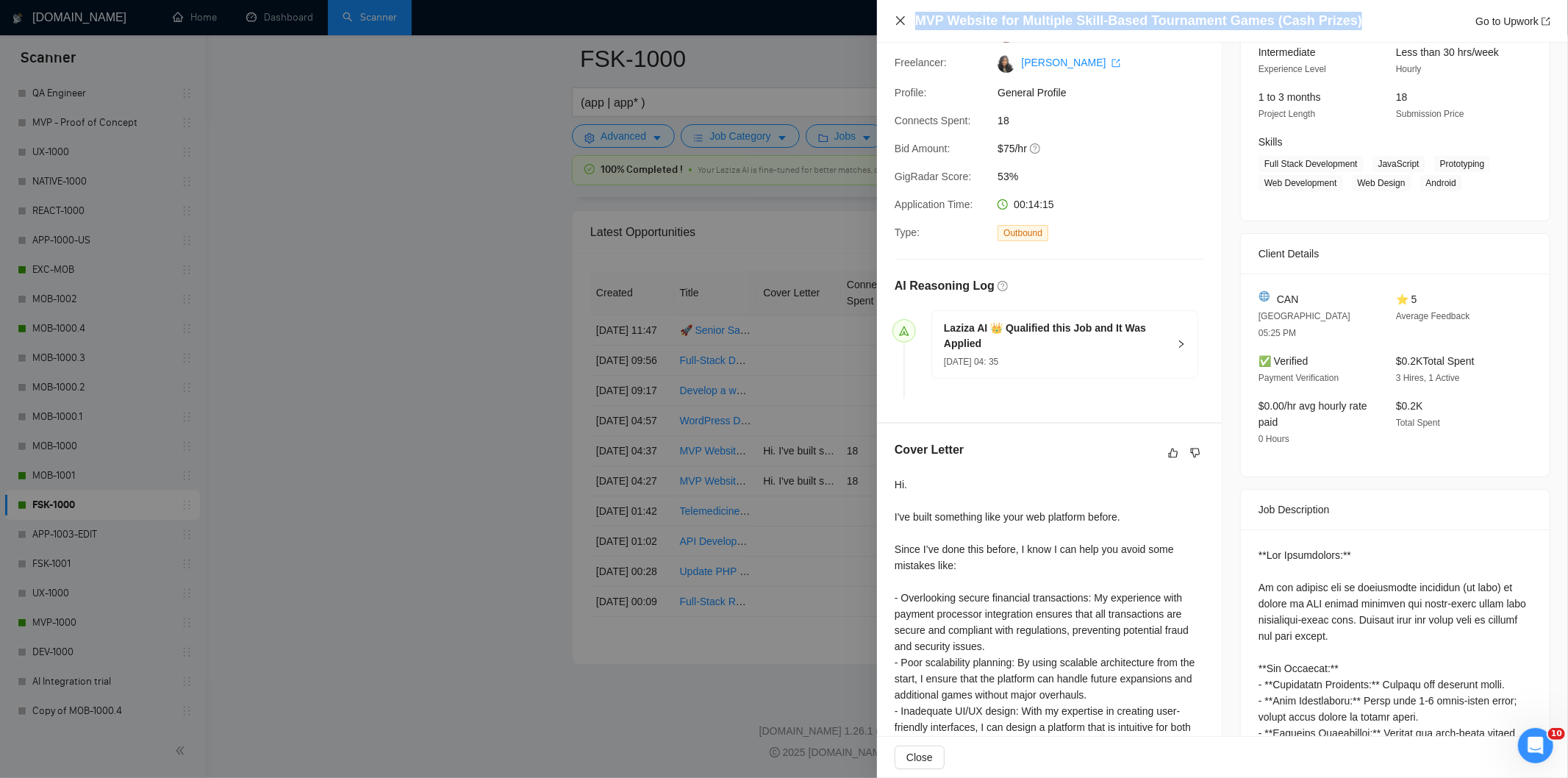
drag, startPoint x: 1344, startPoint y: 24, endPoint x: 895, endPoint y: 16, distance: 449.1
click at [895, 16] on div "MVP Website for Multiple Skill-Based Tournament Games (Cash Prizes) Go to Upwork" at bounding box center [1222, 21] width 655 height 19
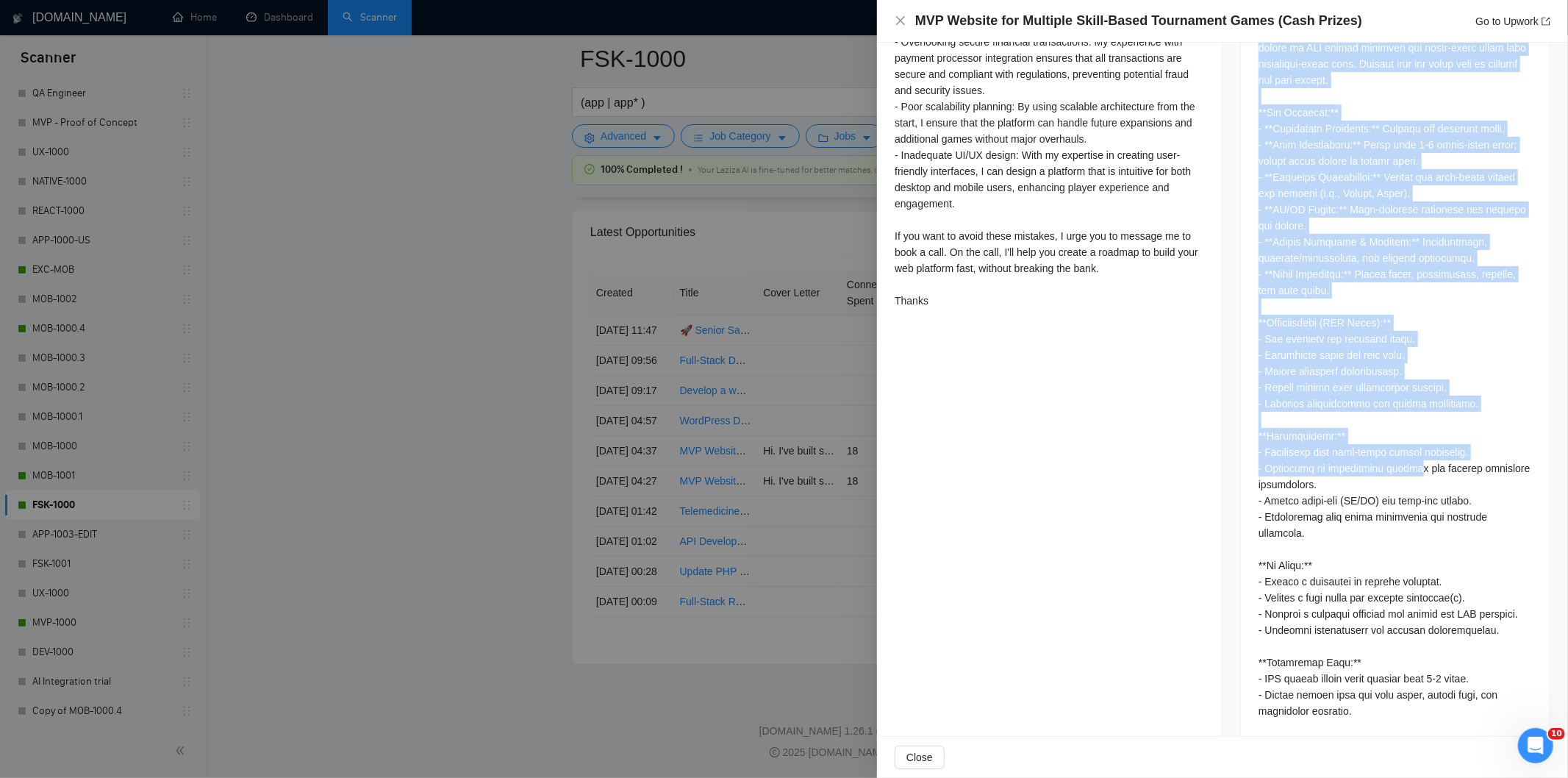
scroll to position [715, 0]
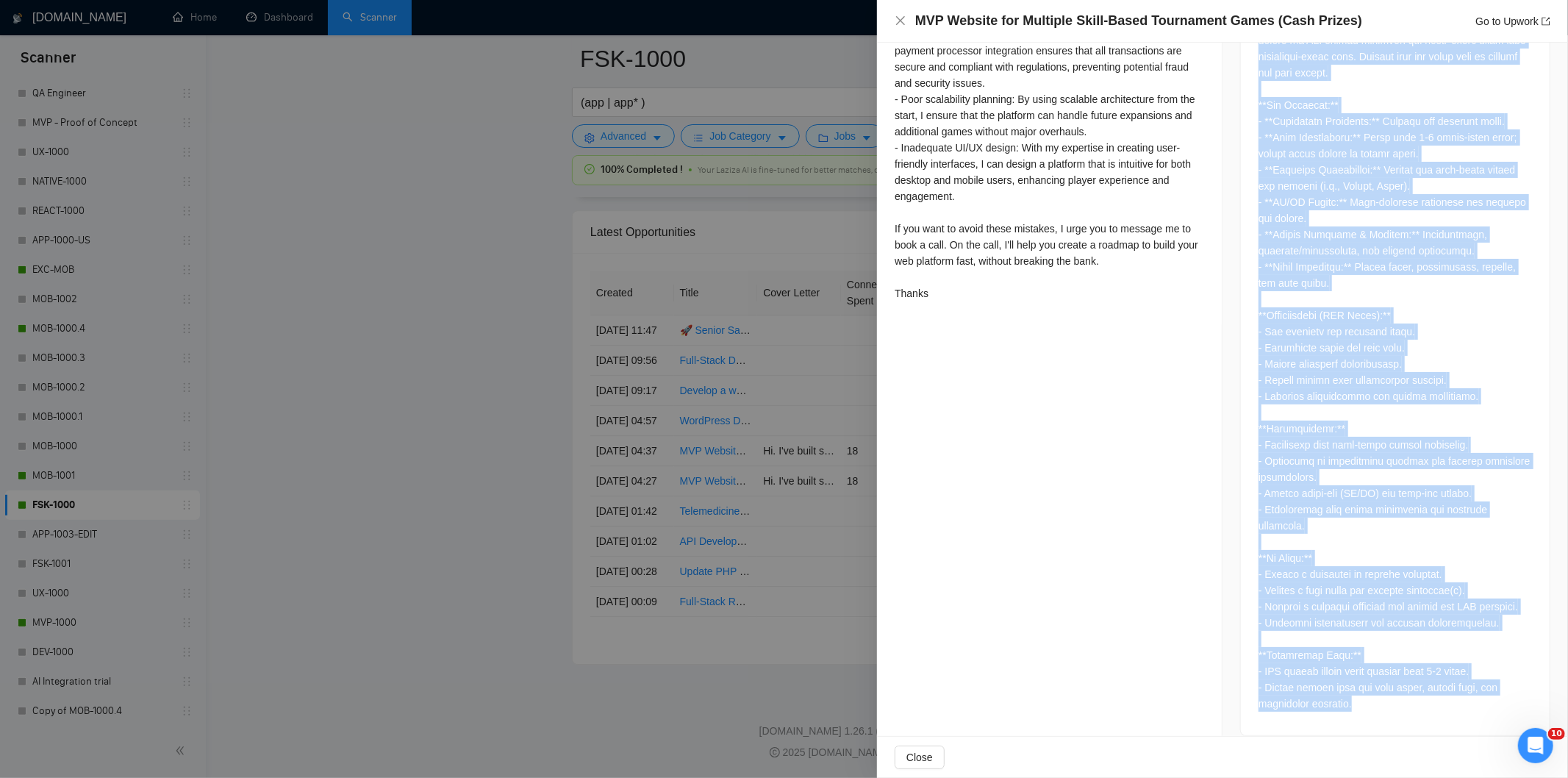
drag, startPoint x: 1254, startPoint y: 214, endPoint x: 1434, endPoint y: 686, distance: 505.2
click at [1434, 686] on div at bounding box center [1396, 348] width 274 height 727
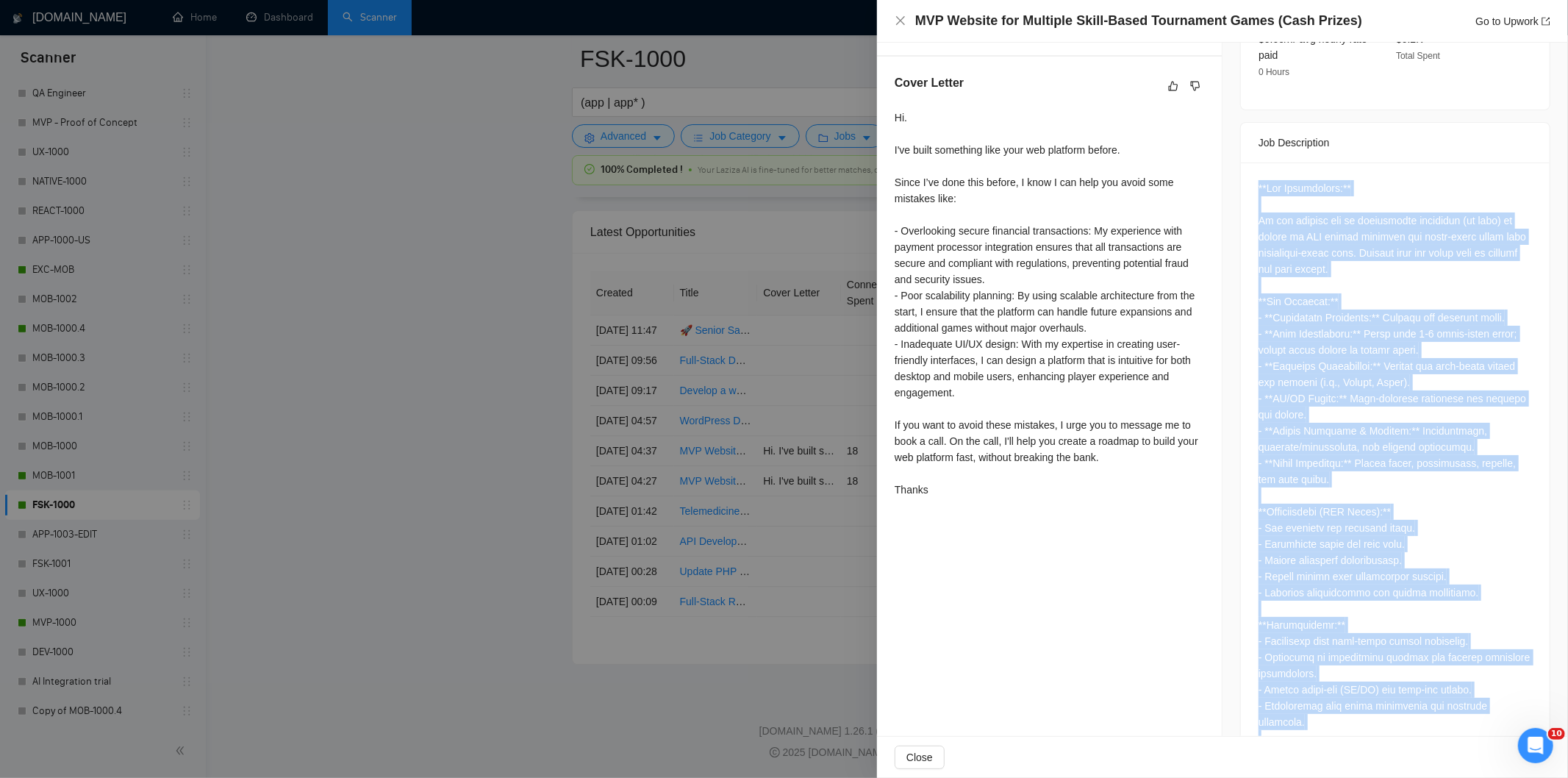
scroll to position [469, 0]
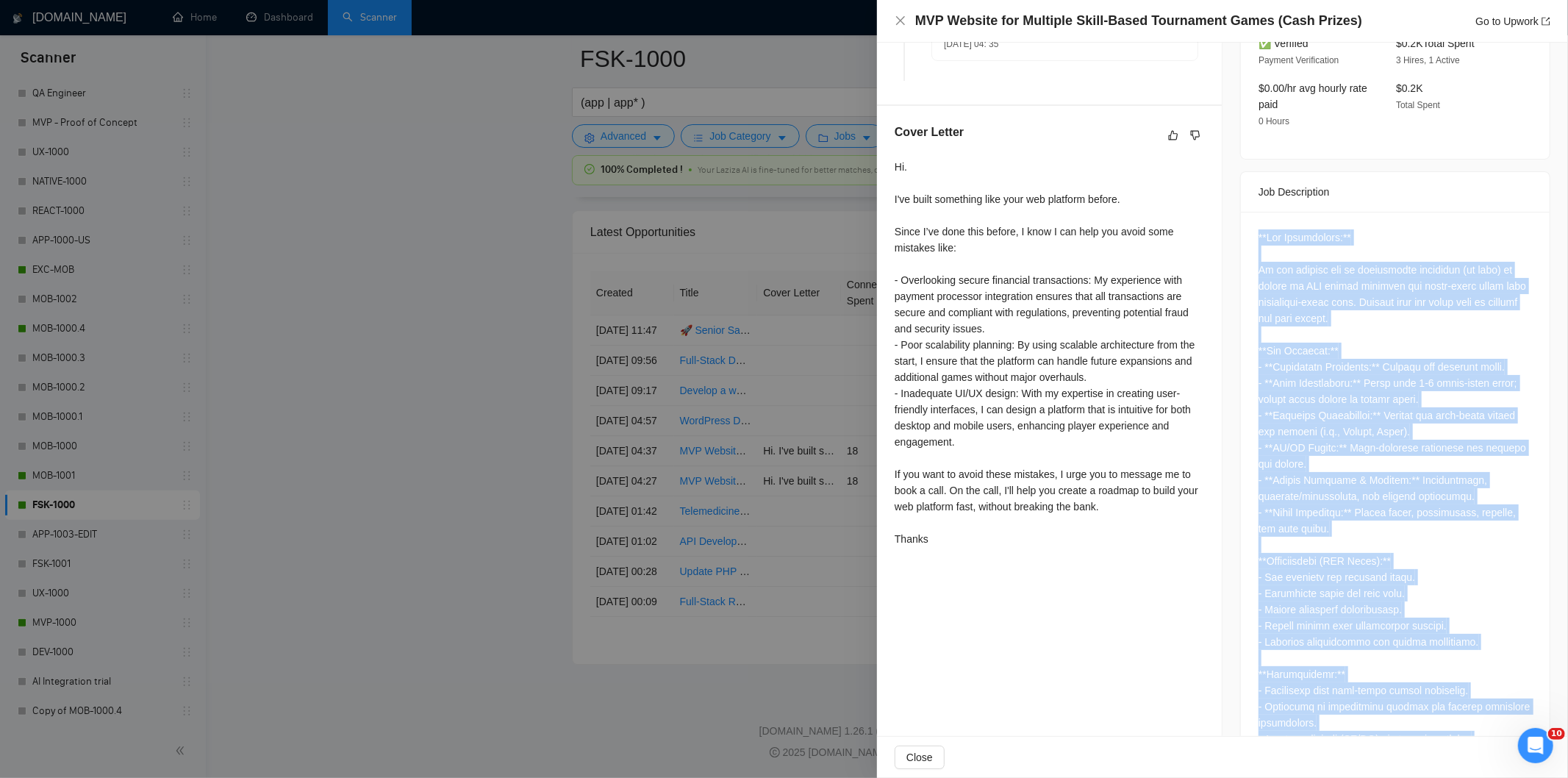
click at [1375, 405] on div at bounding box center [1396, 593] width 274 height 727
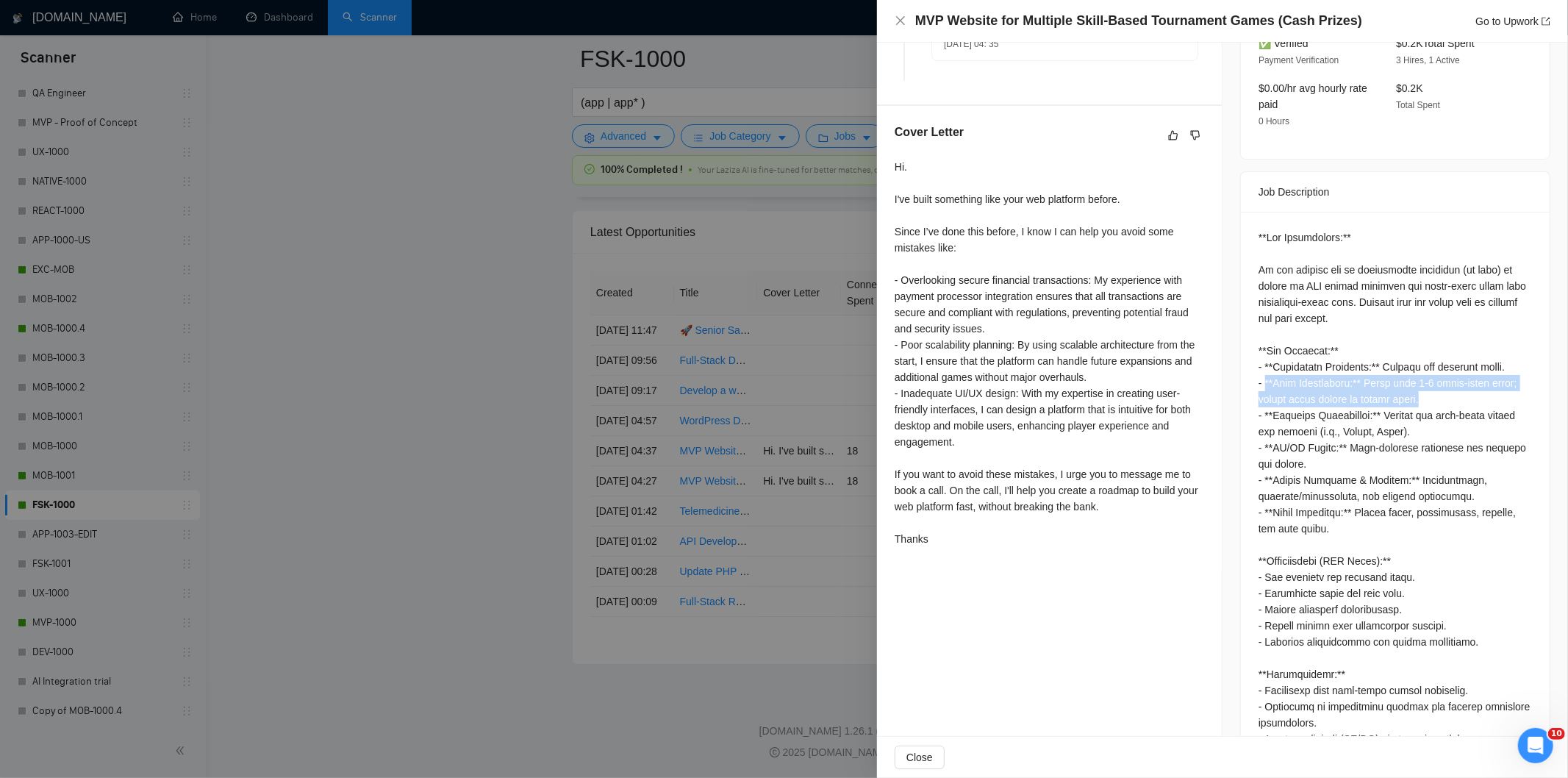
drag, startPoint x: 1446, startPoint y: 380, endPoint x: 1259, endPoint y: 369, distance: 187.3
click at [1259, 369] on div at bounding box center [1396, 593] width 274 height 727
click at [905, 18] on icon "close" at bounding box center [901, 21] width 12 height 12
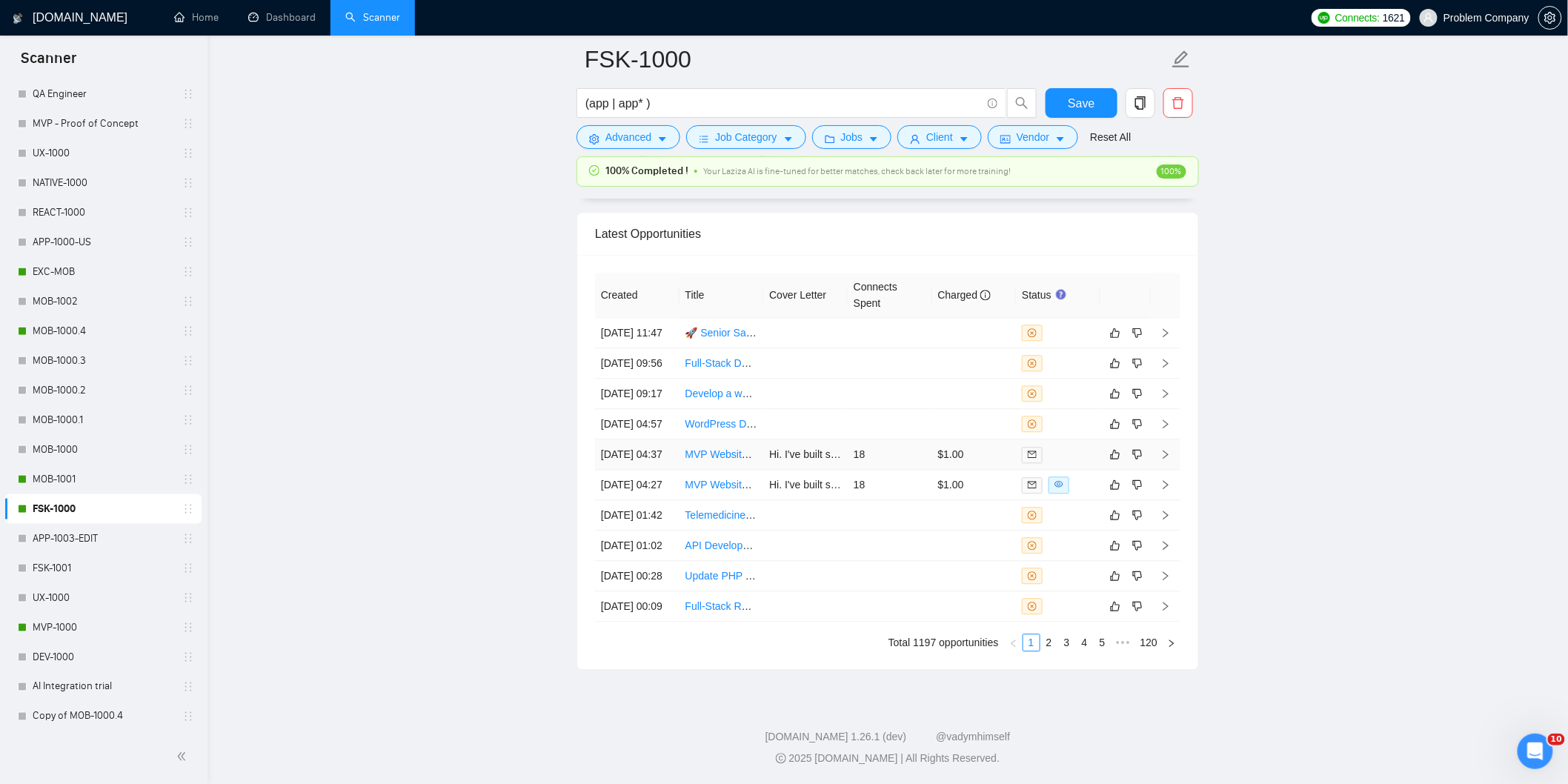
click at [664, 439] on td "[DATE] 04:37" at bounding box center [637, 454] width 85 height 30
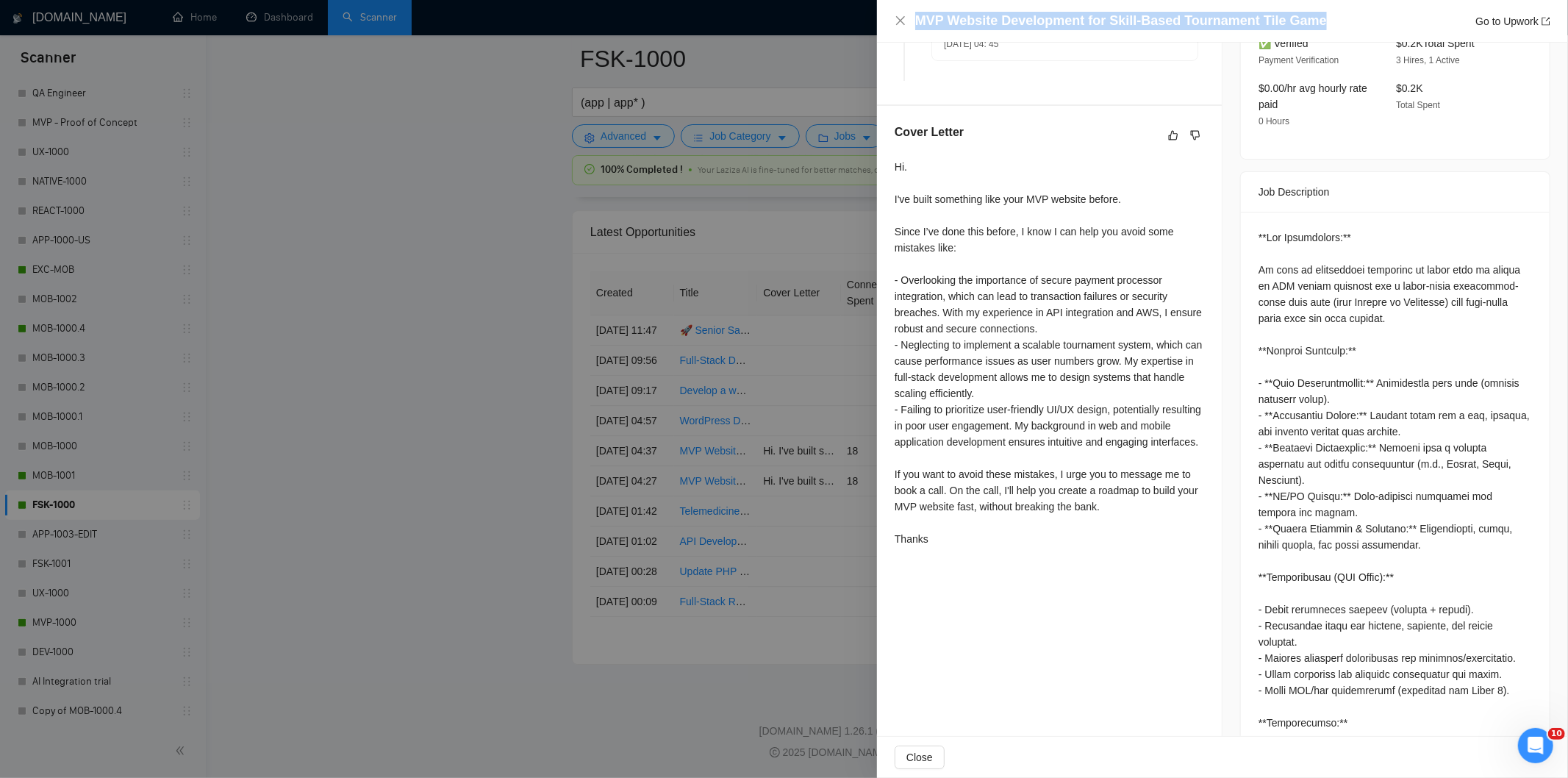
drag, startPoint x: 1333, startPoint y: 4, endPoint x: 1342, endPoint y: 26, distance: 23.8
click at [1342, 26] on div "MVP Website Development for Skill-Based Tournament Tile Game Go to Upwork" at bounding box center [1222, 21] width 691 height 43
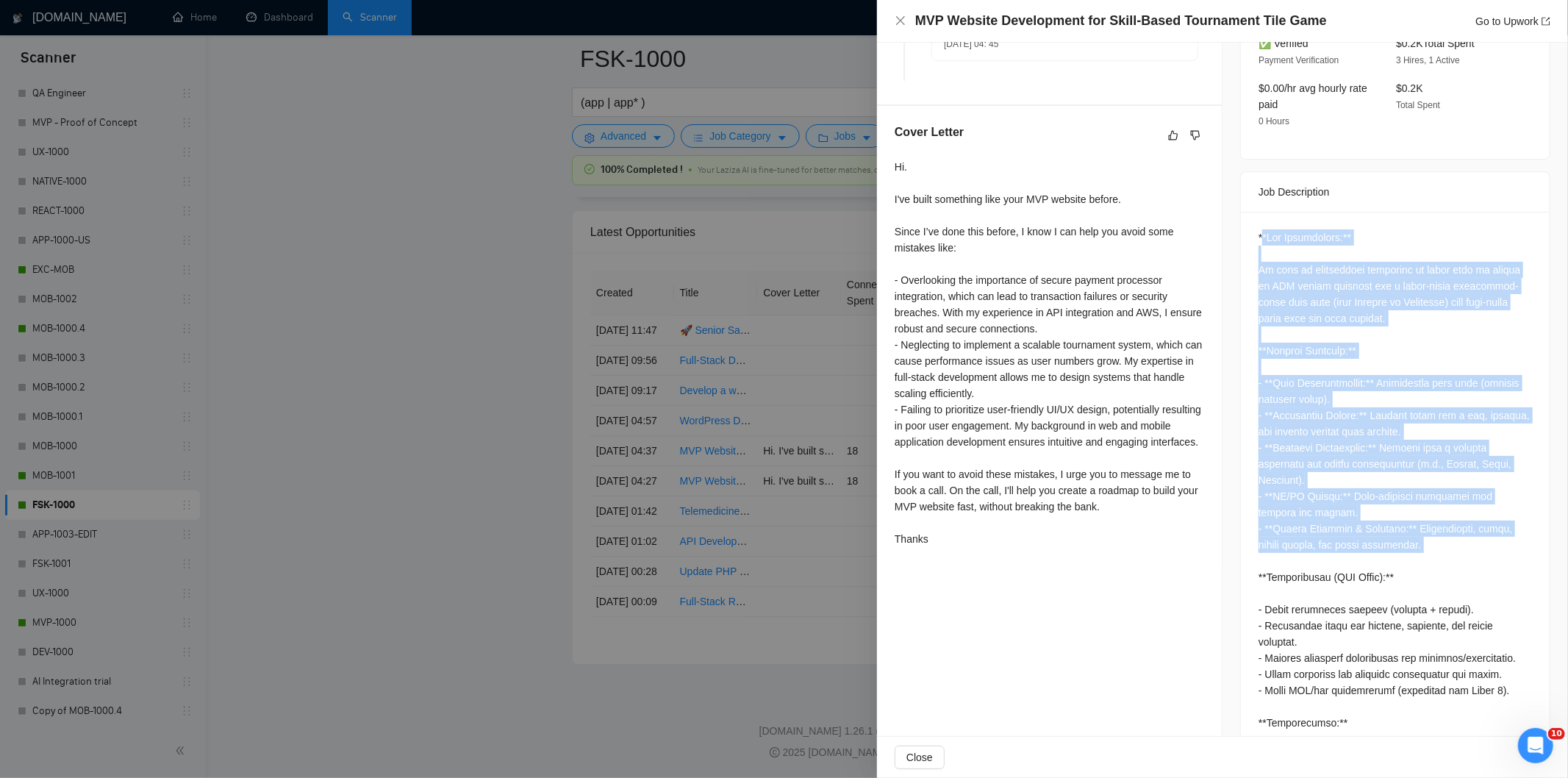
drag, startPoint x: 1256, startPoint y: 215, endPoint x: 1418, endPoint y: 538, distance: 361.3
click at [1418, 538] on div at bounding box center [1396, 649] width 274 height 840
drag, startPoint x: 1364, startPoint y: 356, endPoint x: 1363, endPoint y: 344, distance: 12.0
click at [1365, 354] on div at bounding box center [1396, 649] width 274 height 840
click at [1259, 229] on div at bounding box center [1396, 649] width 274 height 840
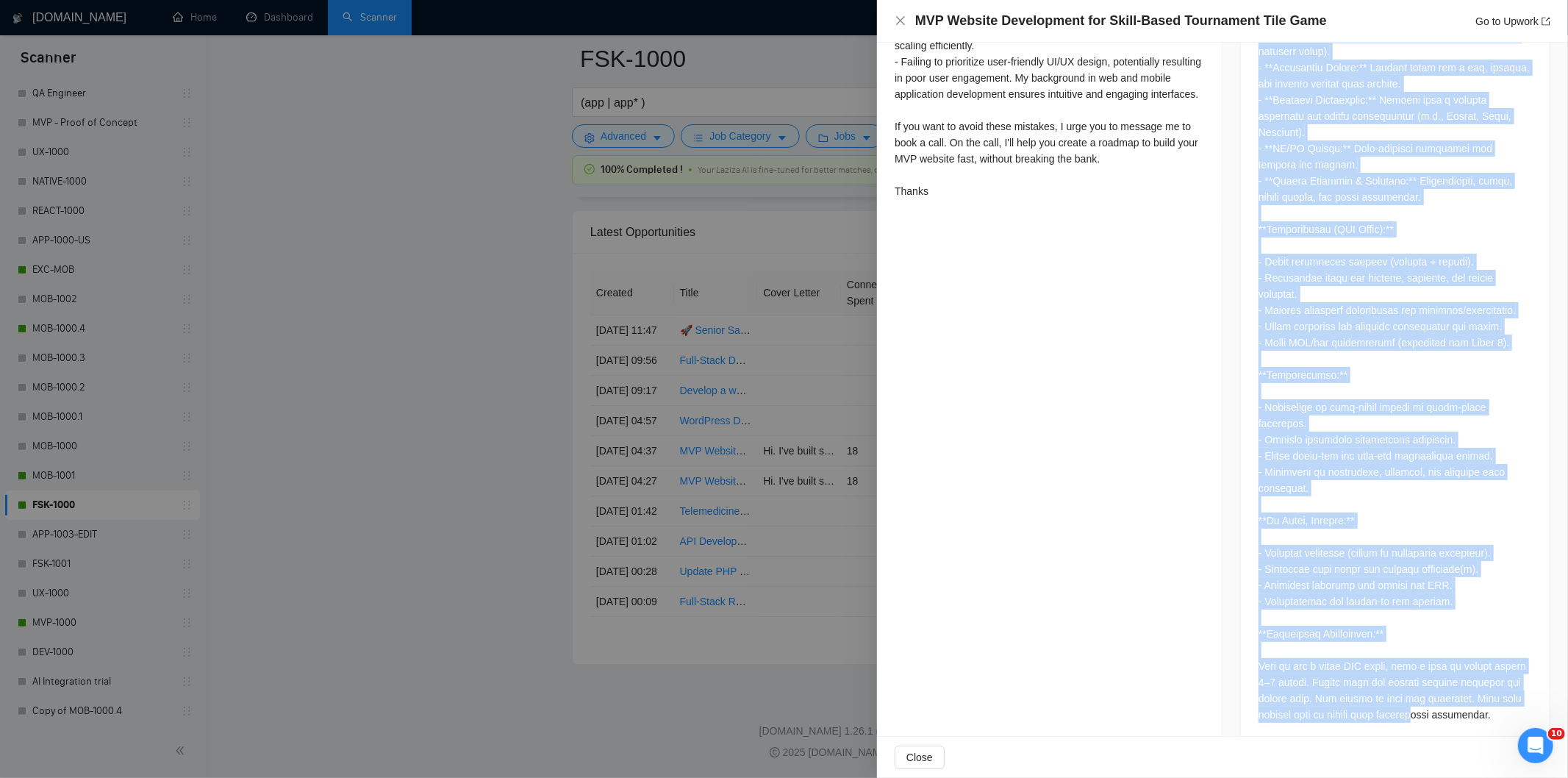
scroll to position [828, 0]
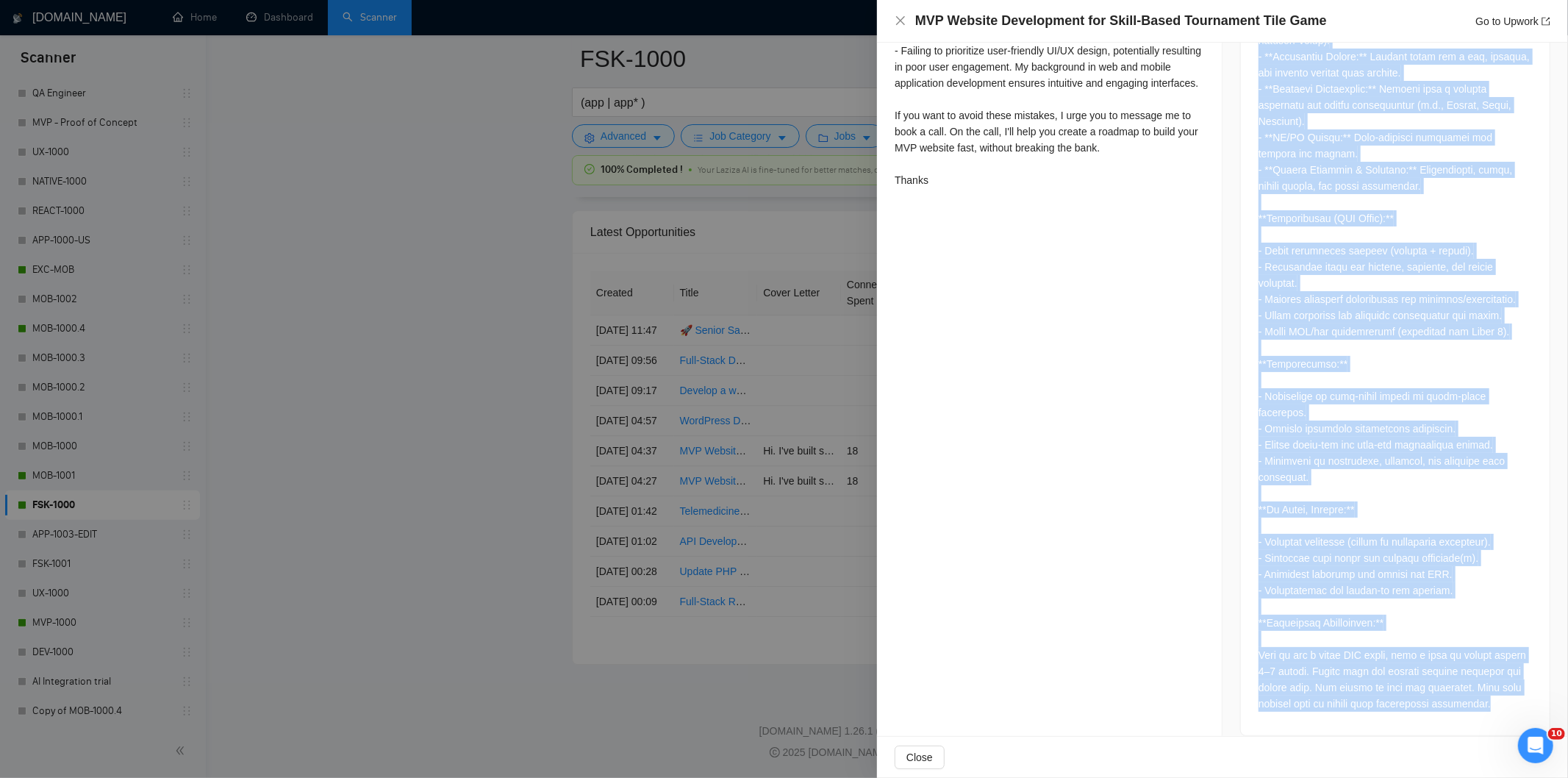
drag, startPoint x: 1256, startPoint y: 215, endPoint x: 1495, endPoint y: 682, distance: 524.6
click at [1495, 682] on div at bounding box center [1396, 290] width 274 height 840
click at [1373, 324] on div at bounding box center [1396, 290] width 274 height 840
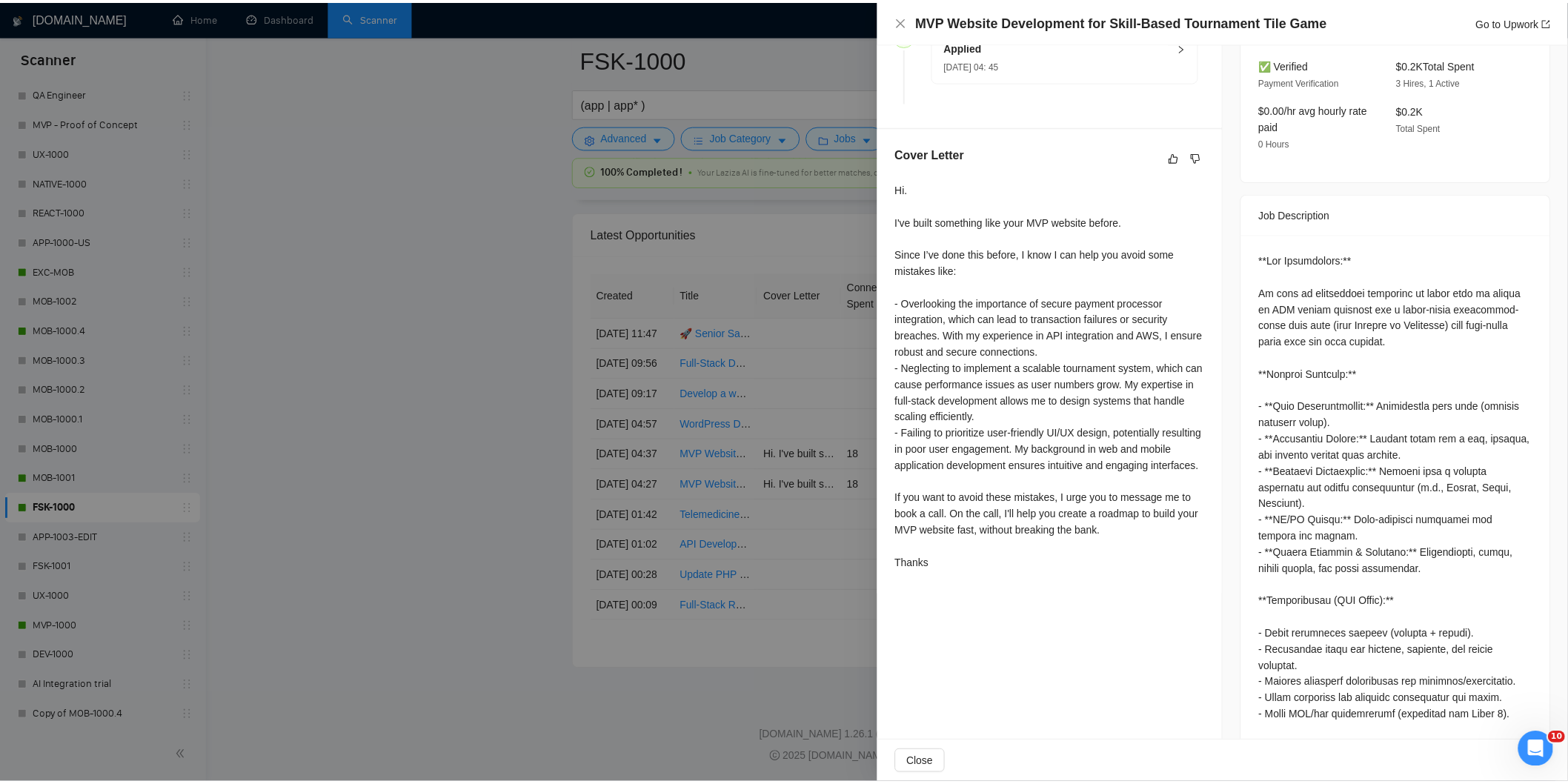
scroll to position [422, 0]
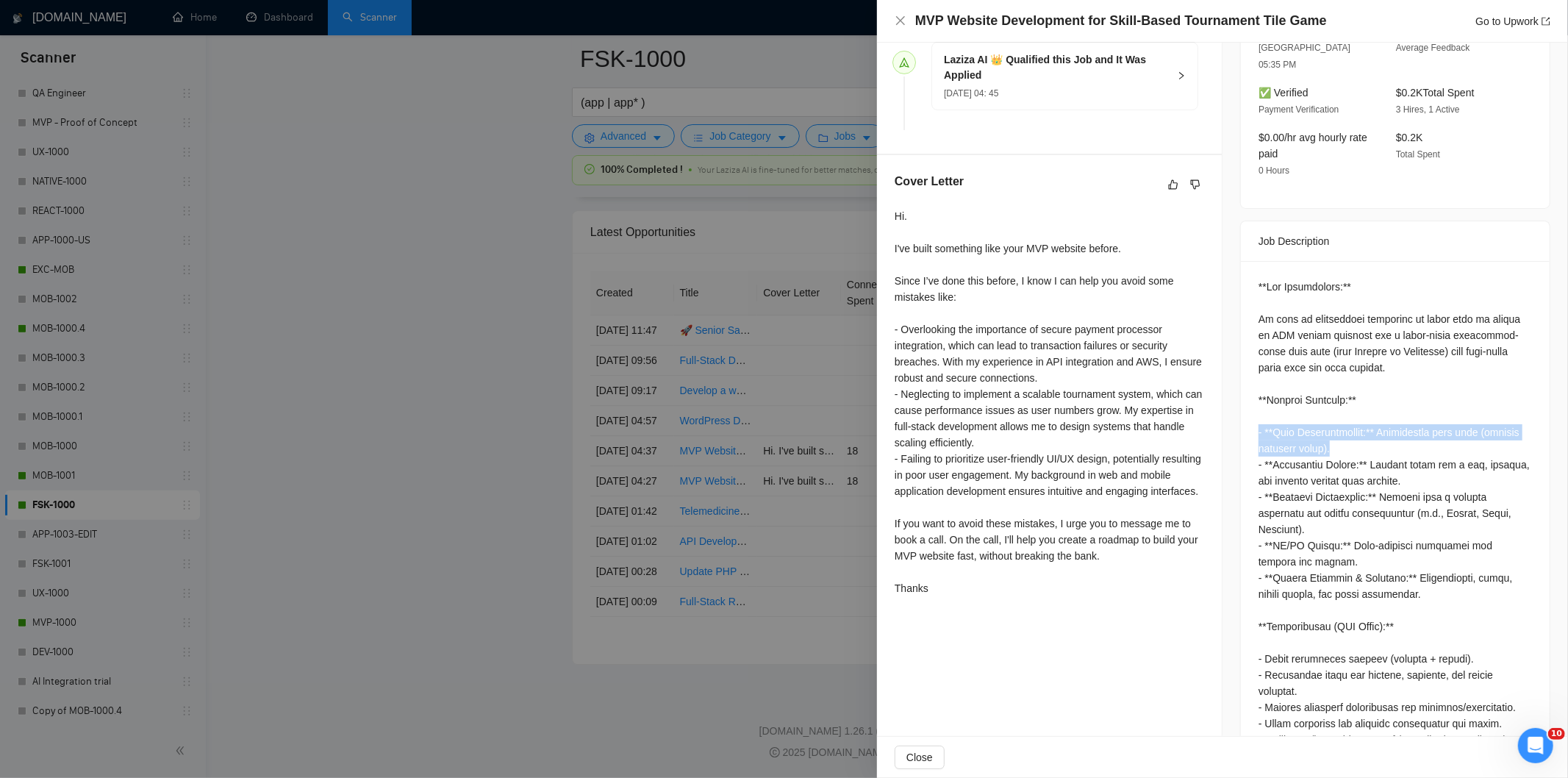
drag, startPoint x: 1342, startPoint y: 437, endPoint x: 1233, endPoint y: 414, distance: 111.4
click at [1240, 414] on div "Job Description" at bounding box center [1395, 681] width 310 height 923
click at [900, 13] on div "MVP Website Development for Skill-Based Tournament Tile Game Go to Upwork" at bounding box center [1222, 21] width 655 height 19
click at [902, 21] on icon "close" at bounding box center [901, 21] width 12 height 12
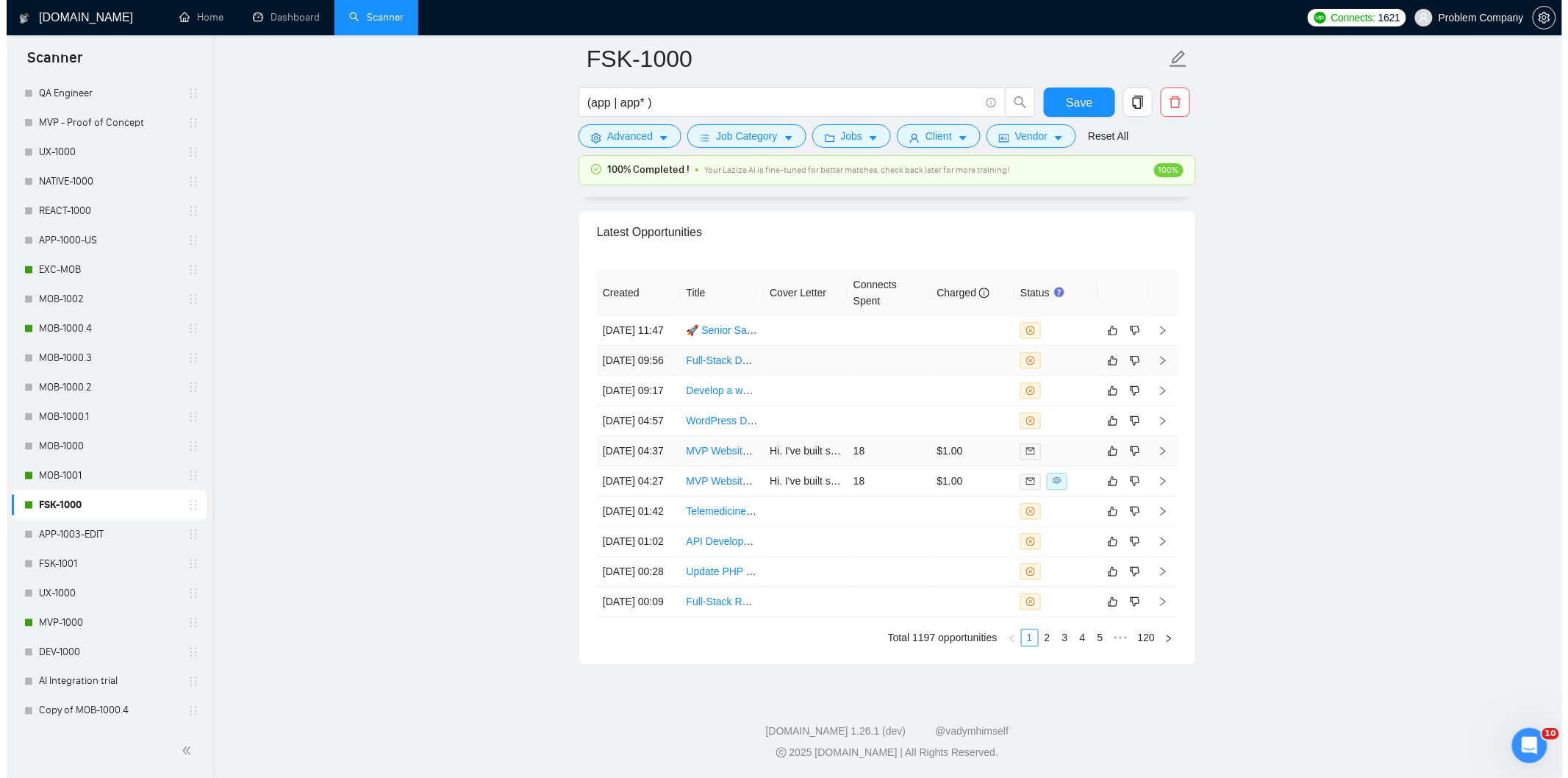
scroll to position [3580, 0]
click at [652, 440] on td "[DATE] 04:57" at bounding box center [631, 425] width 84 height 30
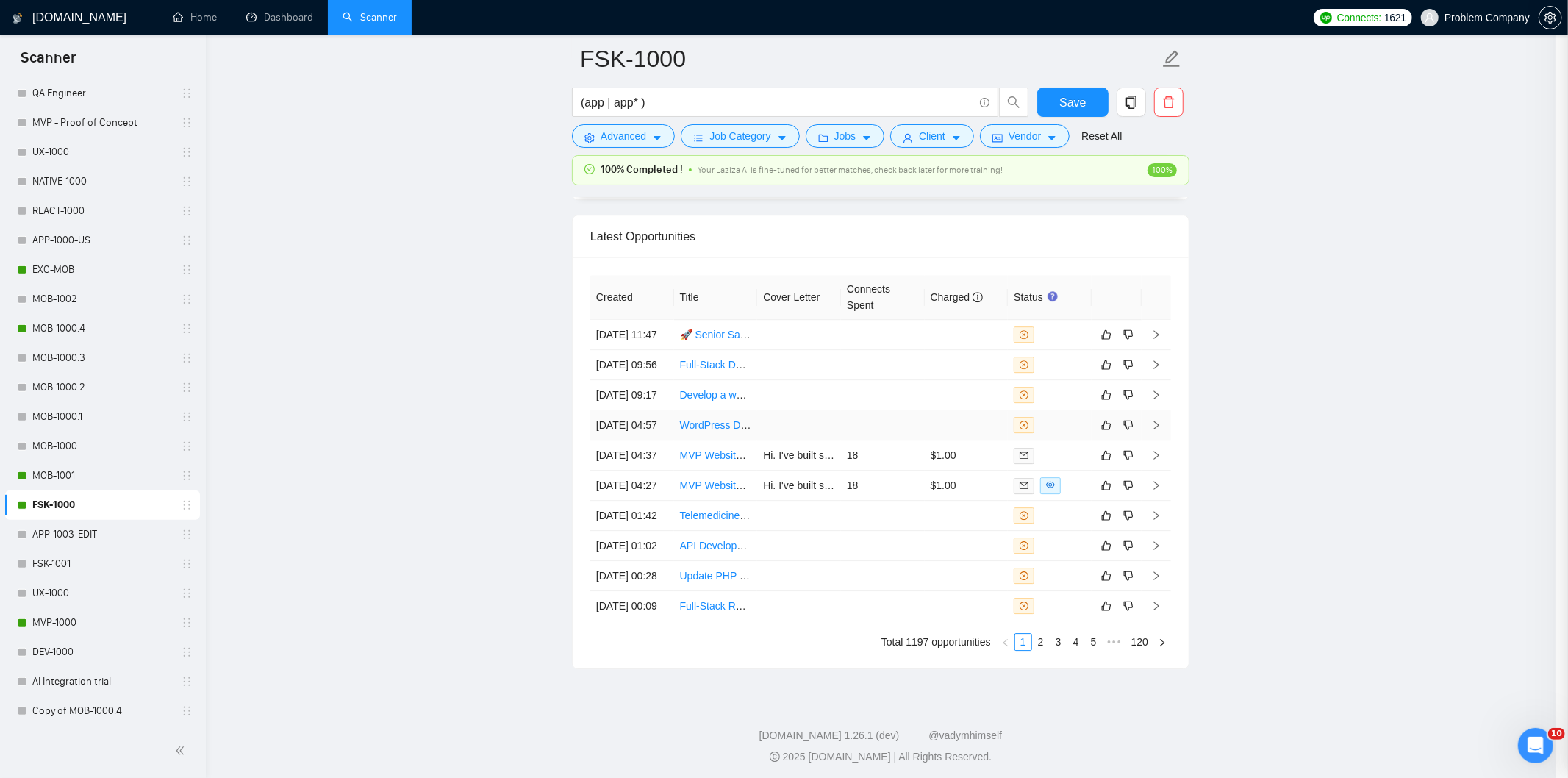
scroll to position [134, 0]
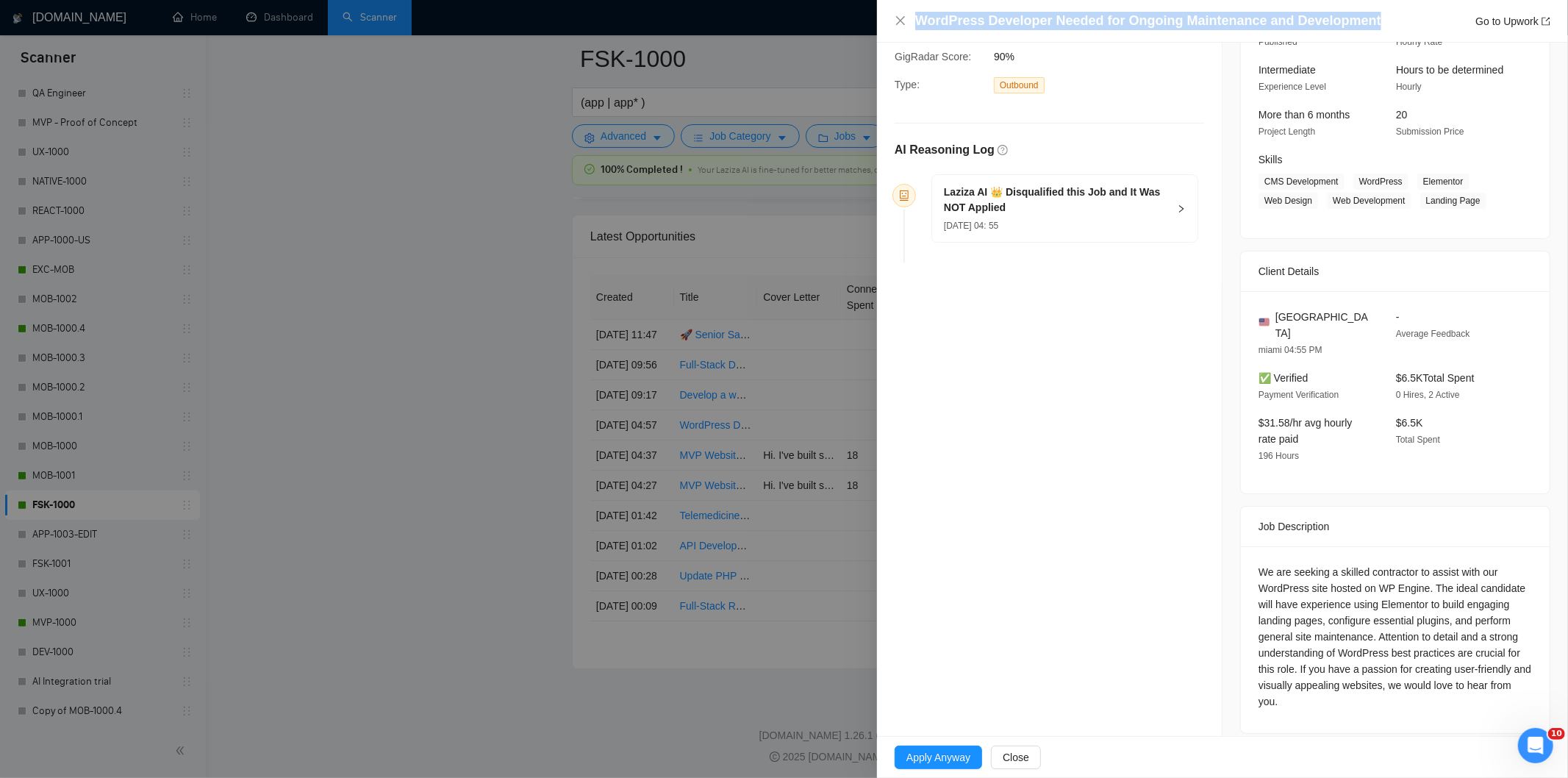
drag, startPoint x: 1376, startPoint y: 24, endPoint x: 914, endPoint y: 6, distance: 462.4
click at [914, 6] on div "WordPress Developer Needed for Ongoing Maintenance and Development Go to Upwork" at bounding box center [1222, 21] width 691 height 43
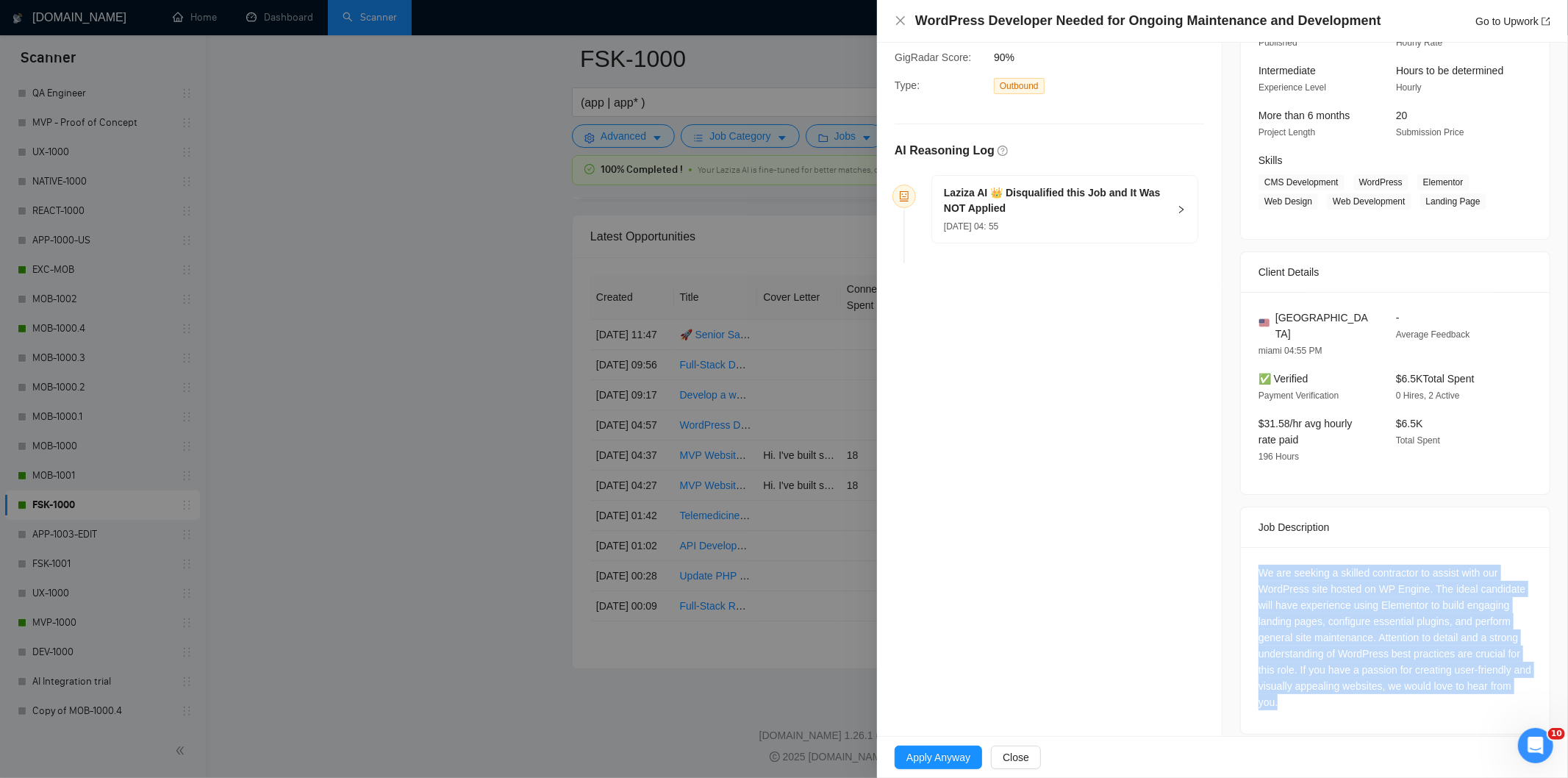
drag, startPoint x: 1251, startPoint y: 559, endPoint x: 1348, endPoint y: 685, distance: 159.0
click at [1348, 685] on div "We are seeking a skilled contractor to assist with our WordPress site hosted on…" at bounding box center [1395, 640] width 308 height 186
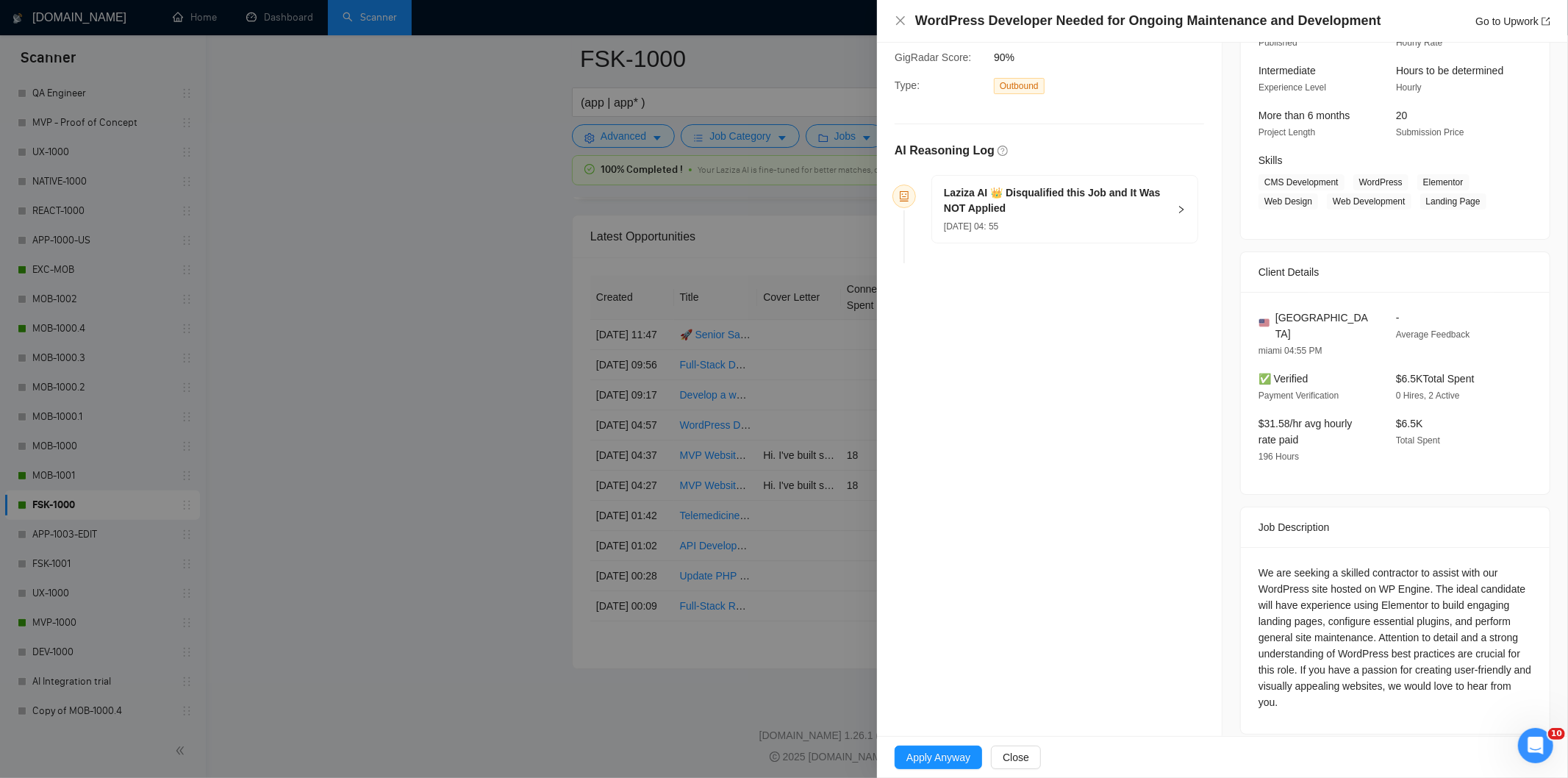
click at [1083, 230] on div "[DATE] 04: 55" at bounding box center [1056, 226] width 224 height 16
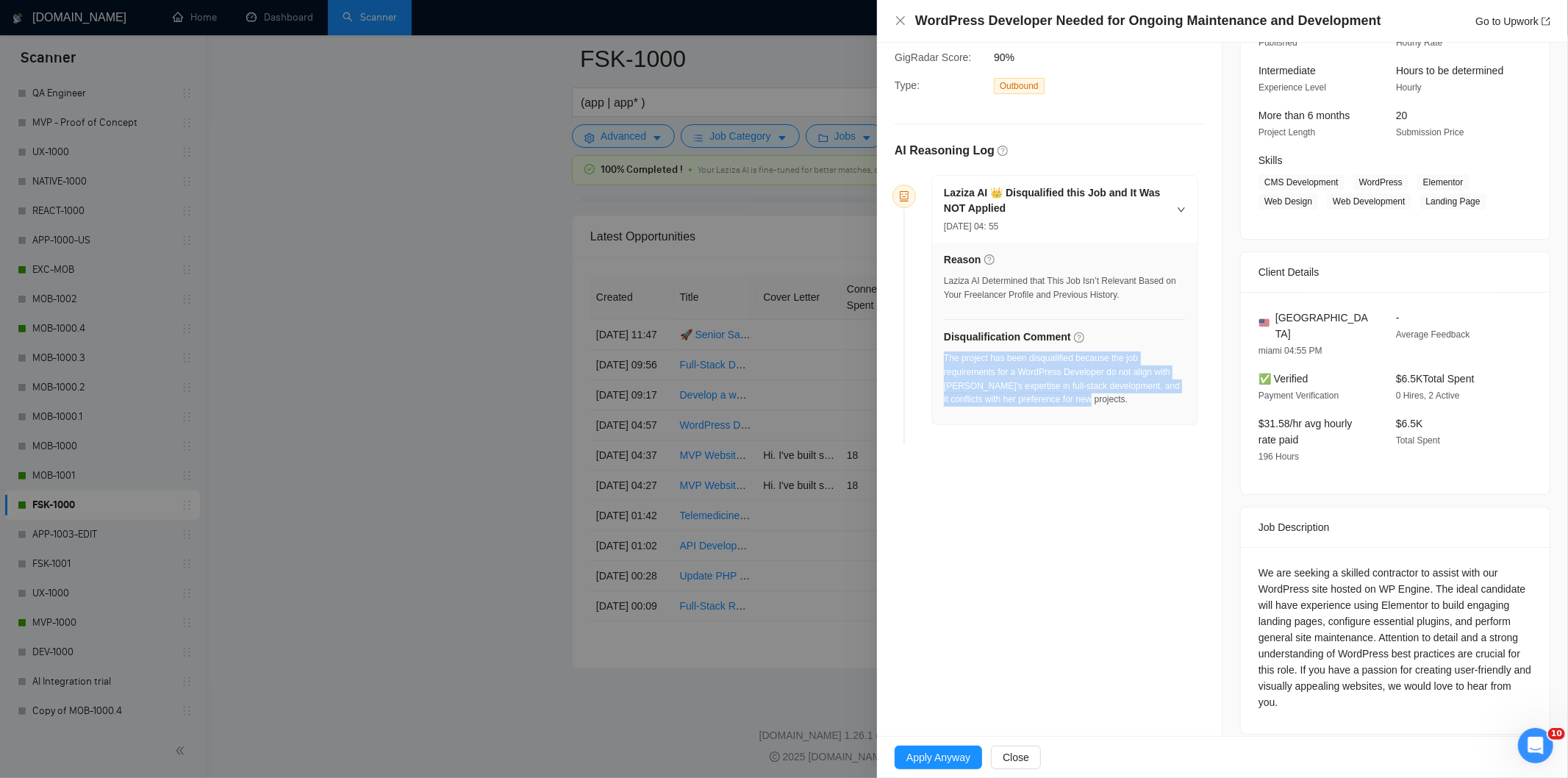
drag, startPoint x: 1034, startPoint y: 400, endPoint x: 946, endPoint y: 357, distance: 97.9
click at [946, 357] on div "The project has been disqualified because the job requirements for a WordPress …" at bounding box center [1064, 379] width 242 height 56
click at [898, 22] on icon "close" at bounding box center [901, 21] width 12 height 12
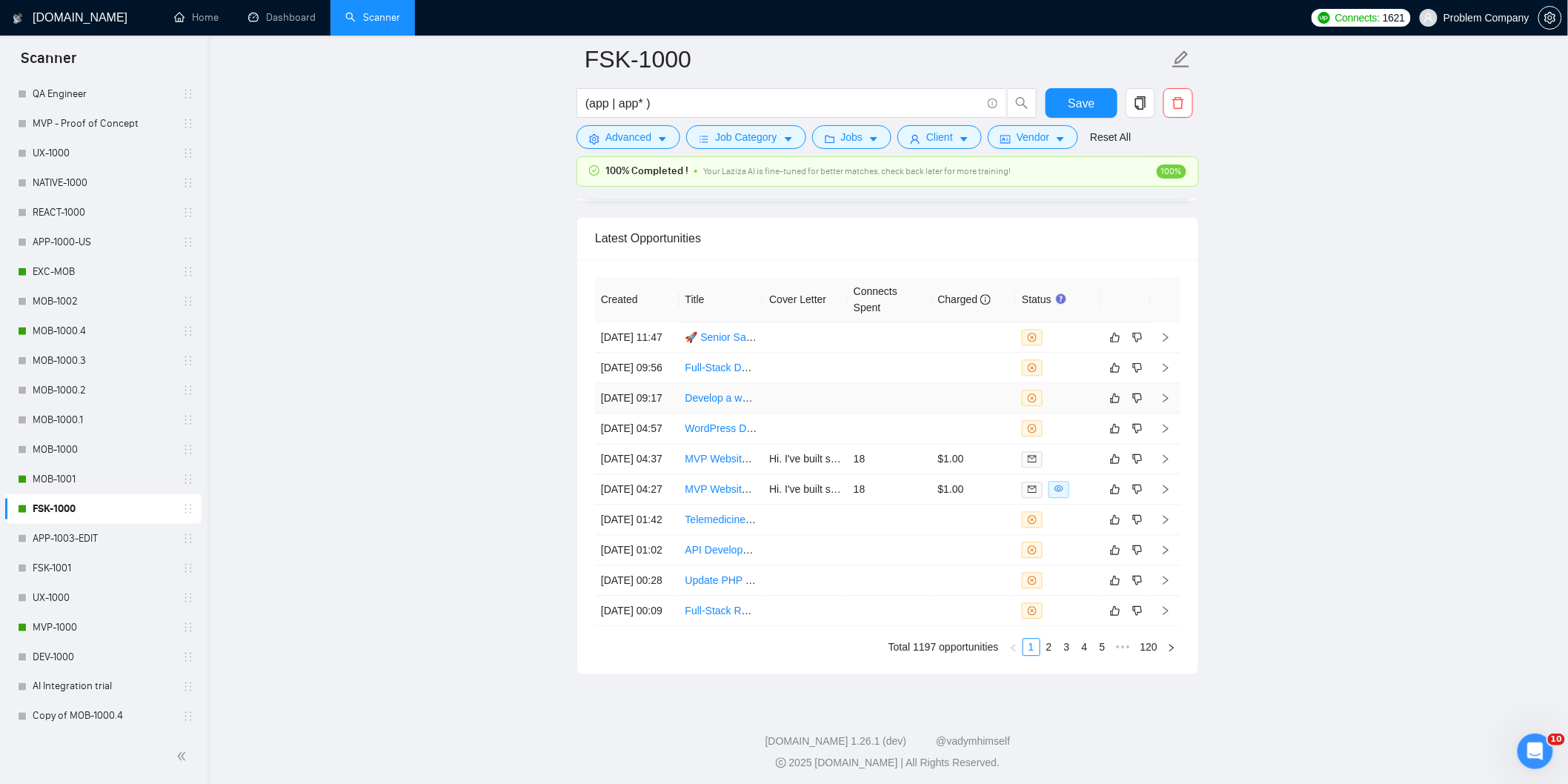
drag, startPoint x: 666, startPoint y: 457, endPoint x: 660, endPoint y: 441, distance: 17.1
click at [665, 413] on td "[DATE] 09:17" at bounding box center [637, 397] width 85 height 30
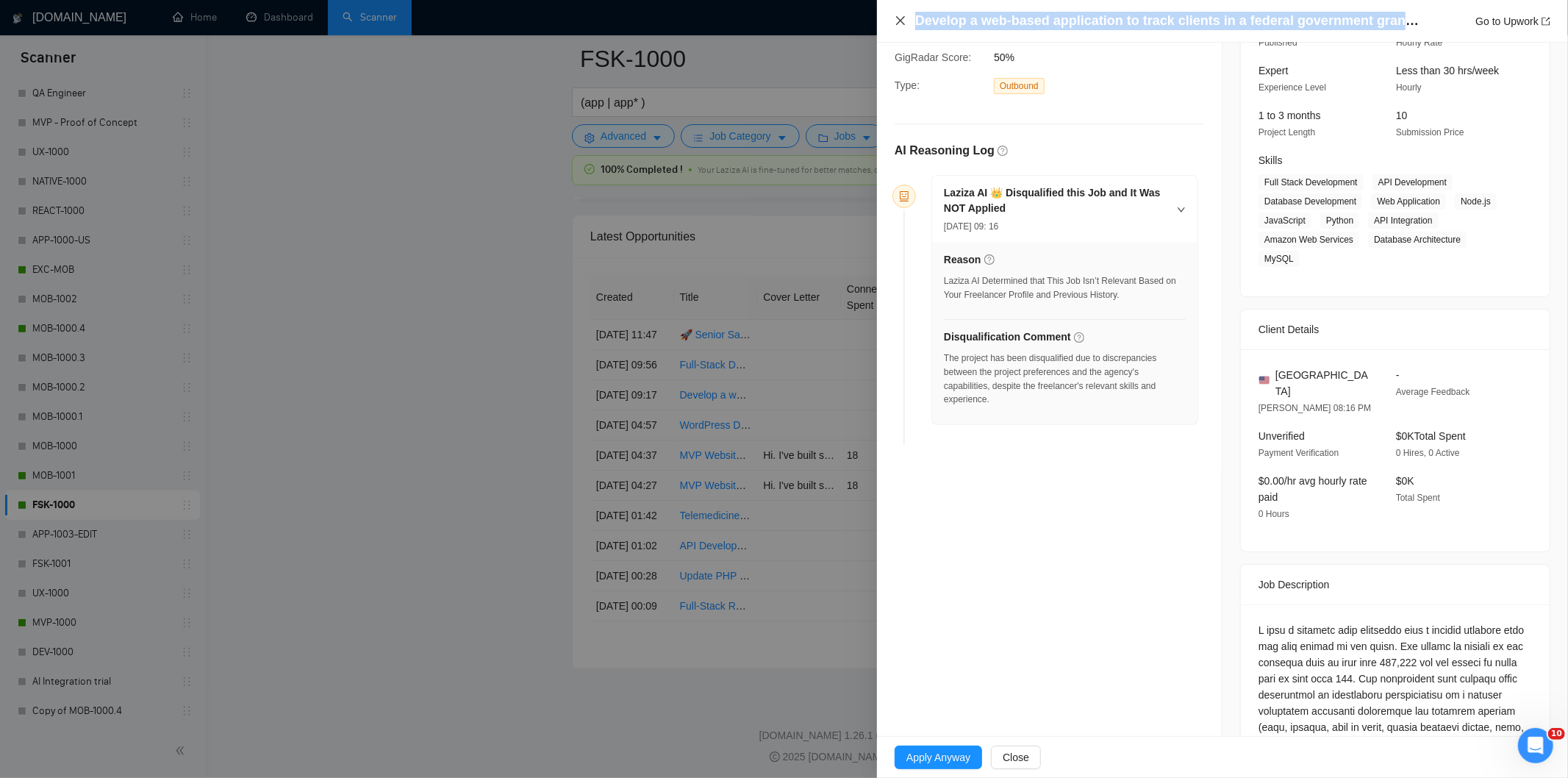
drag, startPoint x: 1388, startPoint y: 22, endPoint x: 895, endPoint y: 23, distance: 493.0
click at [895, 23] on div "Develop a web-based application to track clients in a federal government grant …" at bounding box center [1222, 21] width 655 height 19
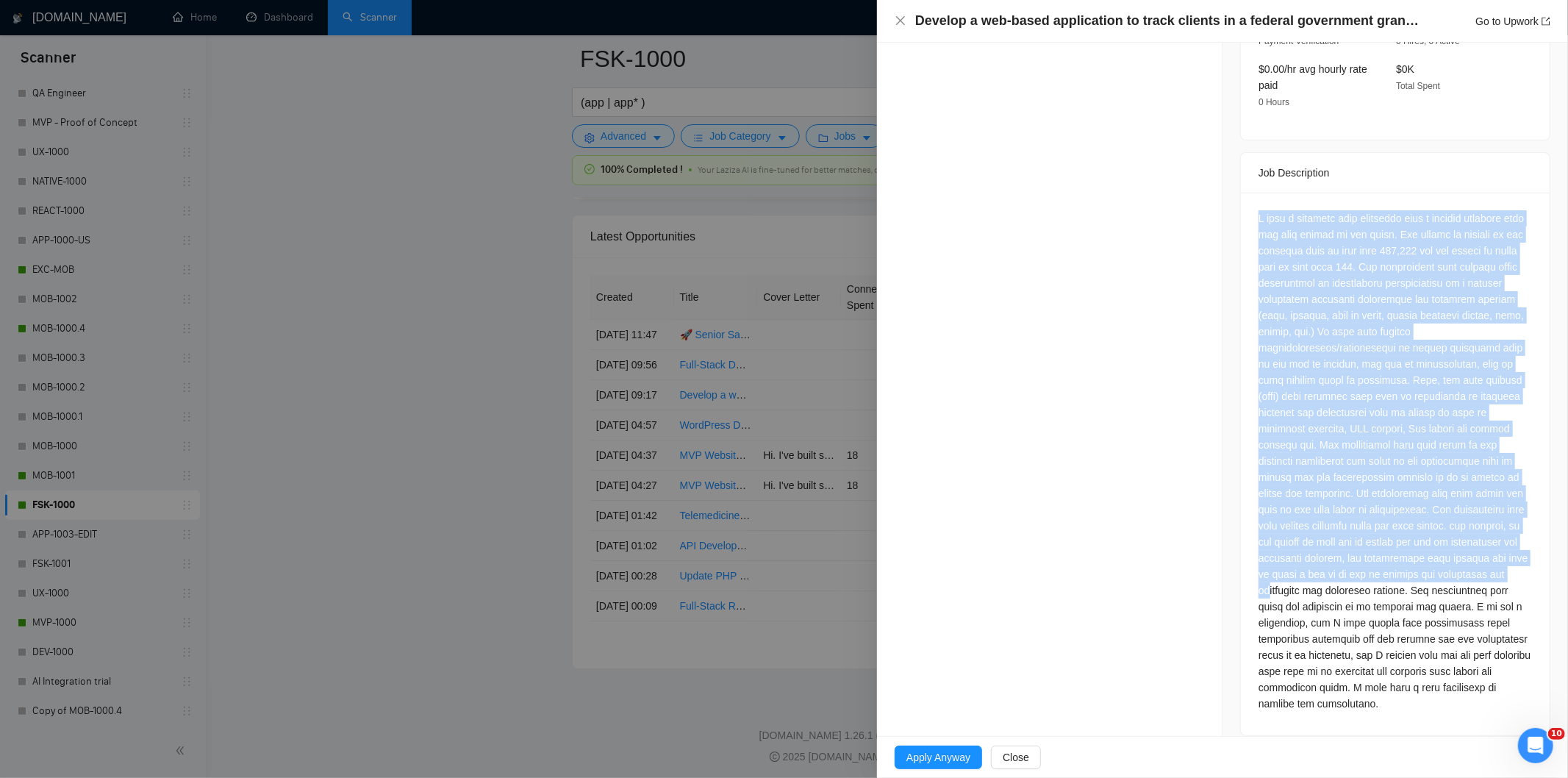
scroll to position [545, 0]
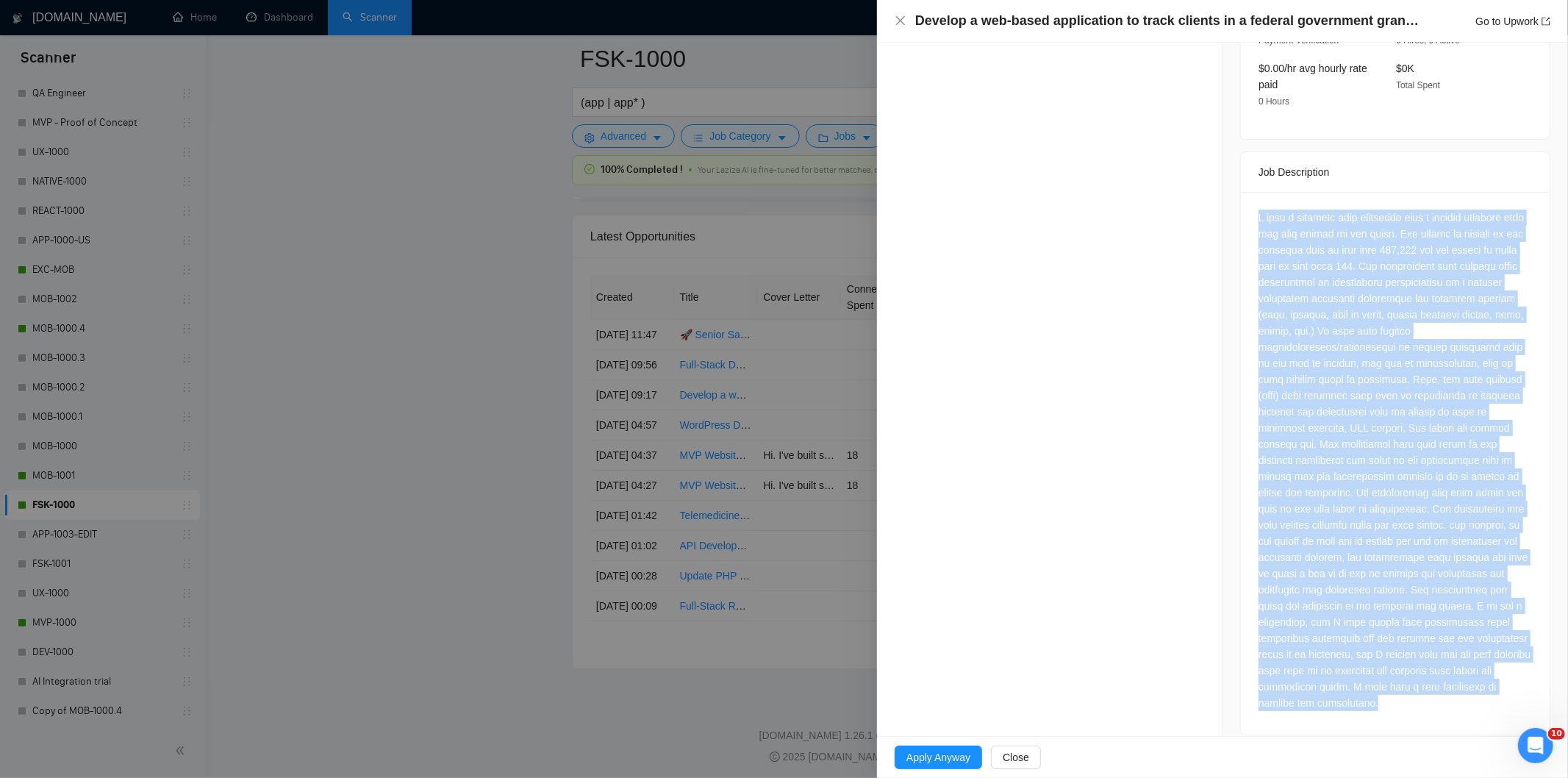
drag, startPoint x: 1247, startPoint y: 291, endPoint x: 1443, endPoint y: 699, distance: 452.6
click at [1443, 699] on div at bounding box center [1395, 463] width 308 height 542
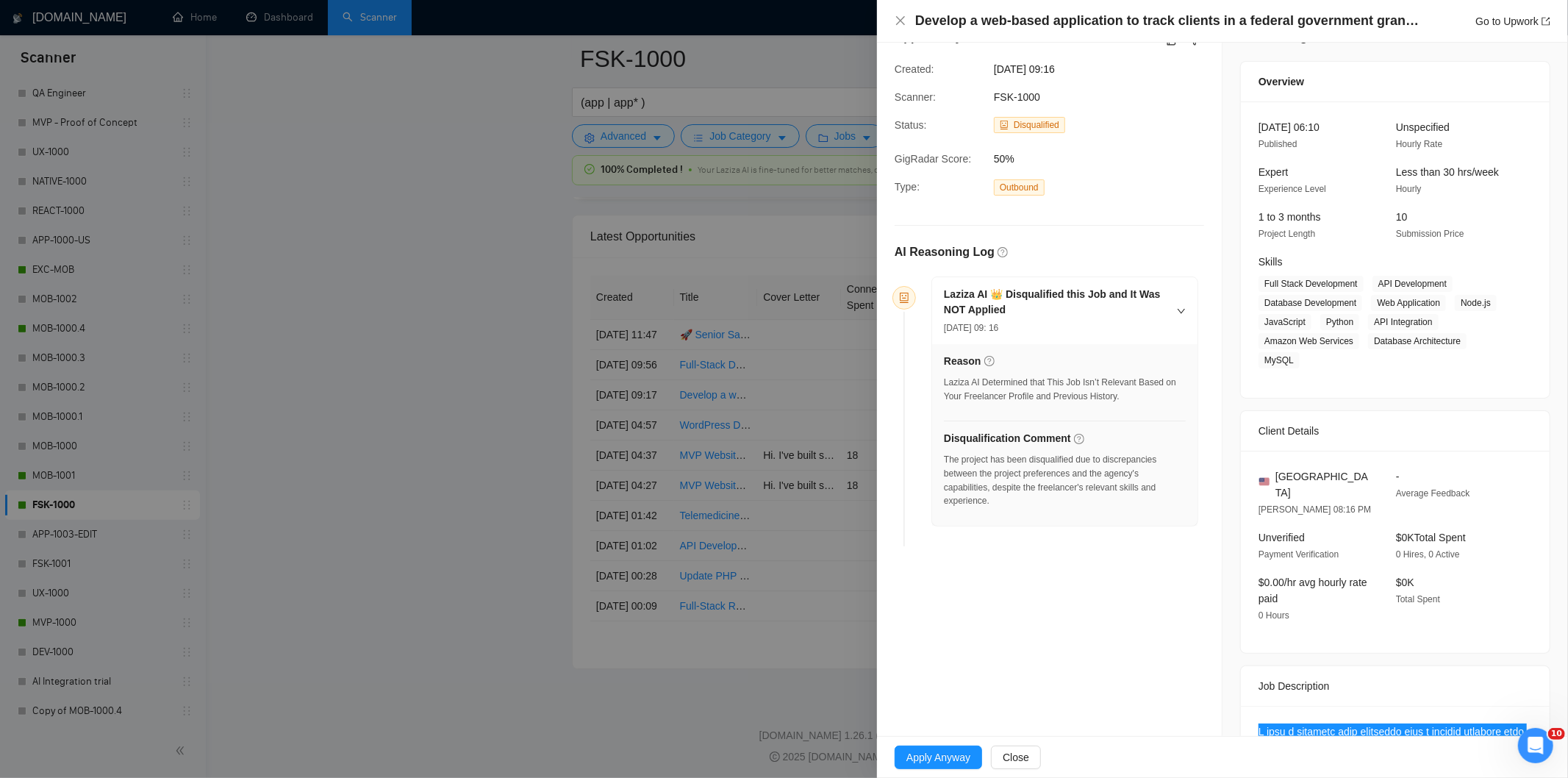
scroll to position [0, 0]
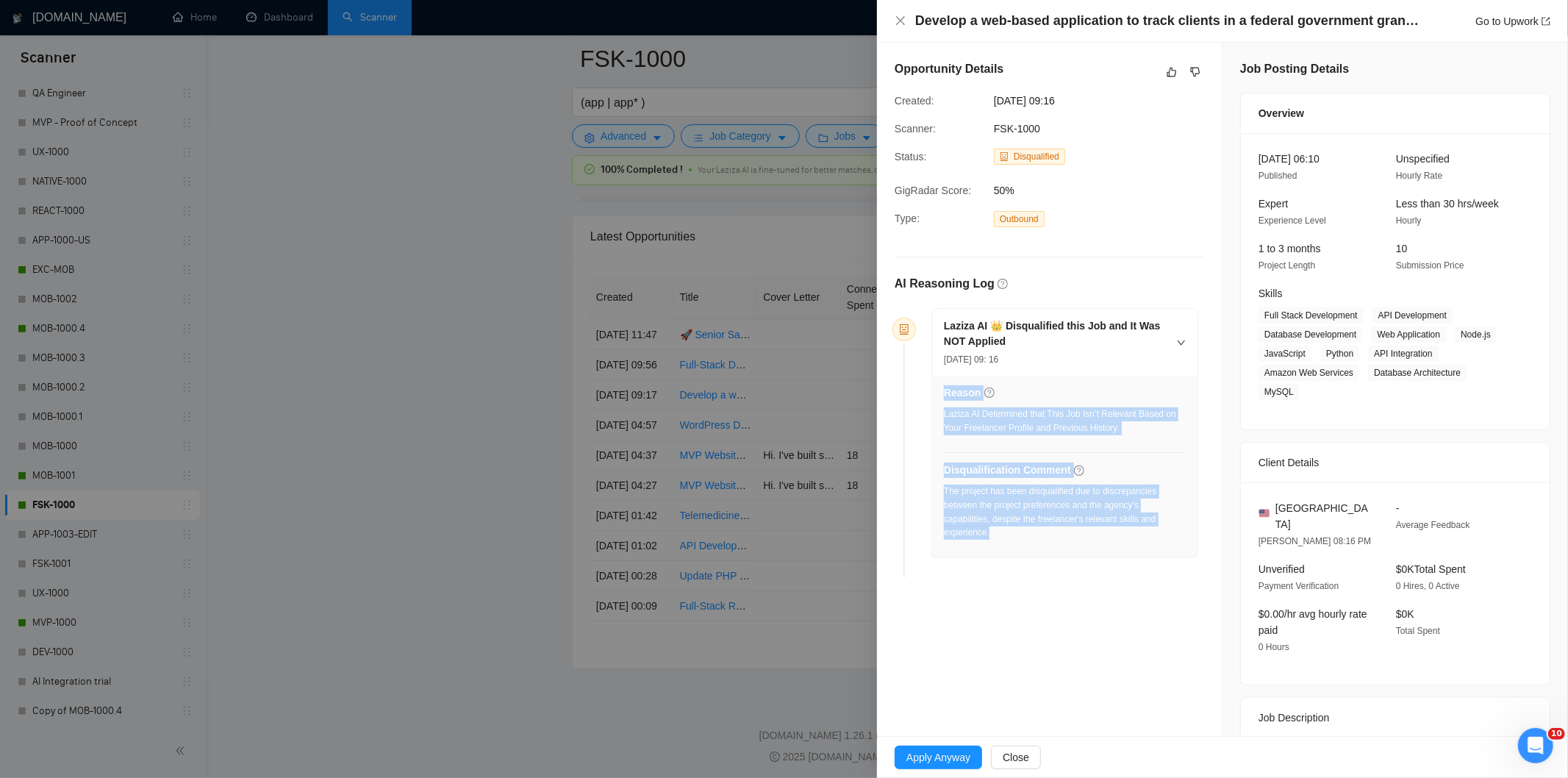
drag, startPoint x: 1023, startPoint y: 545, endPoint x: 942, endPoint y: 495, distance: 95.2
click at [942, 495] on div "Reason Laziza AI Determined that This Job Isn’t Relevant Based on Your Freelanc…" at bounding box center [1064, 466] width 266 height 181
click at [985, 532] on div "The project has been disqualified due to discrepancies between the project pref…" at bounding box center [1064, 512] width 242 height 56
click at [994, 531] on div "The project has been disqualified due to discrepancies between the project pref…" at bounding box center [1064, 512] width 242 height 56
drag, startPoint x: 1001, startPoint y: 539, endPoint x: 945, endPoint y: 498, distance: 69.4
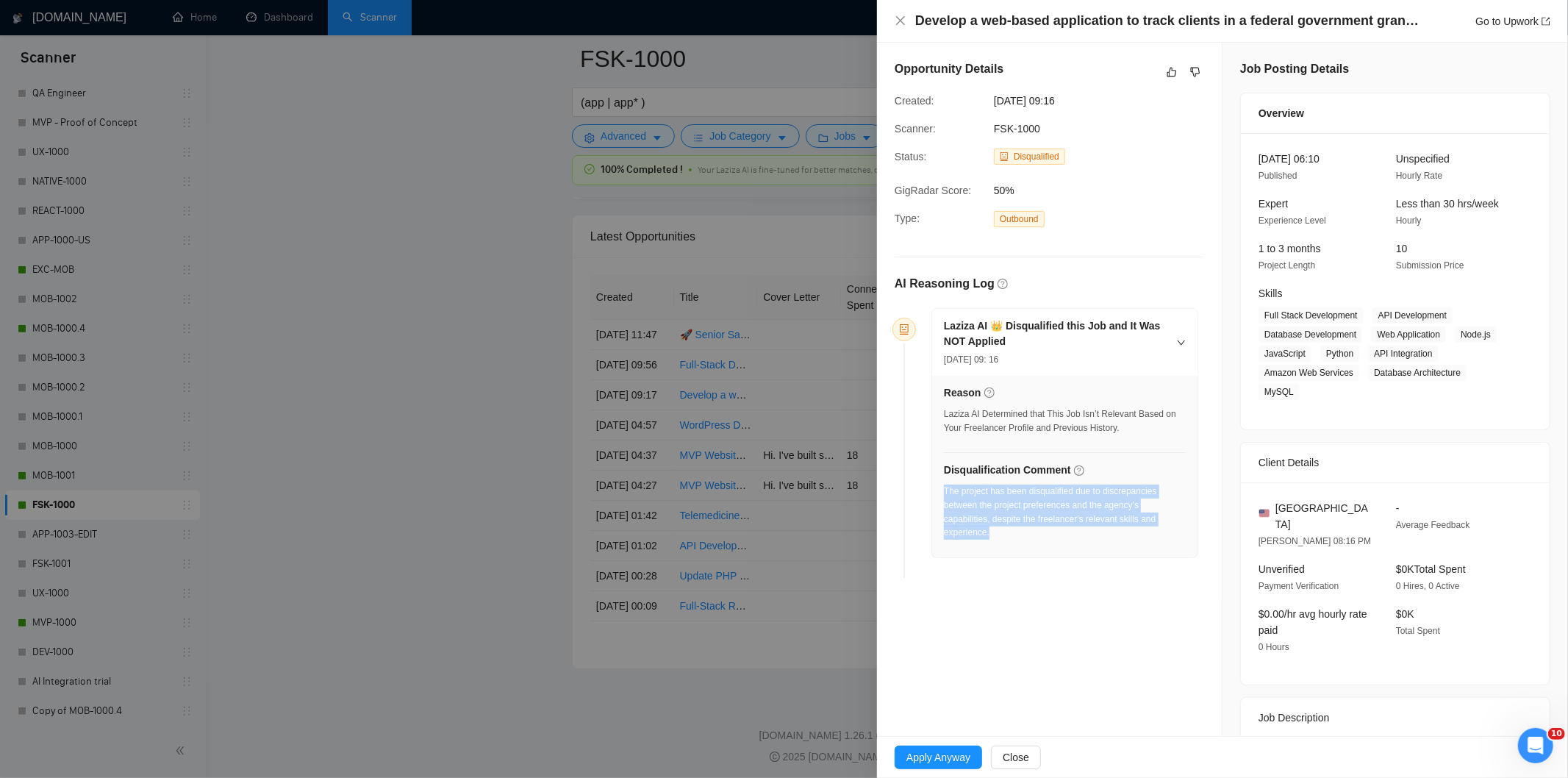
click at [945, 498] on div "The project has been disqualified due to discrepancies between the project pref…" at bounding box center [1064, 512] width 242 height 56
drag, startPoint x: 895, startPoint y: 21, endPoint x: 893, endPoint y: 8, distance: 13.2
click at [897, 22] on icon "close" at bounding box center [901, 21] width 12 height 12
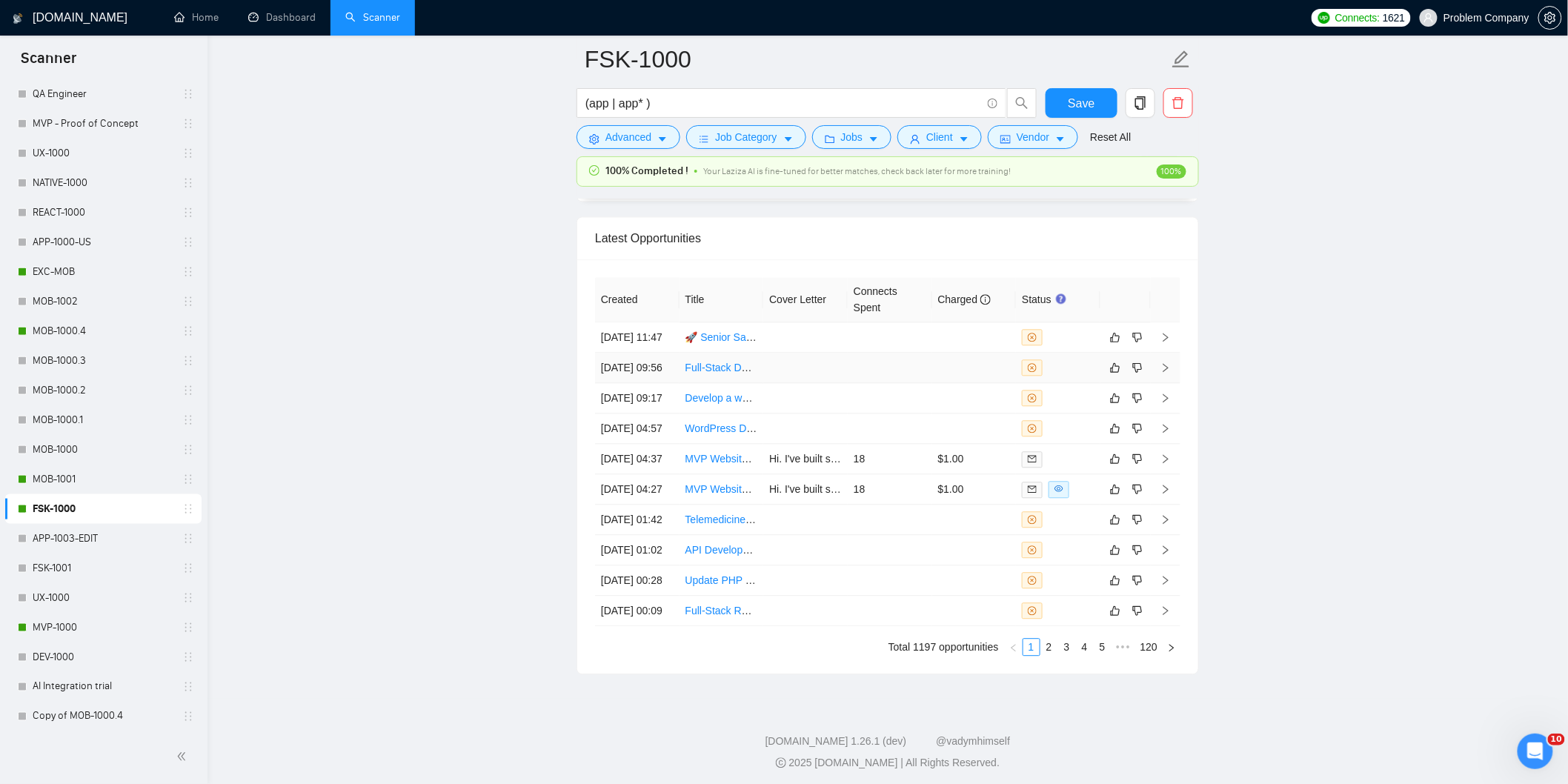
drag, startPoint x: 645, startPoint y: 399, endPoint x: 648, endPoint y: 391, distance: 8.5
click at [644, 383] on td "[DATE] 09:56" at bounding box center [637, 368] width 85 height 30
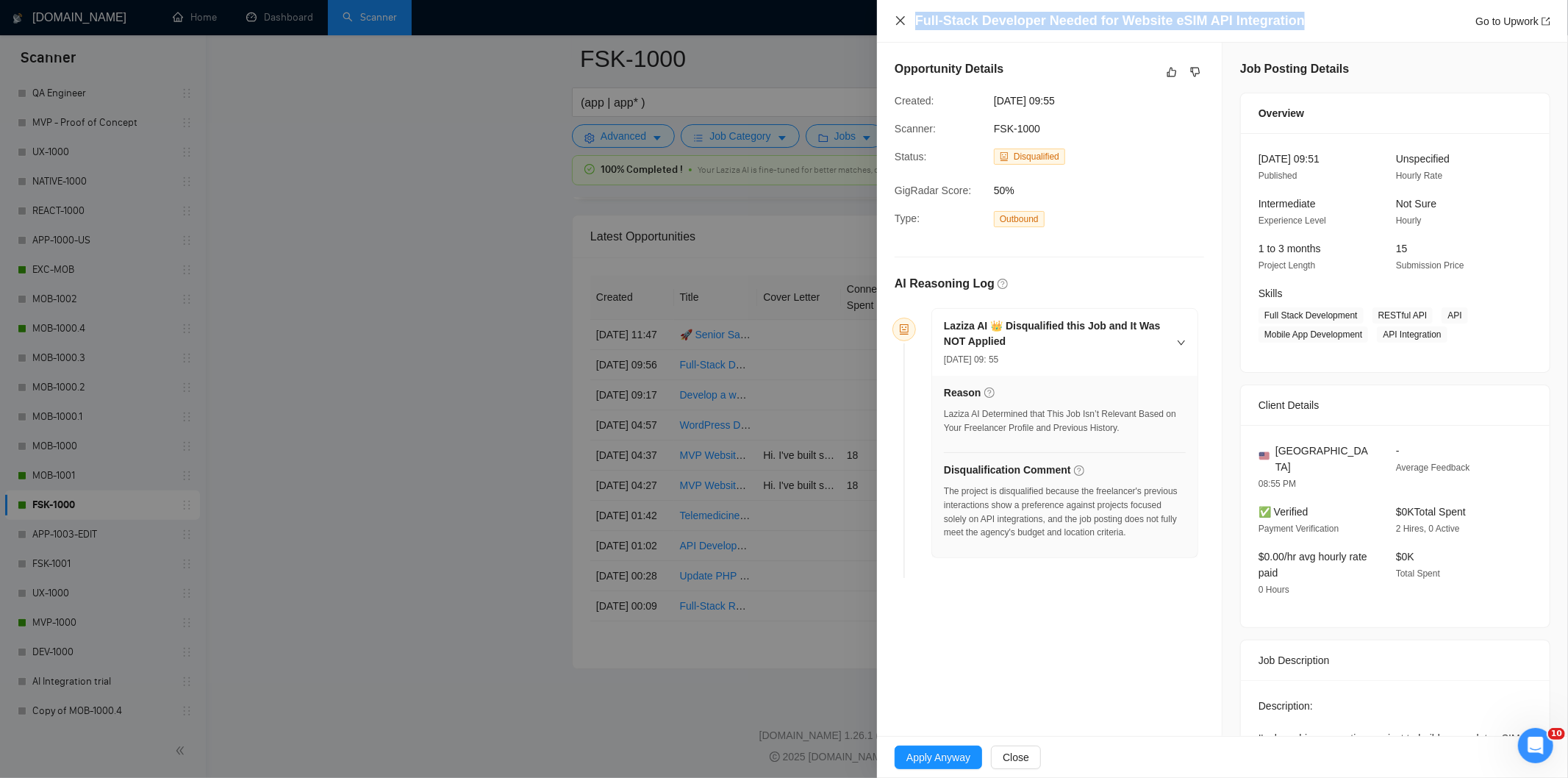
drag, startPoint x: 1148, startPoint y: 25, endPoint x: 897, endPoint y: 26, distance: 251.0
click at [897, 26] on div "Full-Stack Developer Needed for Website eSIM API Integration Go to Upwork" at bounding box center [1222, 21] width 655 height 19
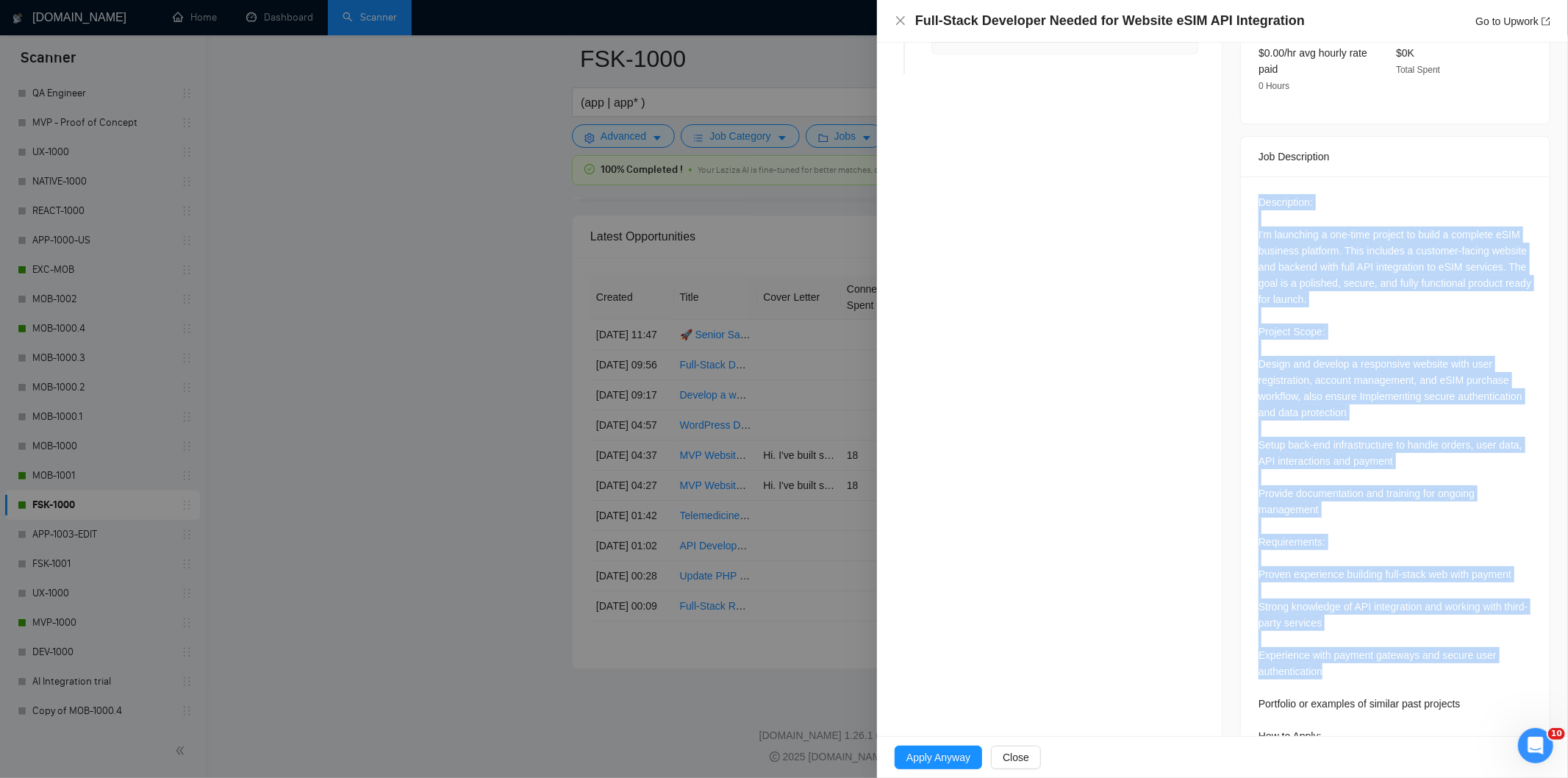
scroll to position [569, 0]
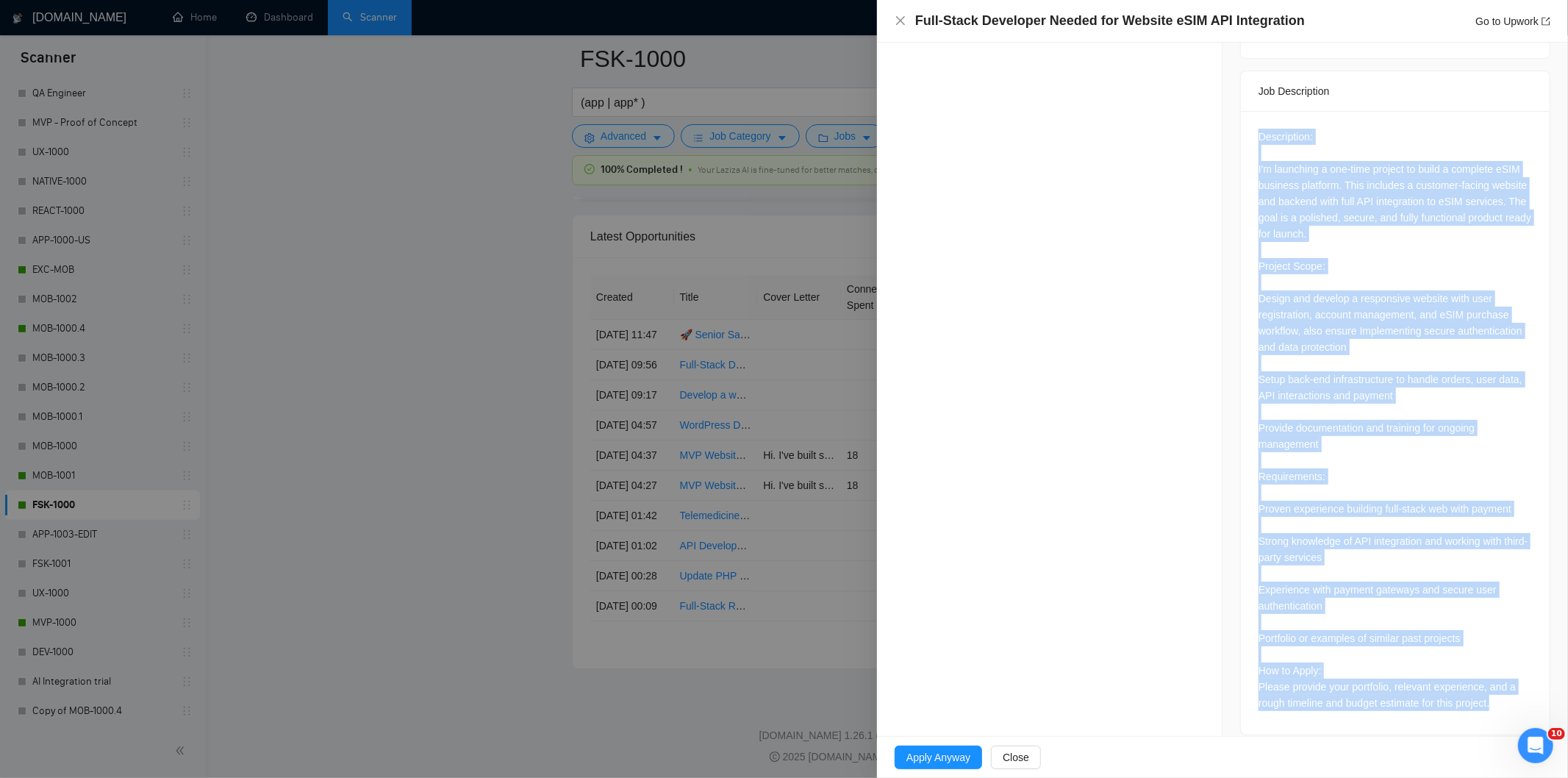
drag, startPoint x: 1247, startPoint y: 284, endPoint x: 1524, endPoint y: 706, distance: 504.8
click at [1524, 706] on div "Description: I'm launching a one-time project to build a complete eSIM business…" at bounding box center [1395, 422] width 308 height 623
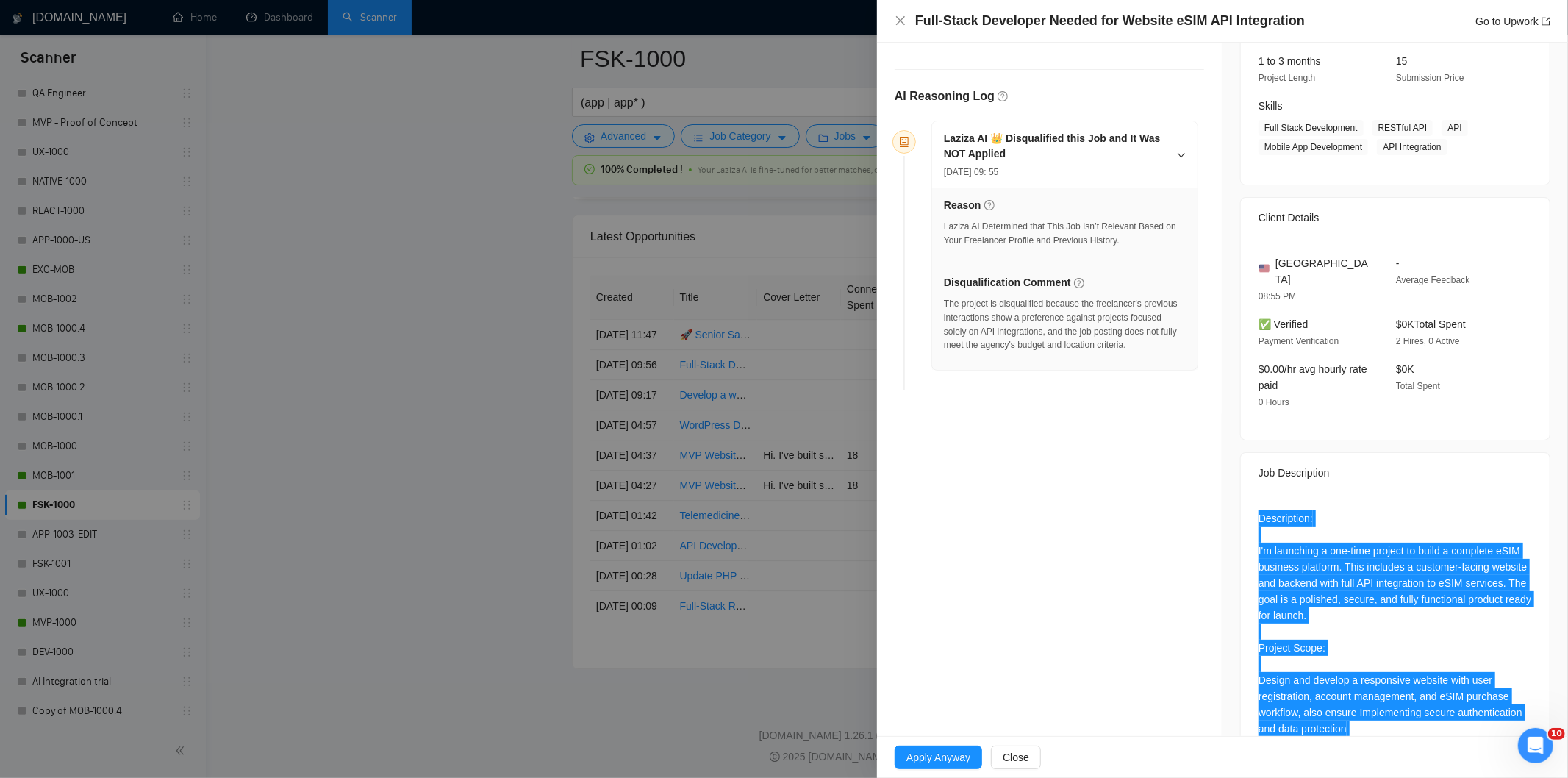
scroll to position [161, 0]
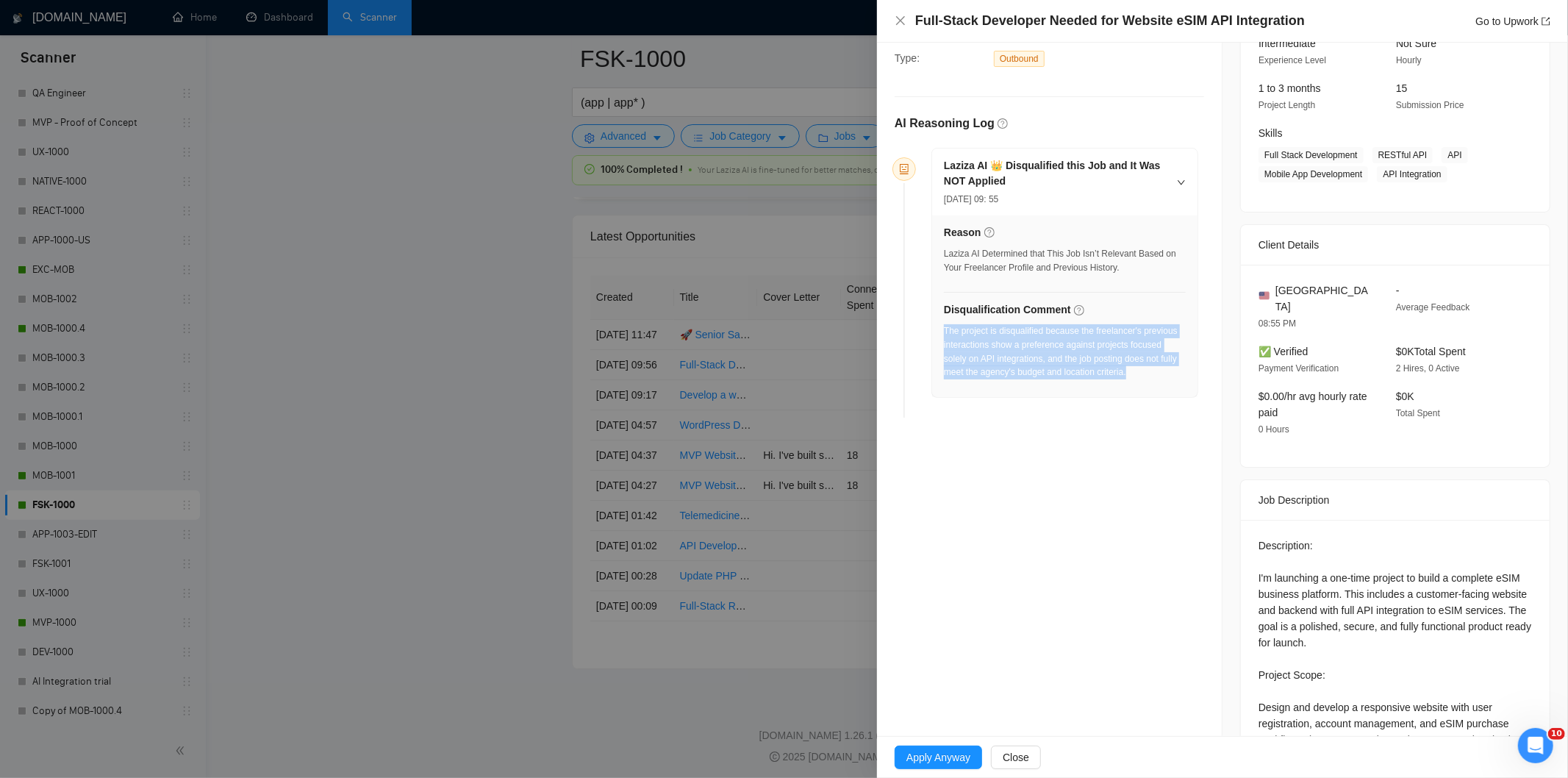
drag, startPoint x: 1143, startPoint y: 369, endPoint x: 944, endPoint y: 331, distance: 202.6
click at [944, 331] on div "The project is disqualified because the freelancer's previous interactions show…" at bounding box center [1064, 352] width 242 height 56
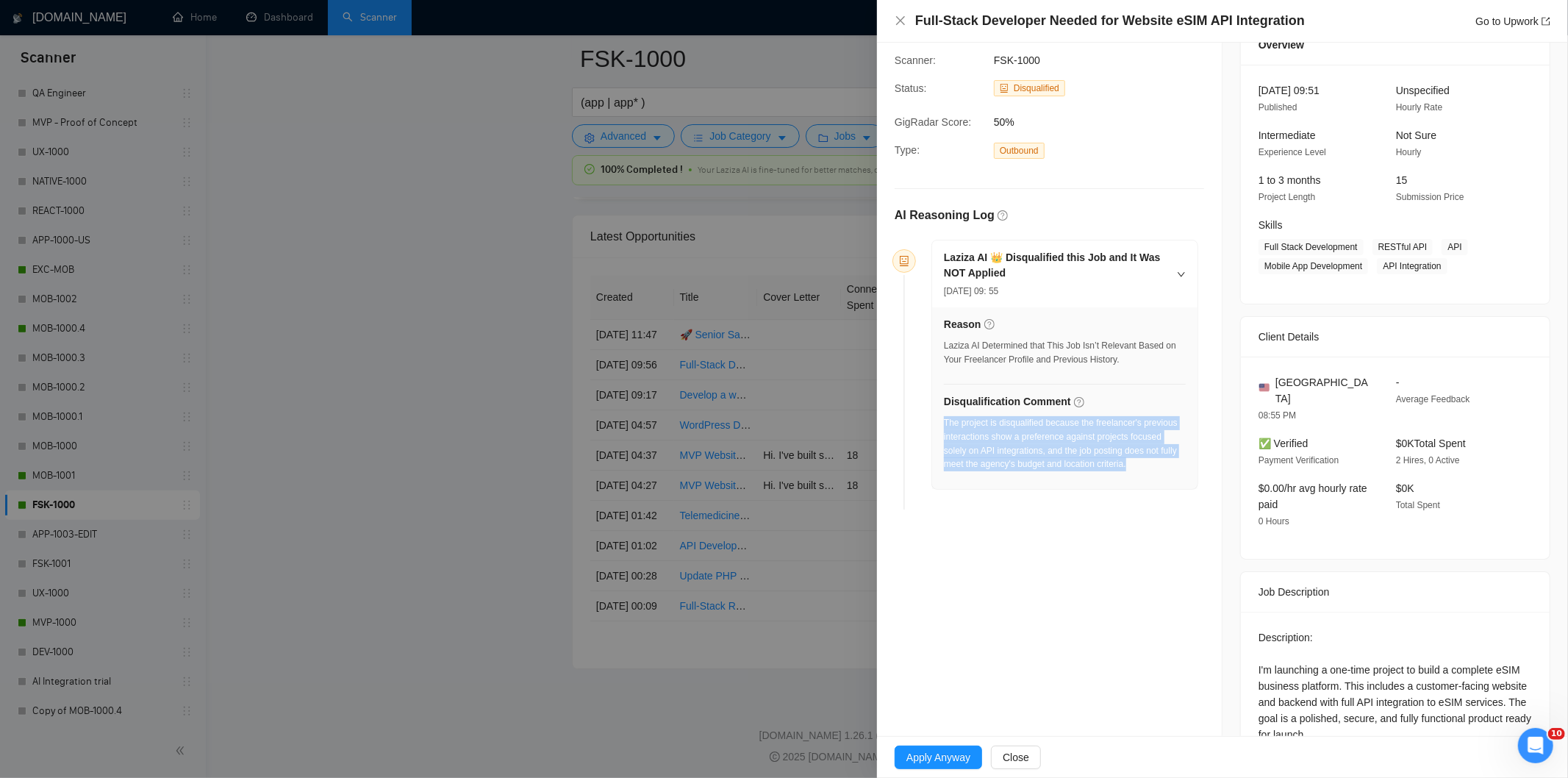
scroll to position [0, 0]
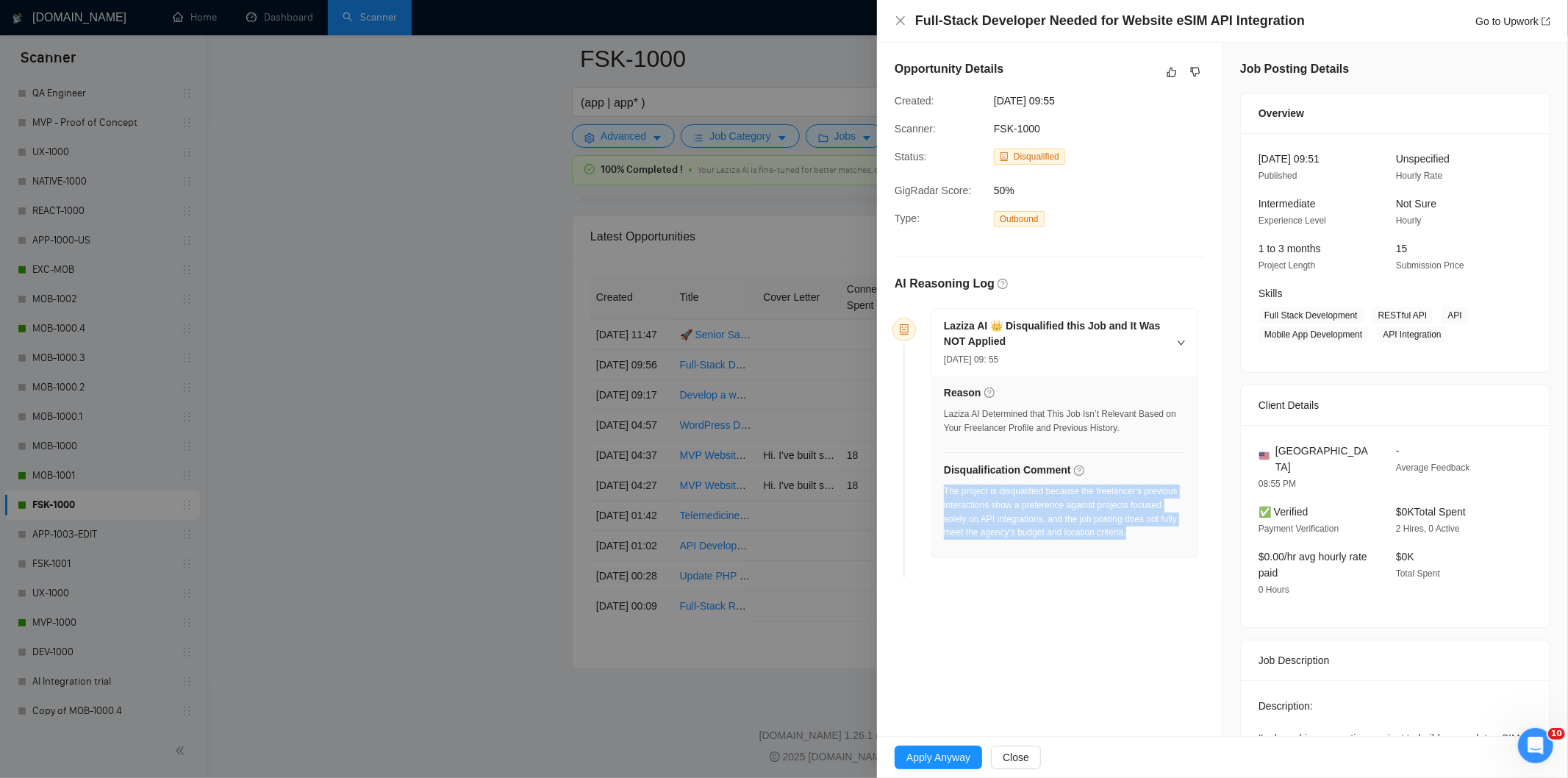
drag, startPoint x: 1103, startPoint y: 99, endPoint x: 1060, endPoint y: 99, distance: 43.0
click at [1060, 99] on span "[DATE] 09:55" at bounding box center [1104, 100] width 220 height 16
click at [907, 19] on div "Full-Stack Developer Needed for Website eSIM API Integration Go to Upwork" at bounding box center [1222, 21] width 655 height 19
click at [905, 19] on icon "close" at bounding box center [901, 21] width 12 height 12
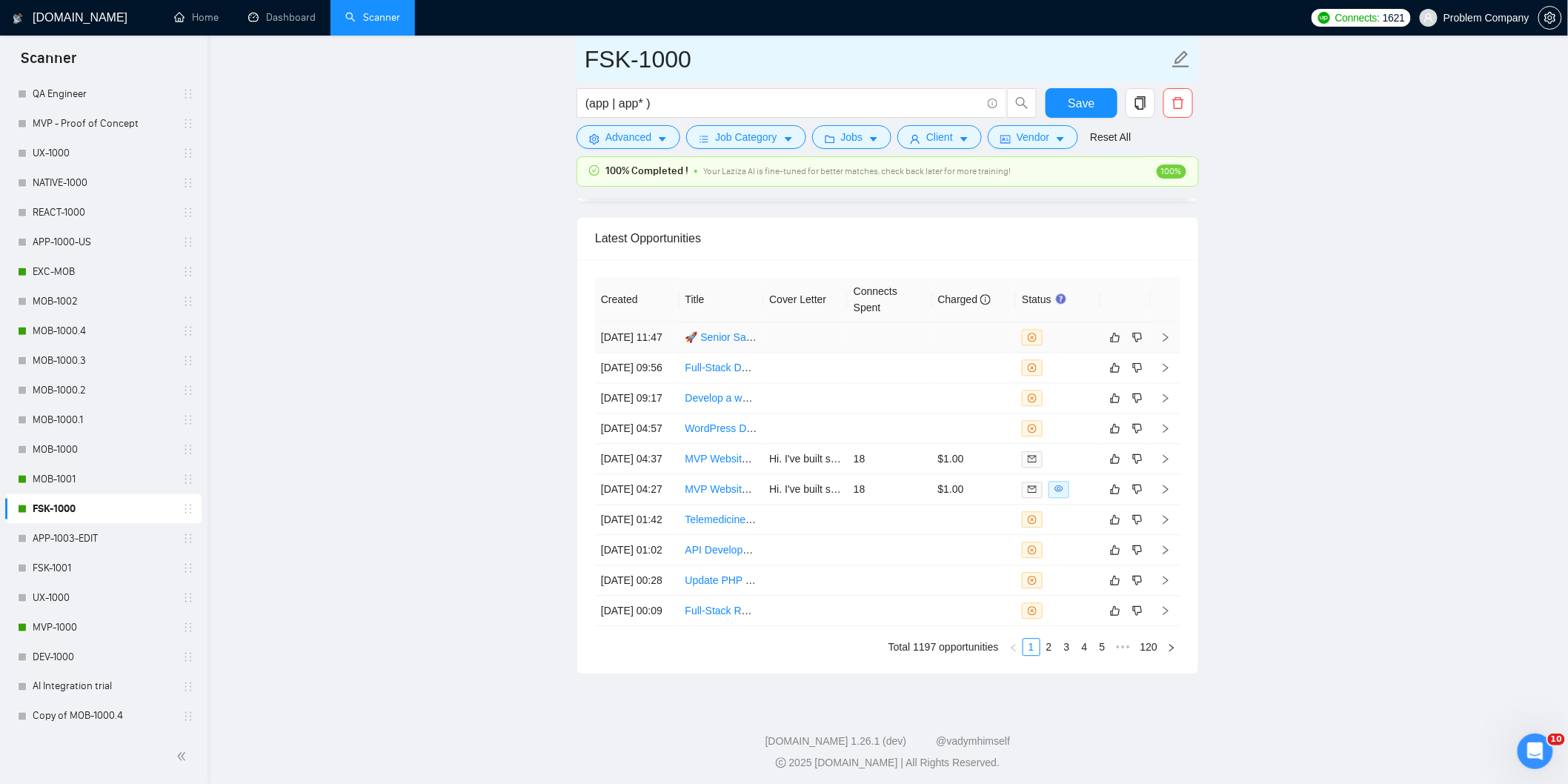
drag, startPoint x: 788, startPoint y: 353, endPoint x: 683, endPoint y: 73, distance: 299.0
click at [788, 353] on td at bounding box center [805, 338] width 85 height 30
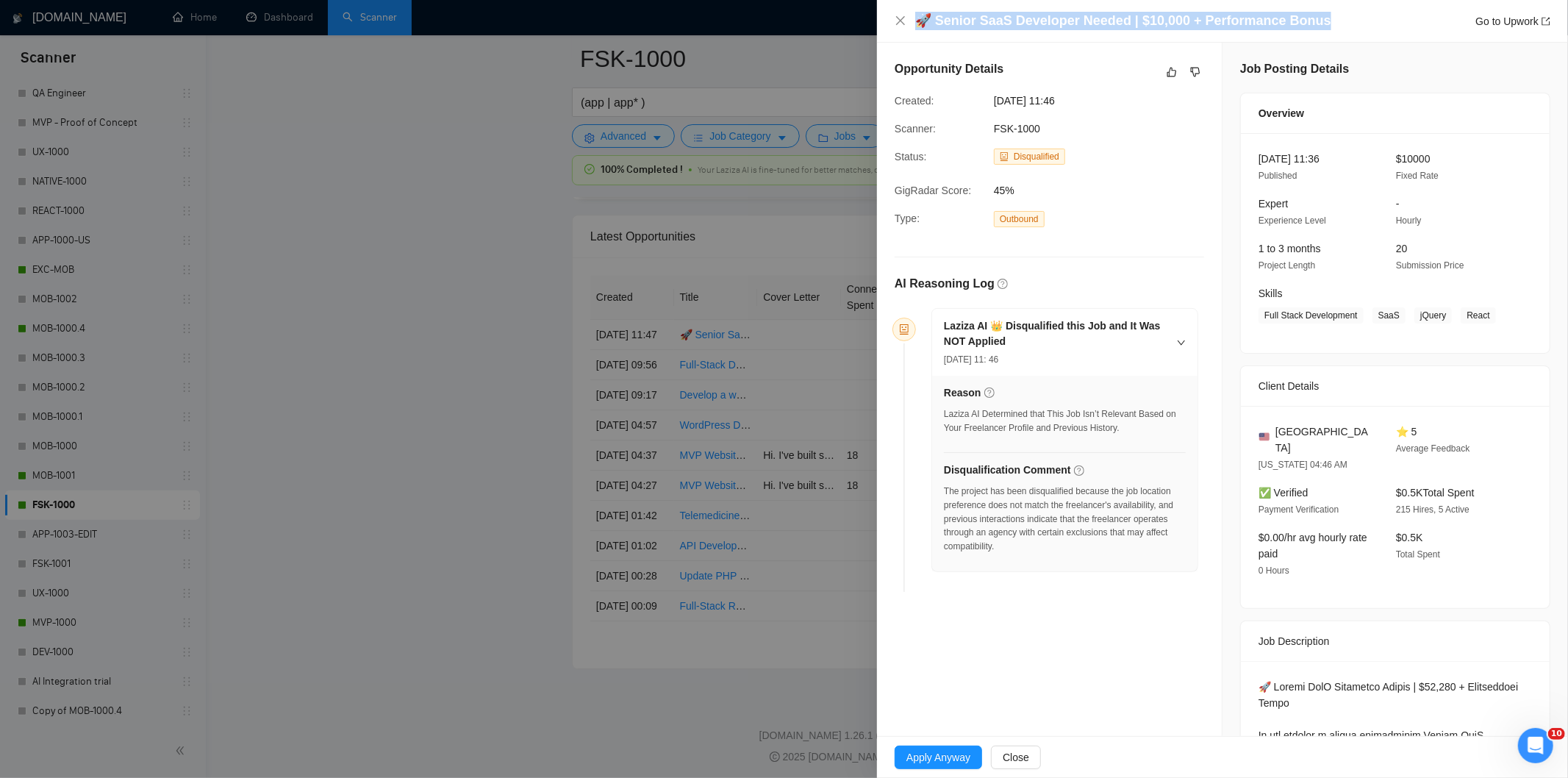
drag, startPoint x: 1323, startPoint y: 25, endPoint x: 919, endPoint y: 27, distance: 404.0
click at [919, 27] on div "🚀 Senior SaaS Developer Needed | $10,000 + Performance Bonus Go to Upwork" at bounding box center [1232, 21] width 635 height 19
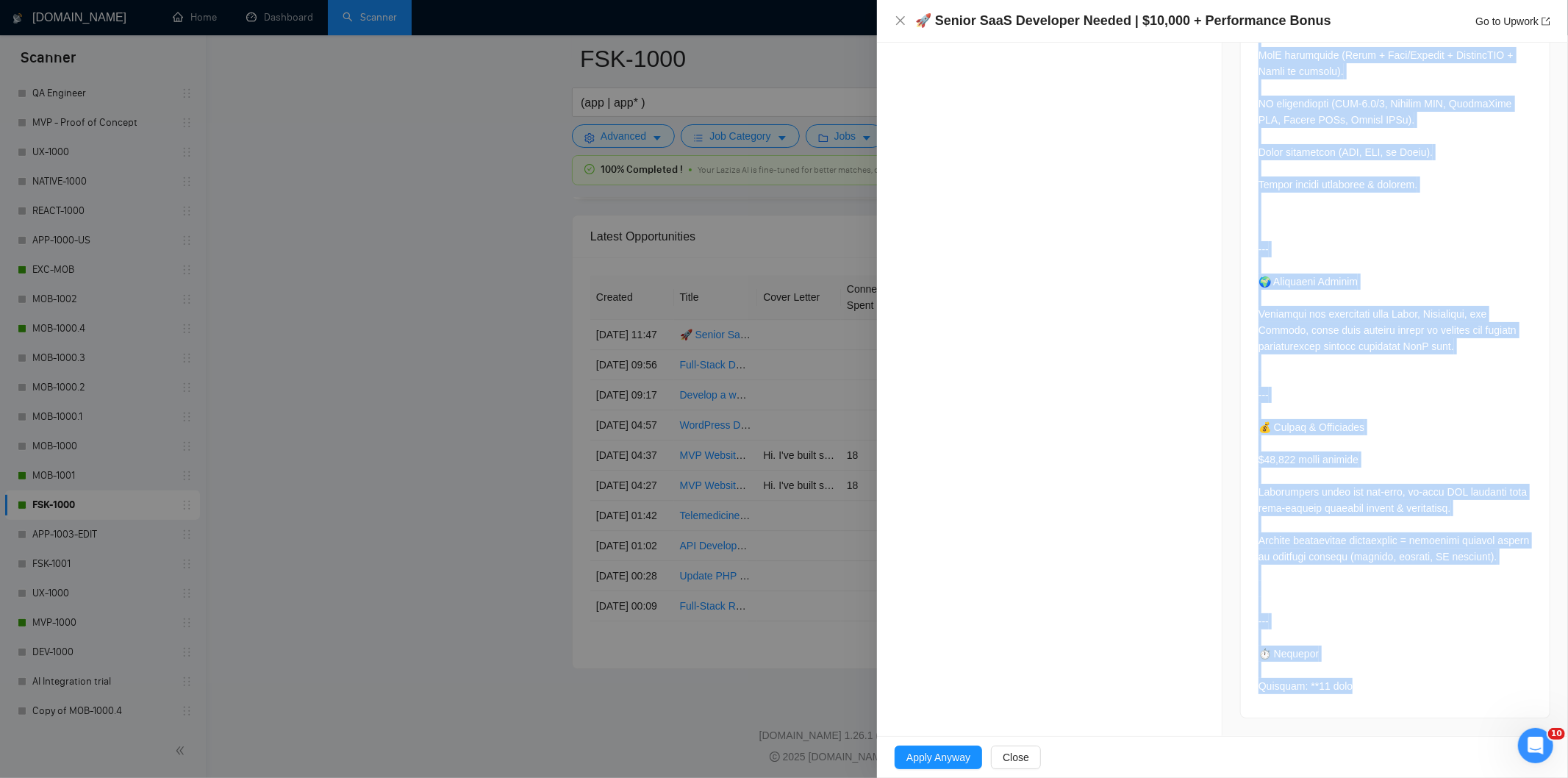
scroll to position [2278, 0]
drag, startPoint x: 1239, startPoint y: 254, endPoint x: 1445, endPoint y: 711, distance: 501.3
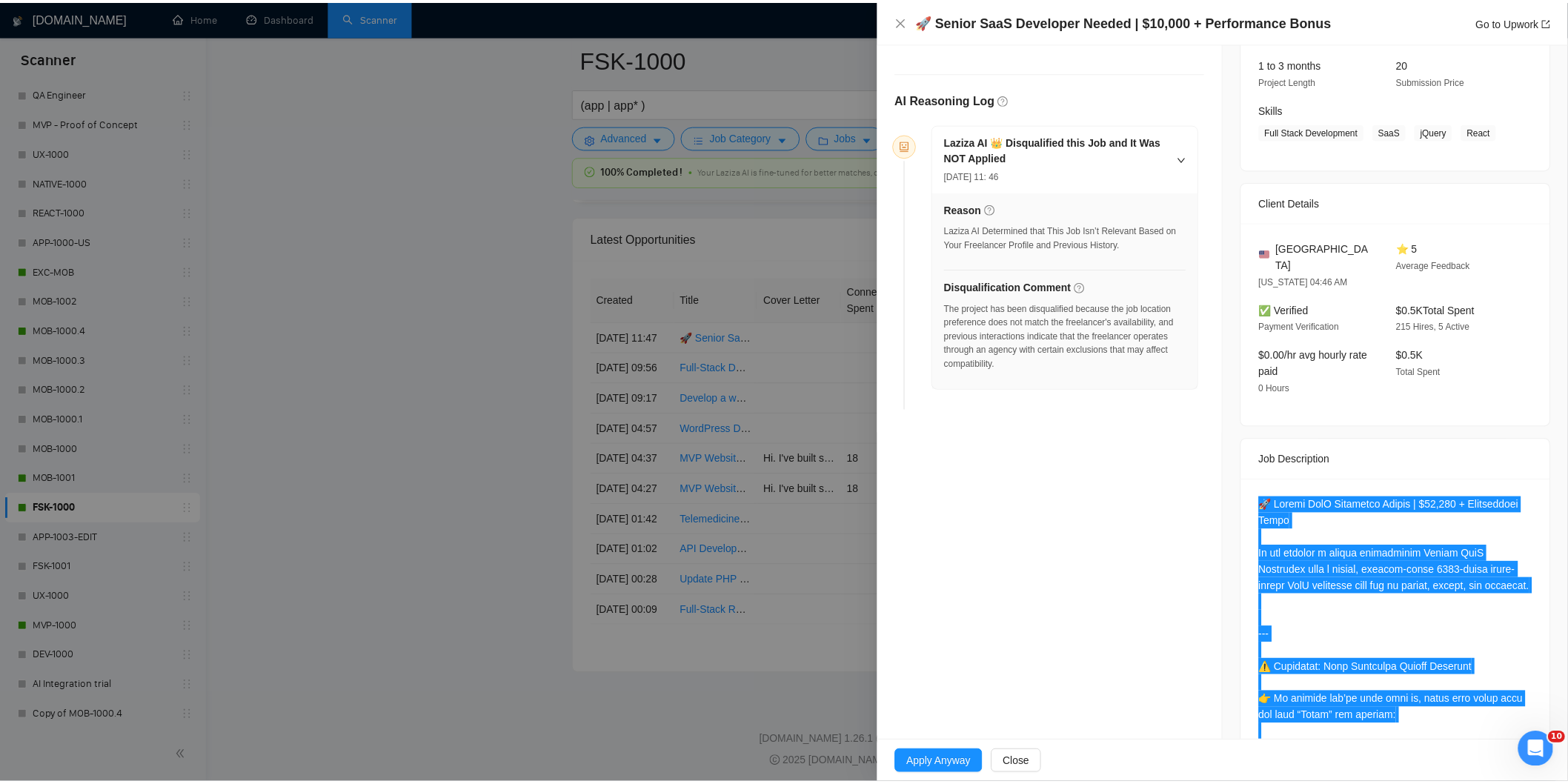
scroll to position [156, 0]
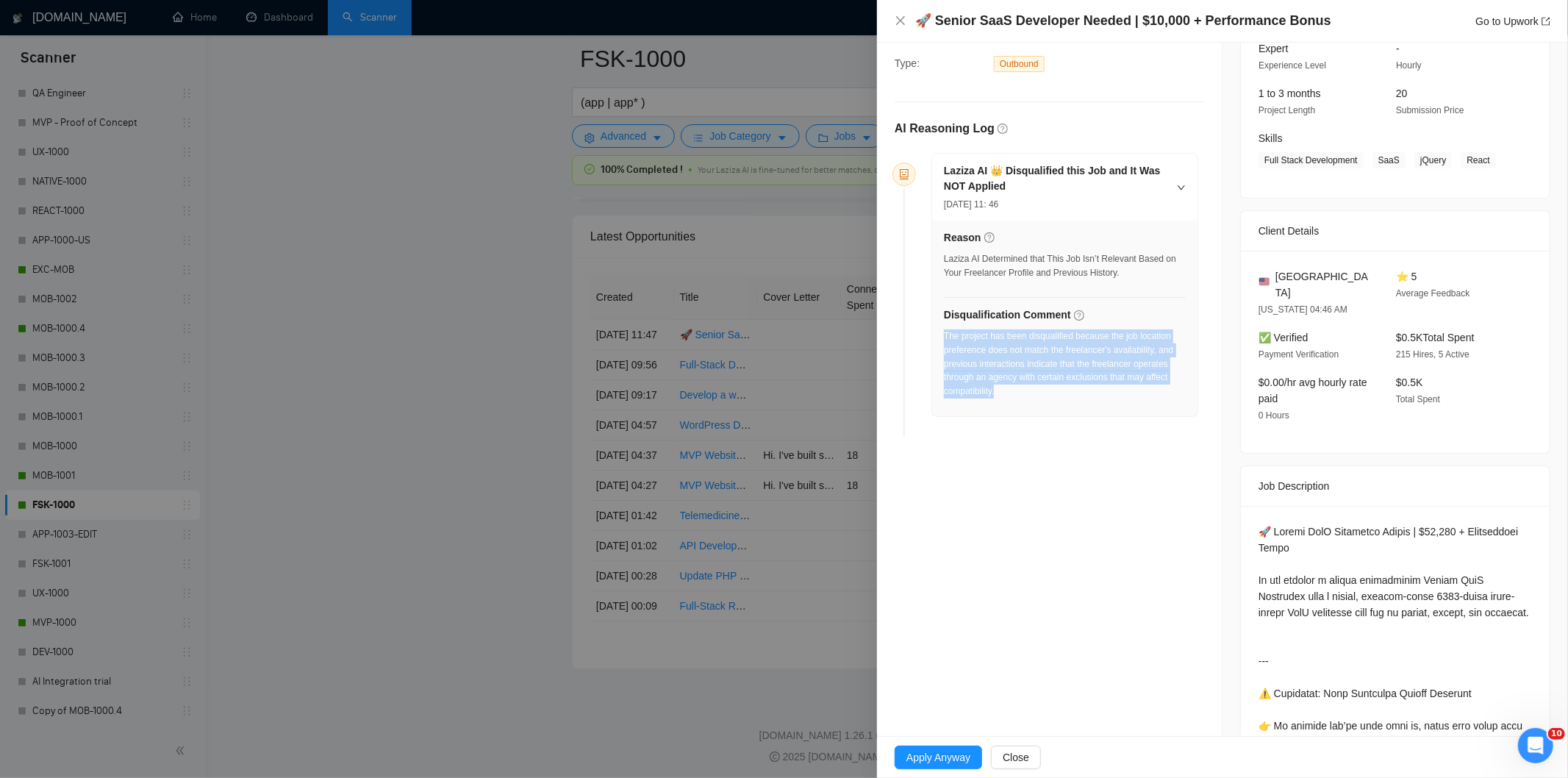
drag, startPoint x: 1008, startPoint y: 401, endPoint x: 946, endPoint y: 337, distance: 89.1
click at [946, 337] on div "The project has been disqualified because the job location preference does not …" at bounding box center [1064, 368] width 242 height 78
click at [901, 23] on icon "close" at bounding box center [900, 20] width 9 height 9
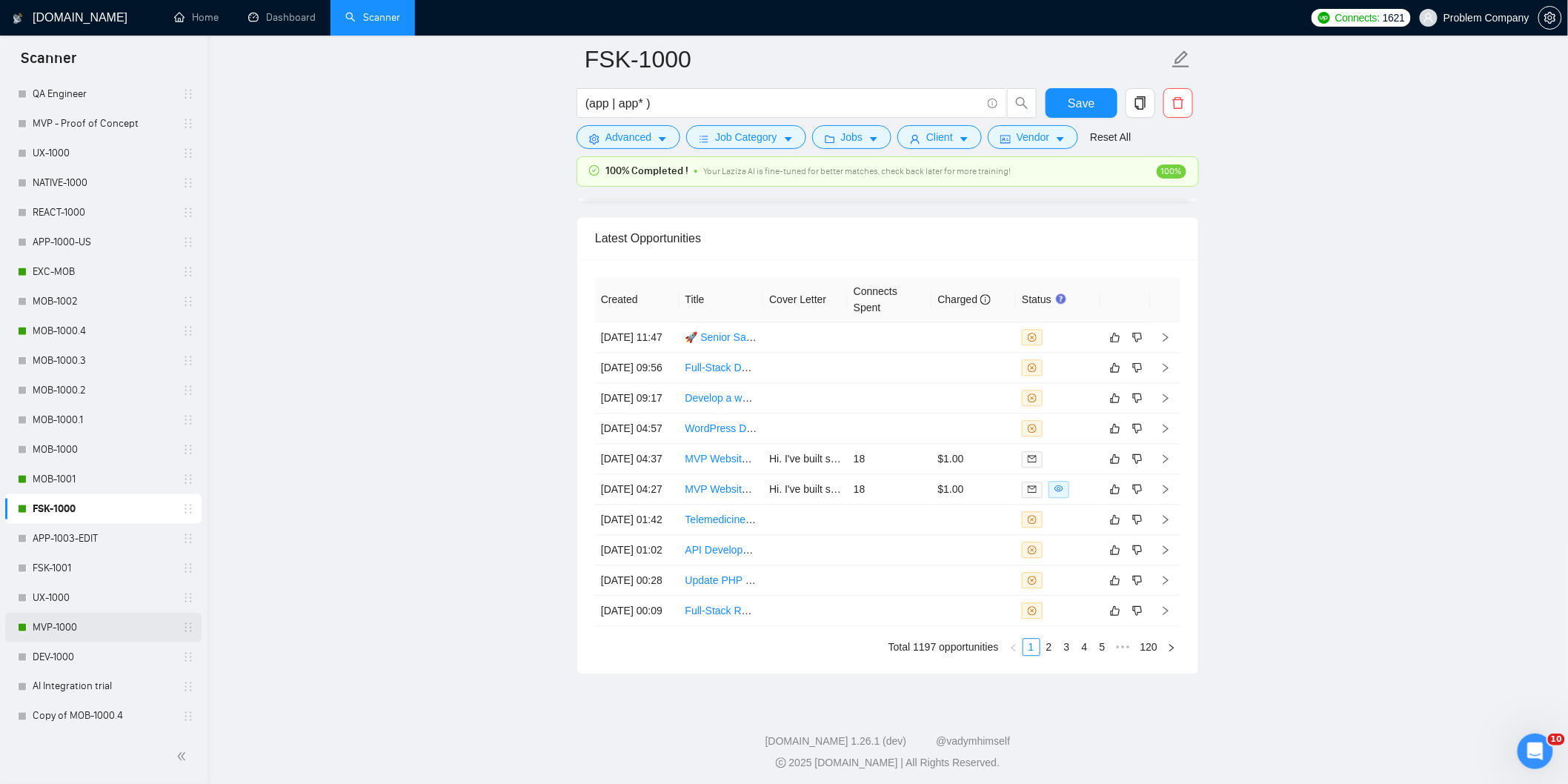
click at [104, 632] on link "MVP-1000" at bounding box center [103, 627] width 141 height 30
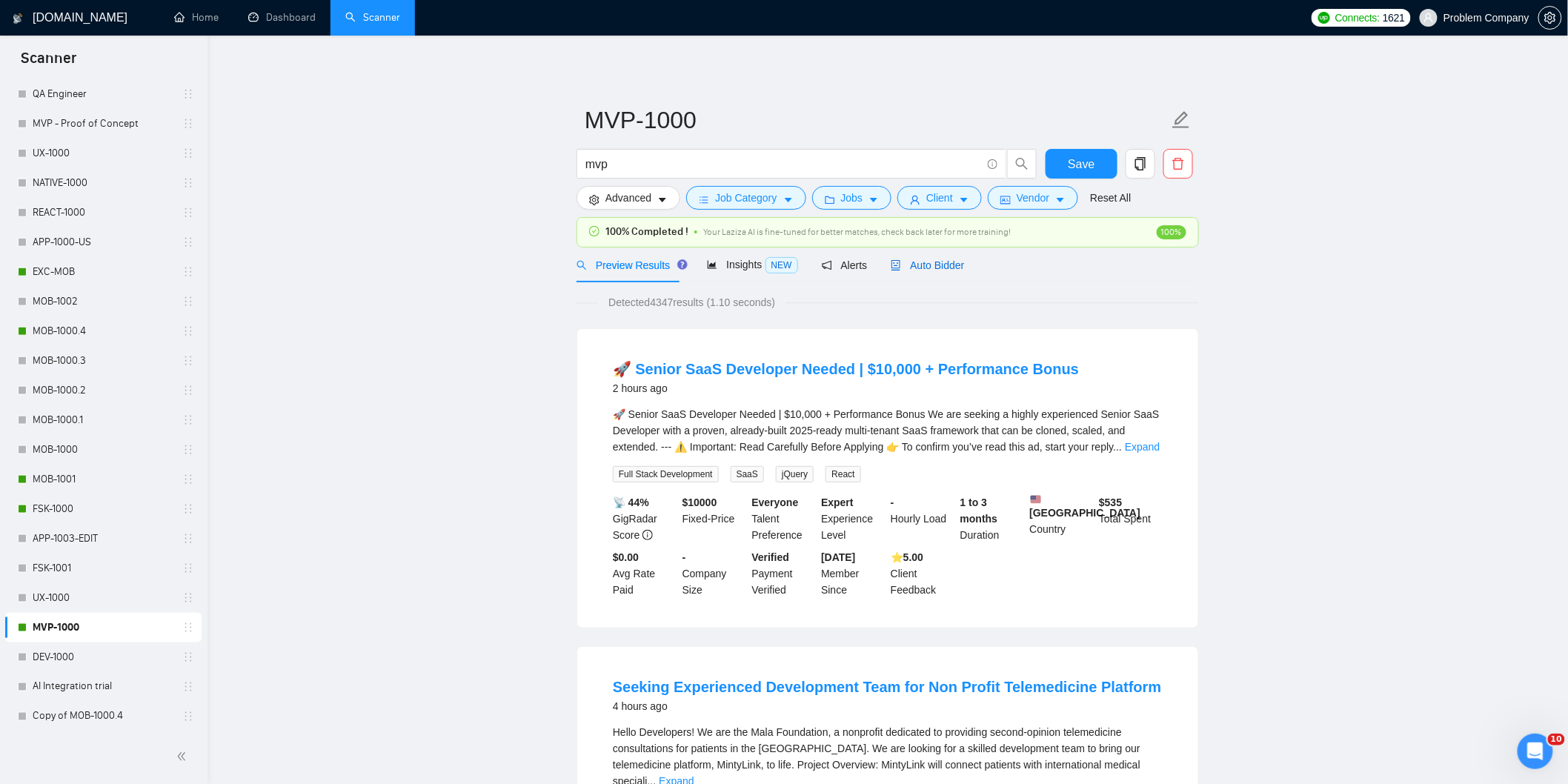
click at [939, 264] on span "Auto Bidder" at bounding box center [926, 266] width 73 height 12
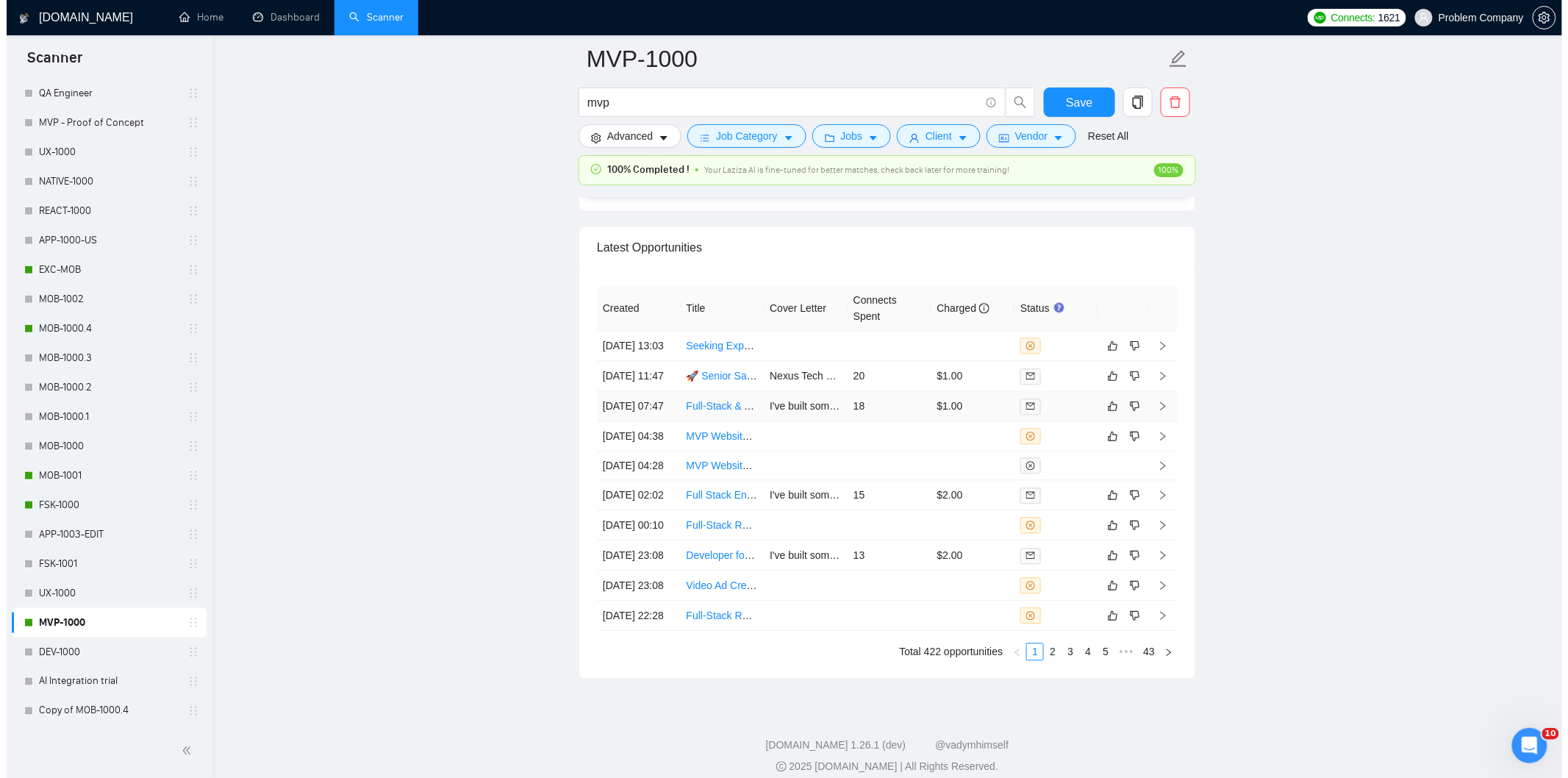
scroll to position [3557, 0]
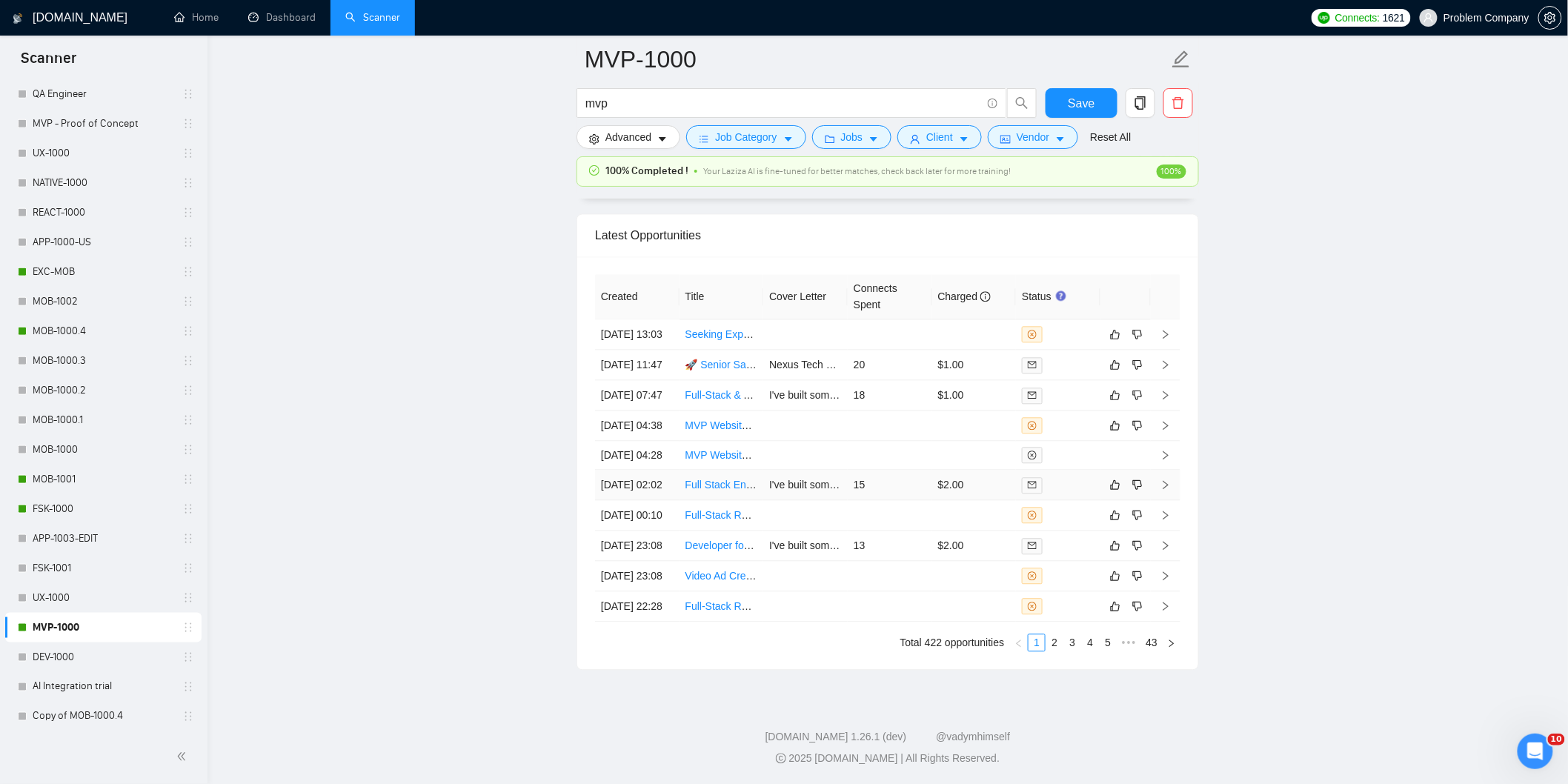
click at [658, 500] on td "[DATE] 02:02" at bounding box center [637, 484] width 85 height 30
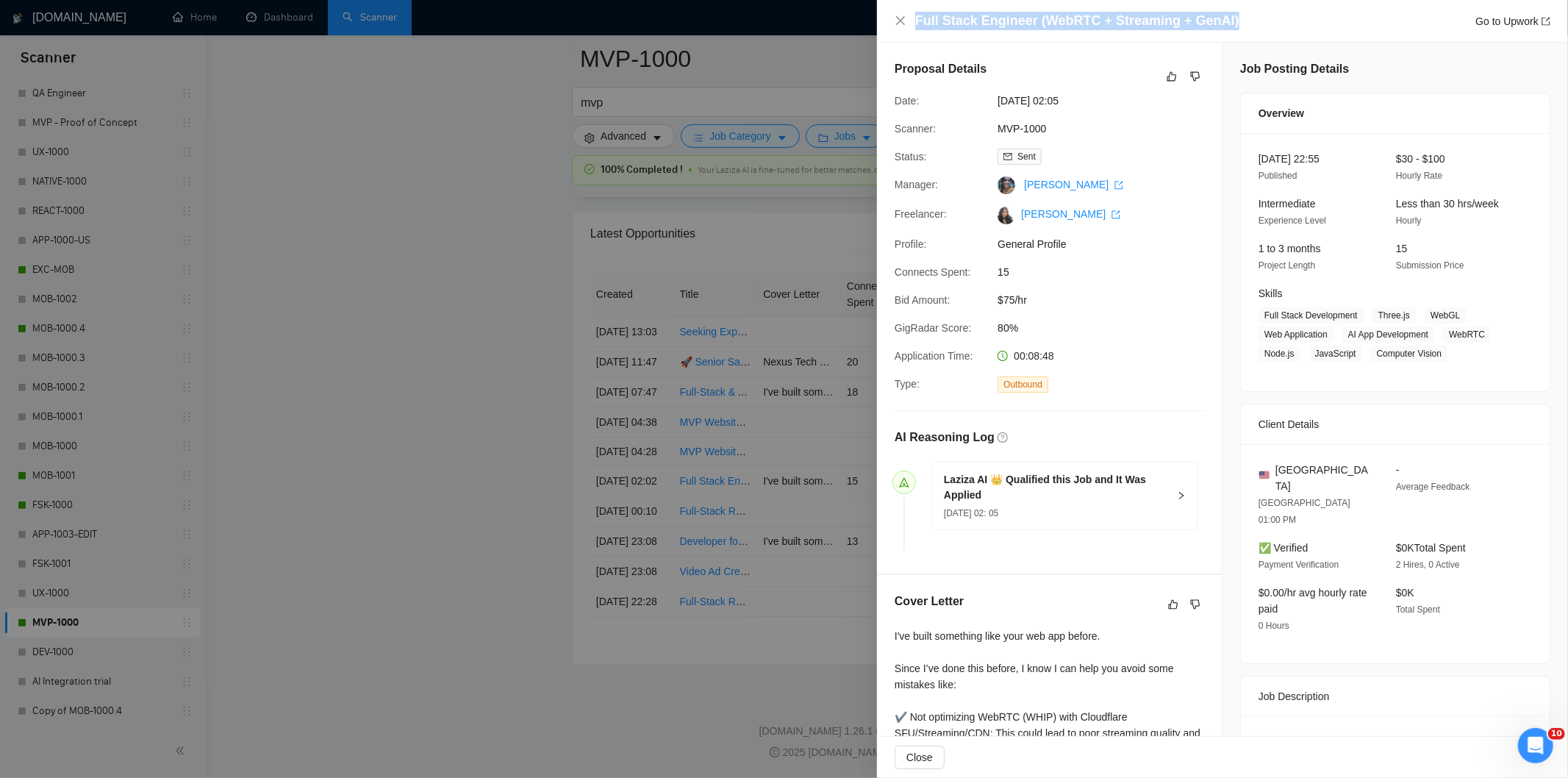
drag, startPoint x: 1262, startPoint y: 15, endPoint x: 892, endPoint y: 24, distance: 370.1
click at [892, 24] on div "Full Stack Engineer (WebRTC + Streaming + GenAI) Go to Upwork" at bounding box center [1222, 21] width 691 height 43
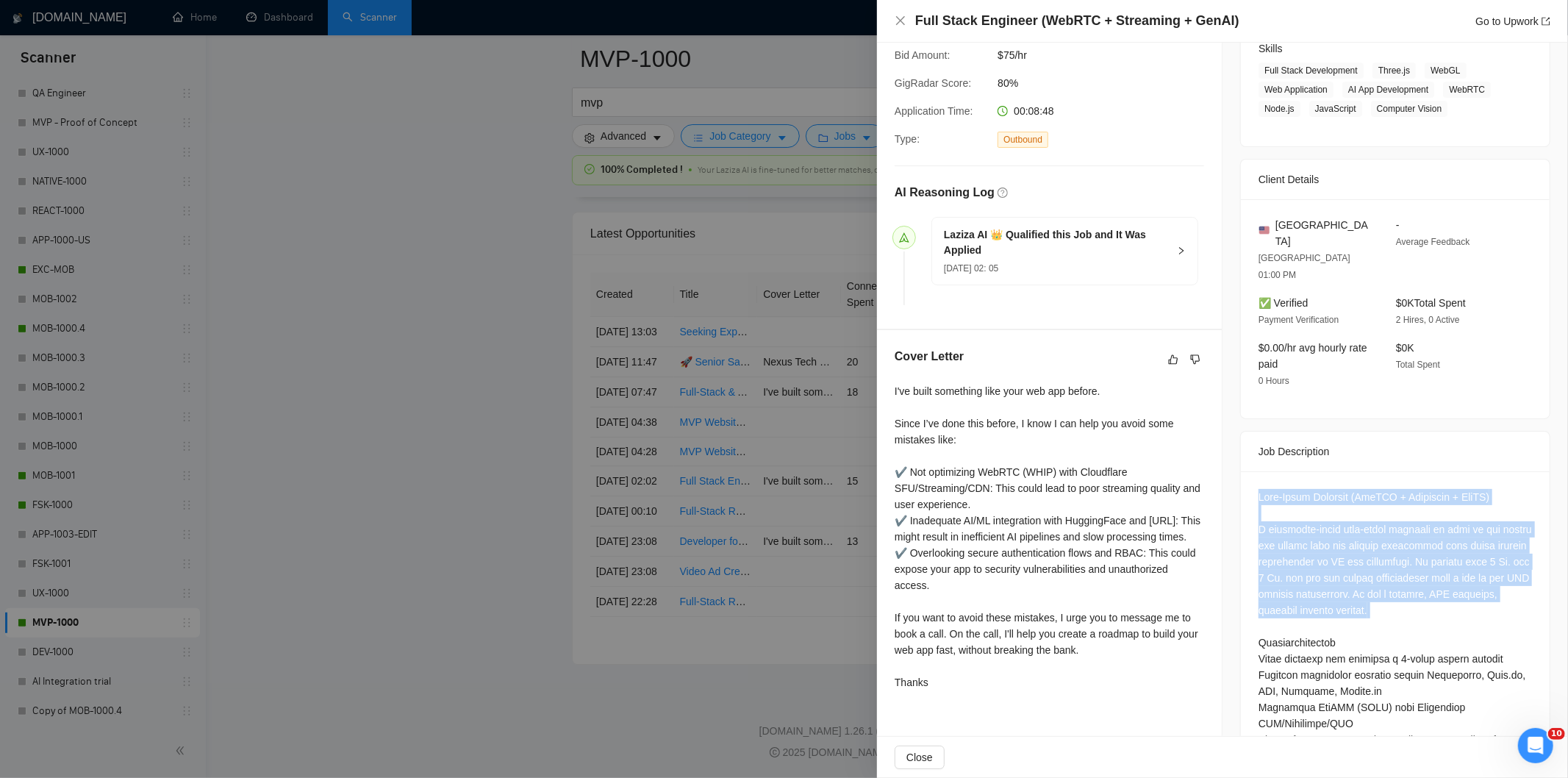
scroll to position [589, 0]
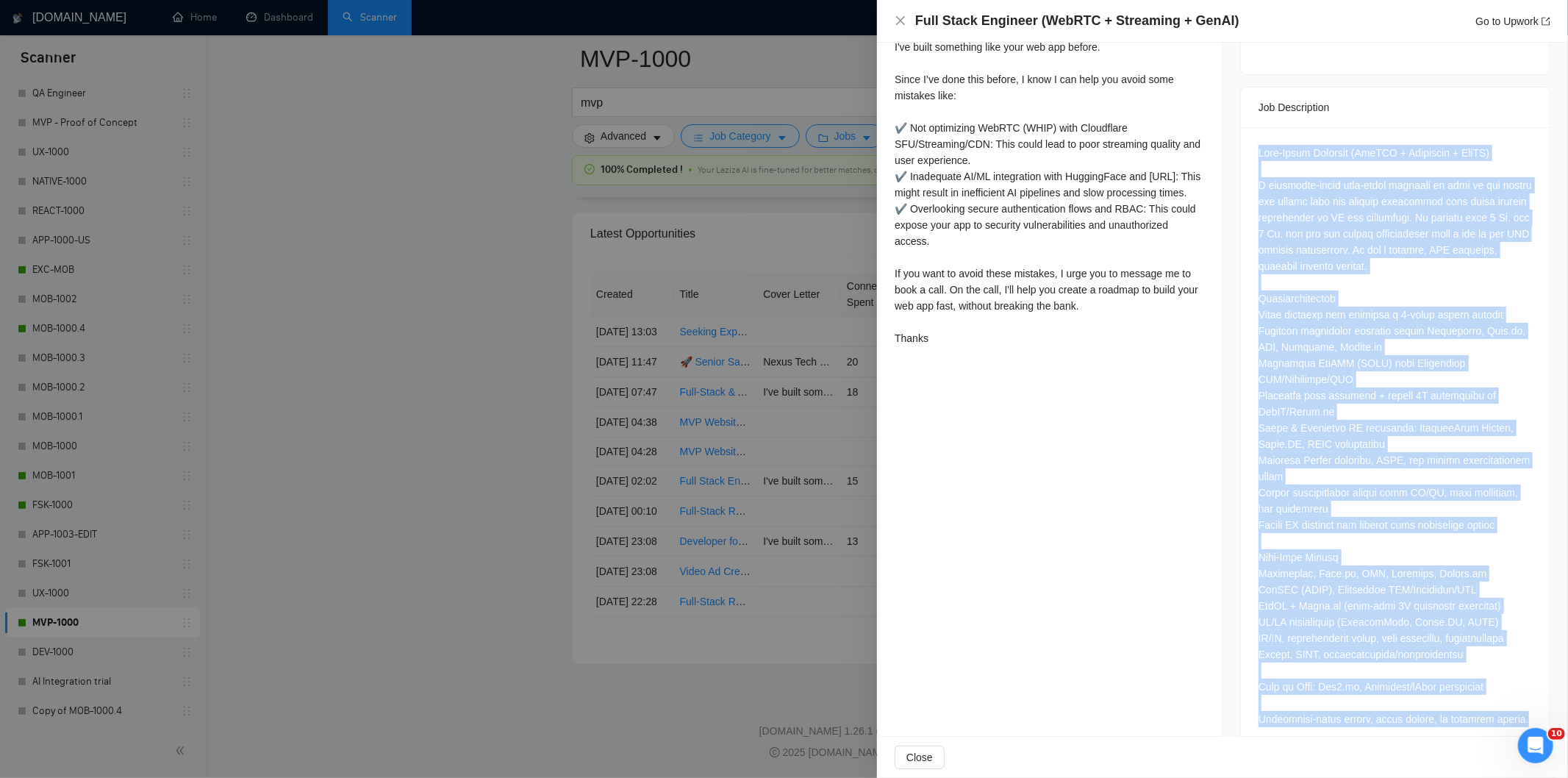
drag, startPoint x: 1246, startPoint y: 459, endPoint x: 1501, endPoint y: 685, distance: 340.7
click at [1501, 685] on div at bounding box center [1395, 438] width 308 height 623
click at [1356, 328] on div at bounding box center [1396, 435] width 274 height 582
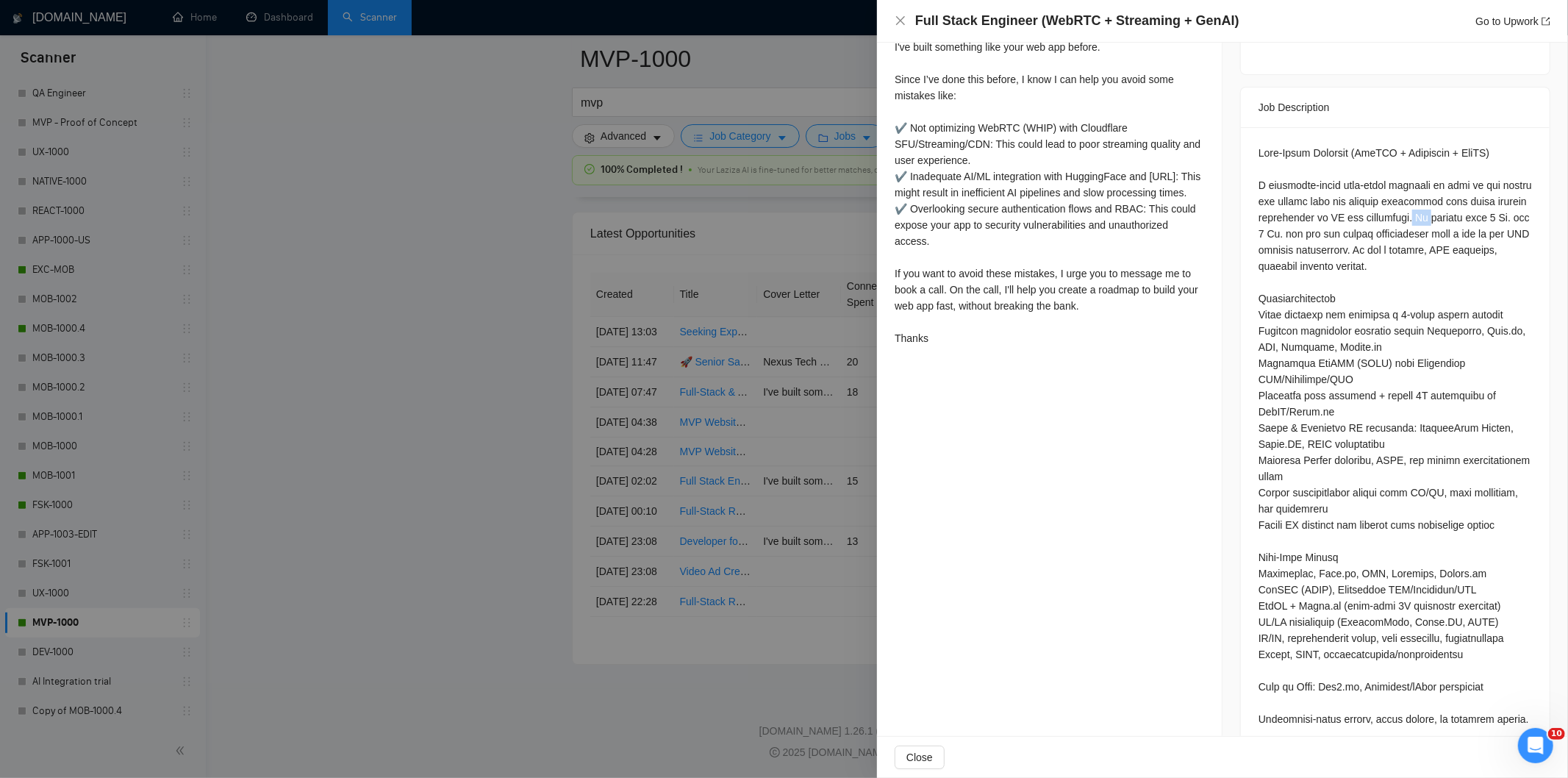
drag, startPoint x: 1412, startPoint y: 184, endPoint x: 1431, endPoint y: 192, distance: 20.6
click at [1431, 192] on div at bounding box center [1396, 435] width 274 height 582
click at [1247, 155] on div at bounding box center [1395, 438] width 308 height 623
drag, startPoint x: 1257, startPoint y: 151, endPoint x: 1365, endPoint y: 171, distance: 109.8
click at [1365, 171] on div at bounding box center [1396, 435] width 274 height 582
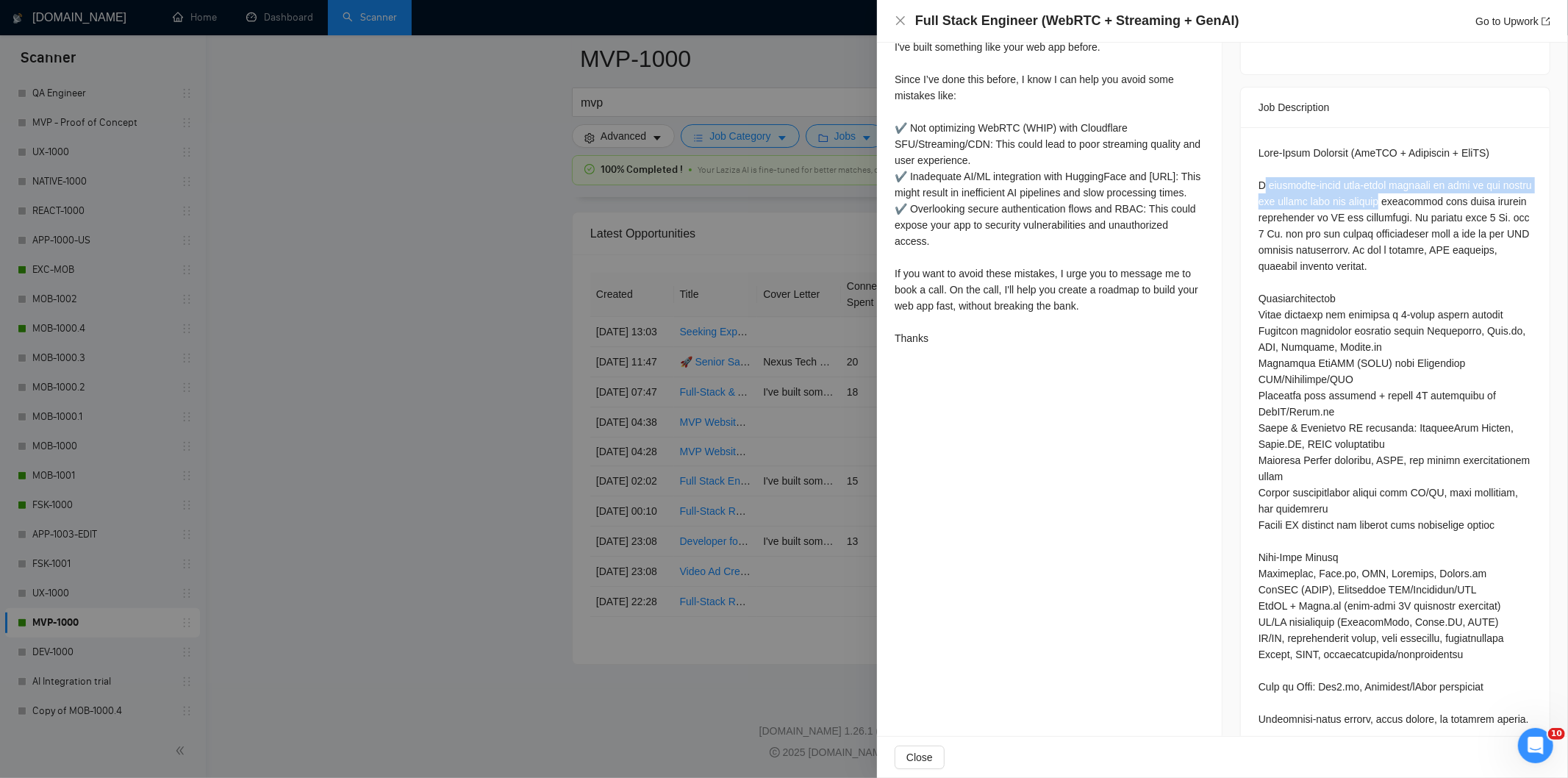
click at [1365, 171] on div at bounding box center [1396, 435] width 274 height 582
drag, startPoint x: 1409, startPoint y: 186, endPoint x: 1376, endPoint y: 214, distance: 43.3
click at [1376, 214] on div at bounding box center [1396, 435] width 274 height 582
click at [895, 21] on icon "close" at bounding box center [901, 21] width 12 height 12
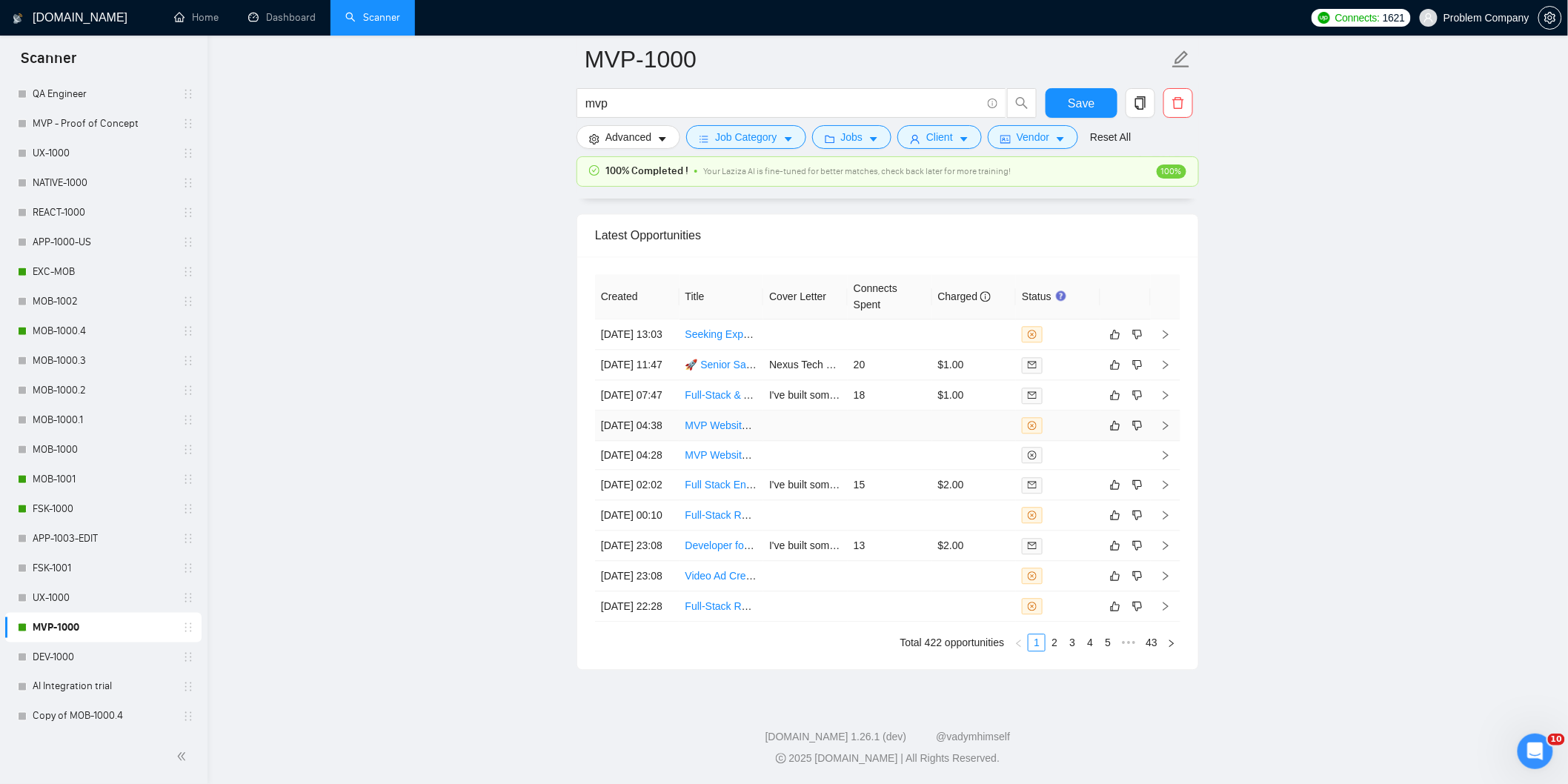
drag, startPoint x: 659, startPoint y: 457, endPoint x: 675, endPoint y: 467, distance: 18.9
click at [658, 440] on td "[DATE] 04:38" at bounding box center [637, 425] width 85 height 30
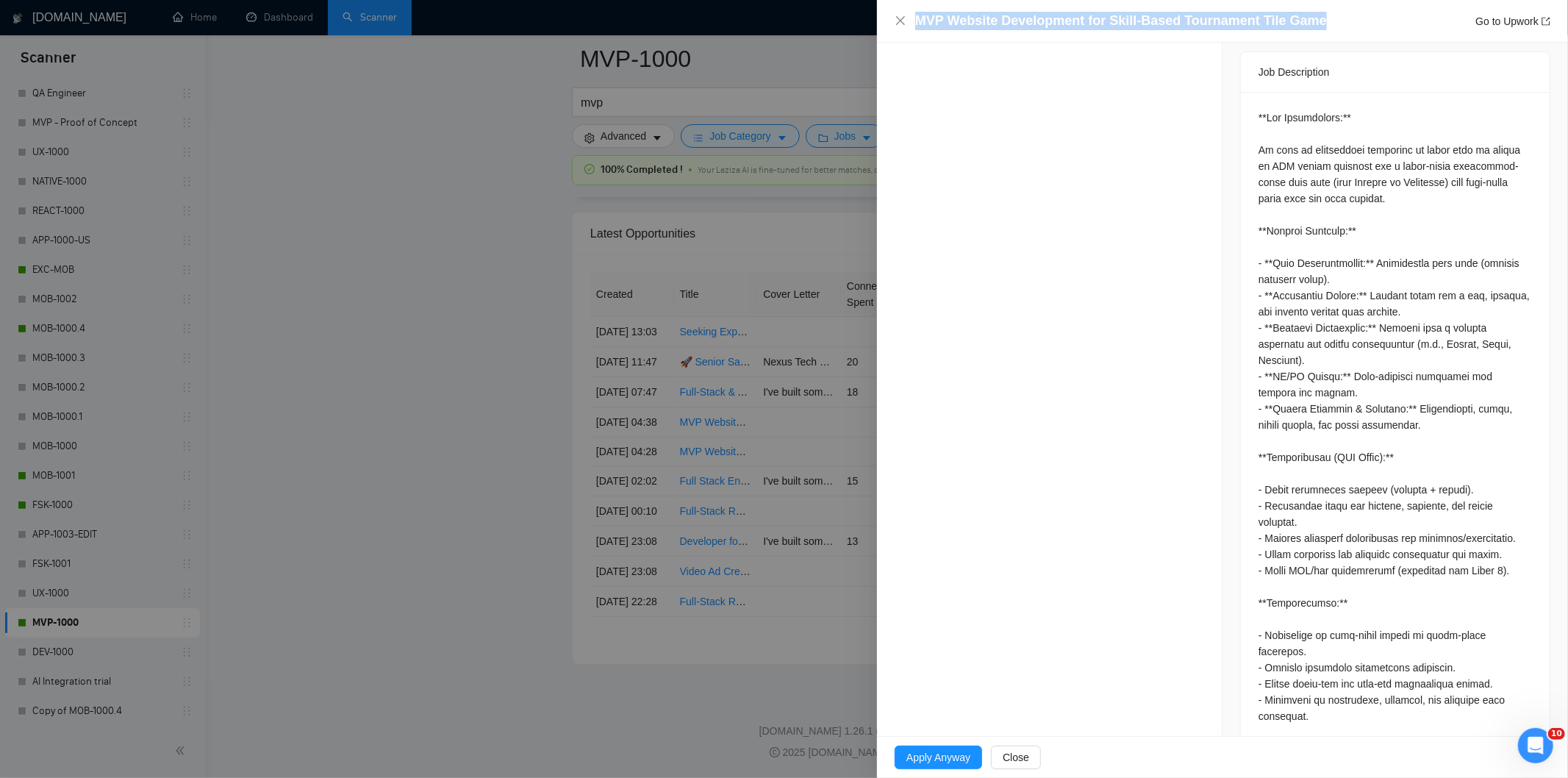
drag, startPoint x: 1323, startPoint y: 18, endPoint x: 892, endPoint y: 13, distance: 431.0
click at [892, 13] on div "MVP Website Development for Skill-Based Tournament Tile Game Go to Upwork" at bounding box center [1222, 21] width 691 height 43
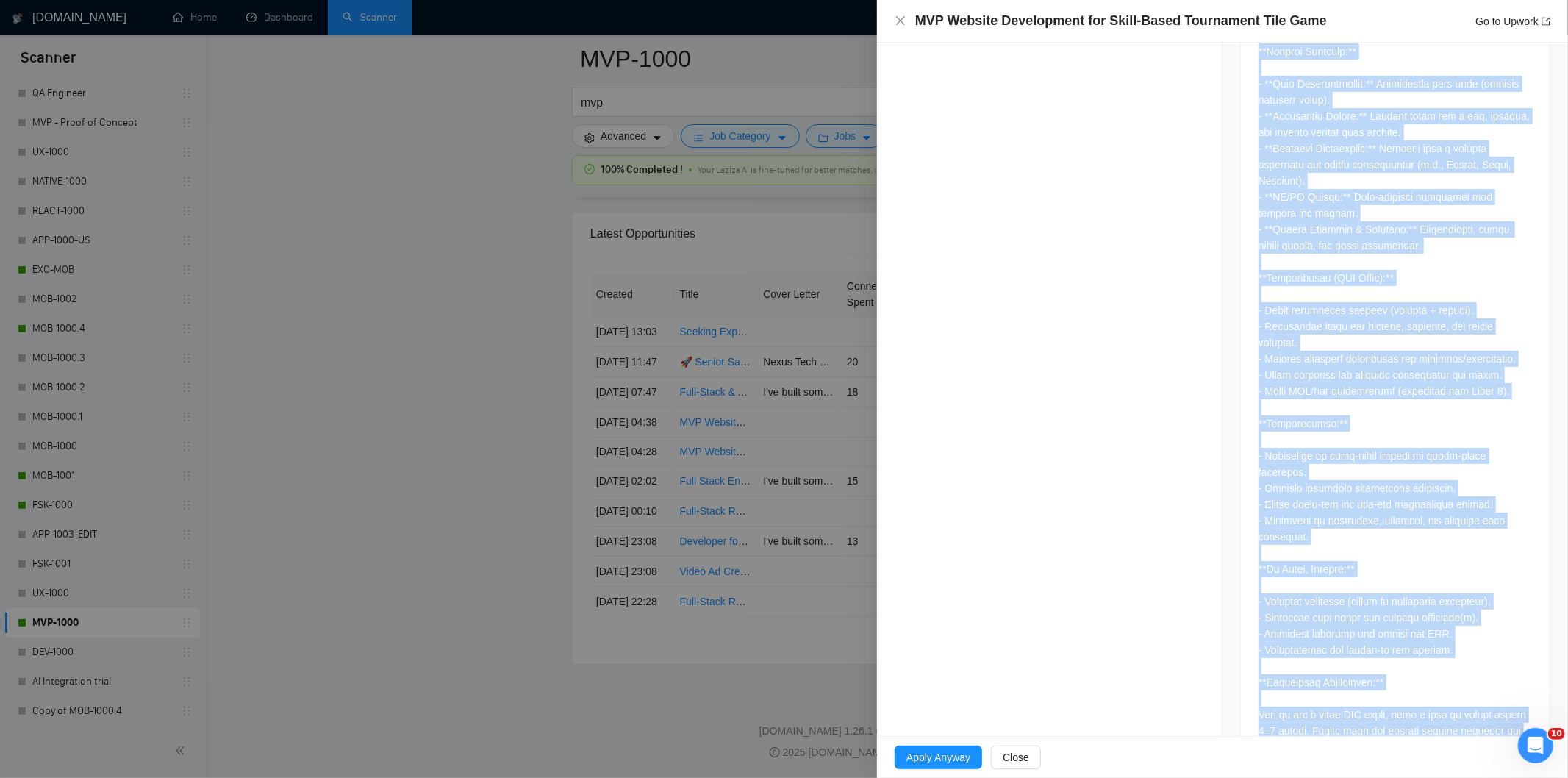
scroll to position [828, 0]
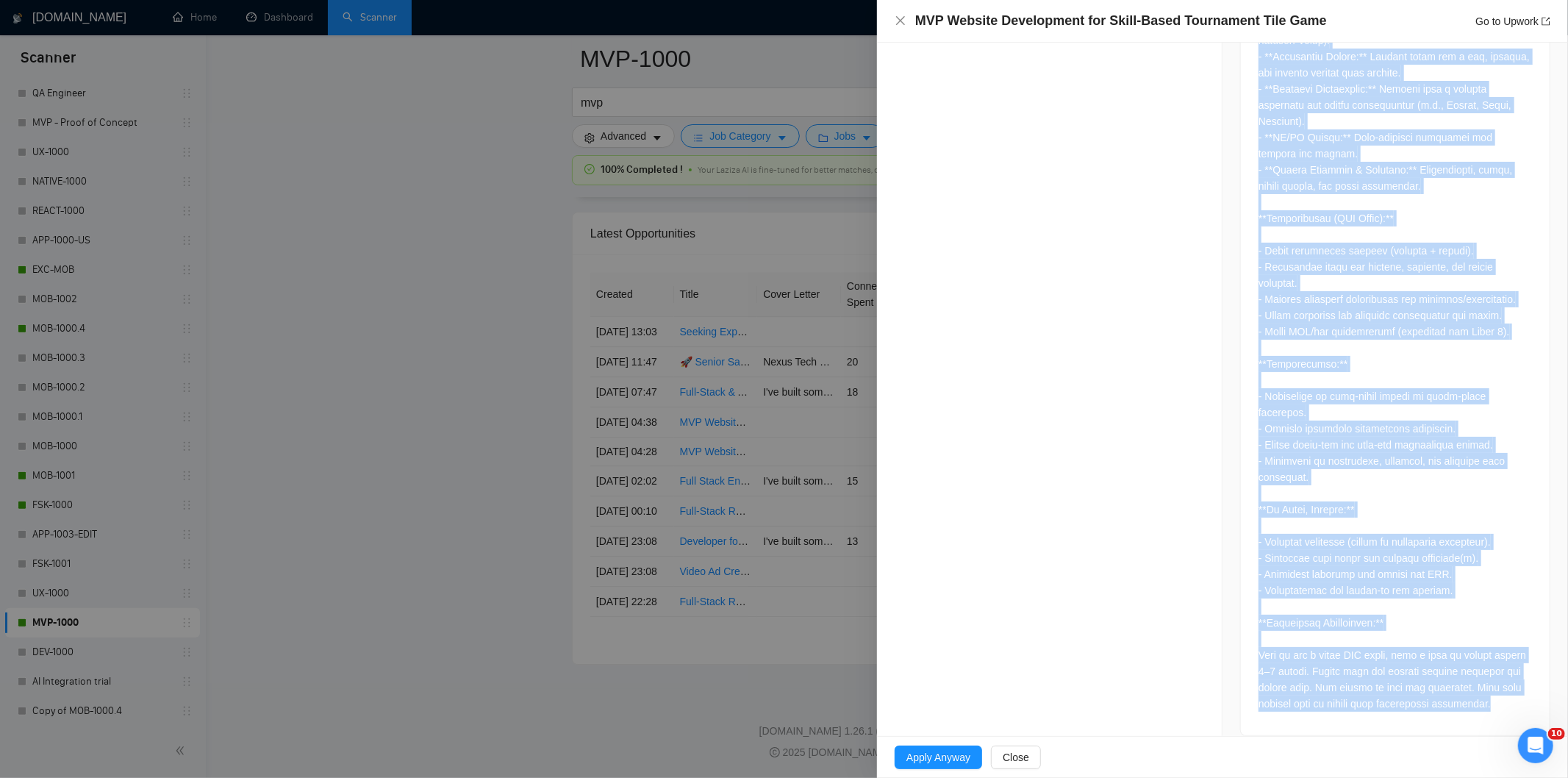
drag, startPoint x: 1253, startPoint y: 578, endPoint x: 1507, endPoint y: 691, distance: 278.0
click at [1507, 691] on div at bounding box center [1395, 294] width 308 height 882
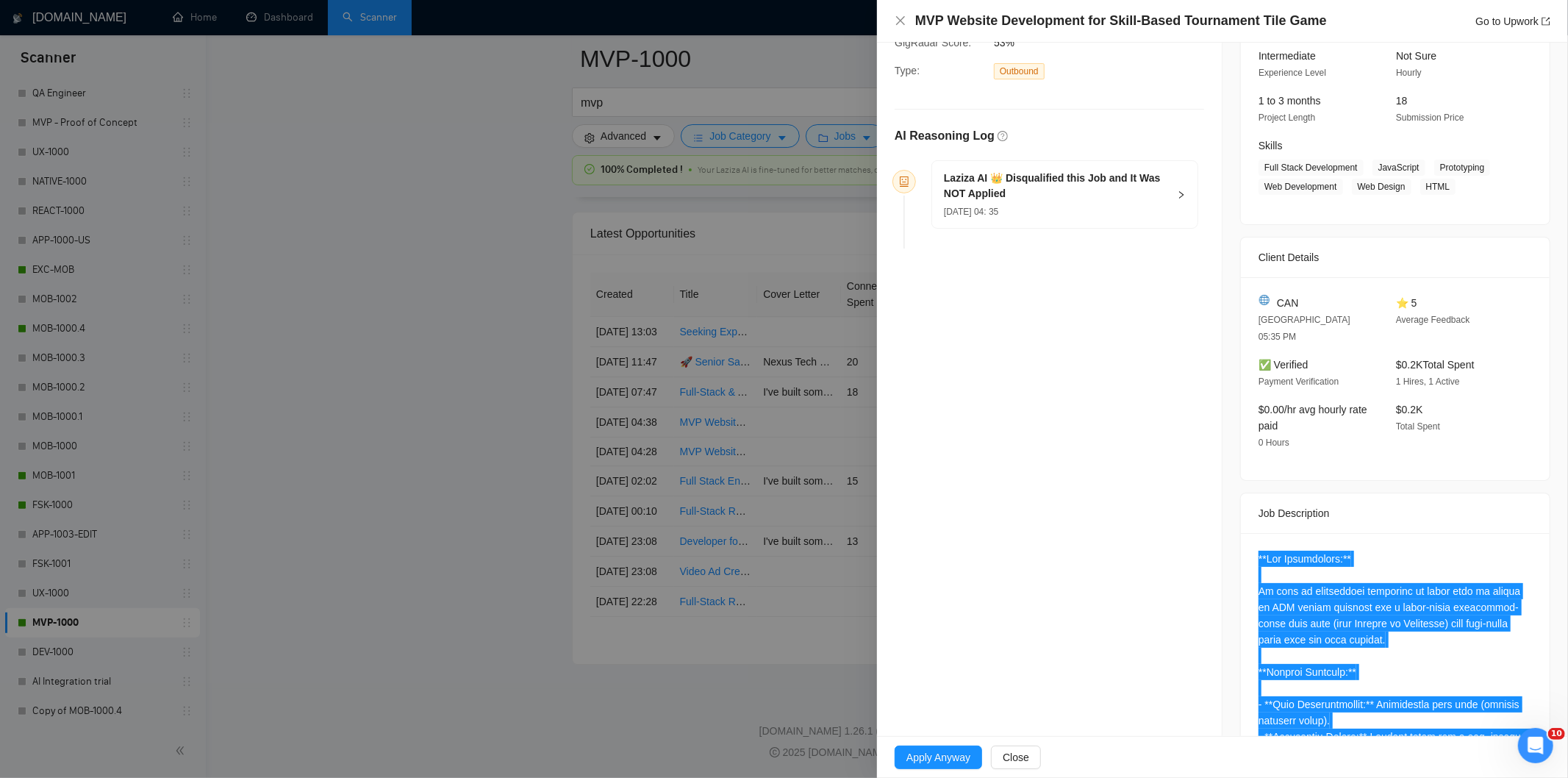
scroll to position [92, 0]
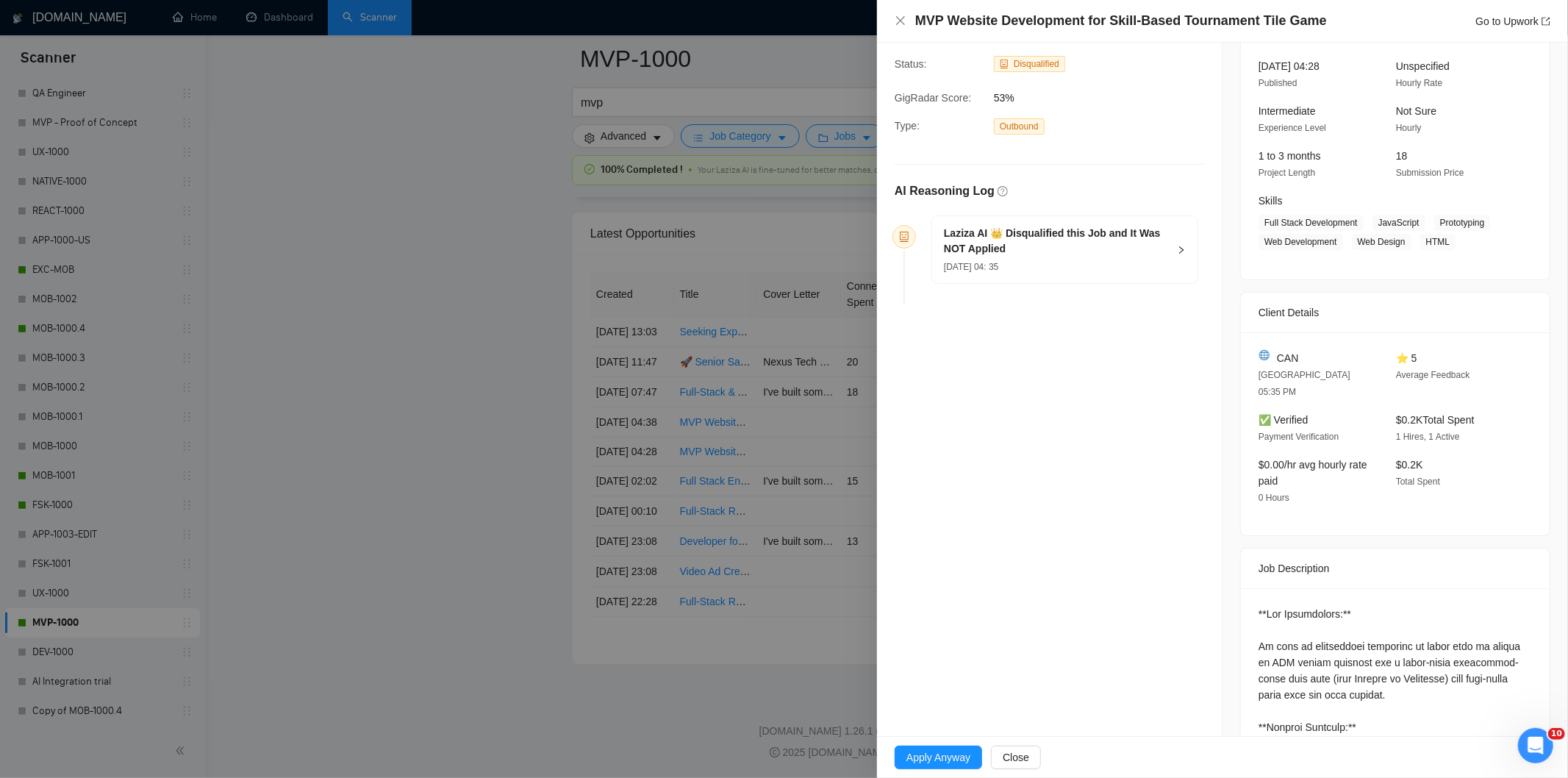
click at [1057, 248] on h5 "Laziza AI 👑 Disqualified this Job and It Was NOT Applied" at bounding box center [1056, 241] width 224 height 31
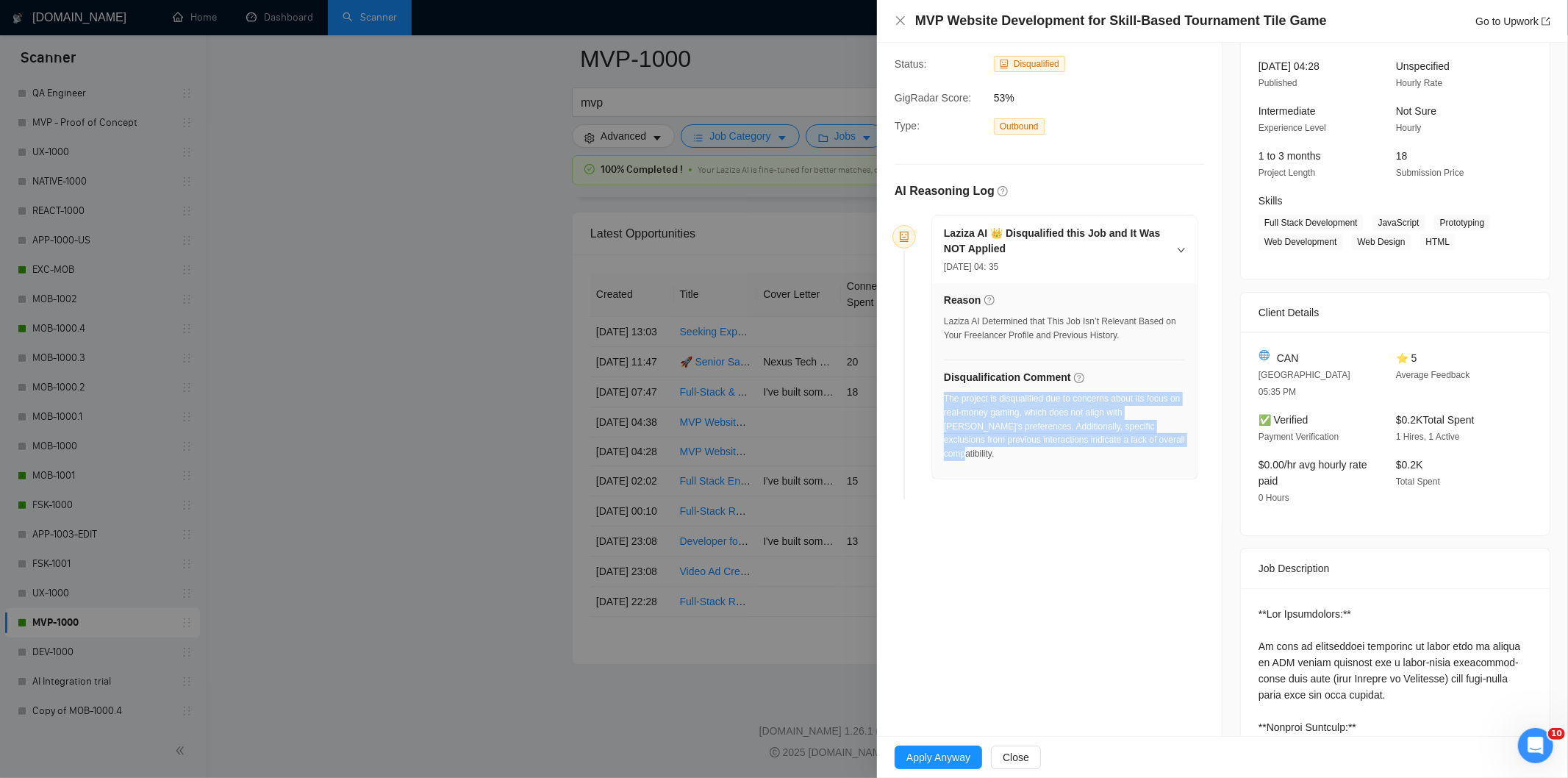
drag, startPoint x: 1160, startPoint y: 441, endPoint x: 943, endPoint y: 402, distance: 220.5
click at [944, 402] on div "The project is disqualified due to concerns about its focus on real-money gamin…" at bounding box center [1064, 426] width 242 height 69
click at [898, 23] on icon "close" at bounding box center [900, 20] width 9 height 9
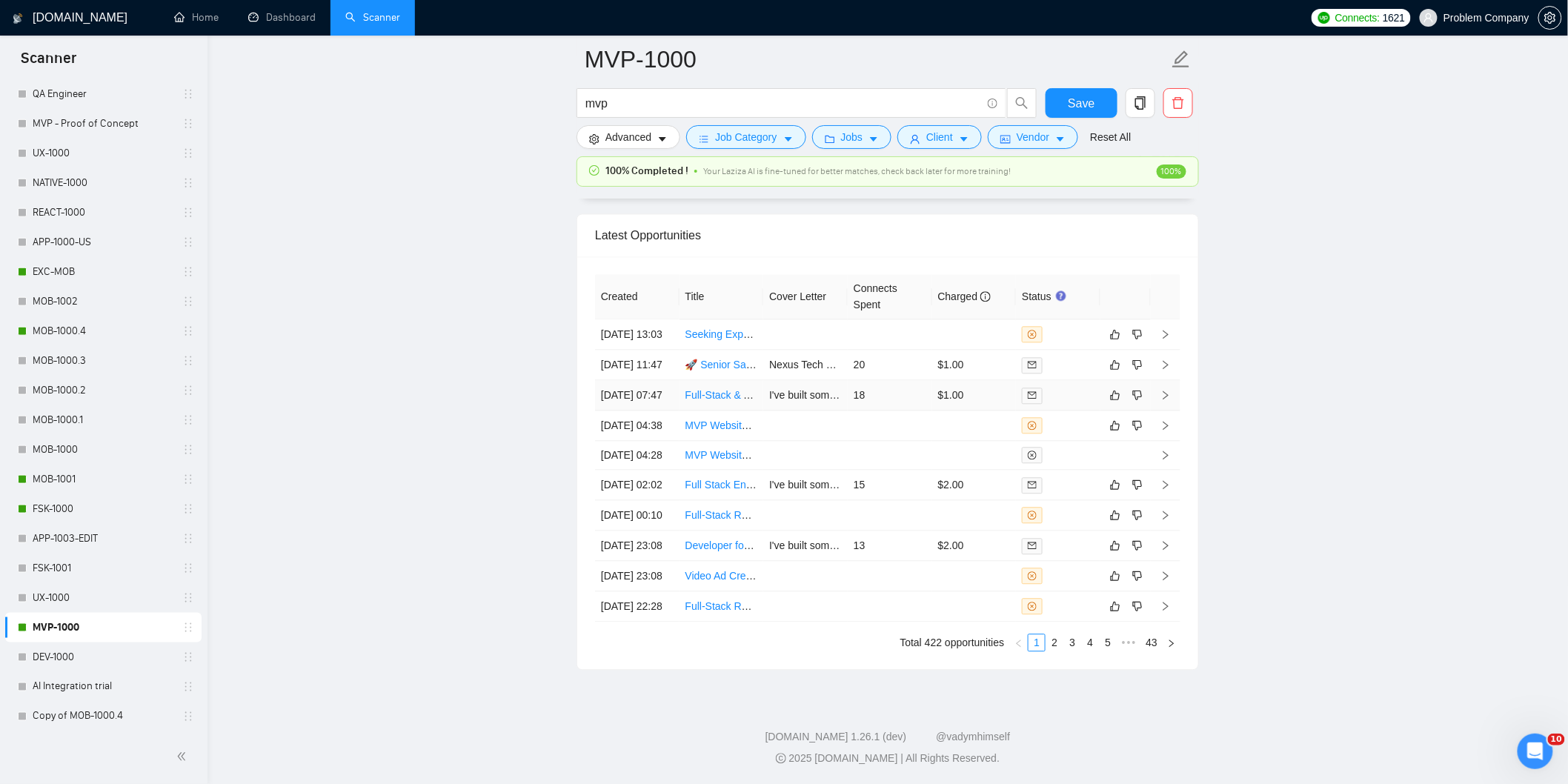
click at [670, 410] on td "[DATE] 07:47" at bounding box center [637, 394] width 85 height 30
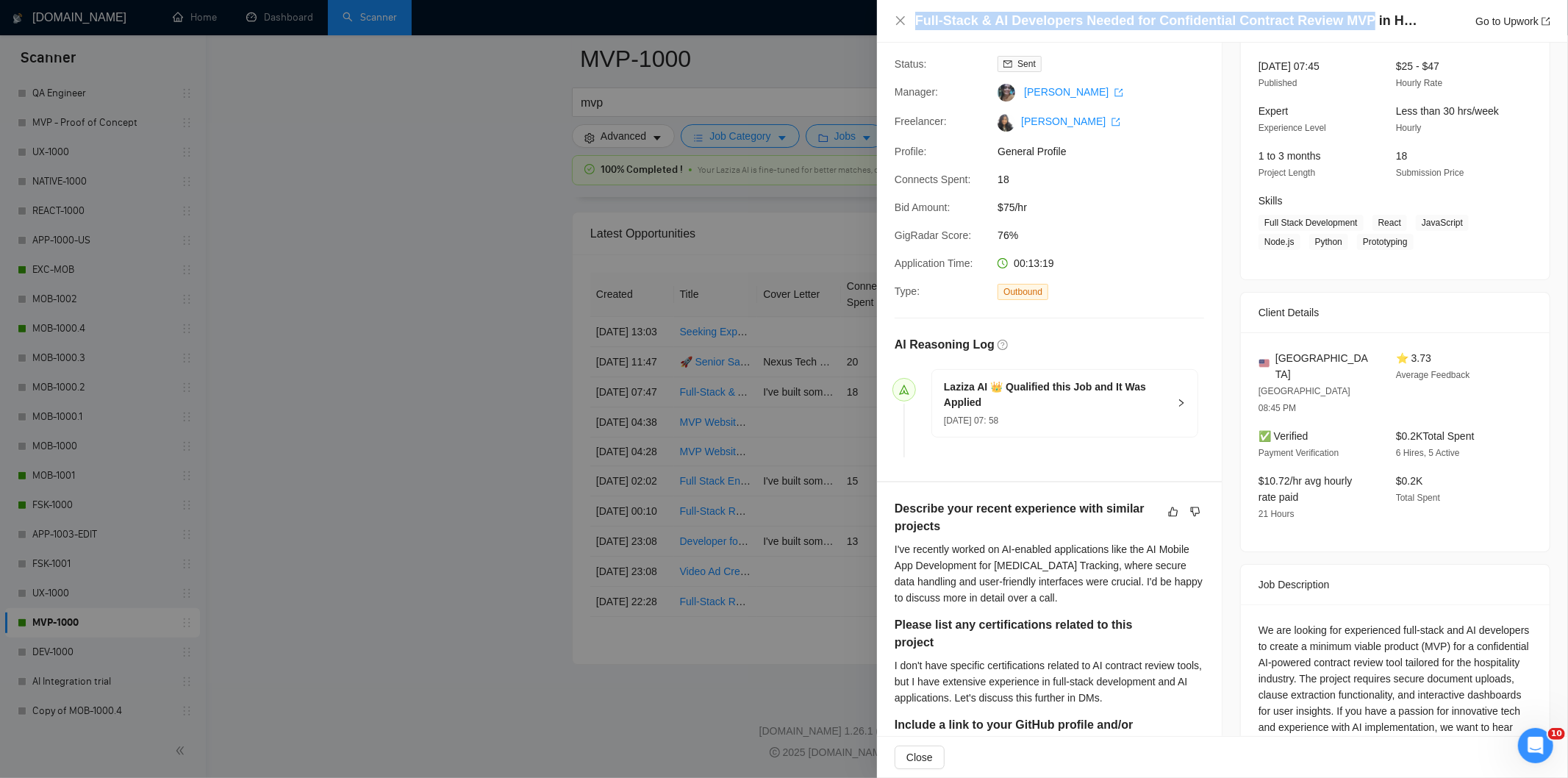
drag, startPoint x: 1355, startPoint y: 19, endPoint x: 884, endPoint y: 32, distance: 471.2
click at [884, 32] on div "Full-Stack & AI Developers Needed for Confidential Contract Review MVP in Hospi…" at bounding box center [1222, 21] width 691 height 43
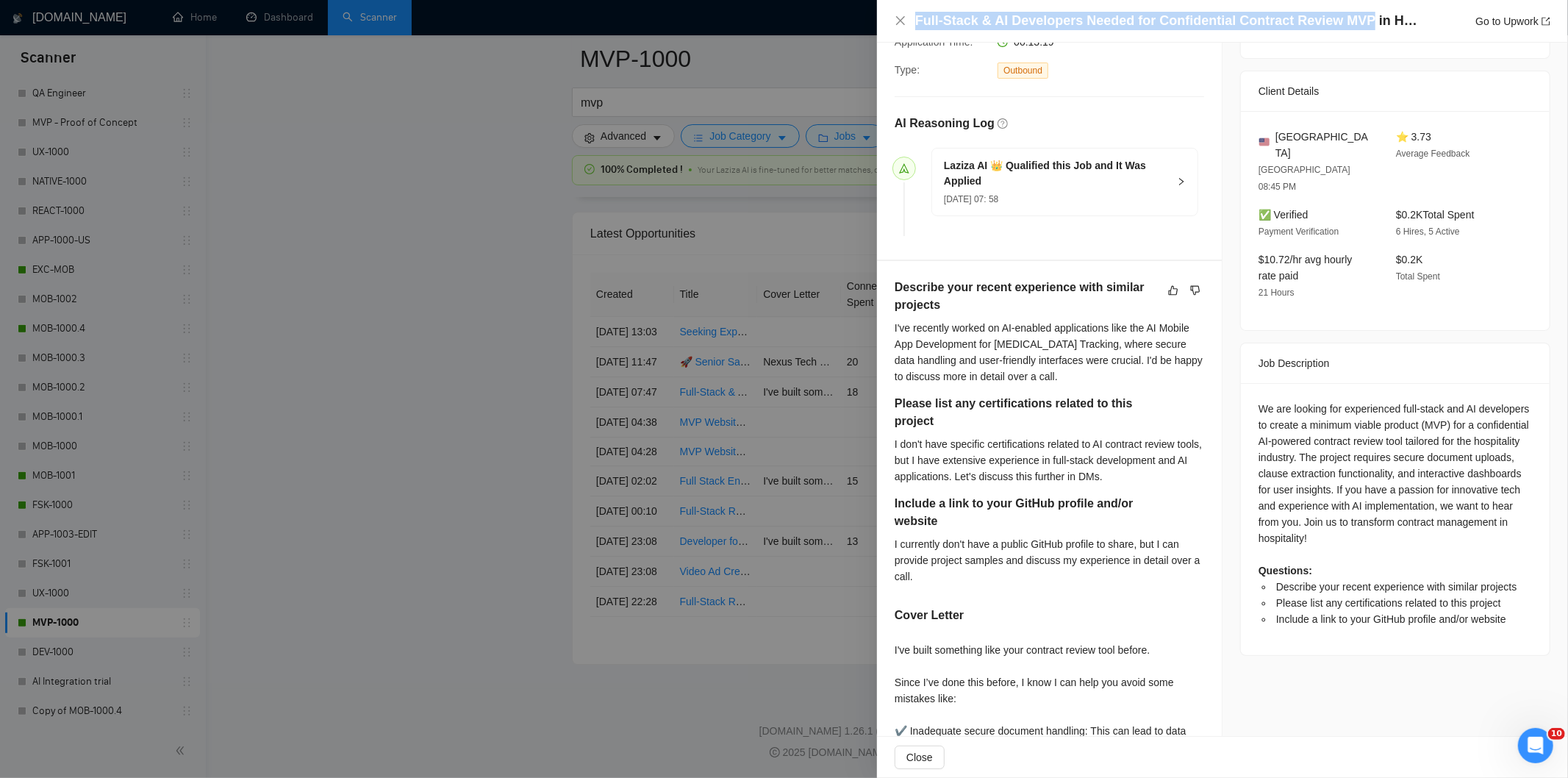
scroll to position [338, 0]
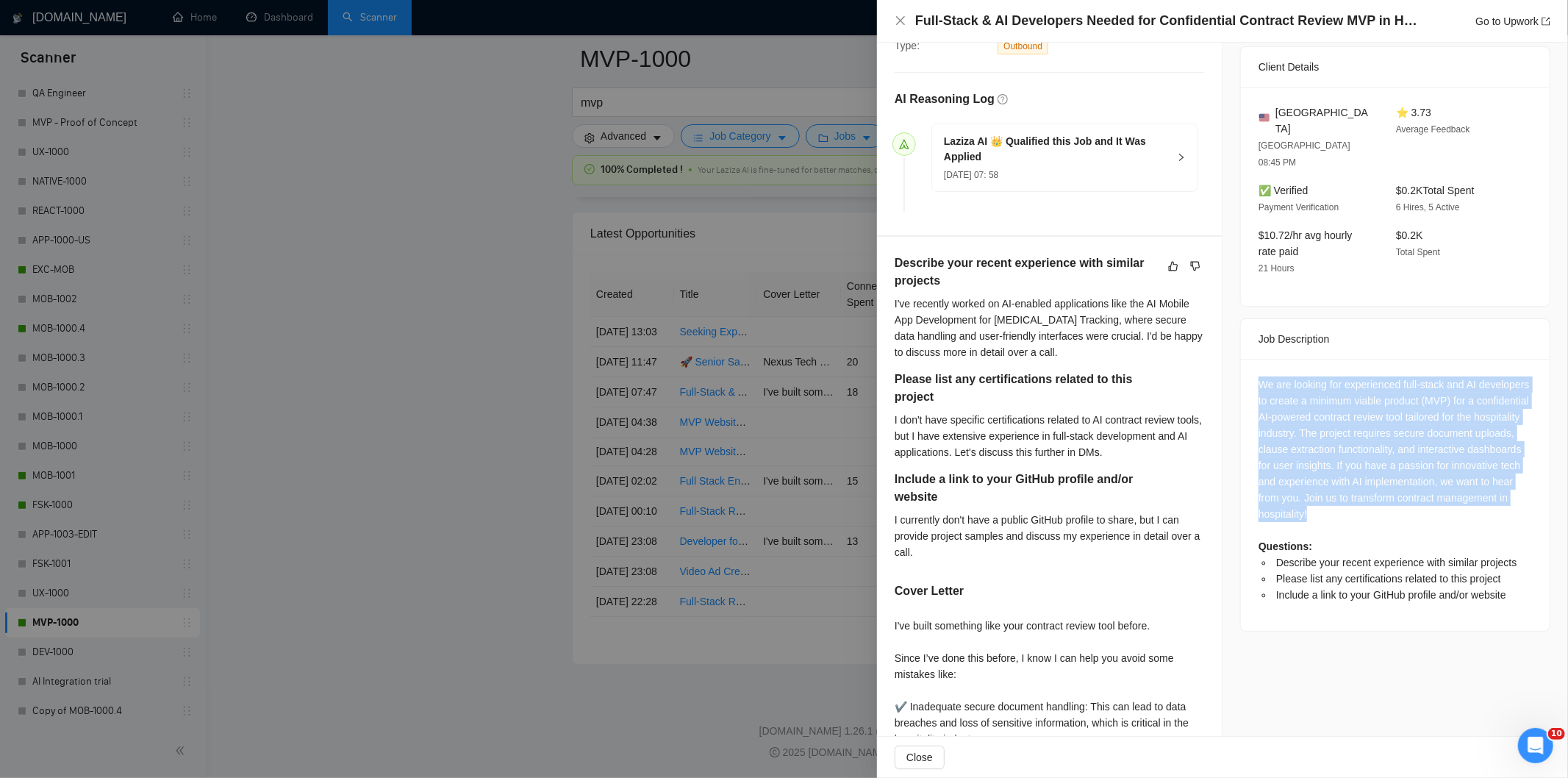
drag, startPoint x: 1250, startPoint y: 351, endPoint x: 1483, endPoint y: 488, distance: 270.3
click at [1483, 488] on div "We are looking for experienced full-stack and AI developers to create a minimum…" at bounding box center [1395, 495] width 308 height 272
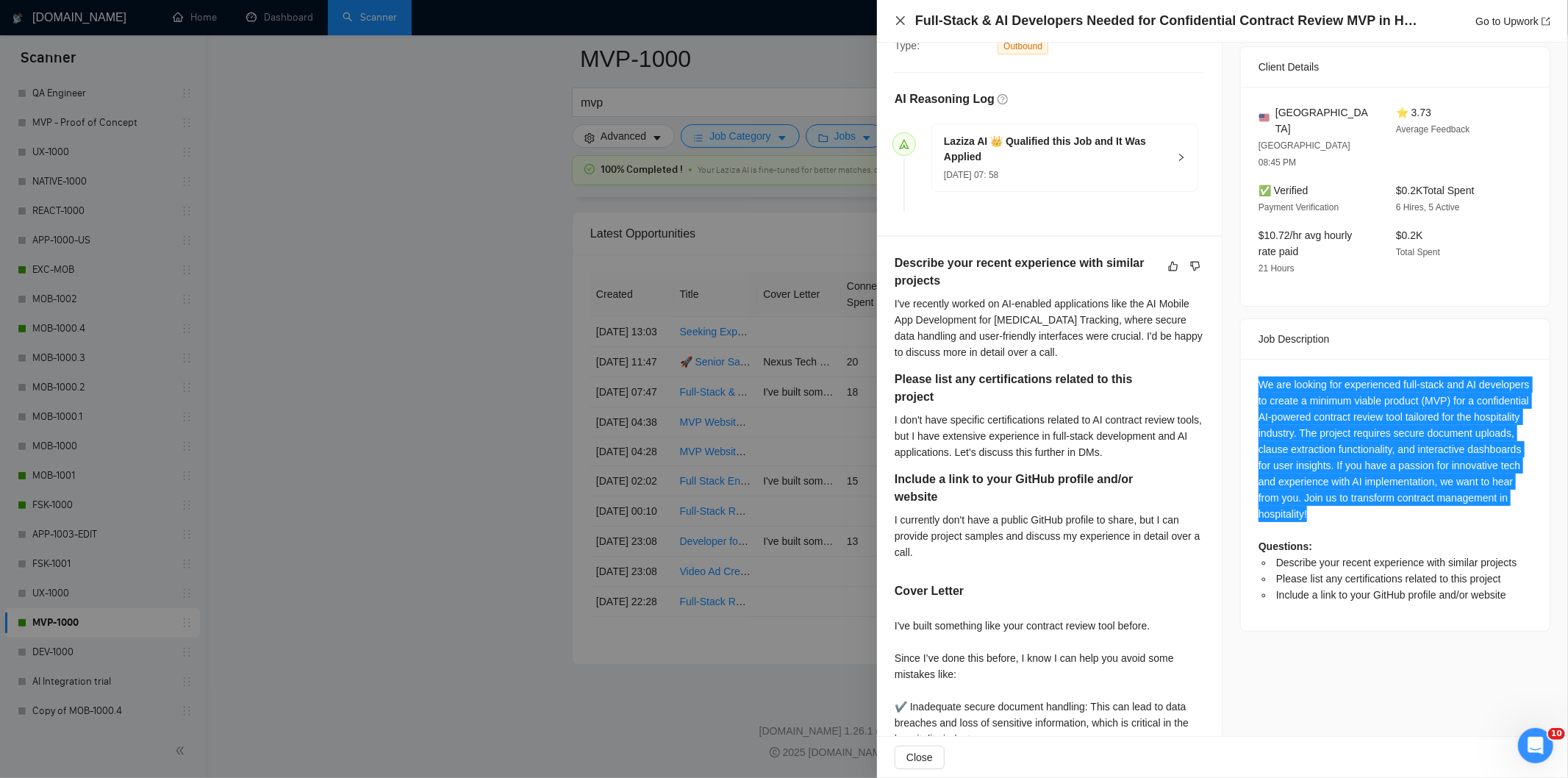
click at [895, 18] on icon "close" at bounding box center [901, 21] width 12 height 12
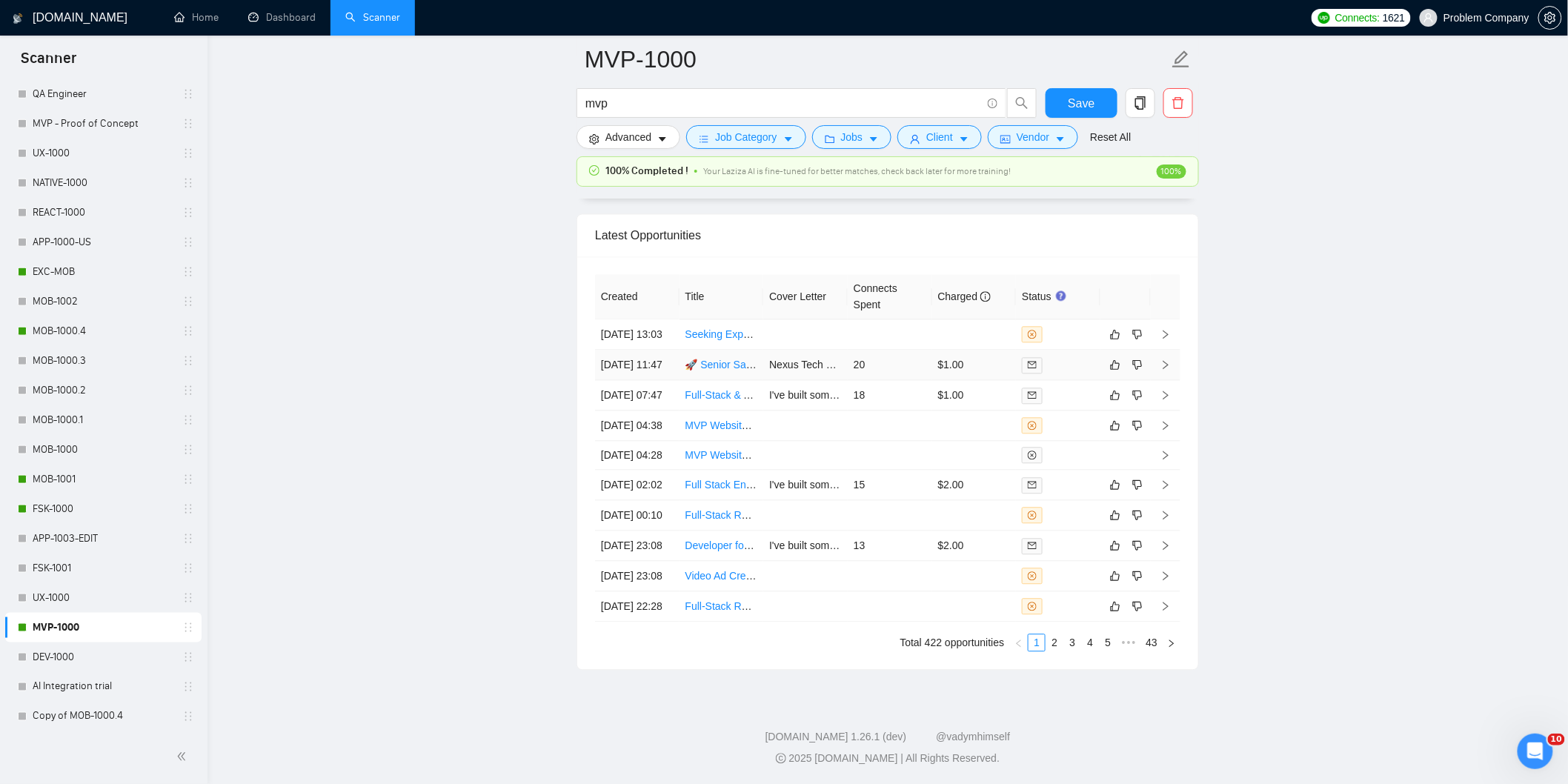
click at [648, 372] on td "[DATE] 11:47" at bounding box center [637, 365] width 85 height 30
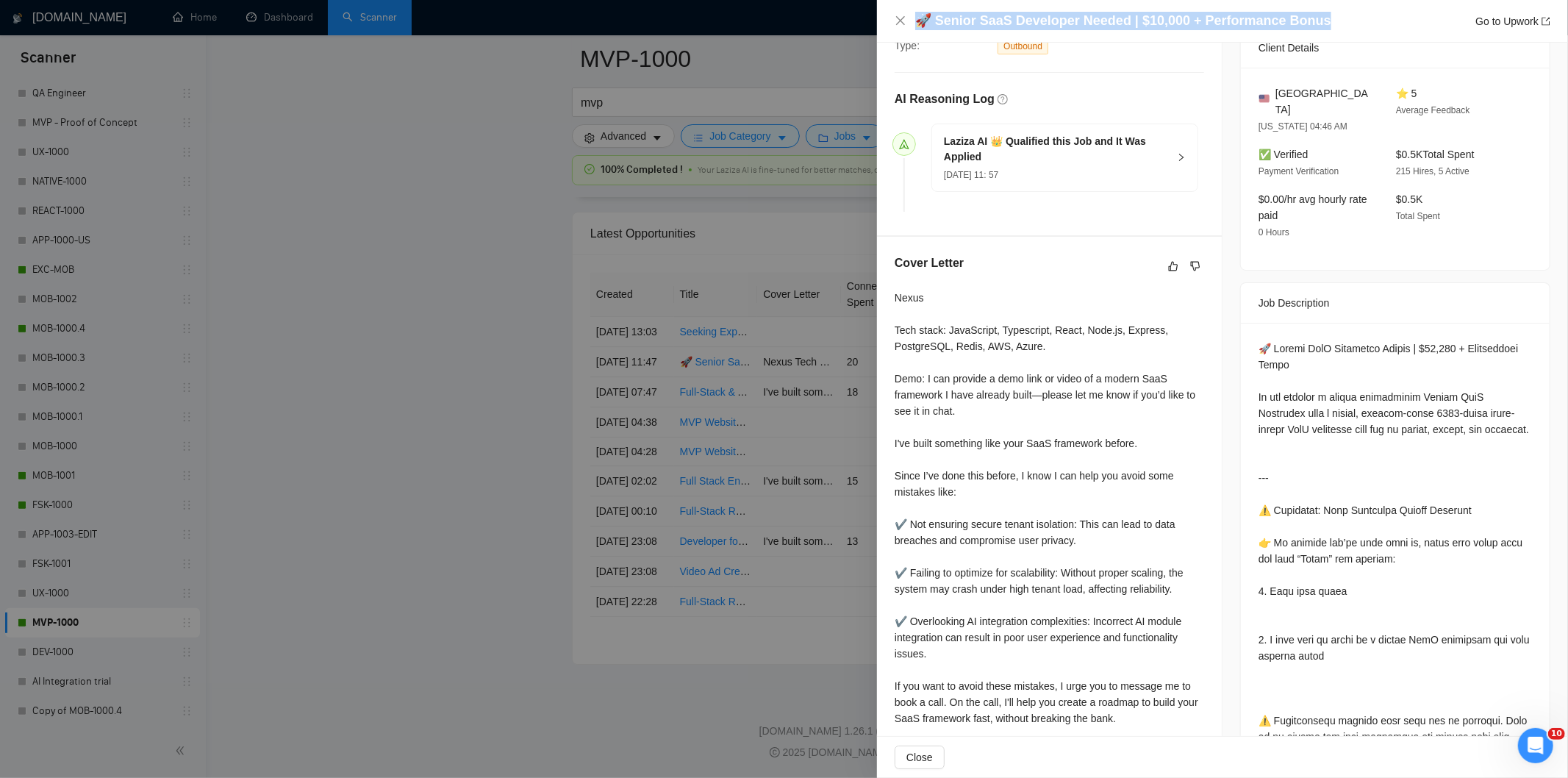
drag, startPoint x: 1211, startPoint y: 16, endPoint x: 962, endPoint y: 10, distance: 249.1
click at [962, 10] on div "🚀 Senior SaaS Developer Needed | $10,000 + Performance Bonus Go to Upwork" at bounding box center [1222, 21] width 691 height 43
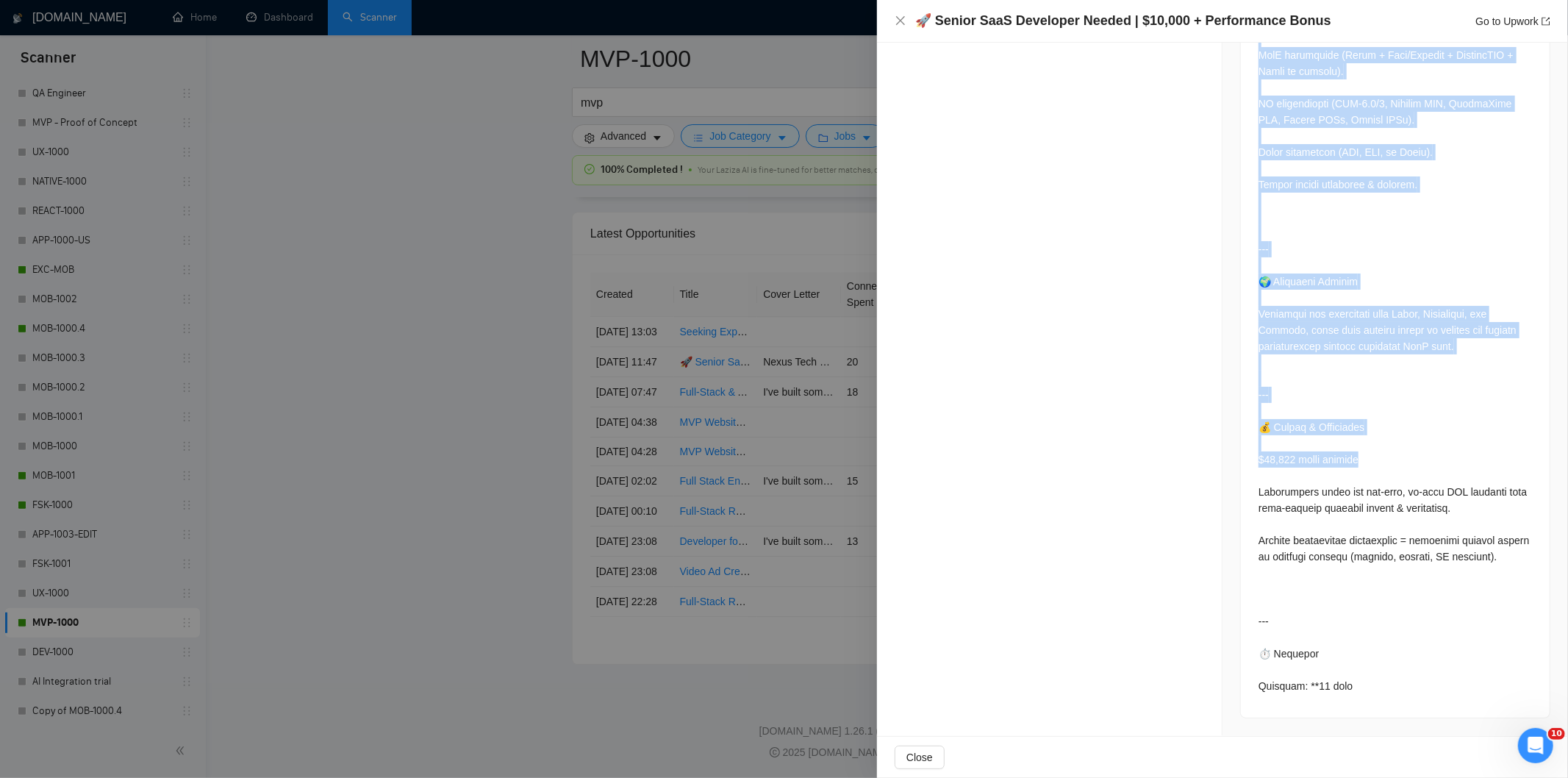
scroll to position [2278, 0]
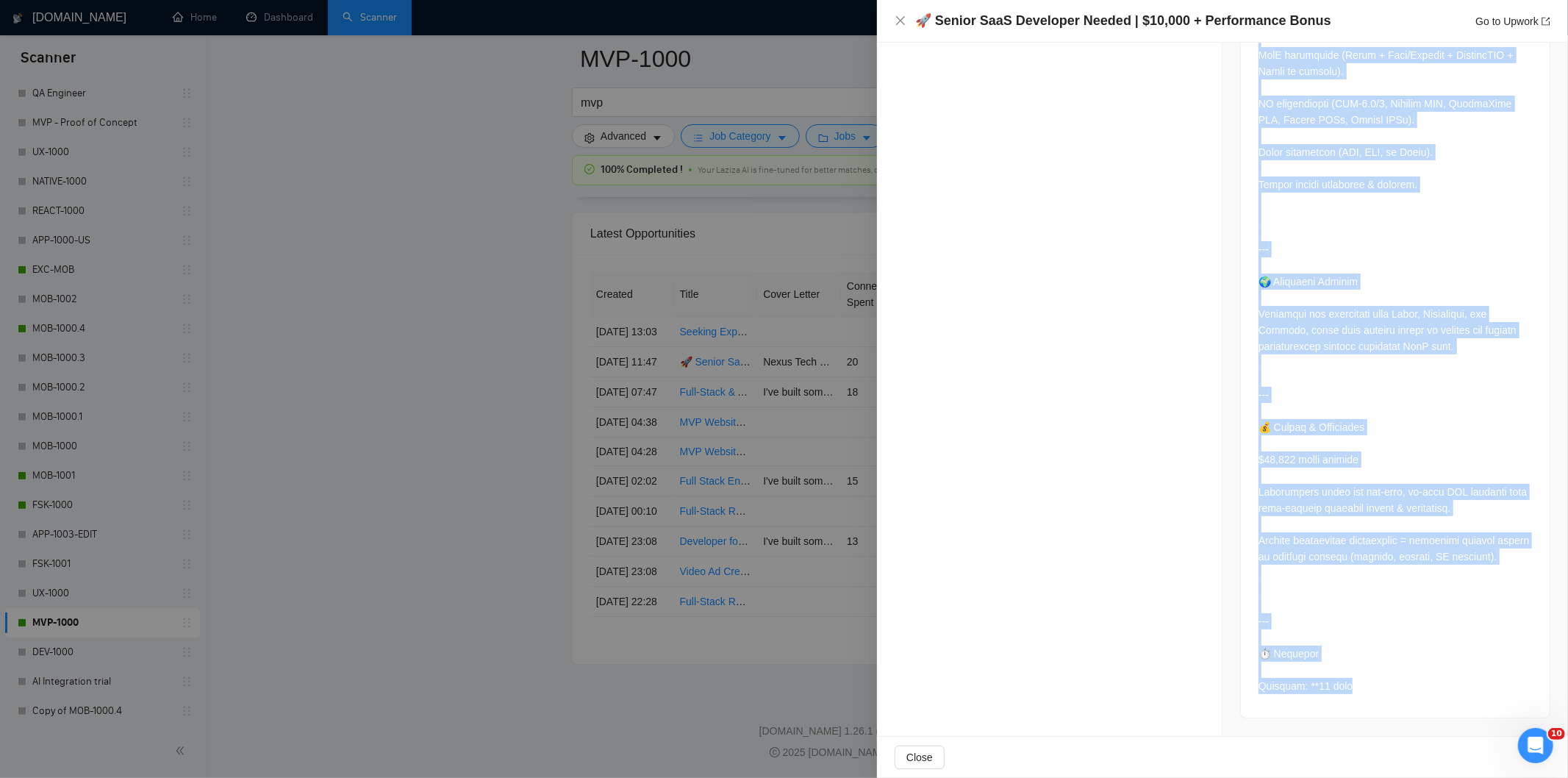
drag, startPoint x: 1253, startPoint y: 254, endPoint x: 1387, endPoint y: 702, distance: 467.6
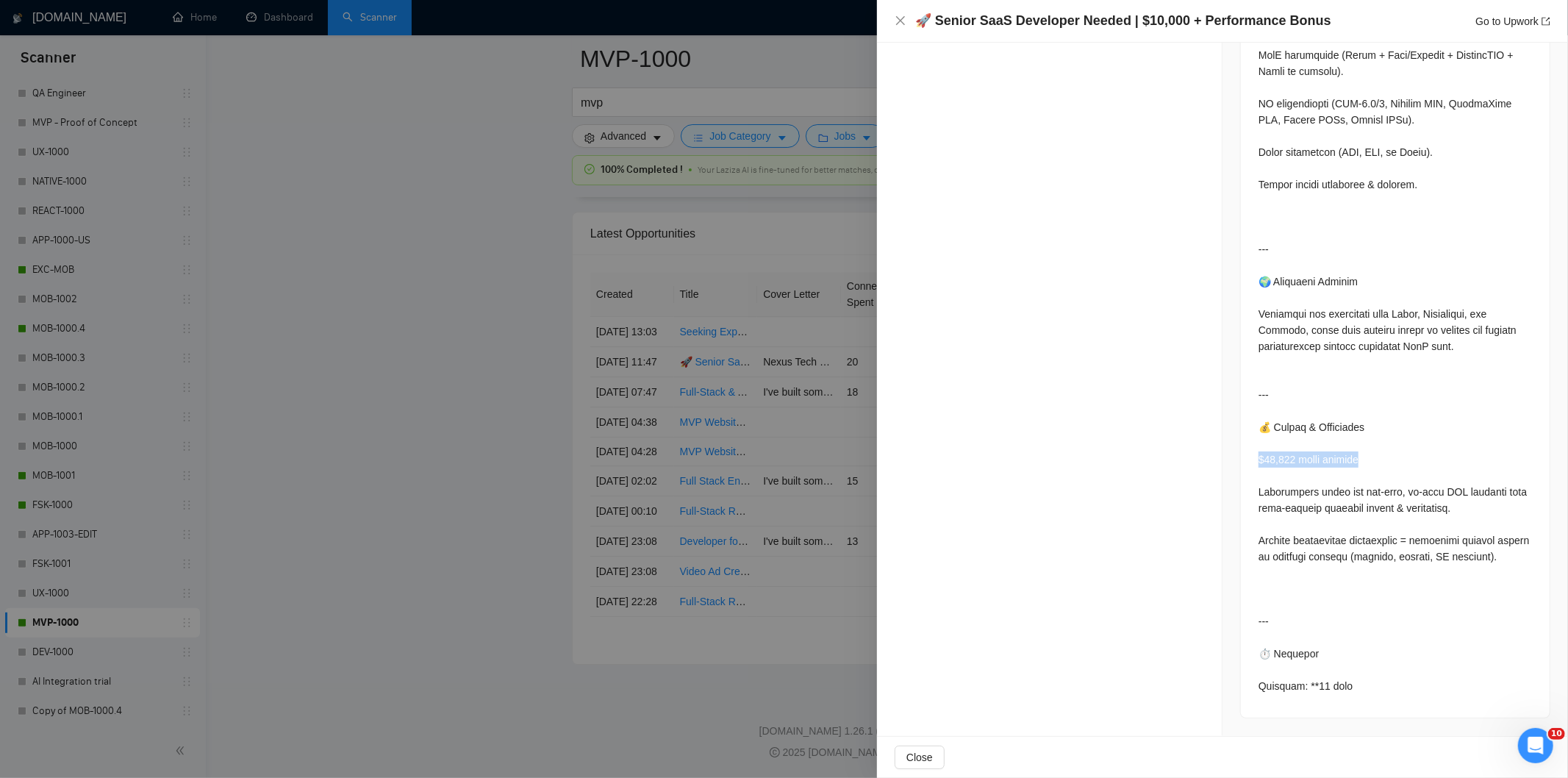
drag, startPoint x: 1361, startPoint y: 445, endPoint x: 1250, endPoint y: 444, distance: 111.0
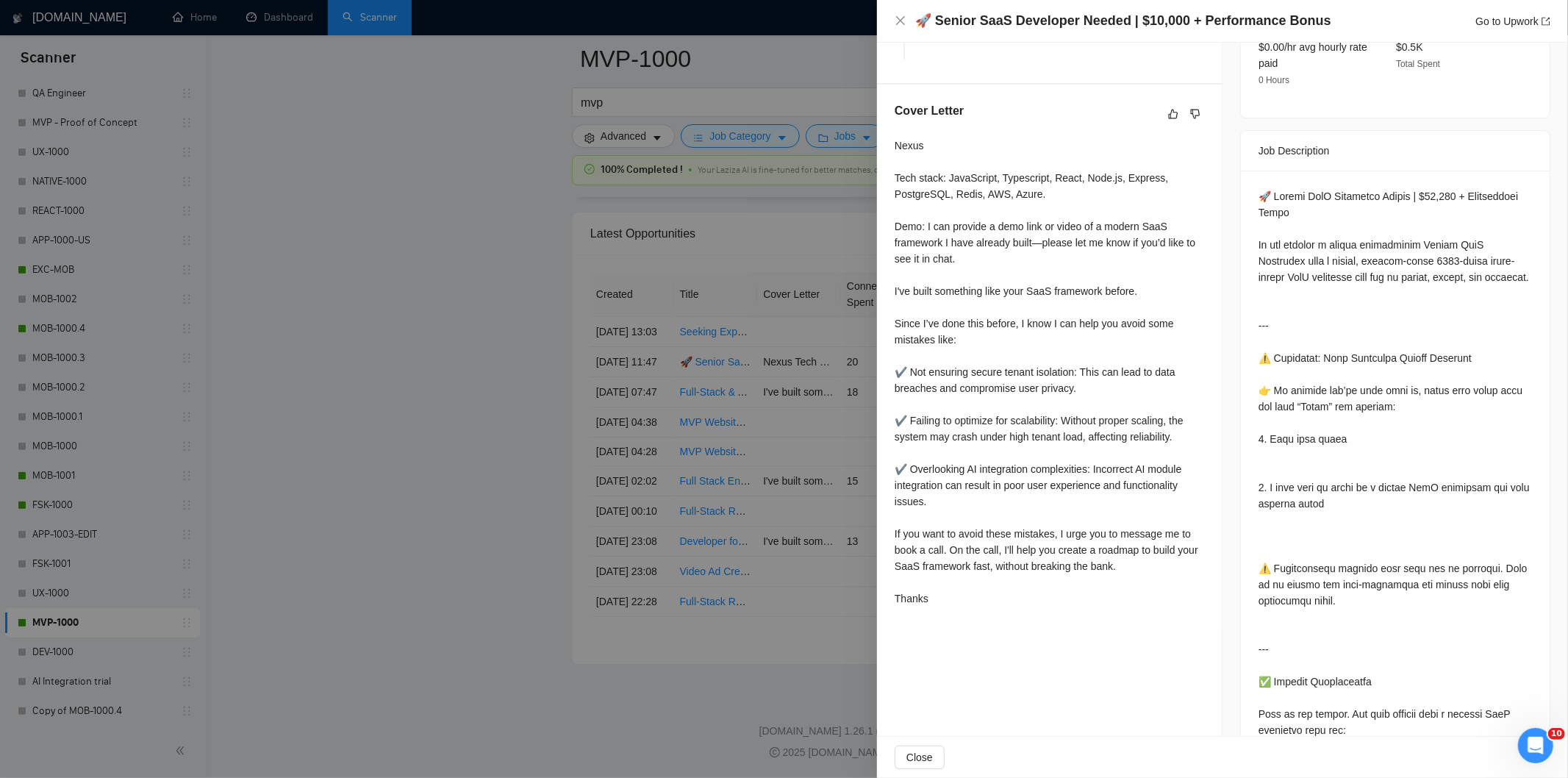
scroll to position [399, 0]
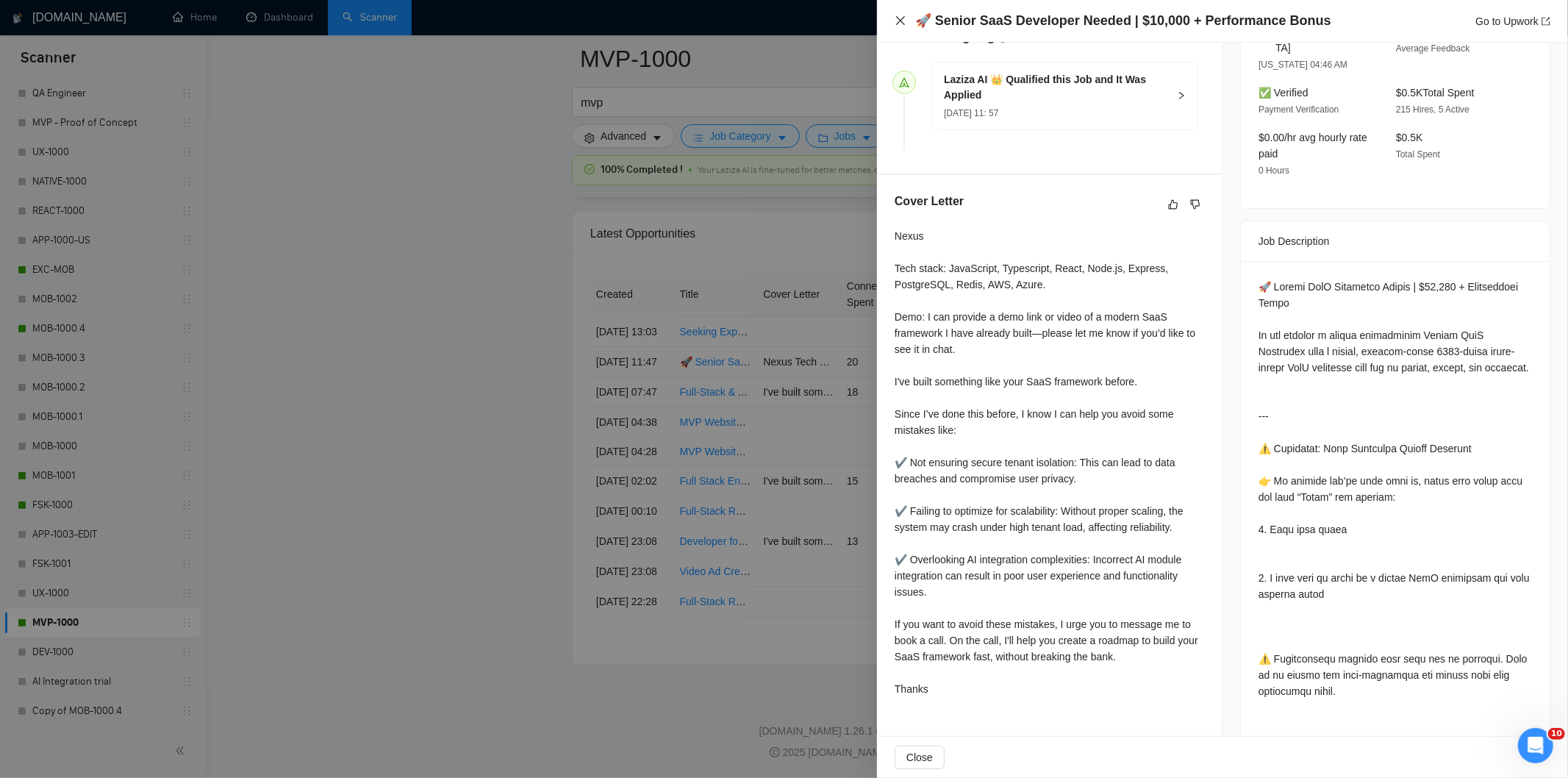
click at [897, 19] on icon "close" at bounding box center [901, 21] width 12 height 12
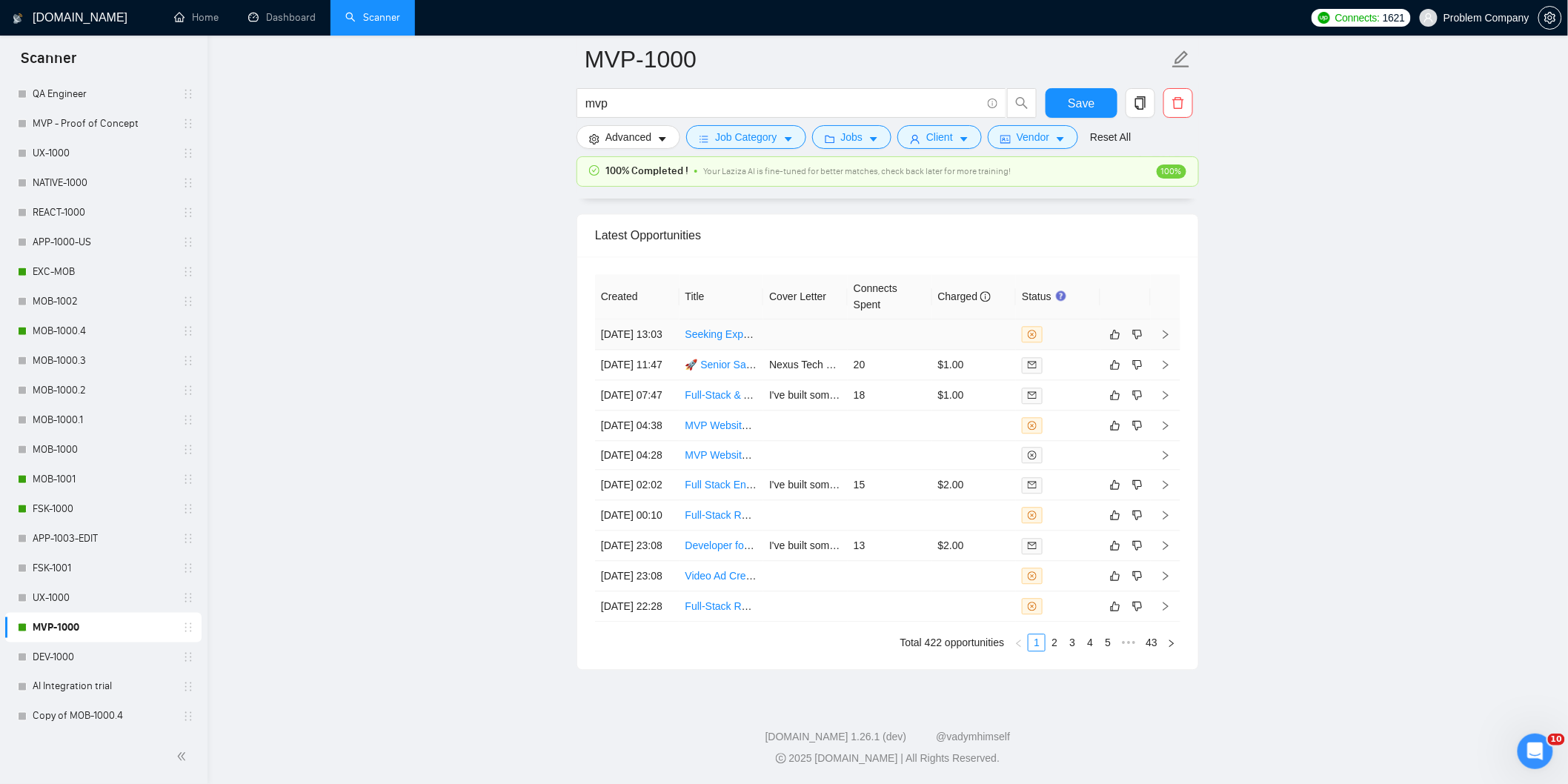
click at [663, 328] on td "[DATE] 13:03" at bounding box center [637, 335] width 85 height 30
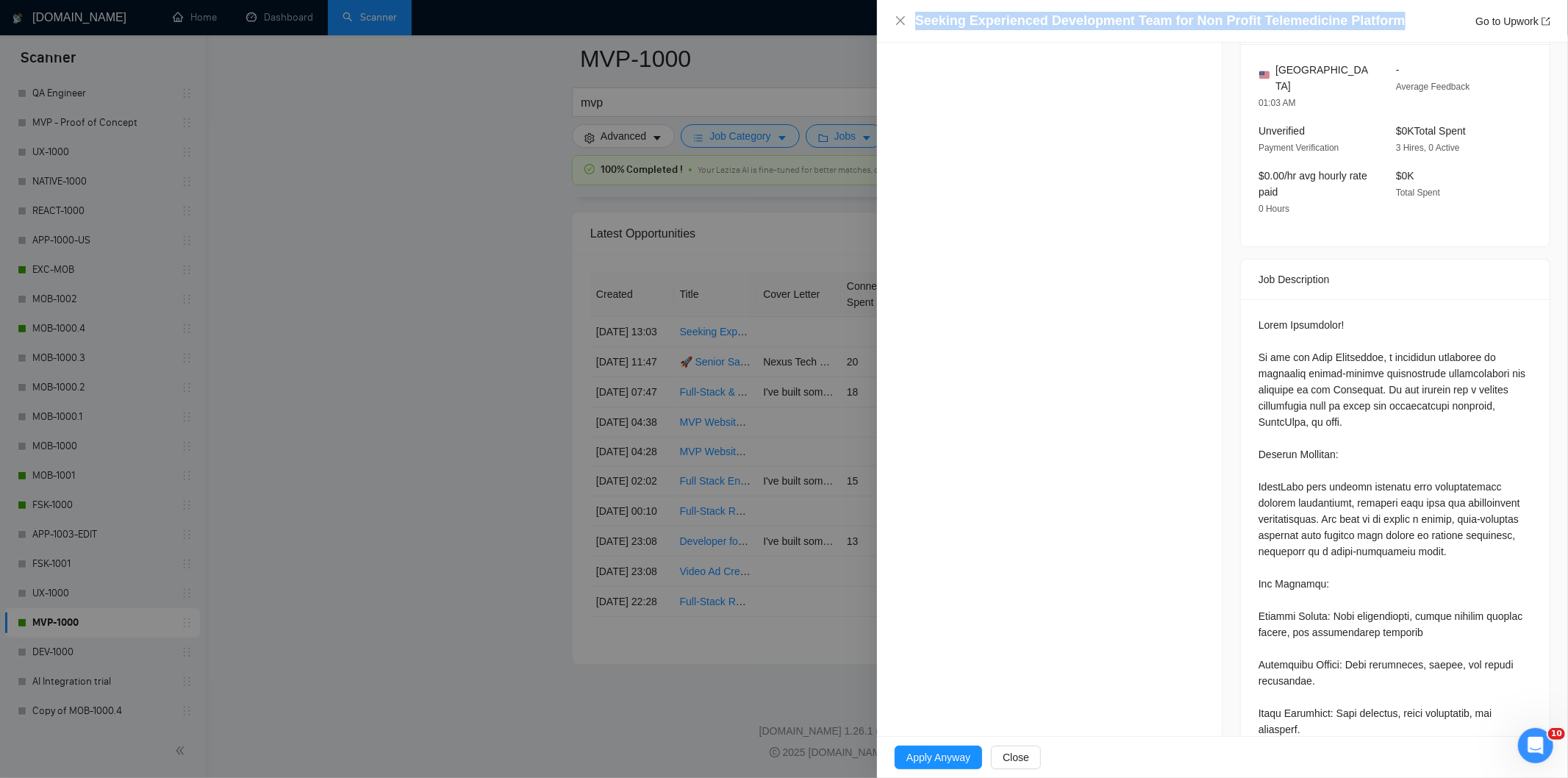
drag, startPoint x: 1384, startPoint y: 16, endPoint x: 903, endPoint y: 30, distance: 481.2
click at [903, 30] on div "Seeking Experienced Development Team for Non Profit Telemedicine Platform Go to…" at bounding box center [1222, 21] width 655 height 19
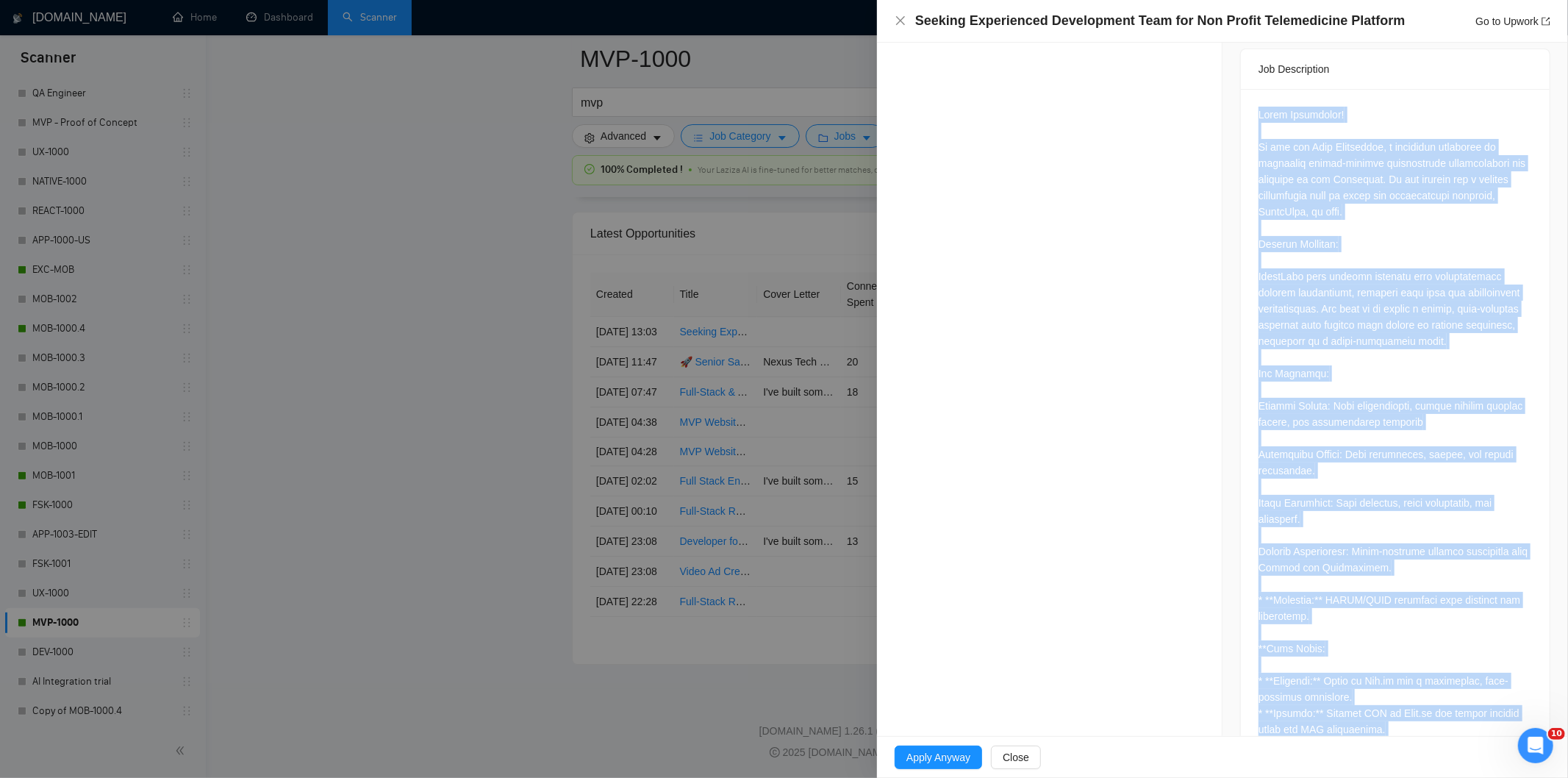
scroll to position [1040, 0]
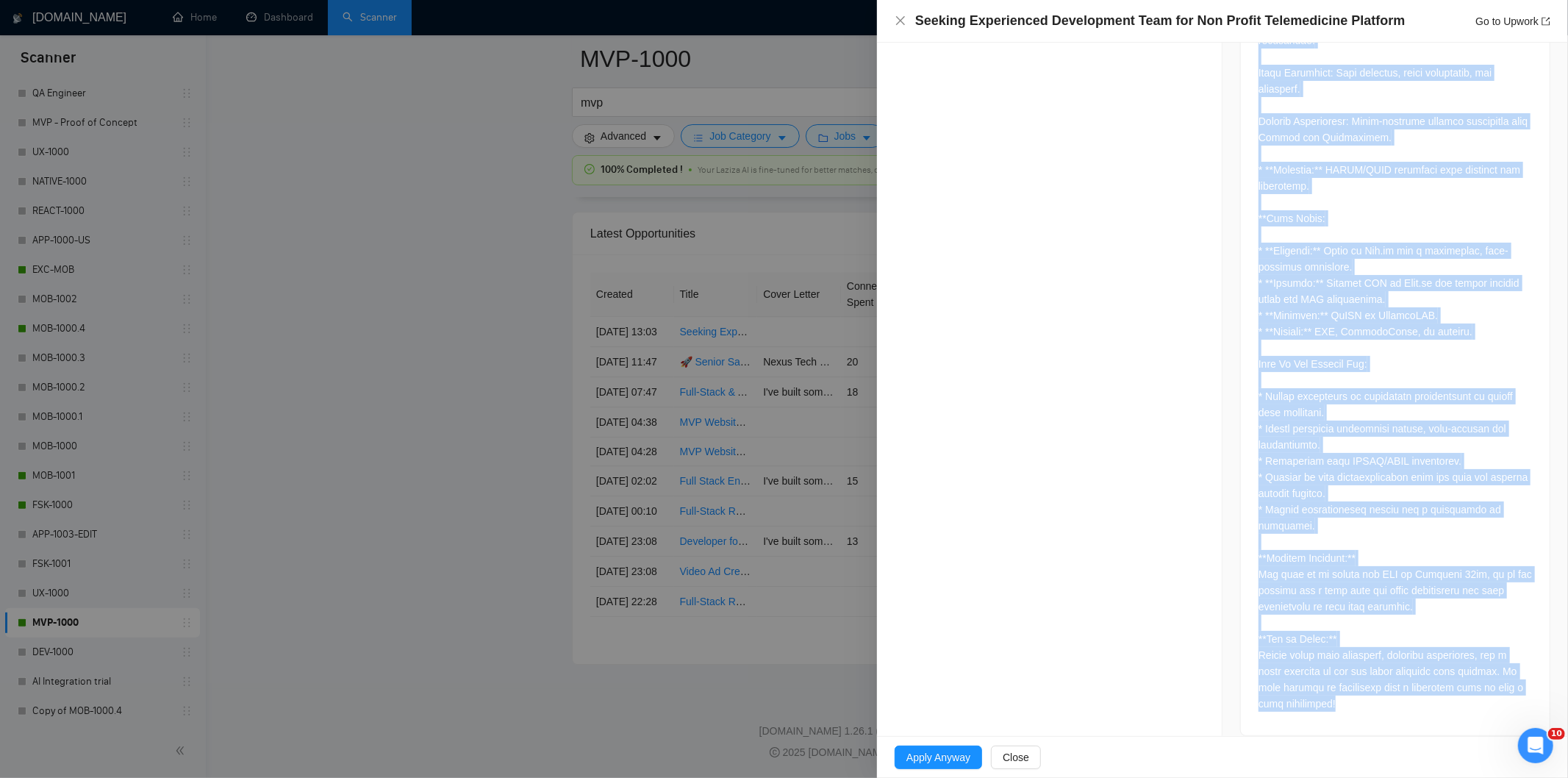
drag, startPoint x: 1252, startPoint y: 311, endPoint x: 1413, endPoint y: 699, distance: 420.1
click at [1413, 699] on div at bounding box center [1395, 197] width 308 height 1076
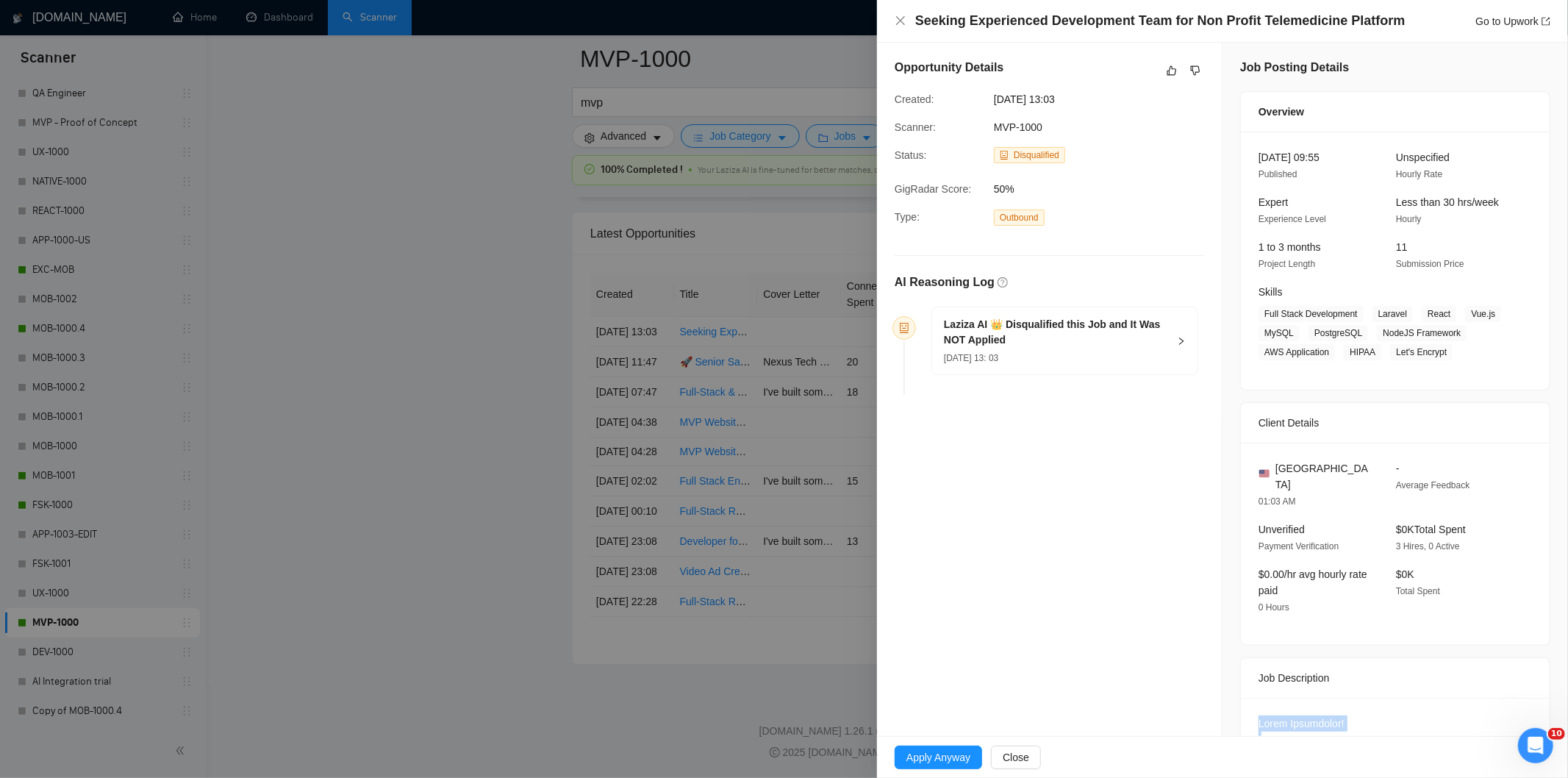
scroll to position [0, 0]
click at [1092, 351] on div "[DATE] 13: 03" at bounding box center [1056, 359] width 224 height 16
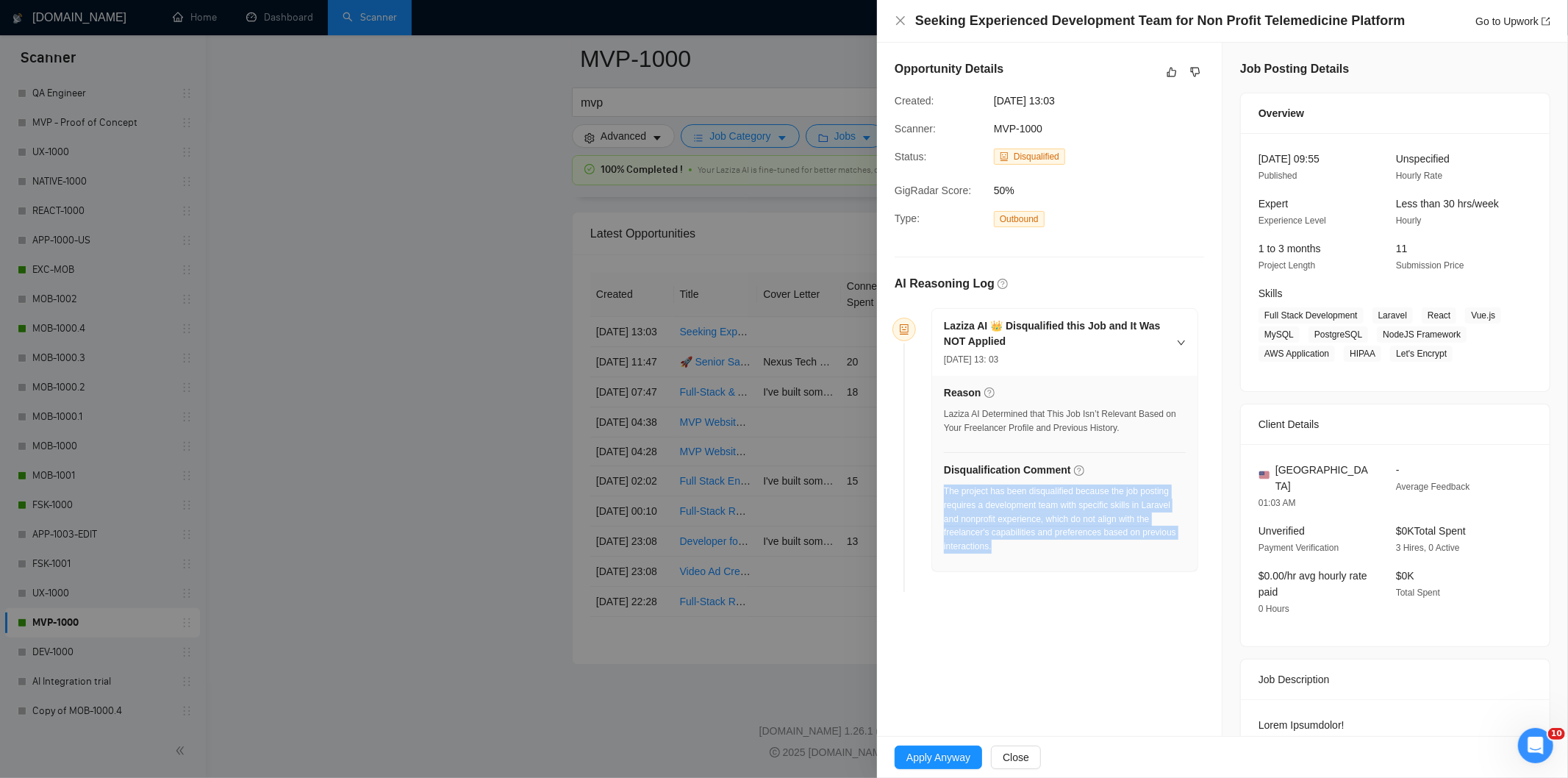
drag, startPoint x: 1017, startPoint y: 547, endPoint x: 943, endPoint y: 498, distance: 88.8
click at [944, 498] on div "The project has been disqualified because the job posting requires a developmen…" at bounding box center [1064, 523] width 242 height 78
drag, startPoint x: 1104, startPoint y: 93, endPoint x: 989, endPoint y: 99, distance: 115.2
click at [989, 99] on div "[DATE] 13:03" at bounding box center [1063, 100] width 150 height 16
